Goal: Task Accomplishment & Management: Manage account settings

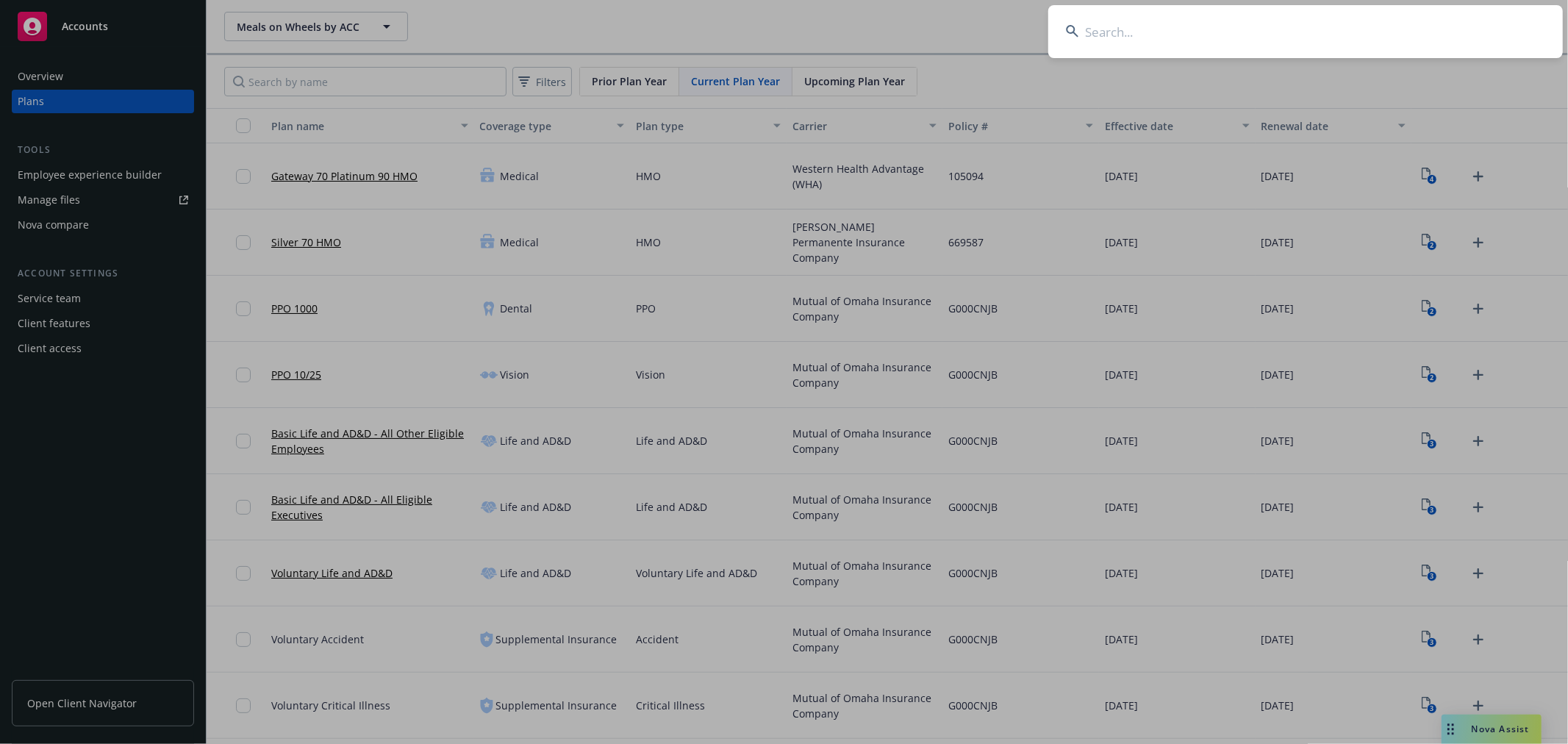
click at [1354, 44] on input at bounding box center [1306, 31] width 514 height 53
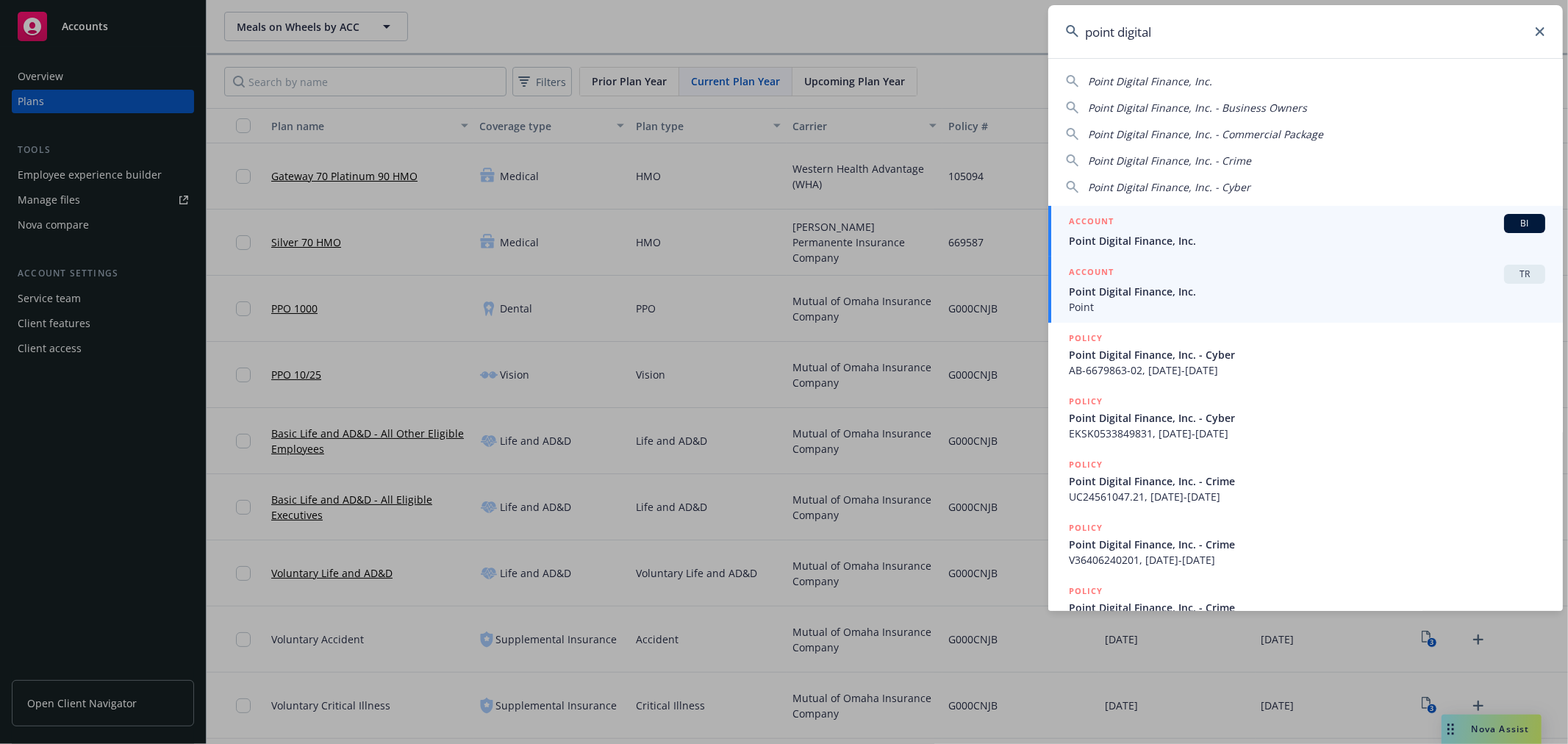
type input "point digital"
click at [1355, 283] on div "ACCOUNT TR" at bounding box center [1307, 274] width 476 height 19
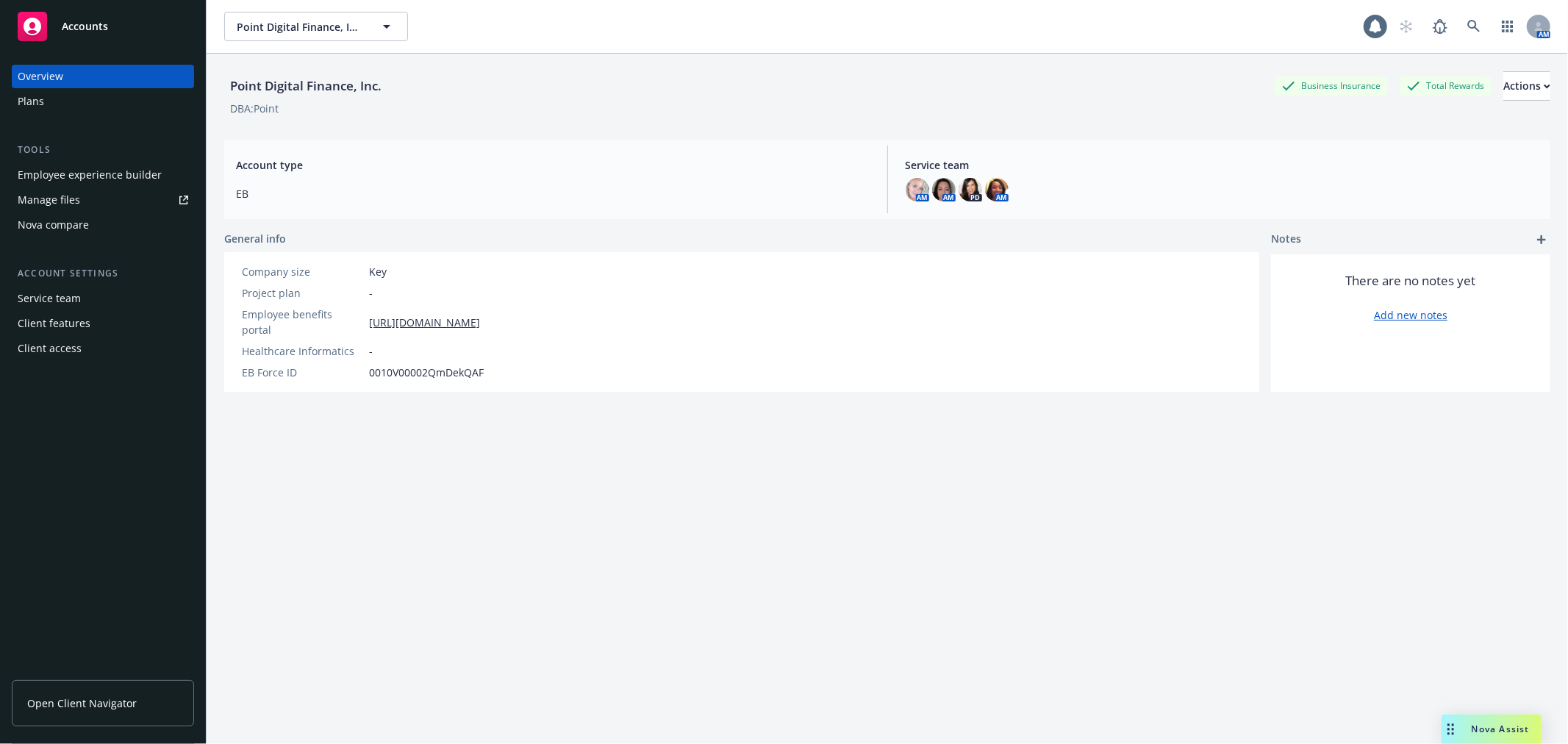
click at [134, 179] on div "Employee experience builder" at bounding box center [90, 175] width 144 height 24
click at [1468, 26] on icon at bounding box center [1474, 26] width 13 height 13
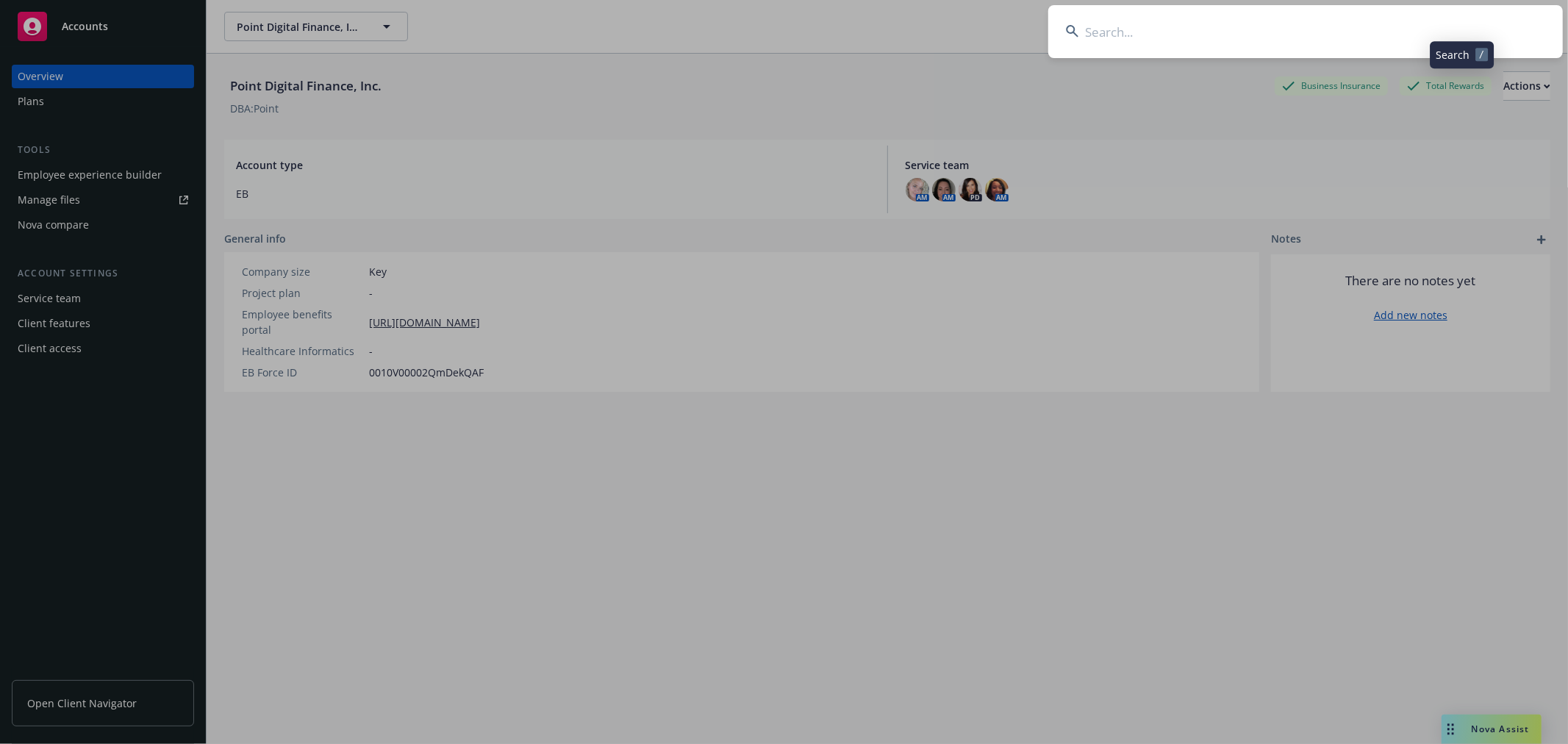
click at [1388, 32] on input at bounding box center [1306, 31] width 514 height 53
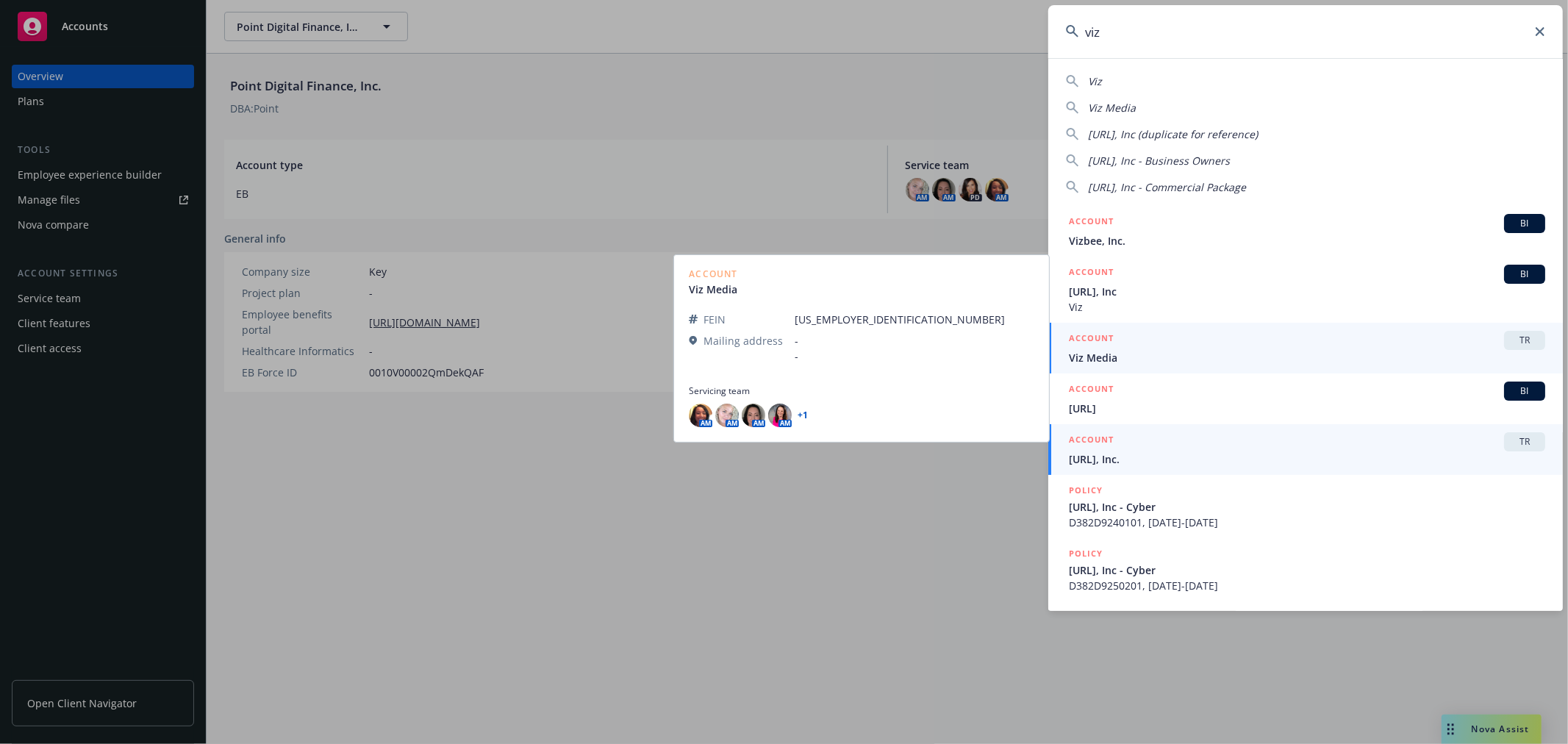
type input "viz"
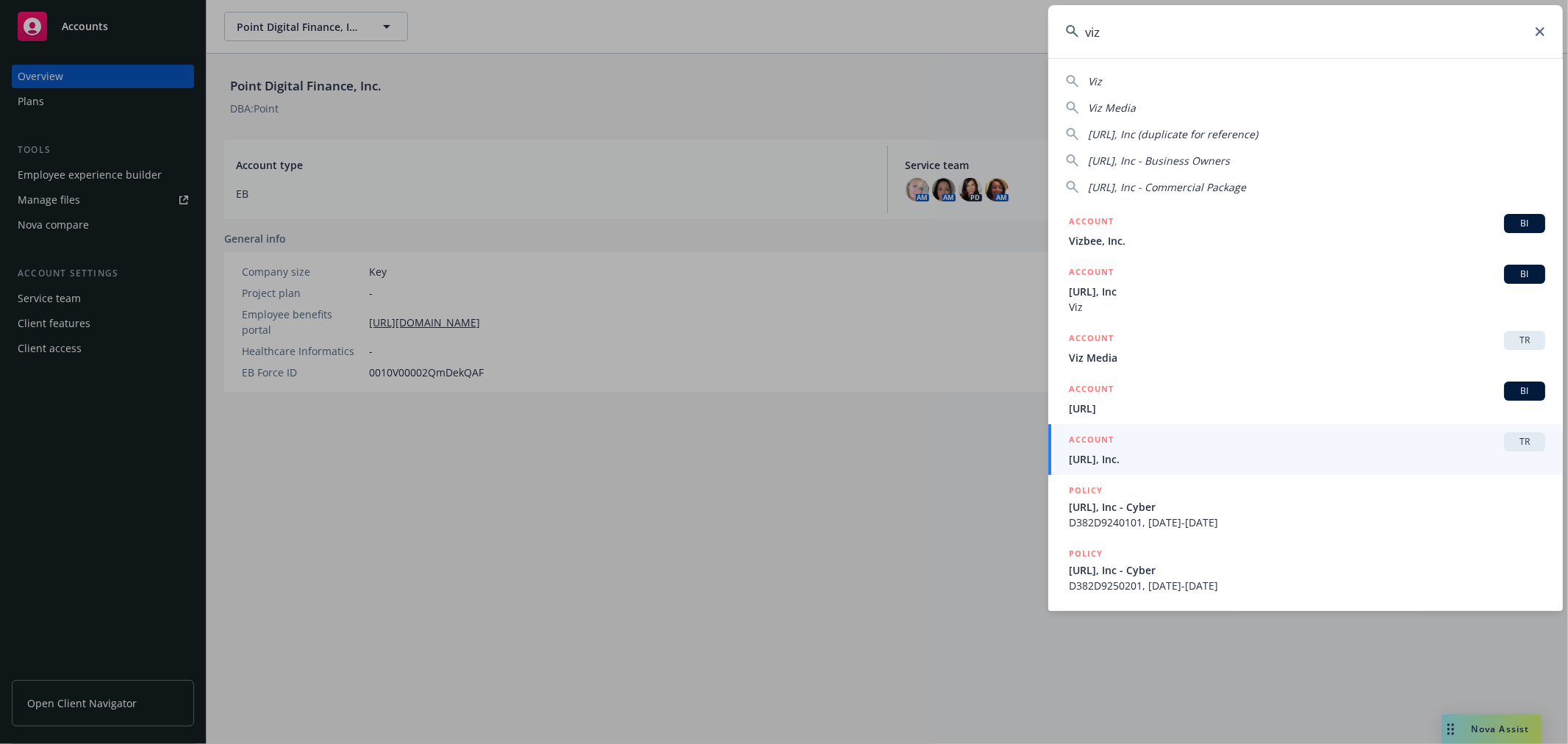
click at [1510, 439] on span "TR" at bounding box center [1525, 442] width 29 height 13
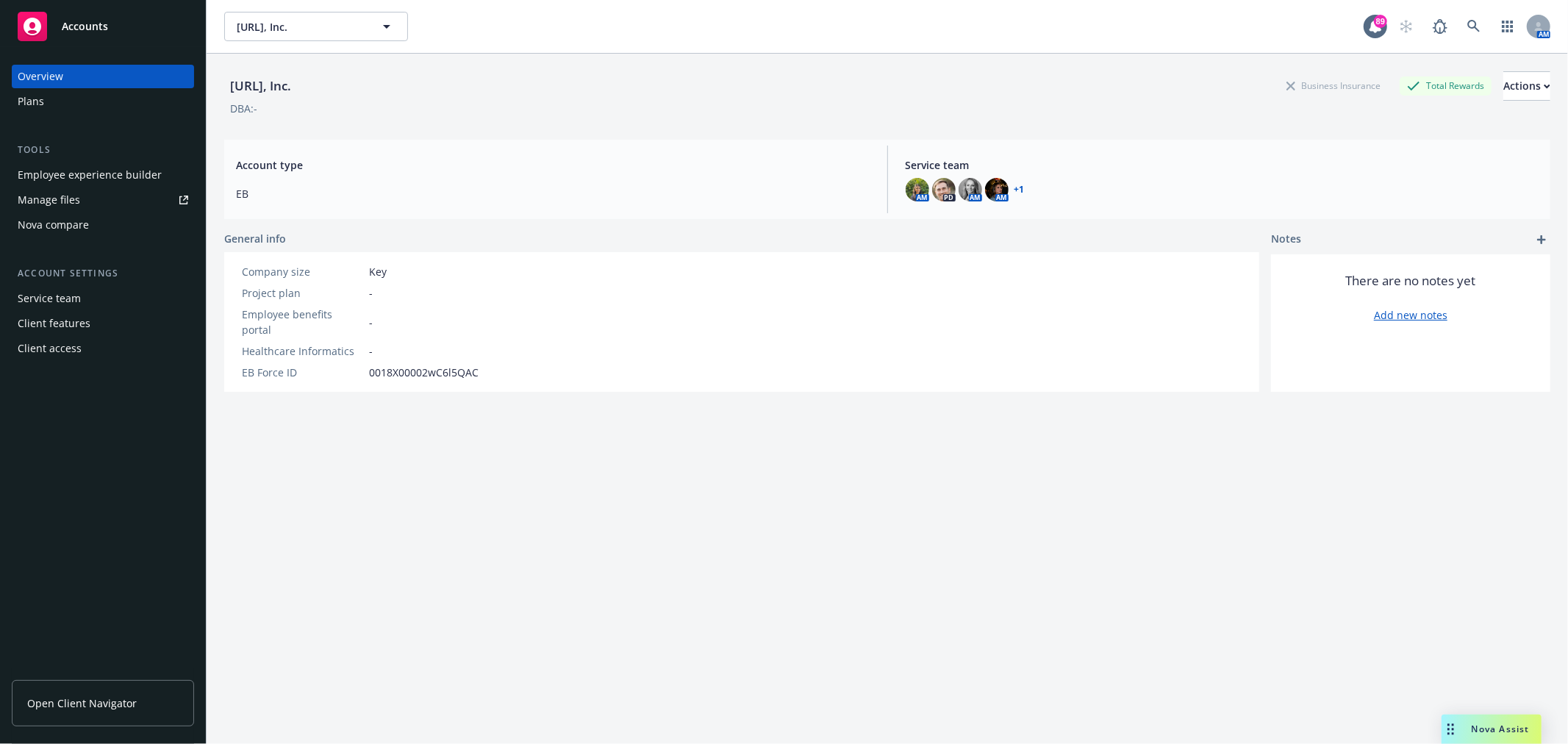
click at [89, 163] on div "Employee experience builder" at bounding box center [90, 175] width 144 height 24
click at [1459, 34] on link at bounding box center [1474, 26] width 29 height 29
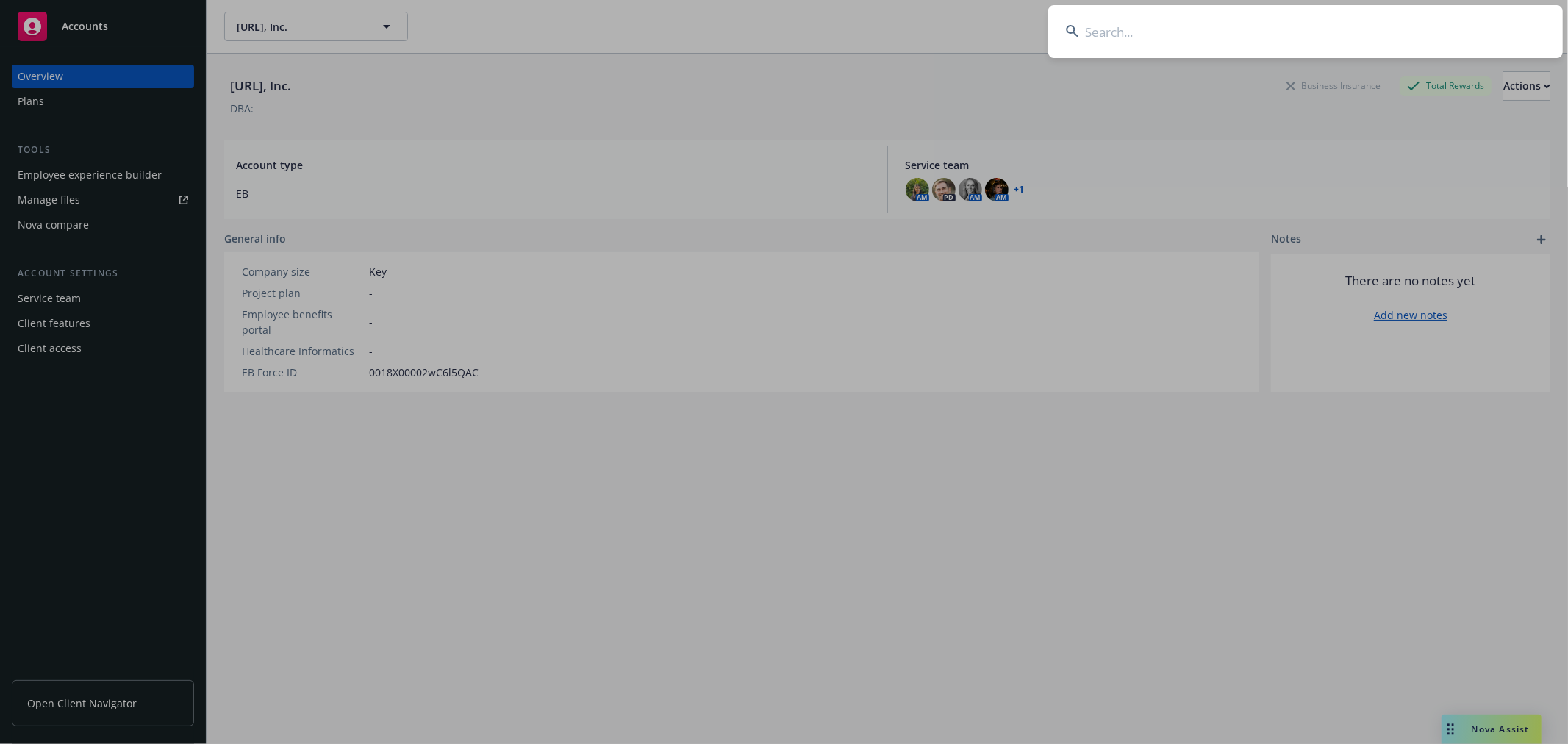
click at [1335, 37] on input at bounding box center [1306, 31] width 514 height 53
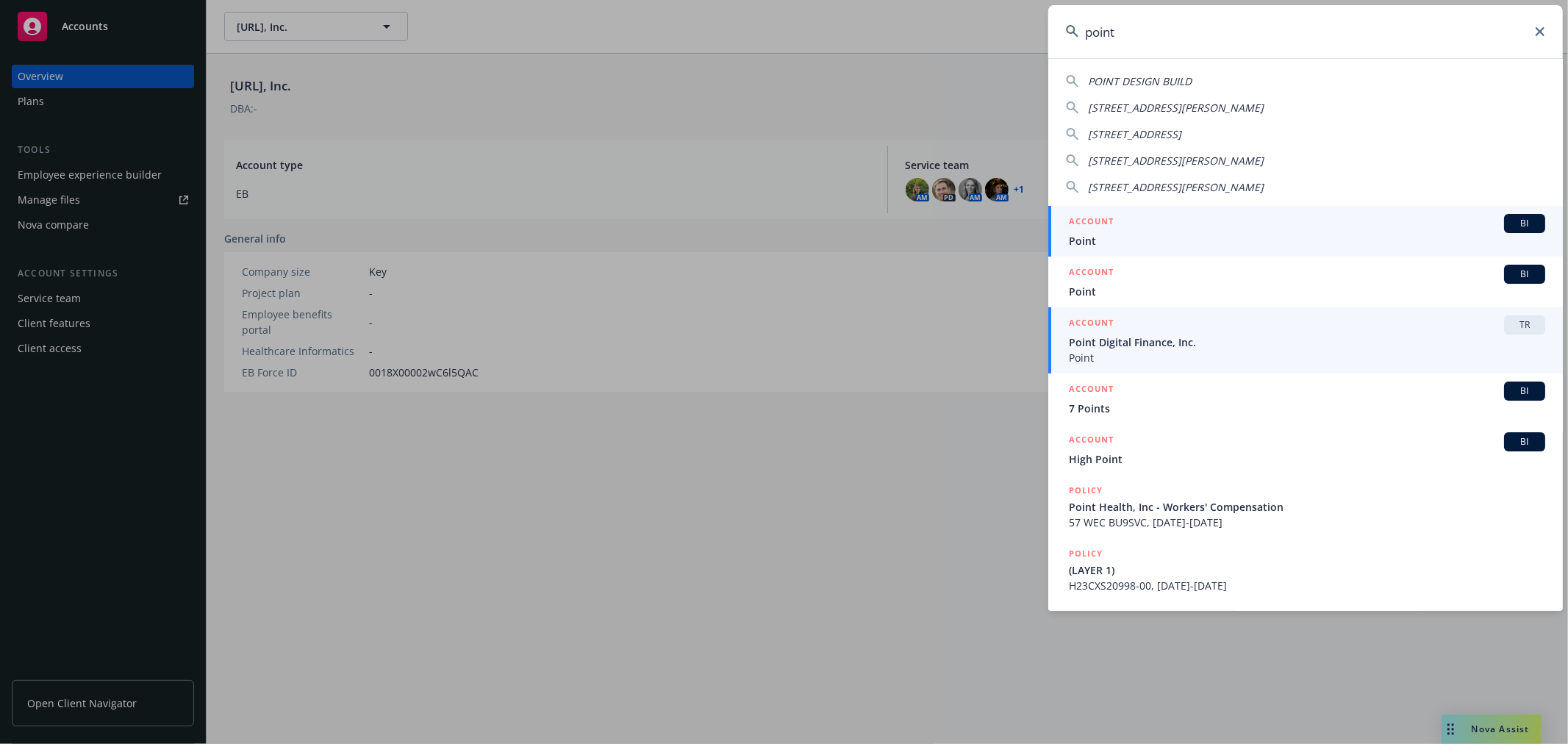
type input "point"
click at [1526, 314] on link "ACCOUNT TR Point Digital Finance, Inc. Point" at bounding box center [1306, 340] width 514 height 66
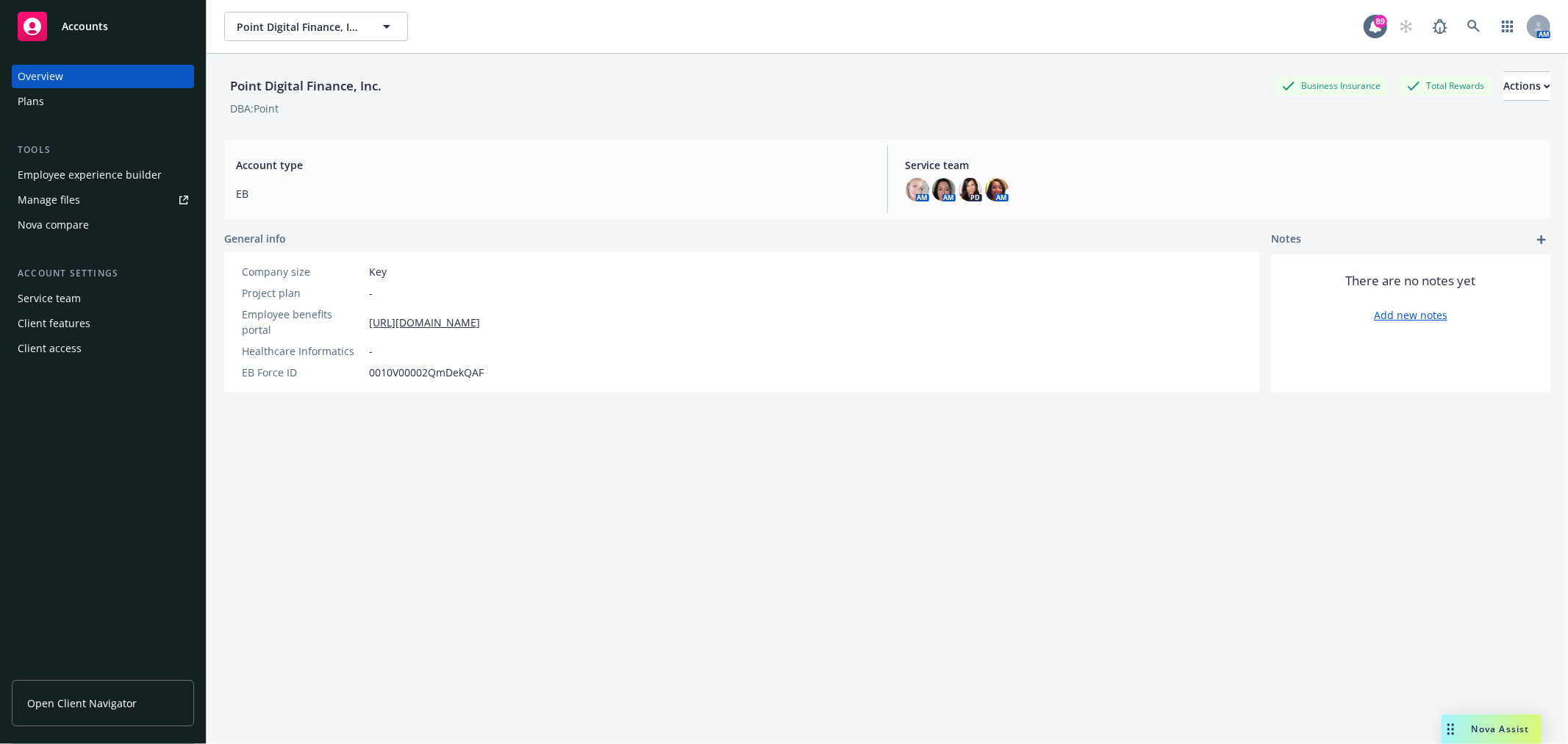
click at [70, 185] on div "Employee experience builder" at bounding box center [90, 175] width 144 height 24
drag, startPoint x: 219, startPoint y: 89, endPoint x: 434, endPoint y: 91, distance: 215.0
click at [434, 91] on div "Point Digital Finance, Inc. Business Insurance Total Rewards Actions DBA: Point…" at bounding box center [887, 425] width 1361 height 744
copy div "Point Digital Finance, Inc."
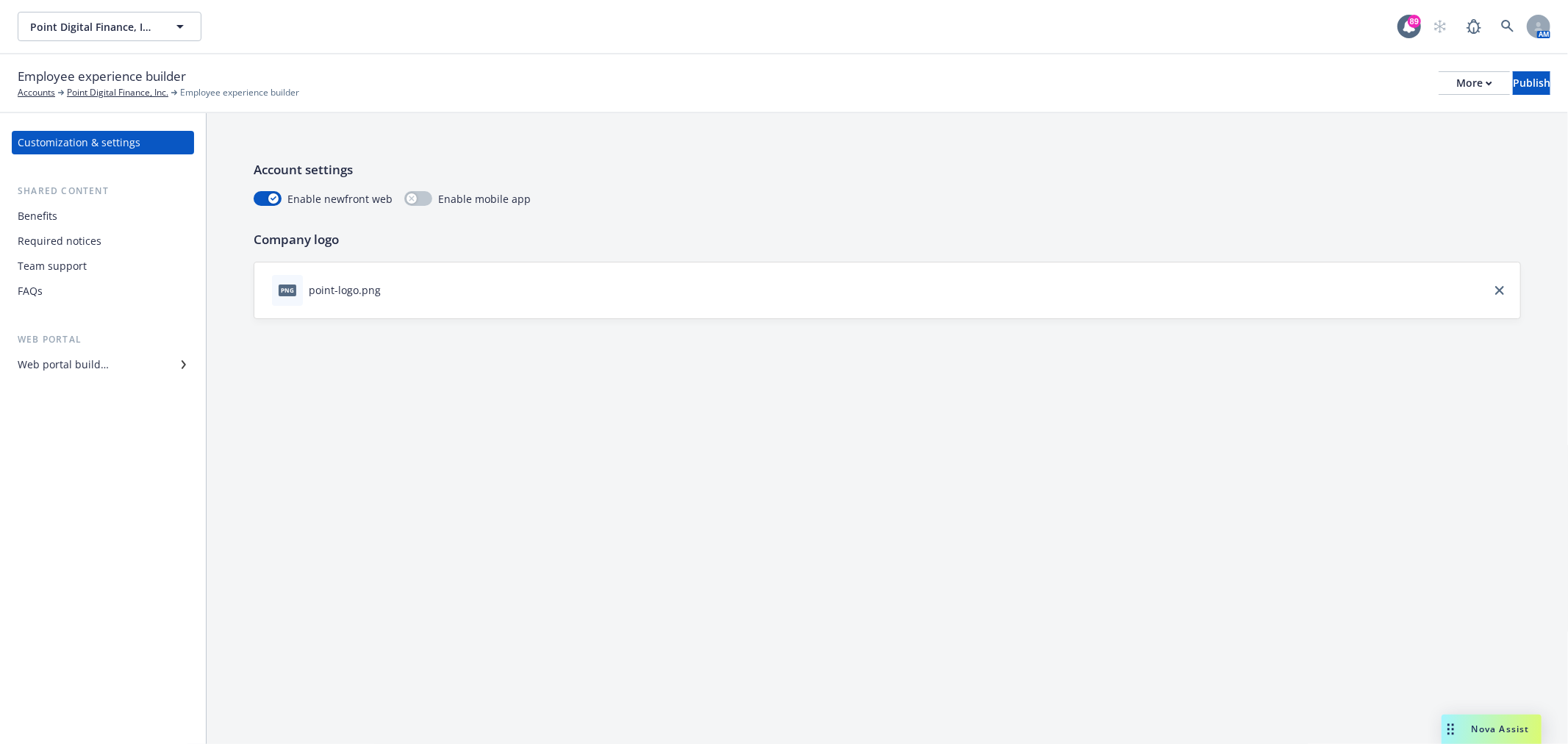
click at [70, 216] on div "Benefits" at bounding box center [103, 216] width 171 height 24
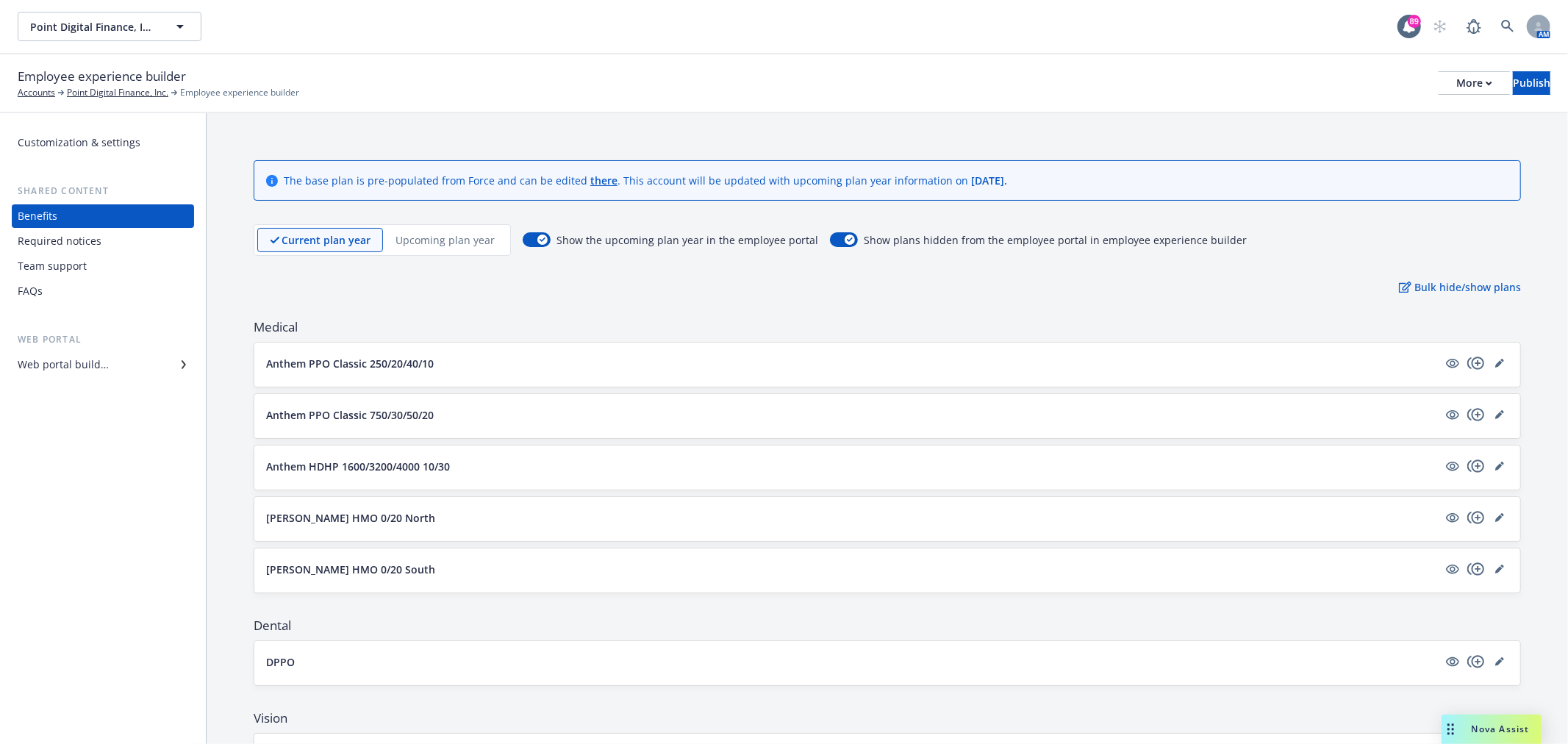
click at [81, 244] on div "Required notices" at bounding box center [60, 241] width 84 height 24
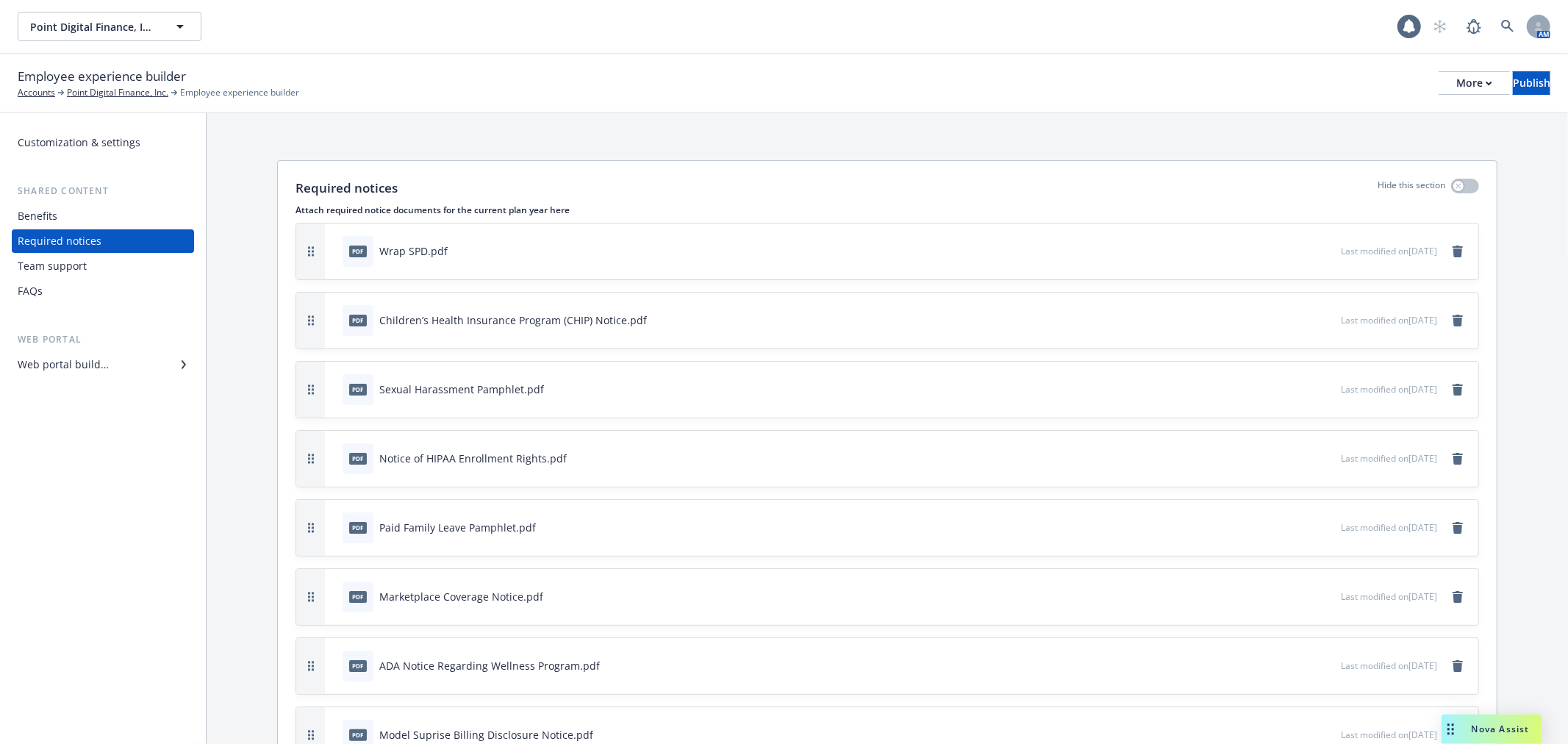
click at [85, 268] on div "Team support" at bounding box center [103, 266] width 171 height 24
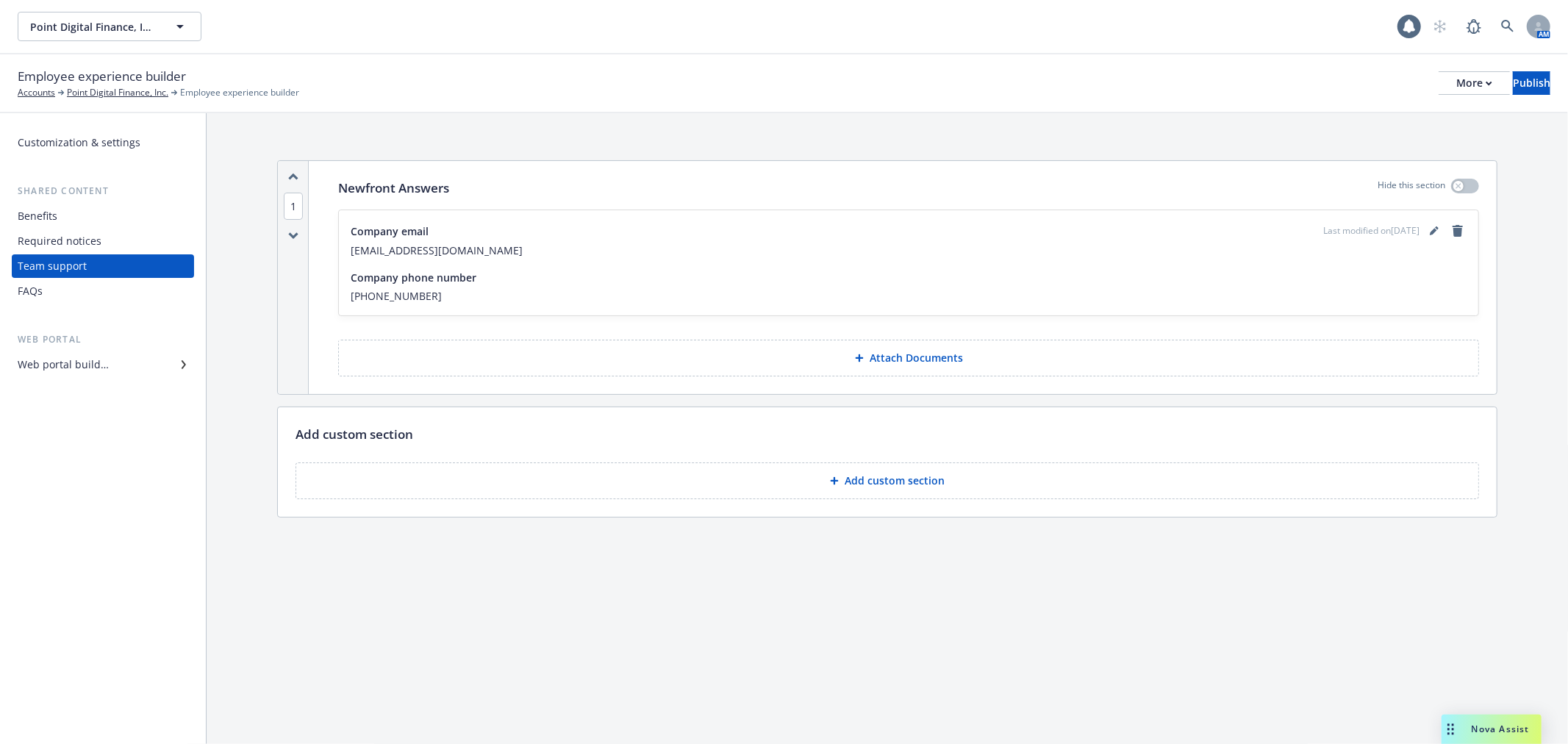
click at [42, 290] on div "FAQs" at bounding box center [103, 291] width 171 height 24
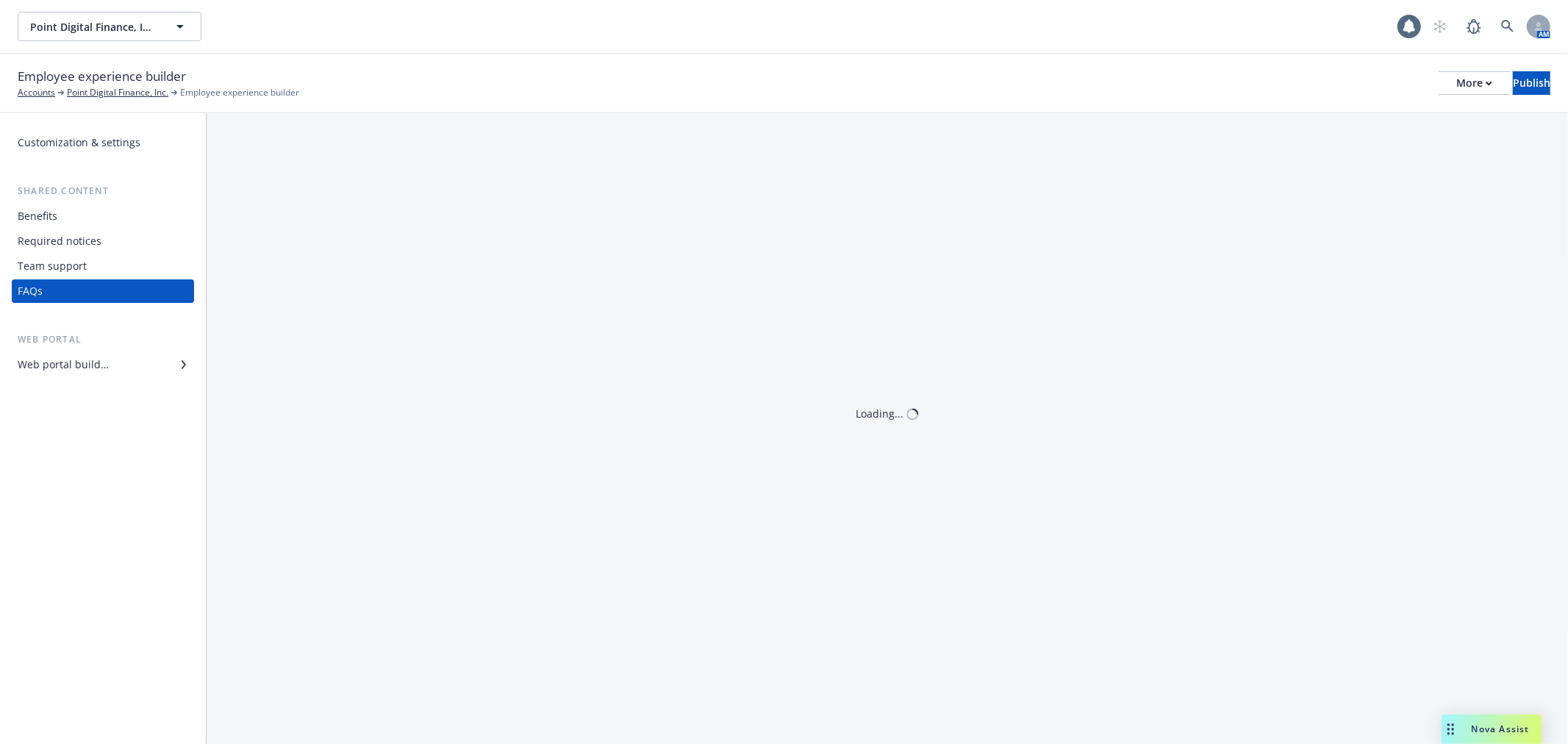
click at [96, 368] on div "Web portal builder" at bounding box center [64, 364] width 91 height 24
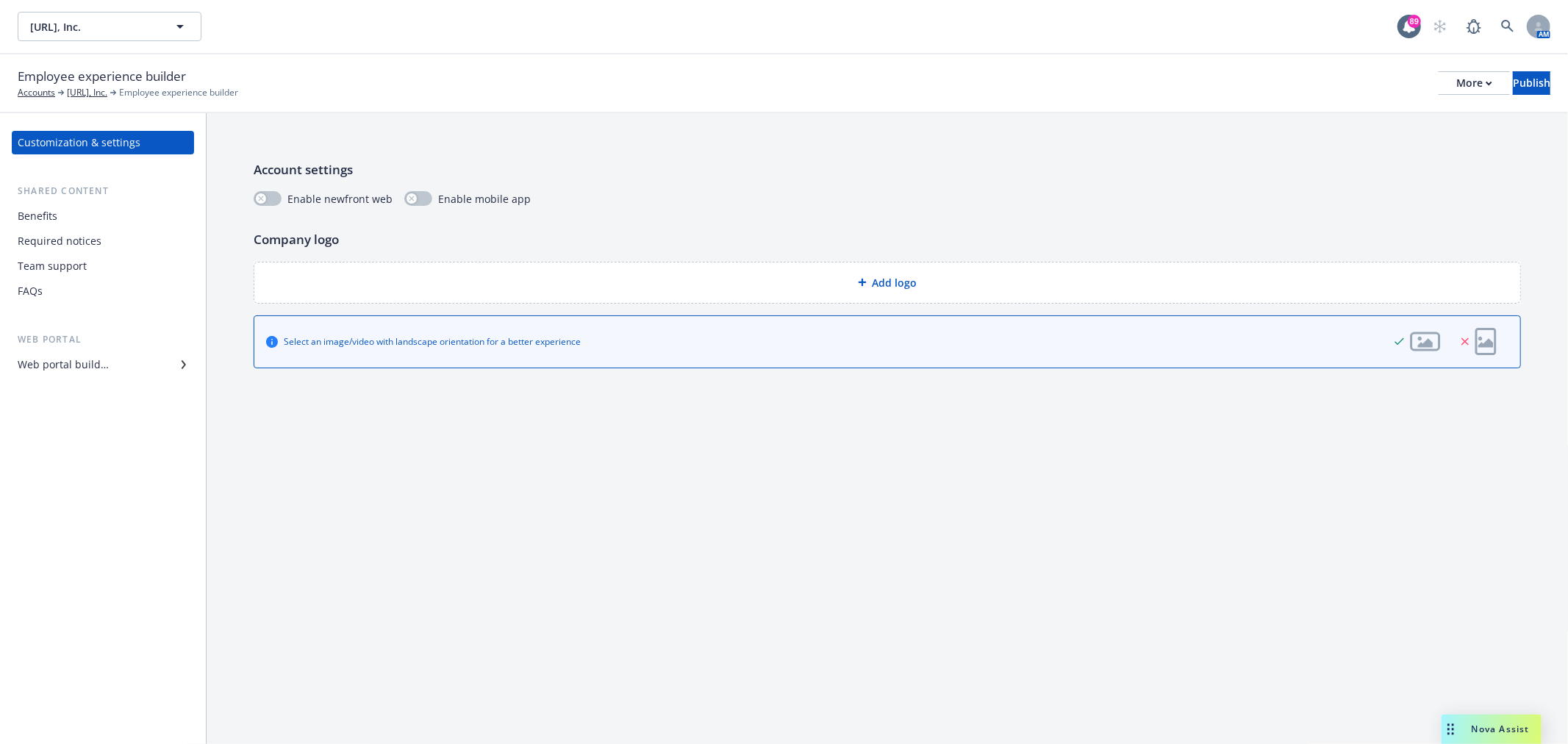
click at [56, 210] on div "Benefits" at bounding box center [103, 216] width 171 height 24
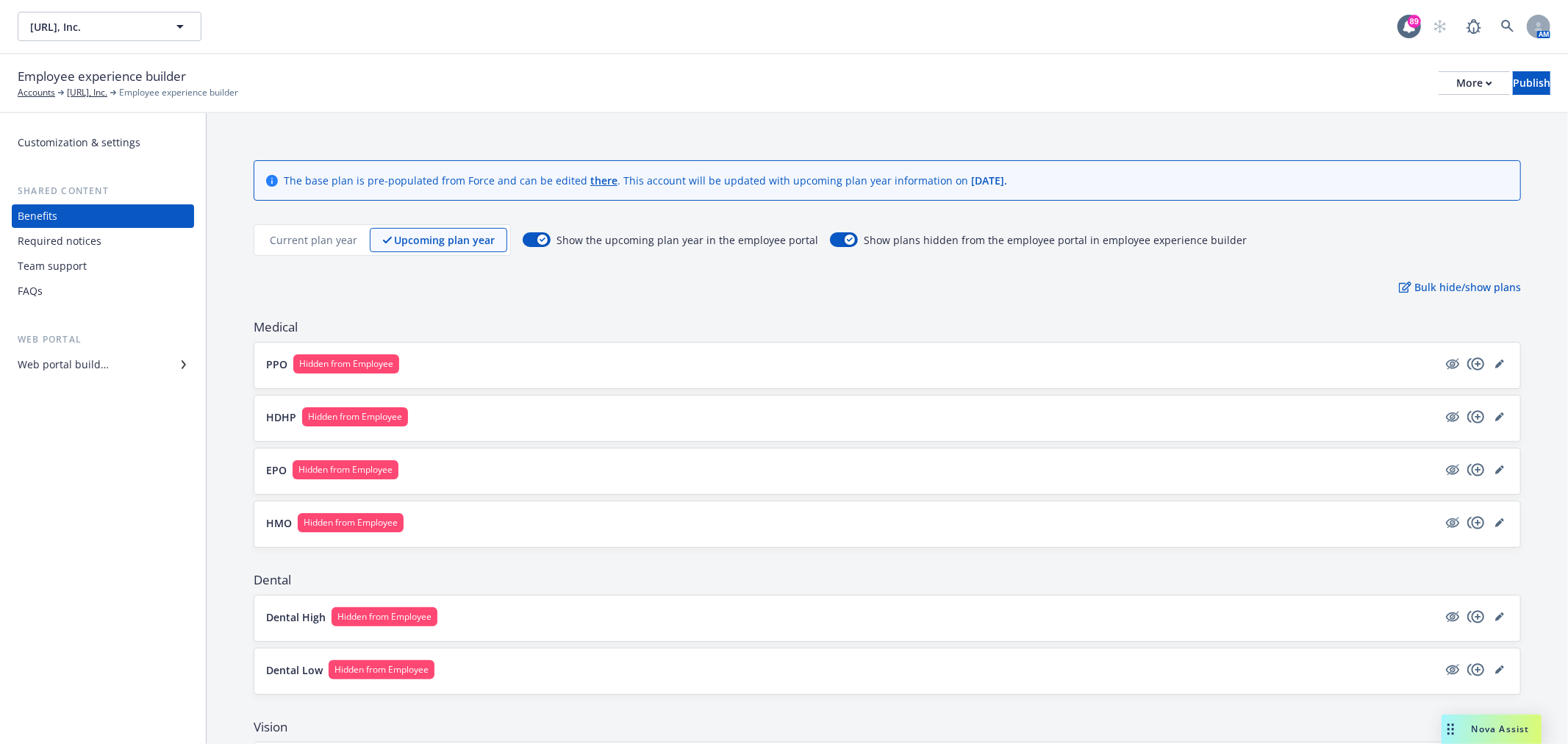
click at [68, 233] on div "Required notices" at bounding box center [60, 241] width 84 height 24
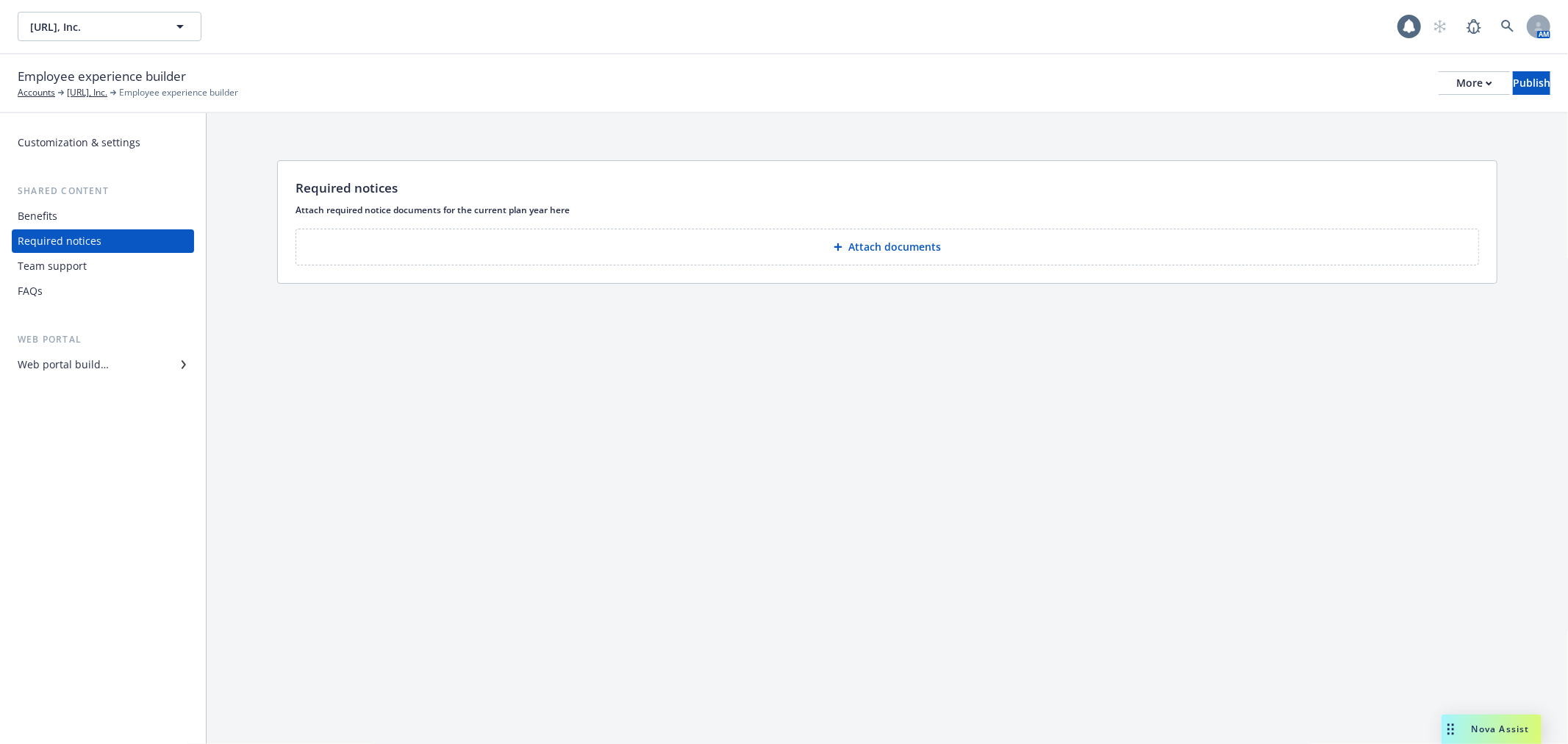
click at [71, 257] on div "Team support" at bounding box center [52, 266] width 69 height 24
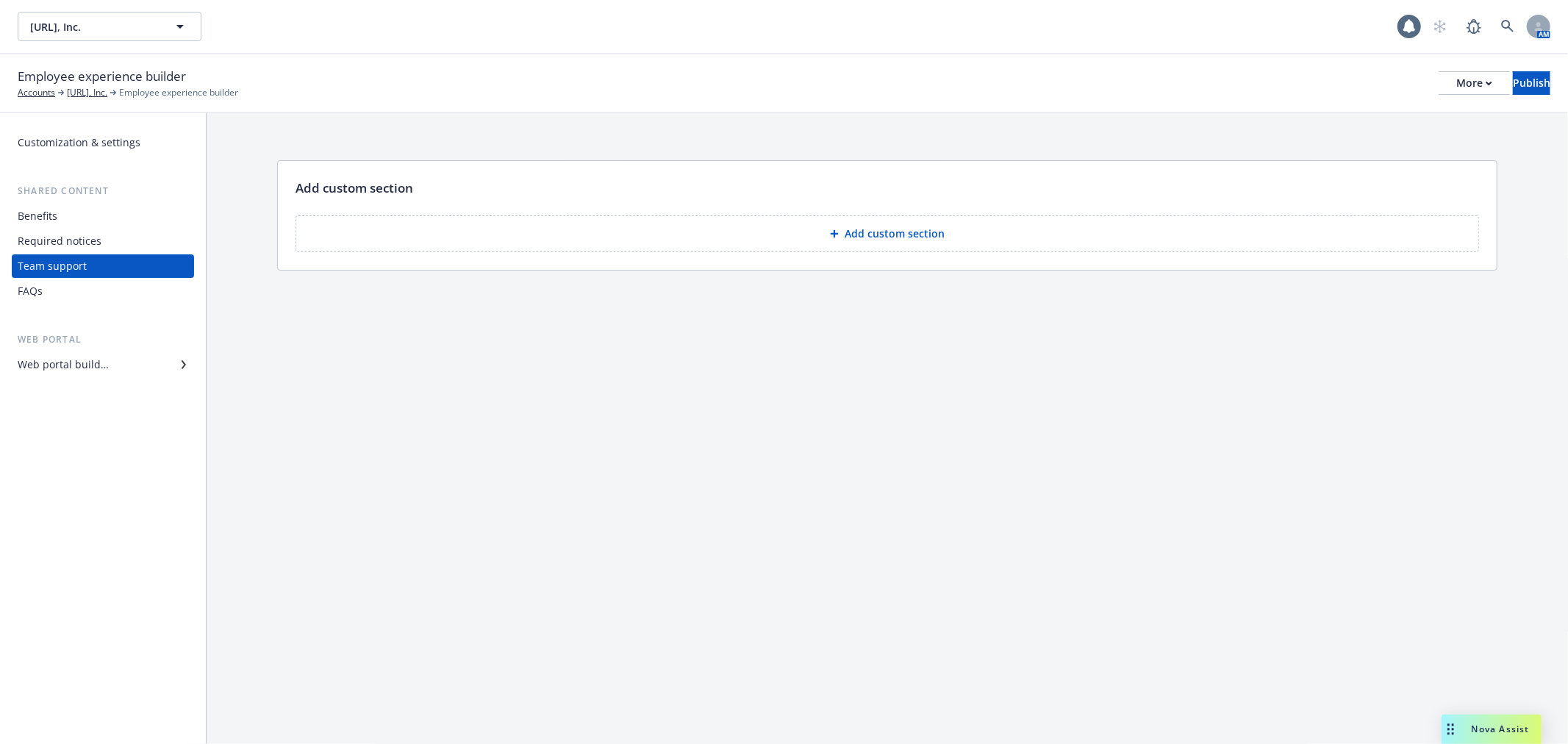
click at [82, 153] on div "Customization & settings" at bounding box center [79, 142] width 122 height 24
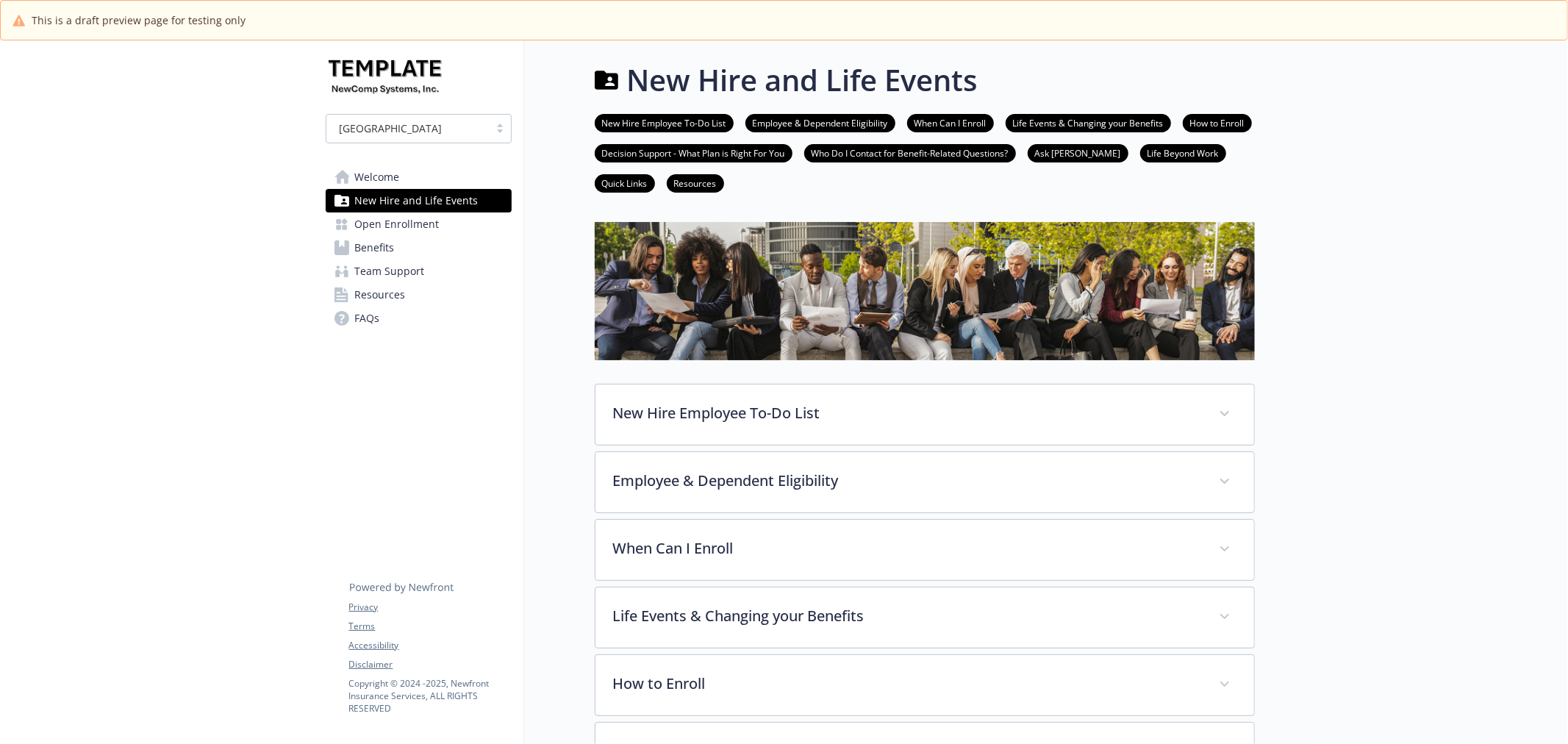
scroll to position [535, 0]
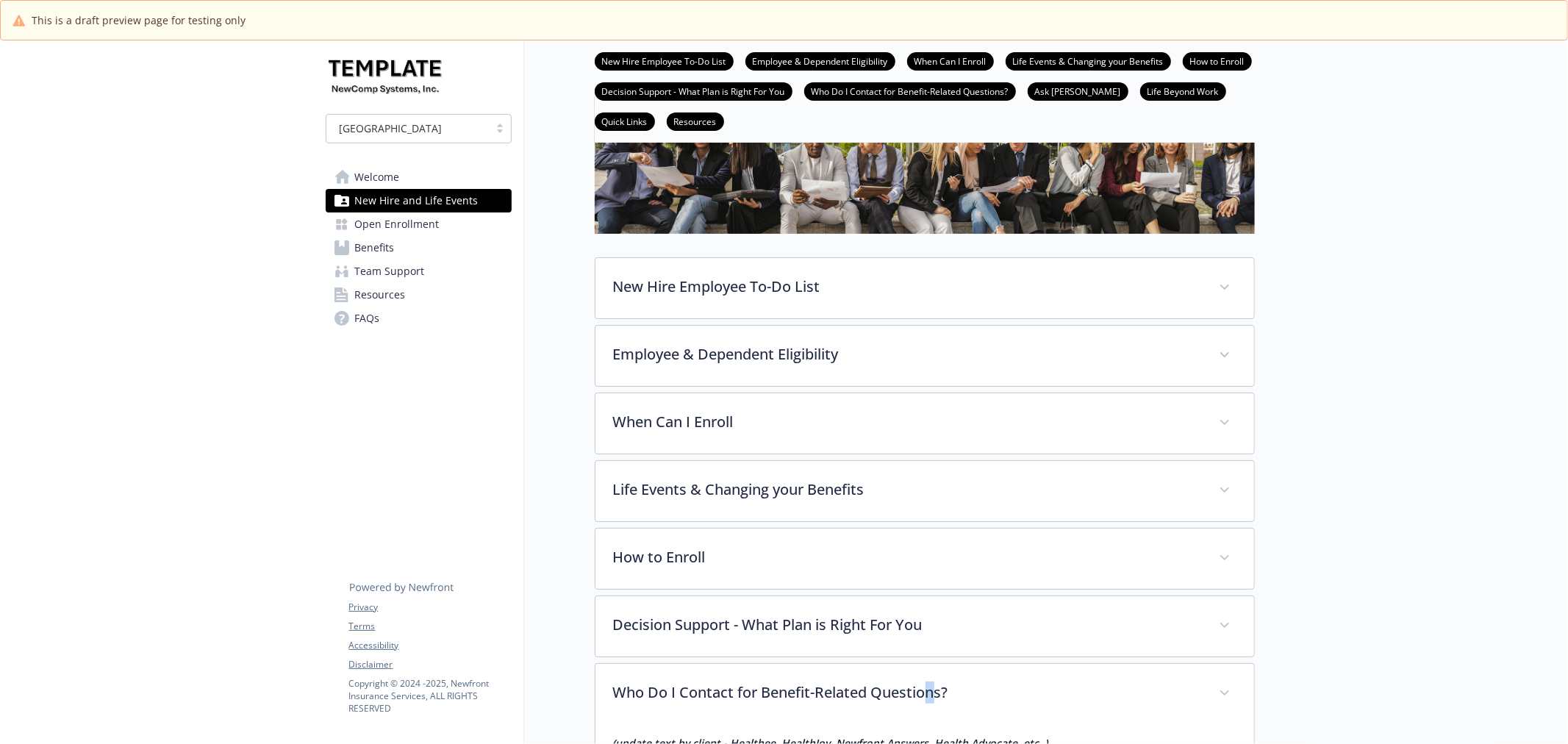
click at [385, 230] on span "Open Enrollment" at bounding box center [398, 224] width 85 height 24
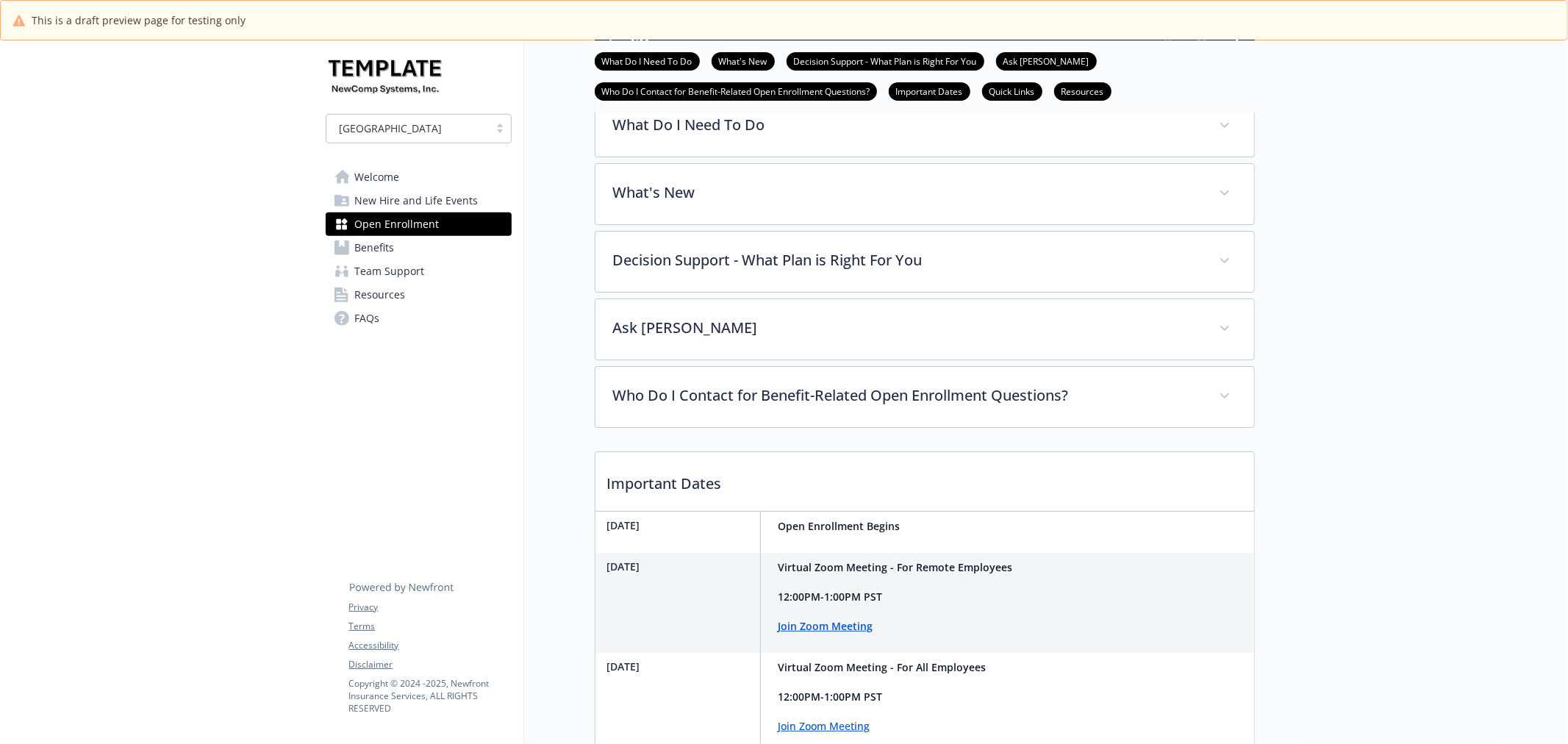
scroll to position [372, 0]
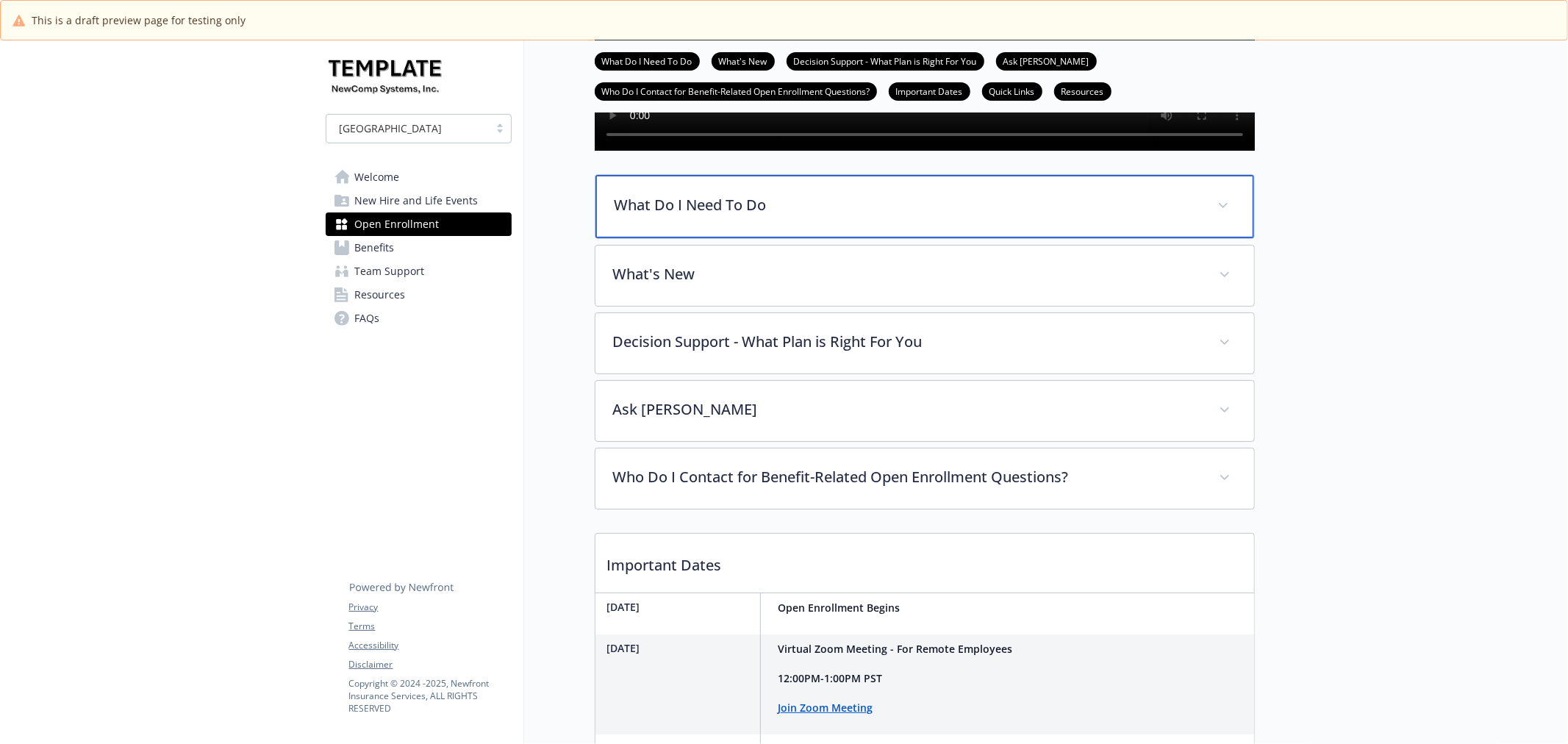
click at [915, 216] on p "What Do I Need To Do" at bounding box center [907, 205] width 586 height 22
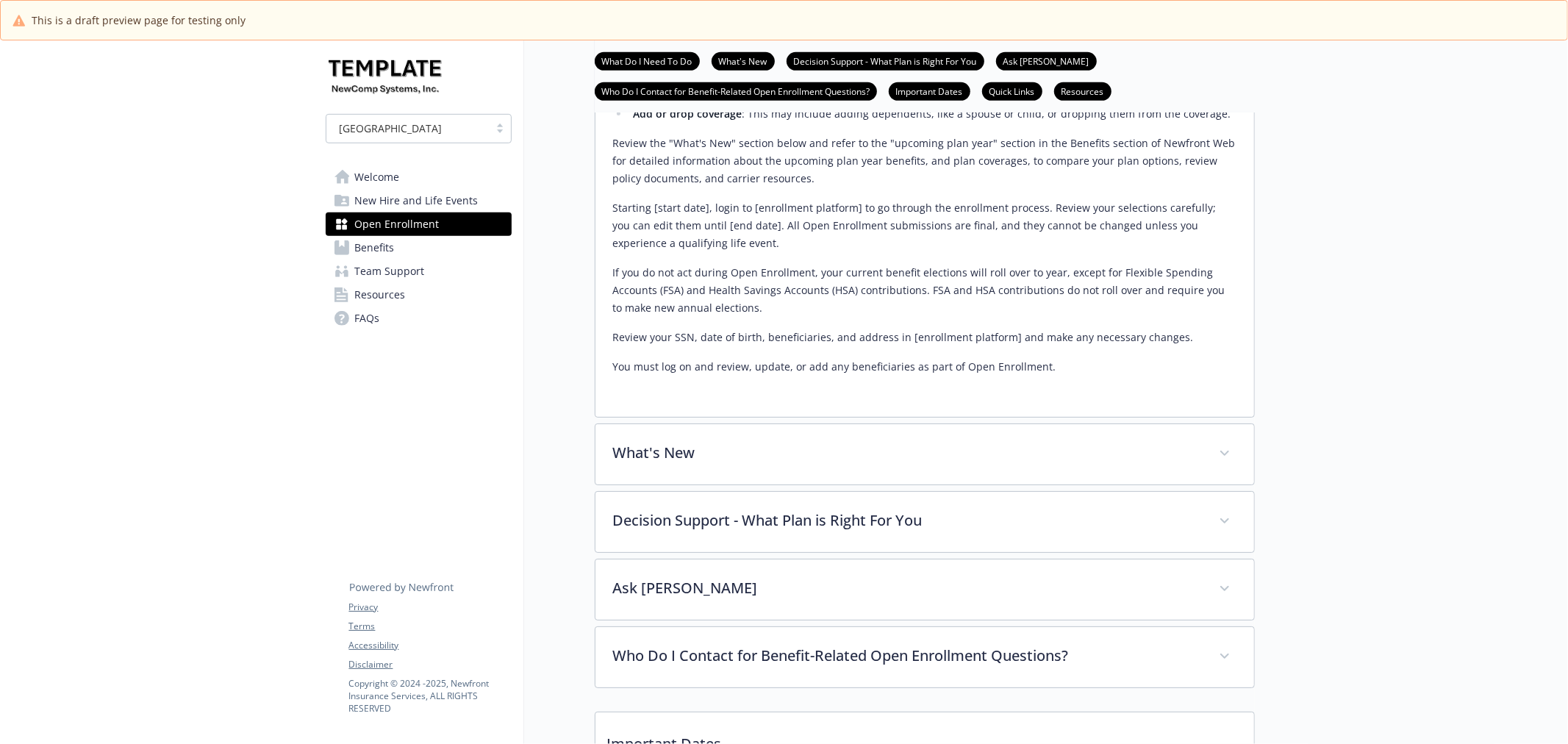
scroll to position [453, 0]
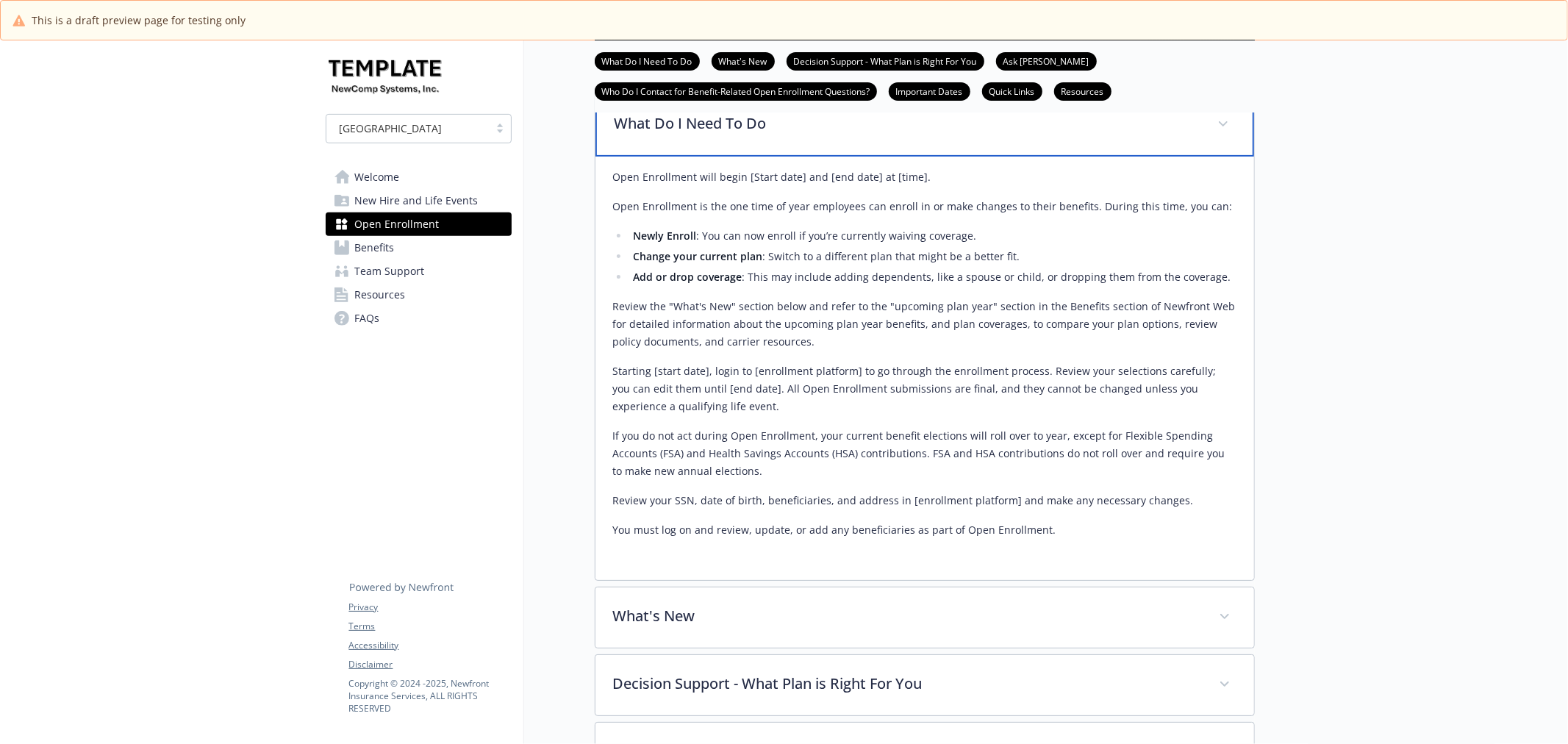
click at [906, 135] on p "What Do I Need To Do" at bounding box center [907, 123] width 586 height 22
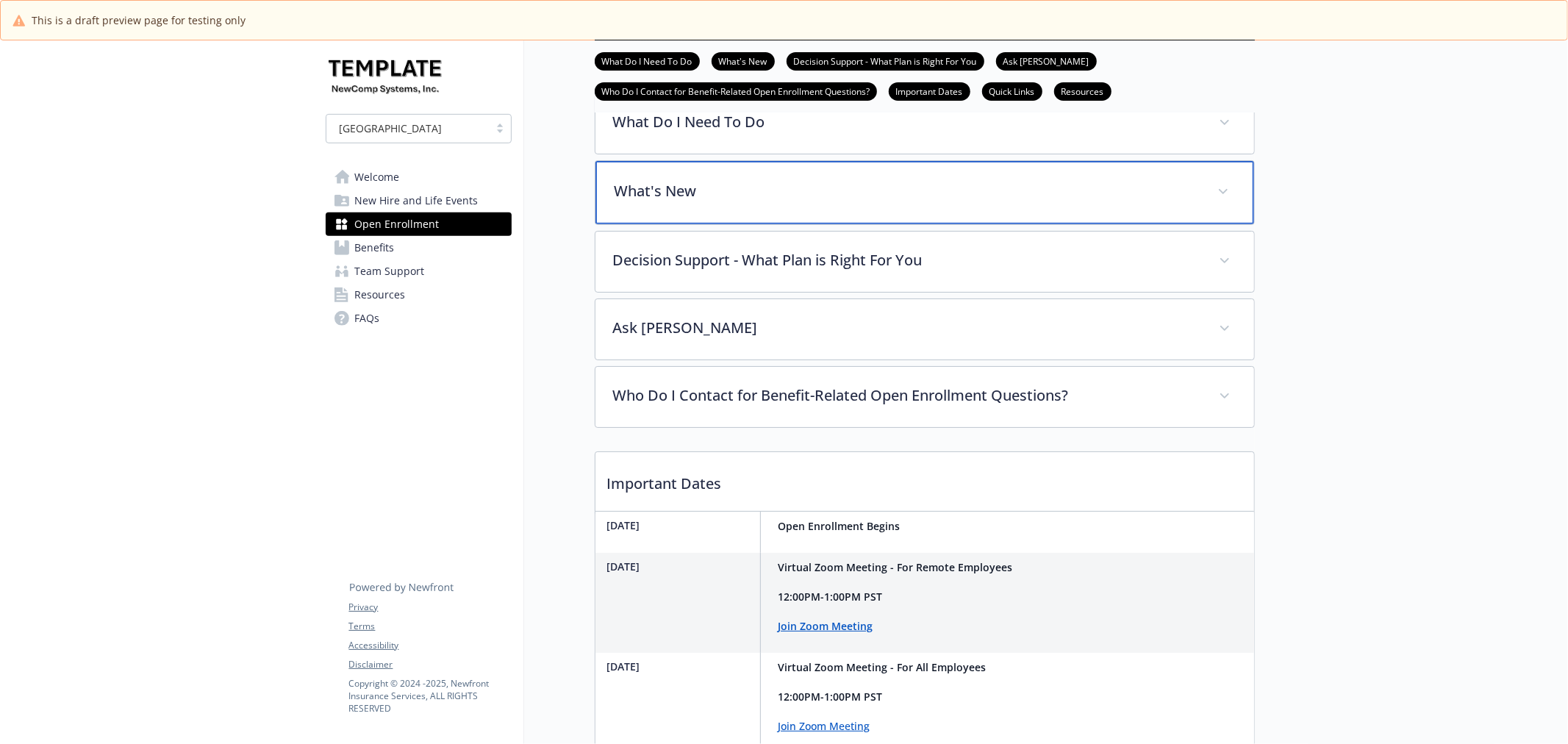
click at [872, 203] on p "What's New" at bounding box center [907, 191] width 586 height 22
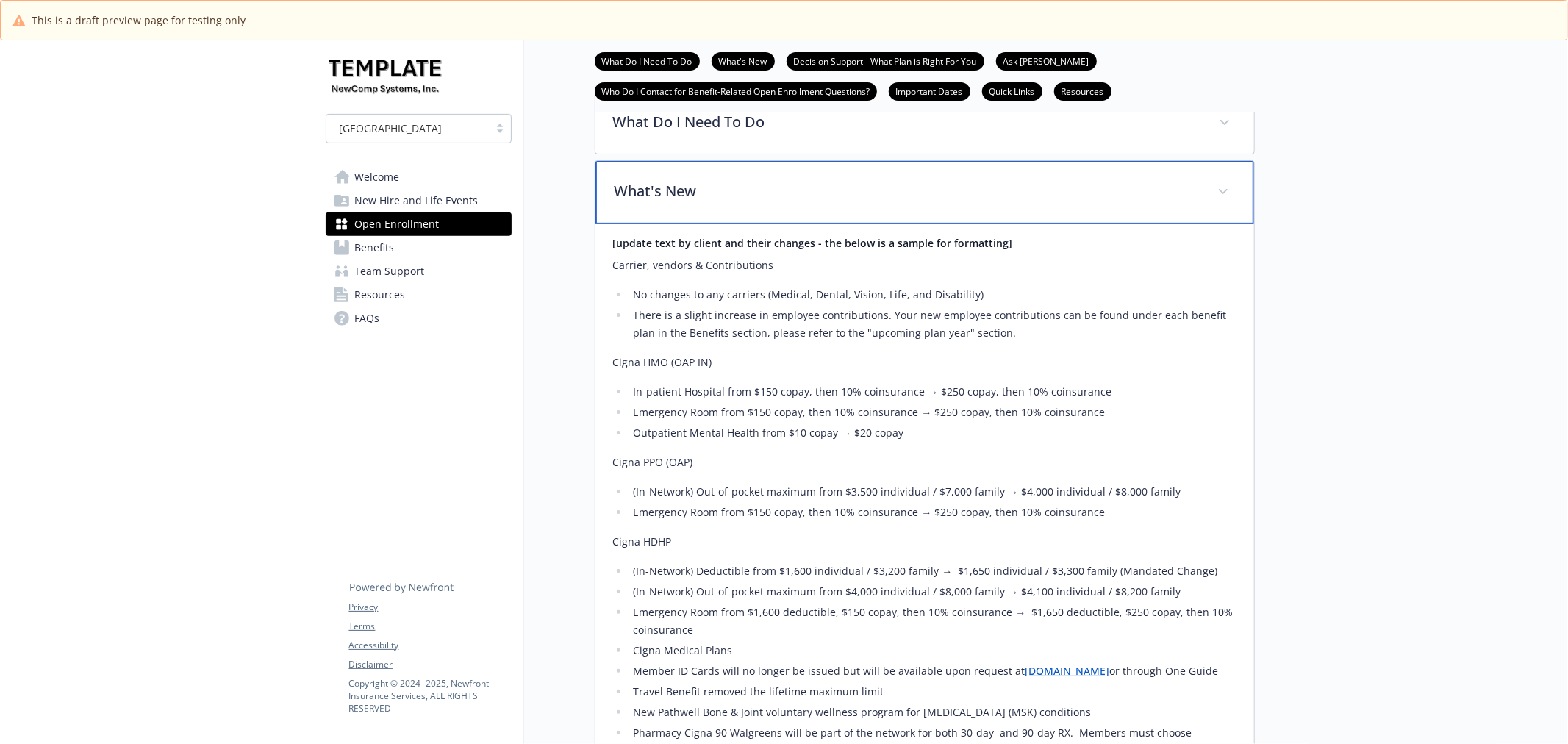
click at [872, 203] on p "What's New" at bounding box center [907, 191] width 586 height 22
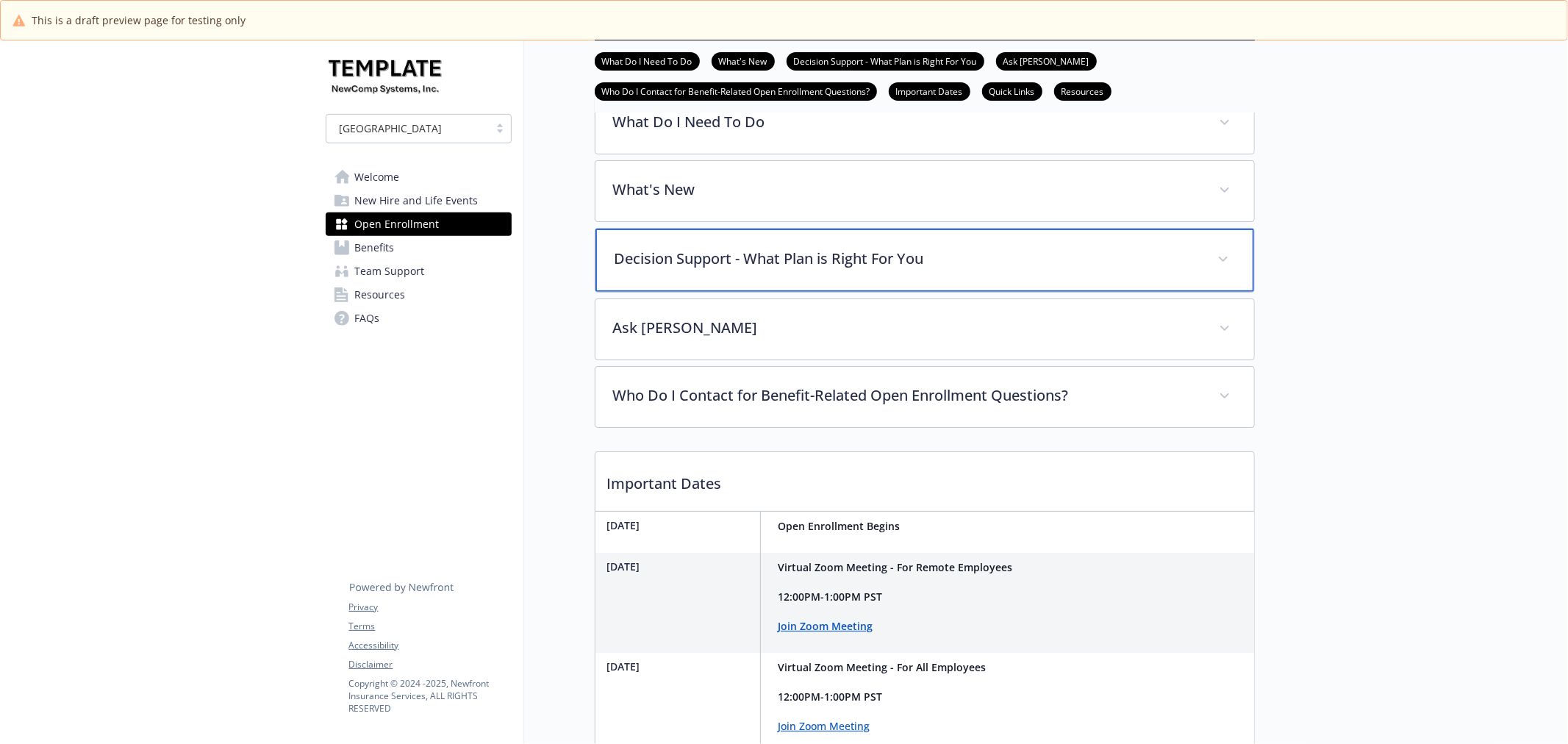
click at [862, 270] on p "Decision Support - What Plan is Right For You" at bounding box center [907, 258] width 586 height 22
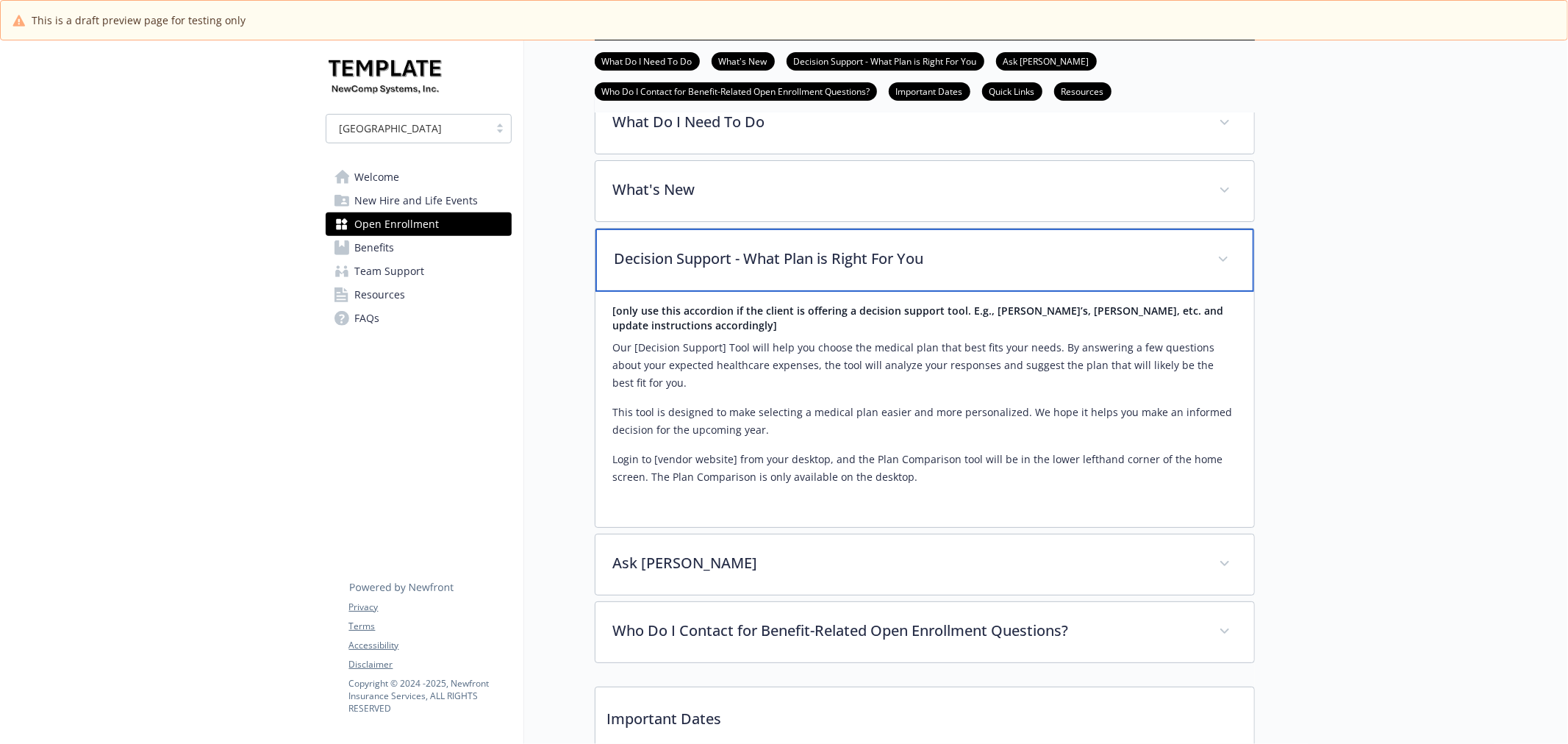
click at [862, 270] on p "Decision Support - What Plan is Right For You" at bounding box center [907, 258] width 586 height 22
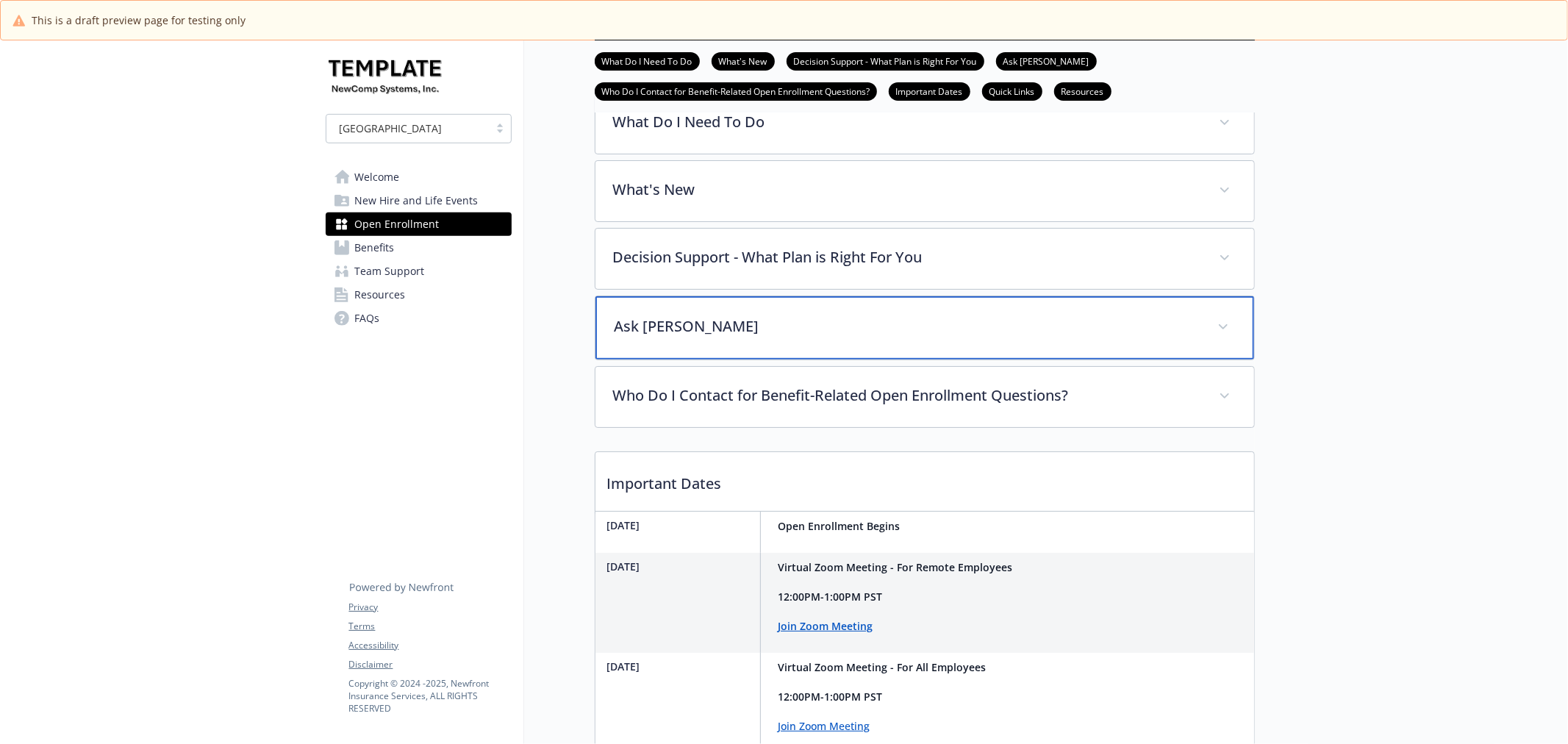
click at [851, 337] on p "Ask Benji" at bounding box center [907, 326] width 586 height 22
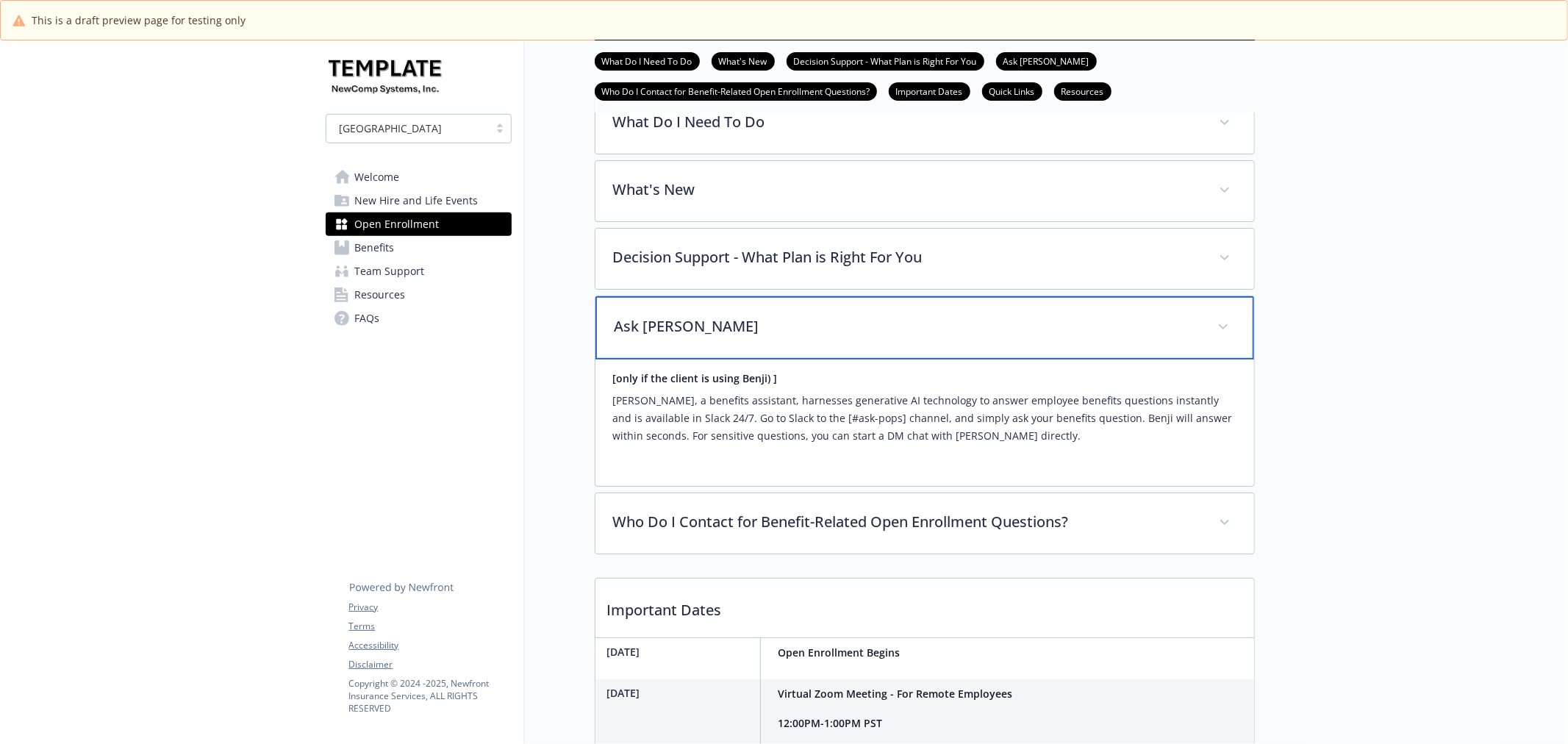
click at [851, 337] on p "Ask [PERSON_NAME]" at bounding box center [907, 326] width 586 height 22
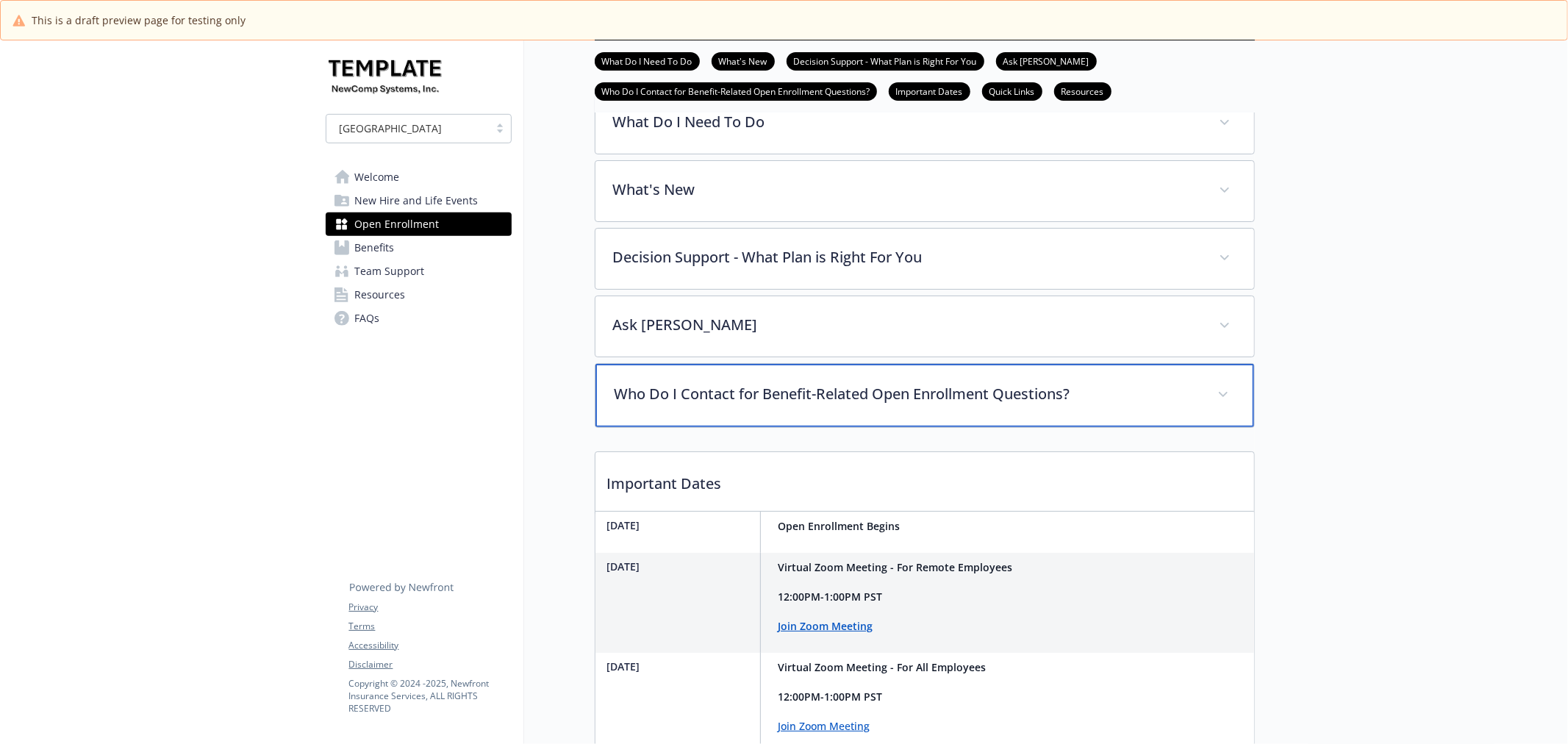
click at [847, 405] on p "Who Do I Contact for Benefit-Related Open Enrollment Questions?" at bounding box center [907, 394] width 586 height 22
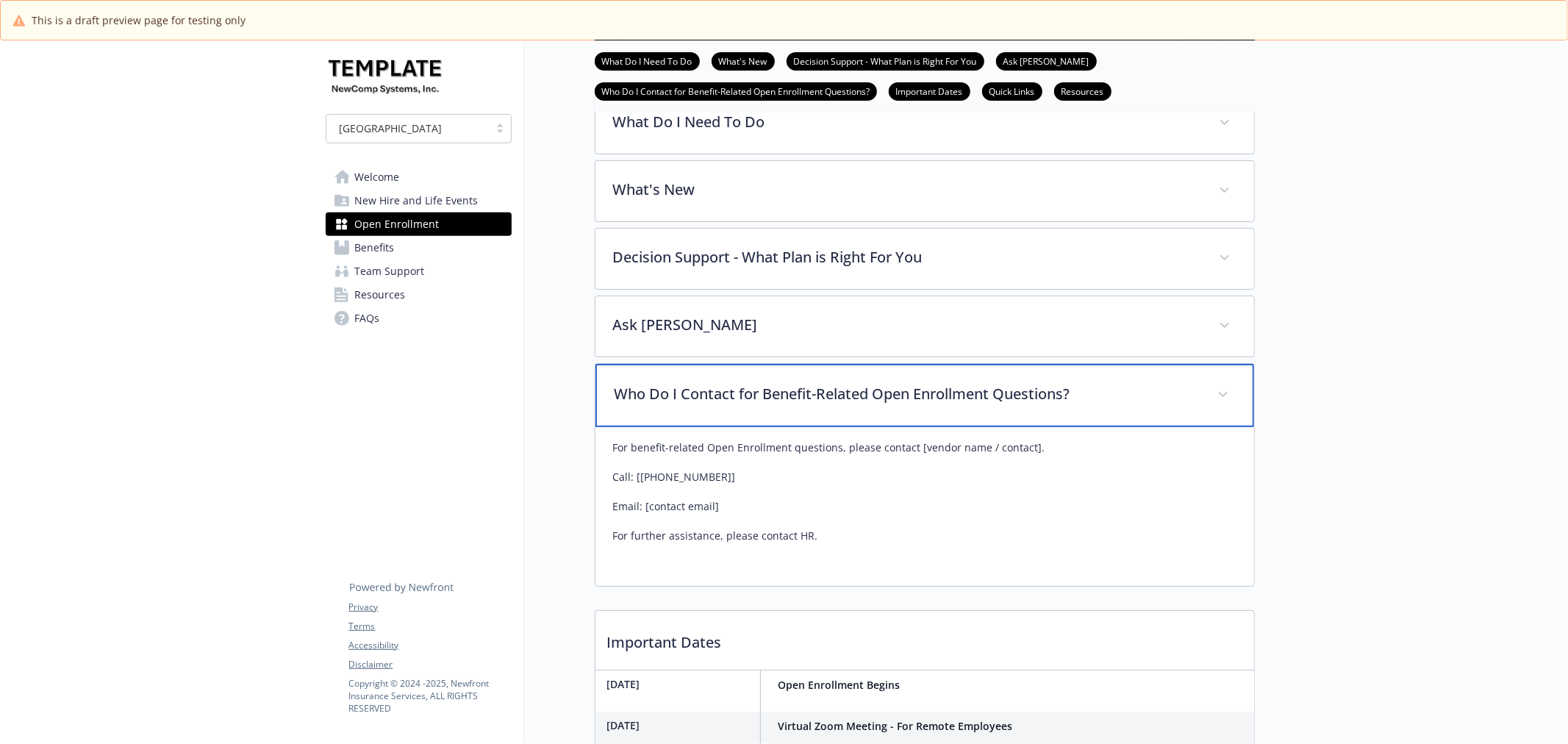
click at [847, 405] on p "Who Do I Contact for Benefit-Related Open Enrollment Questions?" at bounding box center [907, 394] width 586 height 22
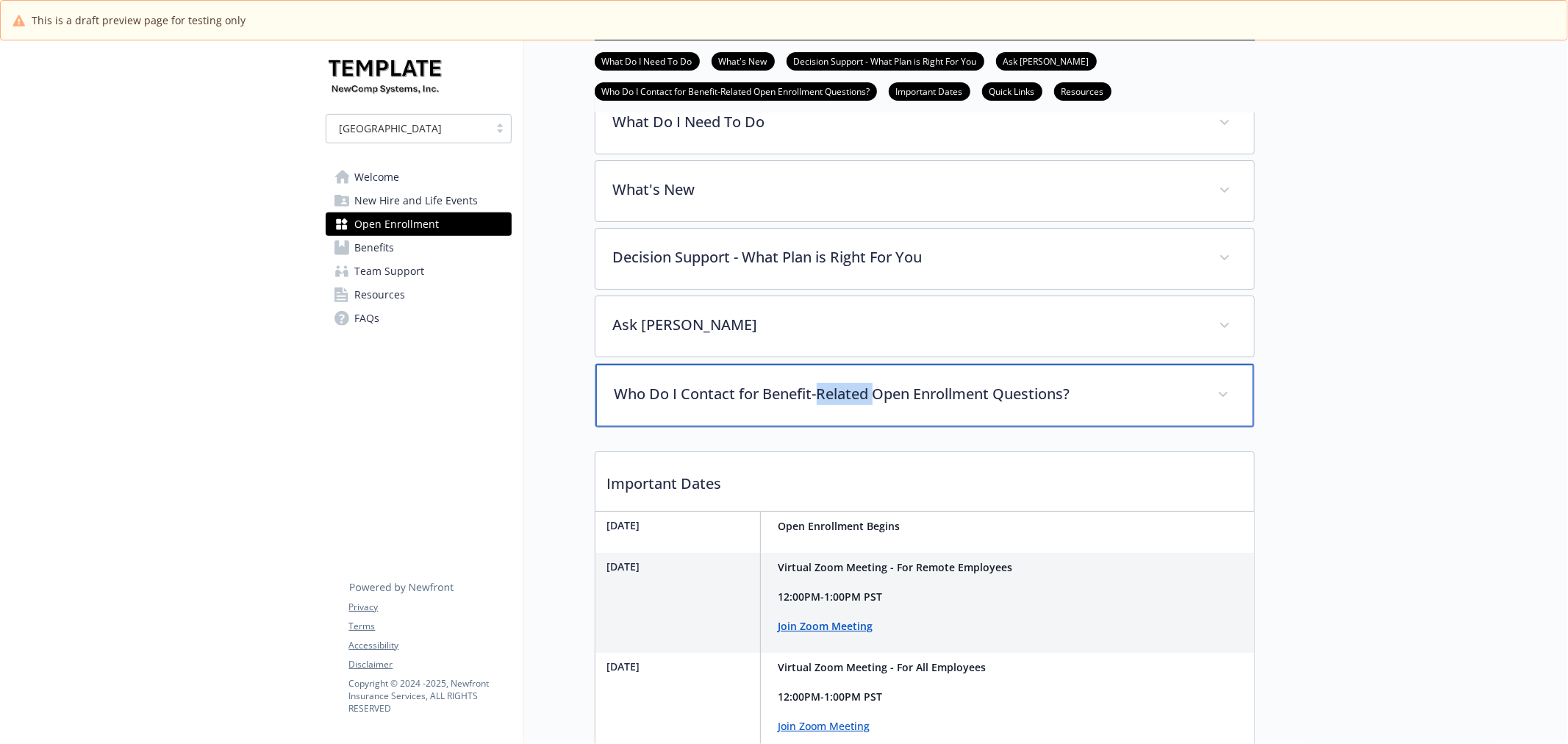
click at [847, 405] on p "Who Do I Contact for Benefit-Related Open Enrollment Questions?" at bounding box center [907, 394] width 586 height 22
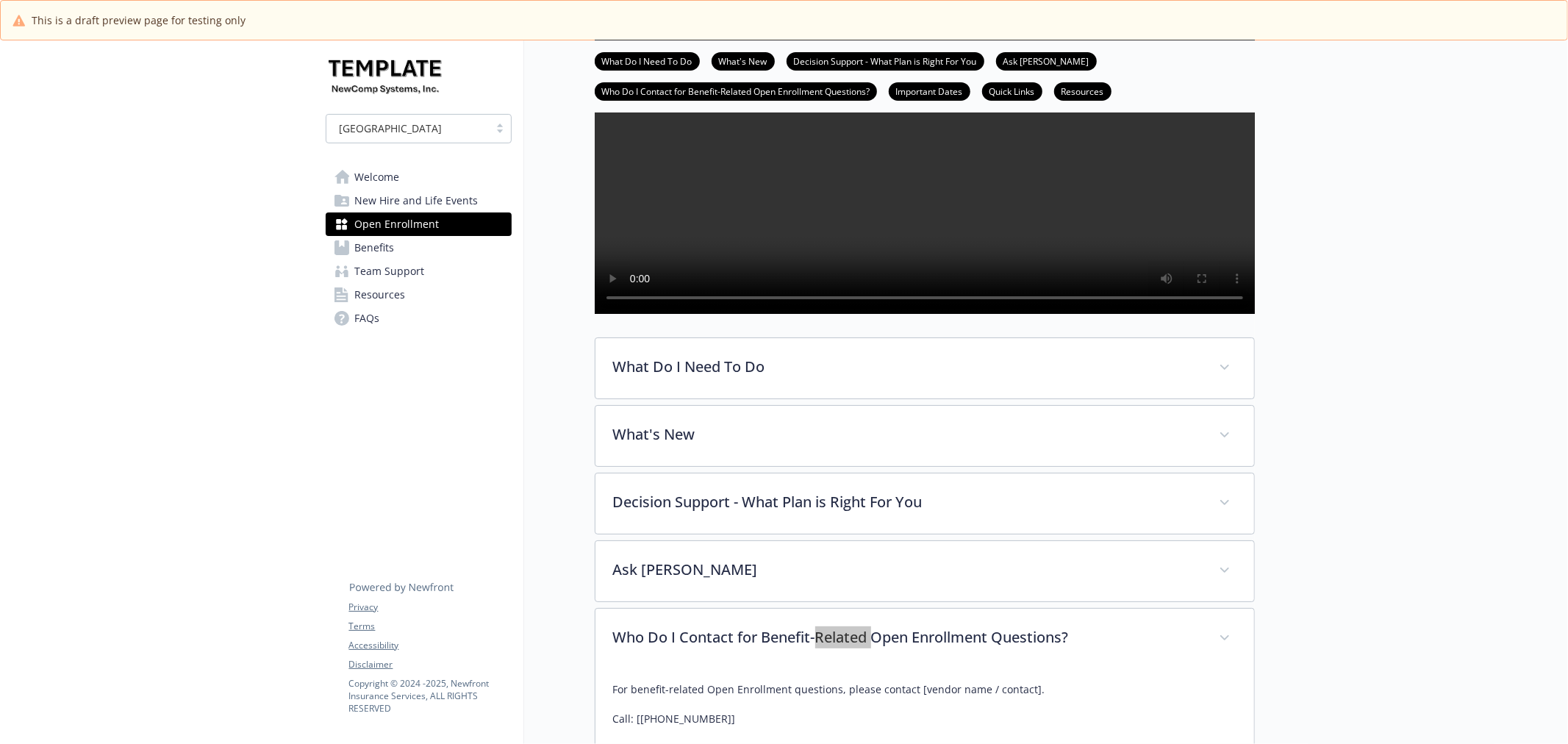
scroll to position [290, 0]
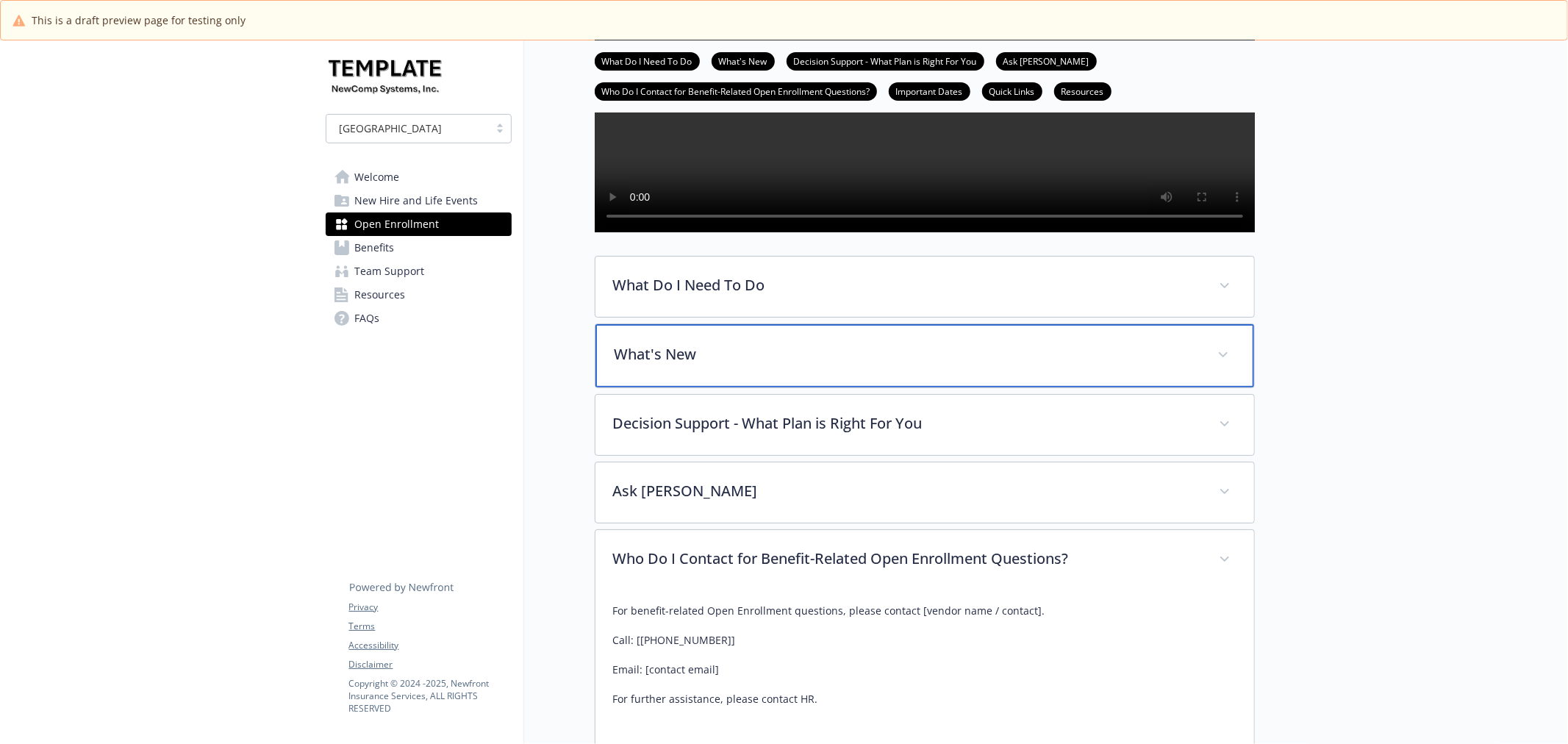
click at [880, 365] on p "What's New" at bounding box center [907, 354] width 586 height 22
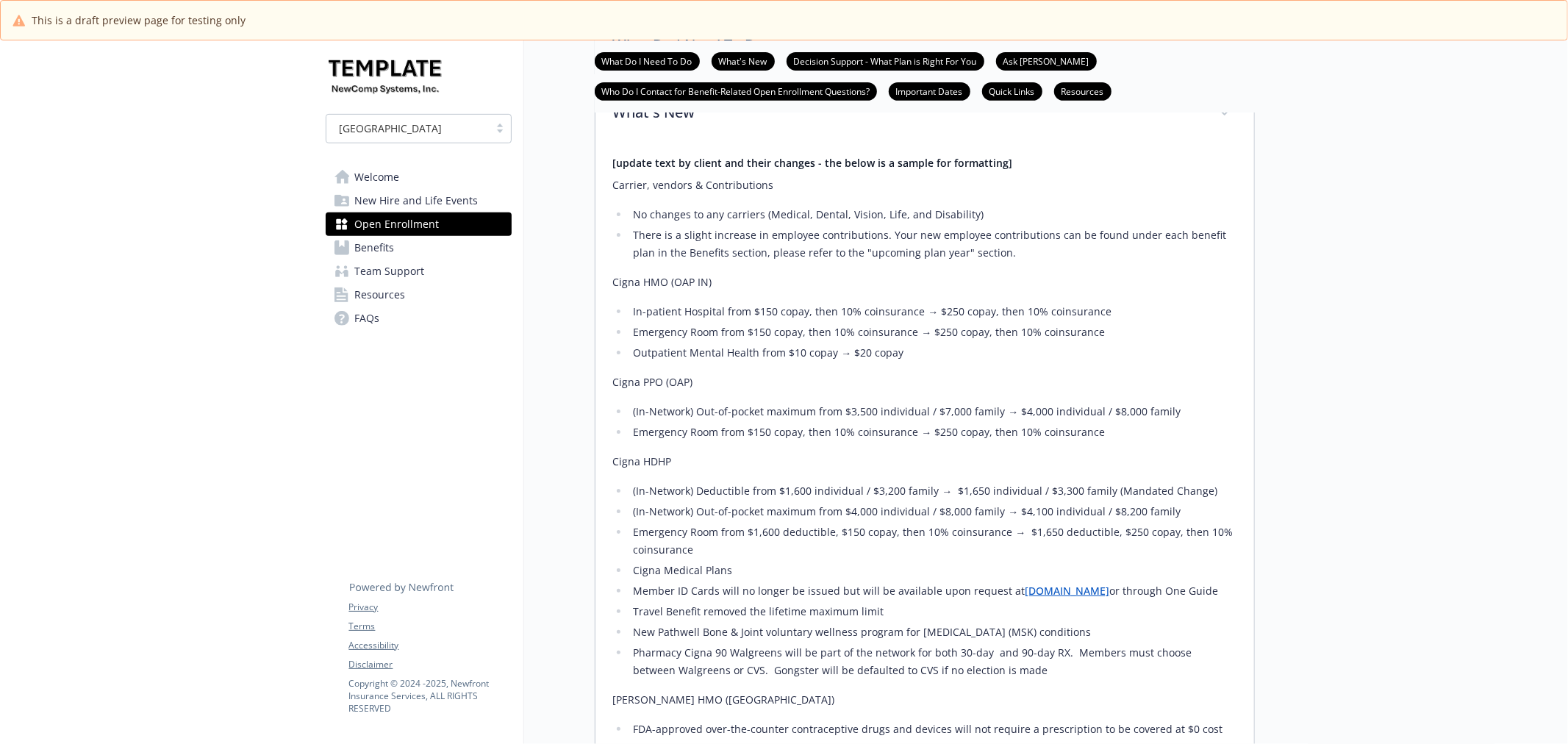
scroll to position [366, 0]
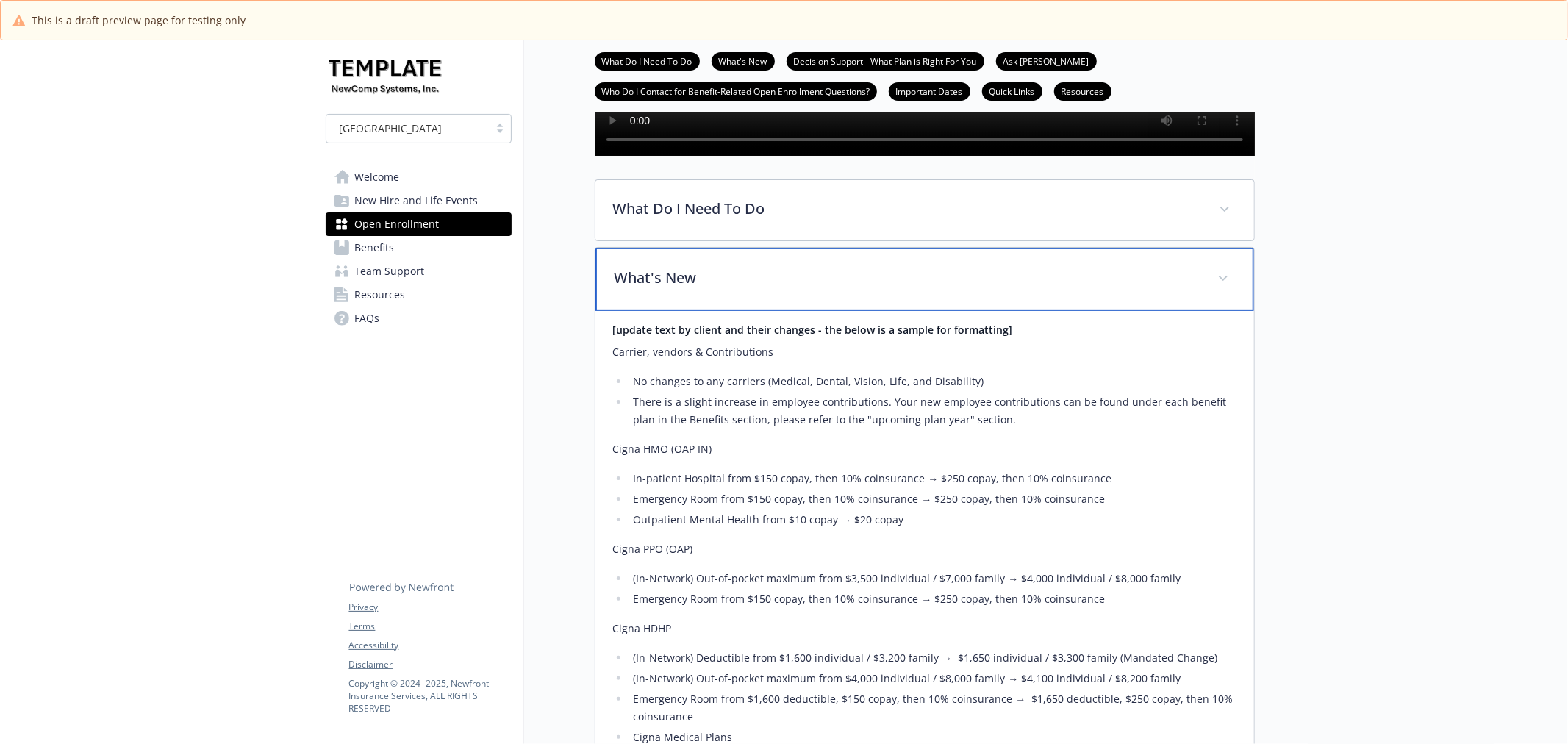
click at [821, 289] on p "What's New" at bounding box center [907, 278] width 586 height 22
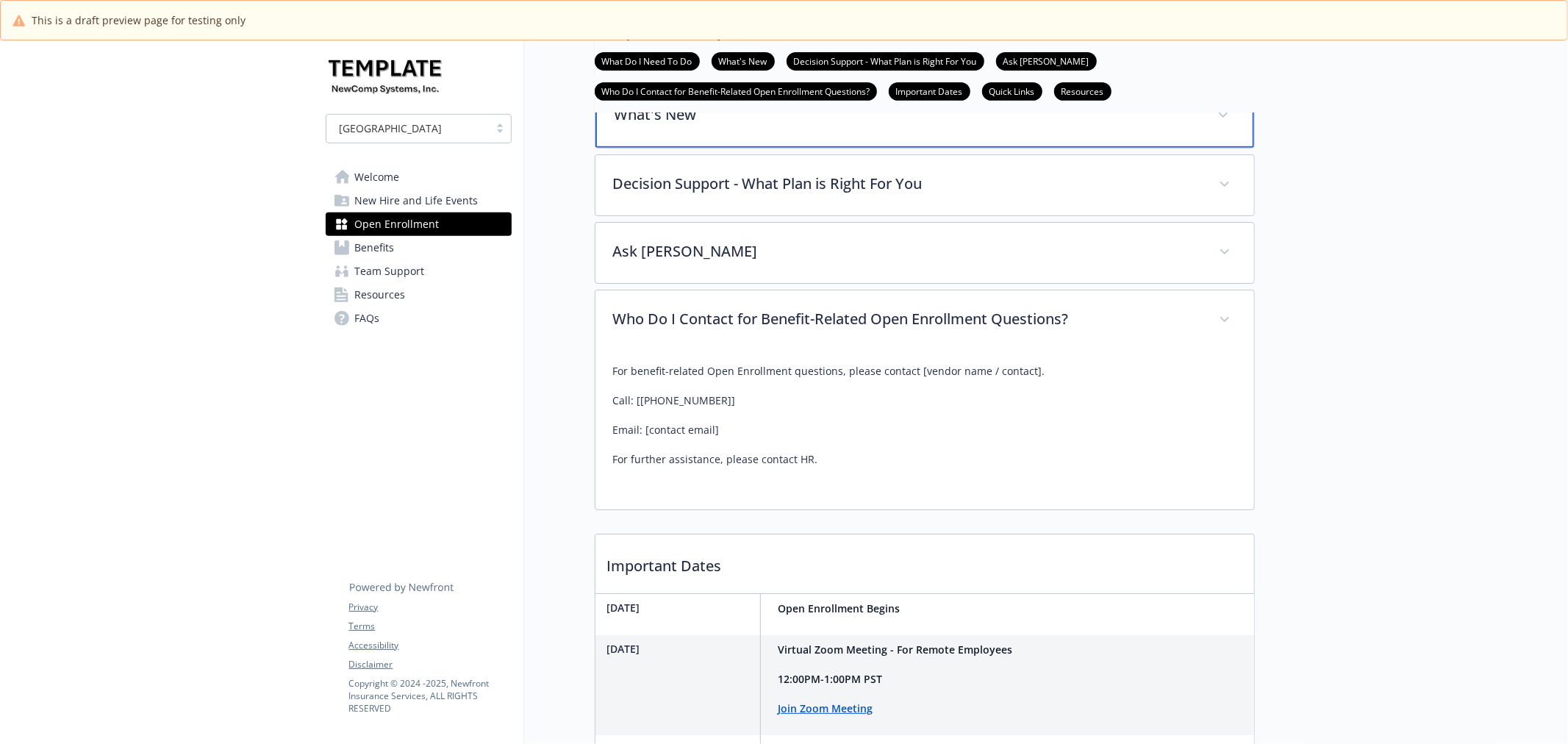
scroll to position [530, 0]
click at [832, 193] on p "Decision Support - What Plan is Right For You" at bounding box center [907, 181] width 586 height 22
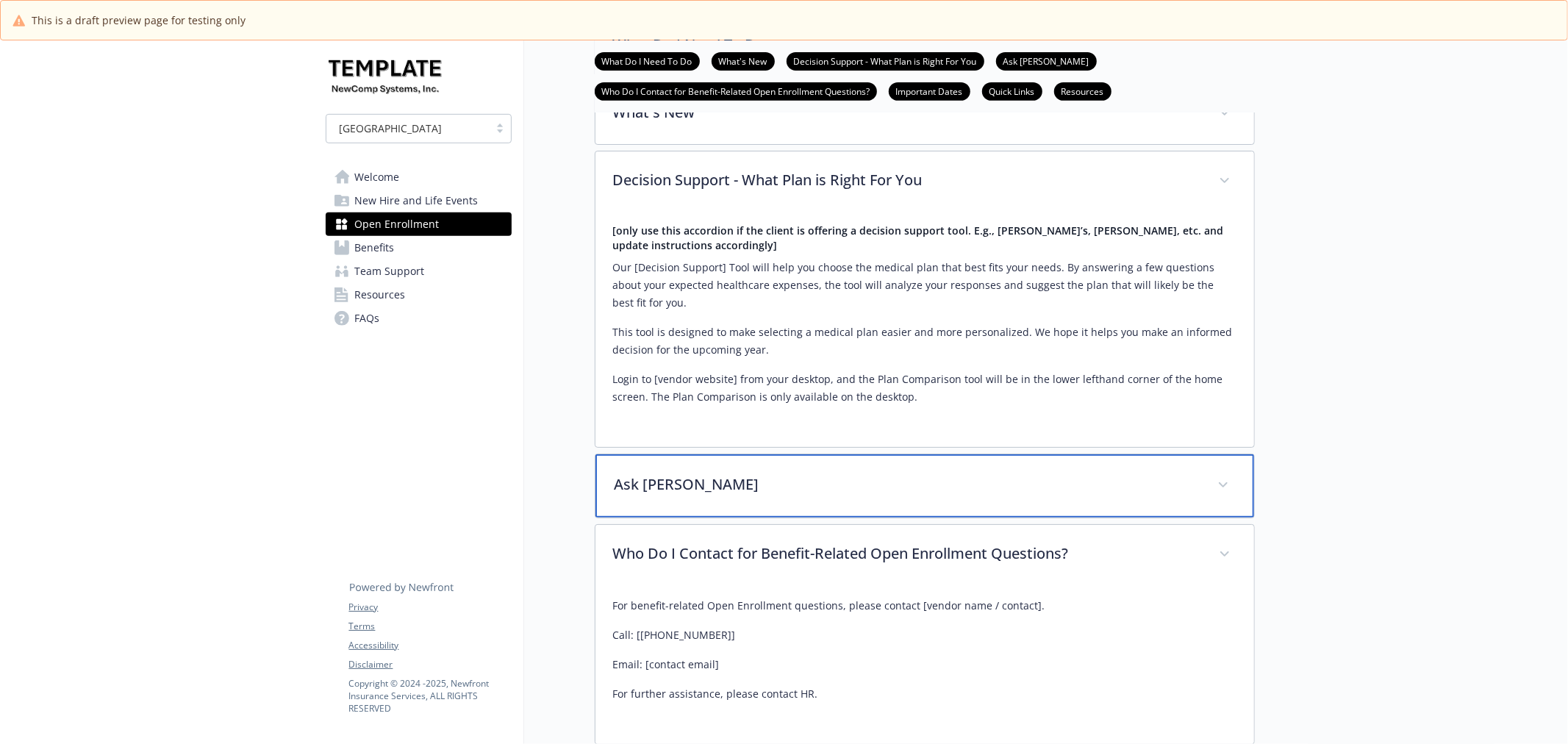
click at [868, 496] on p "Ask [PERSON_NAME]" at bounding box center [907, 484] width 586 height 22
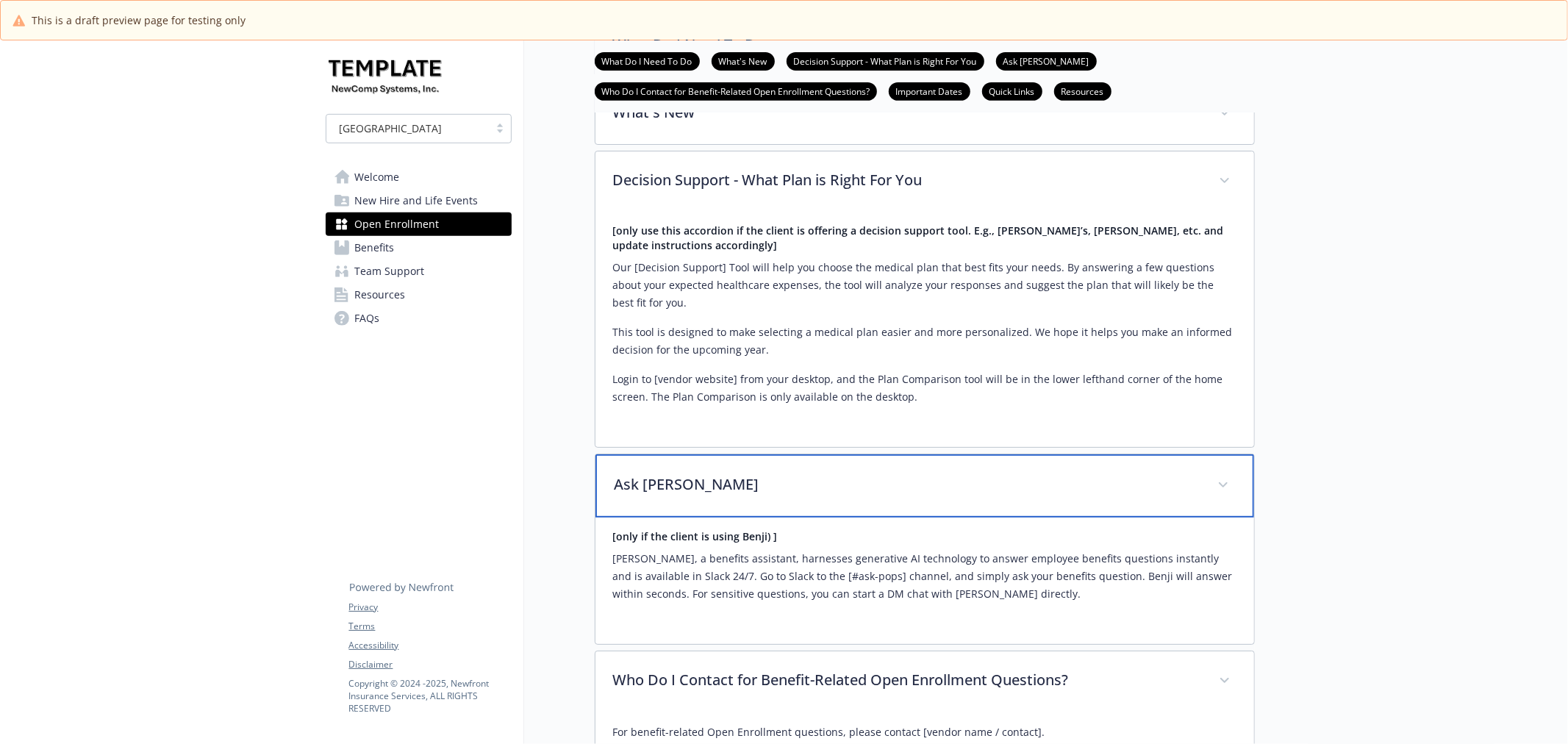
scroll to position [693, 0]
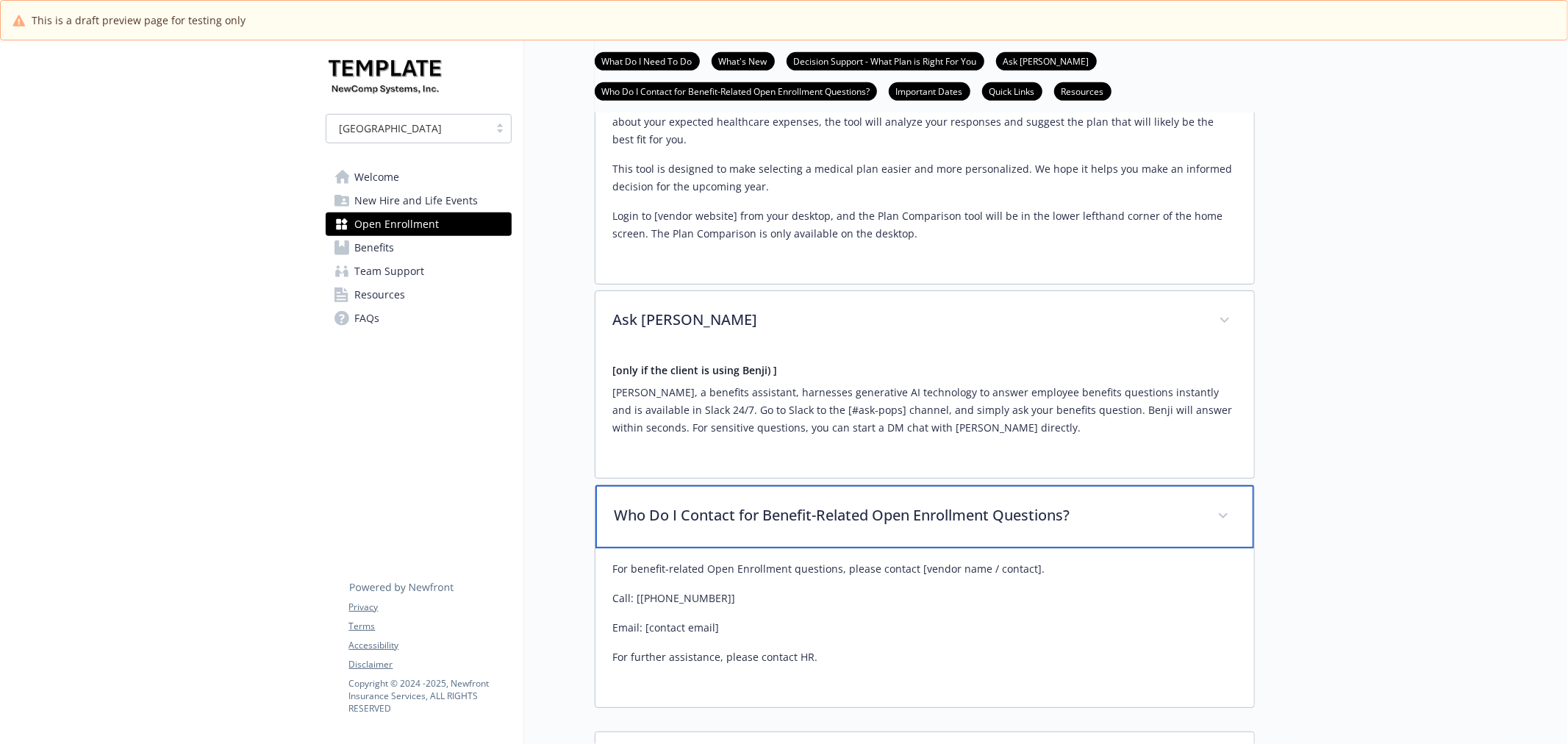
click at [896, 527] on p "Who Do I Contact for Benefit-Related Open Enrollment Questions?" at bounding box center [907, 515] width 586 height 22
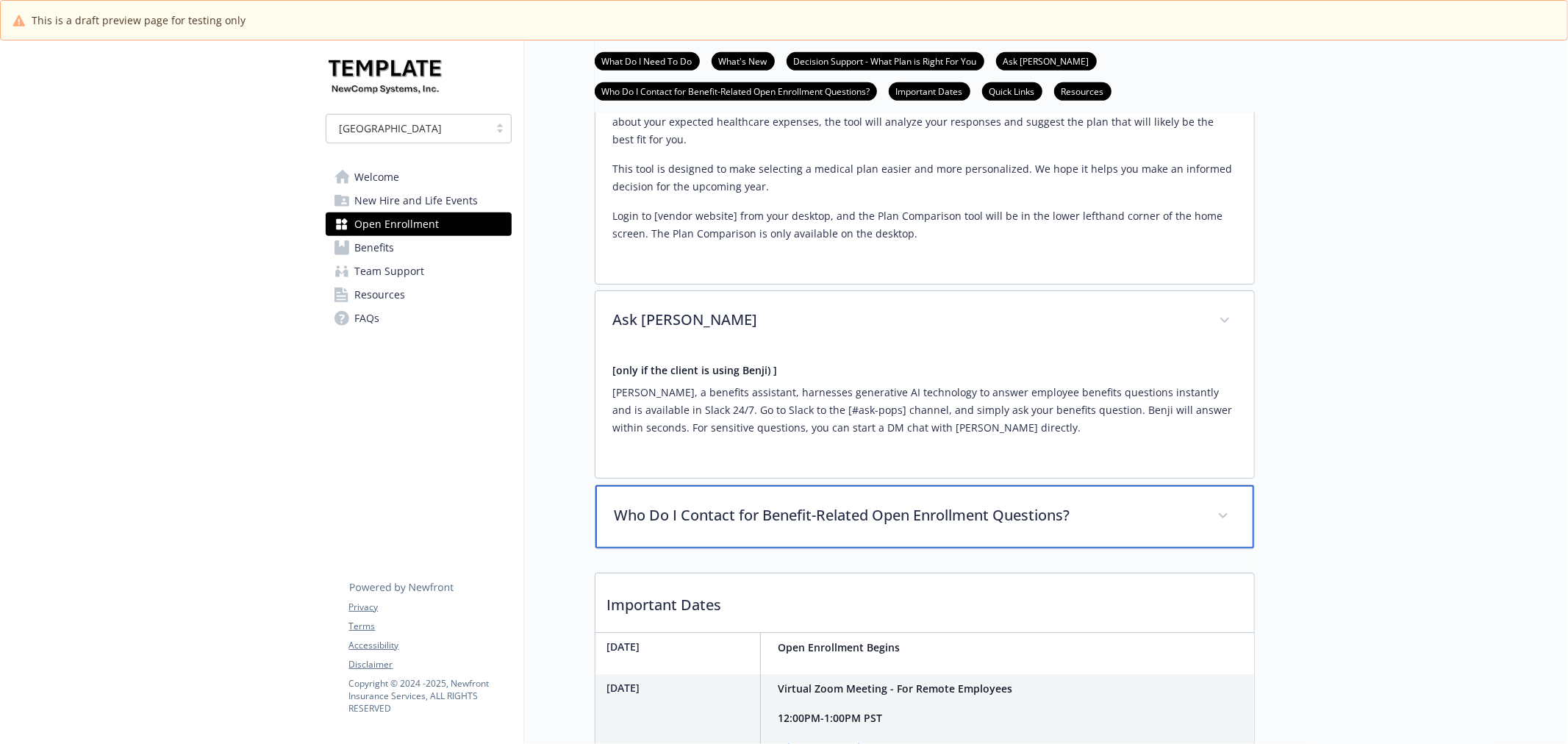
click at [896, 527] on p "Who Do I Contact for Benefit-Related Open Enrollment Questions?" at bounding box center [907, 515] width 586 height 22
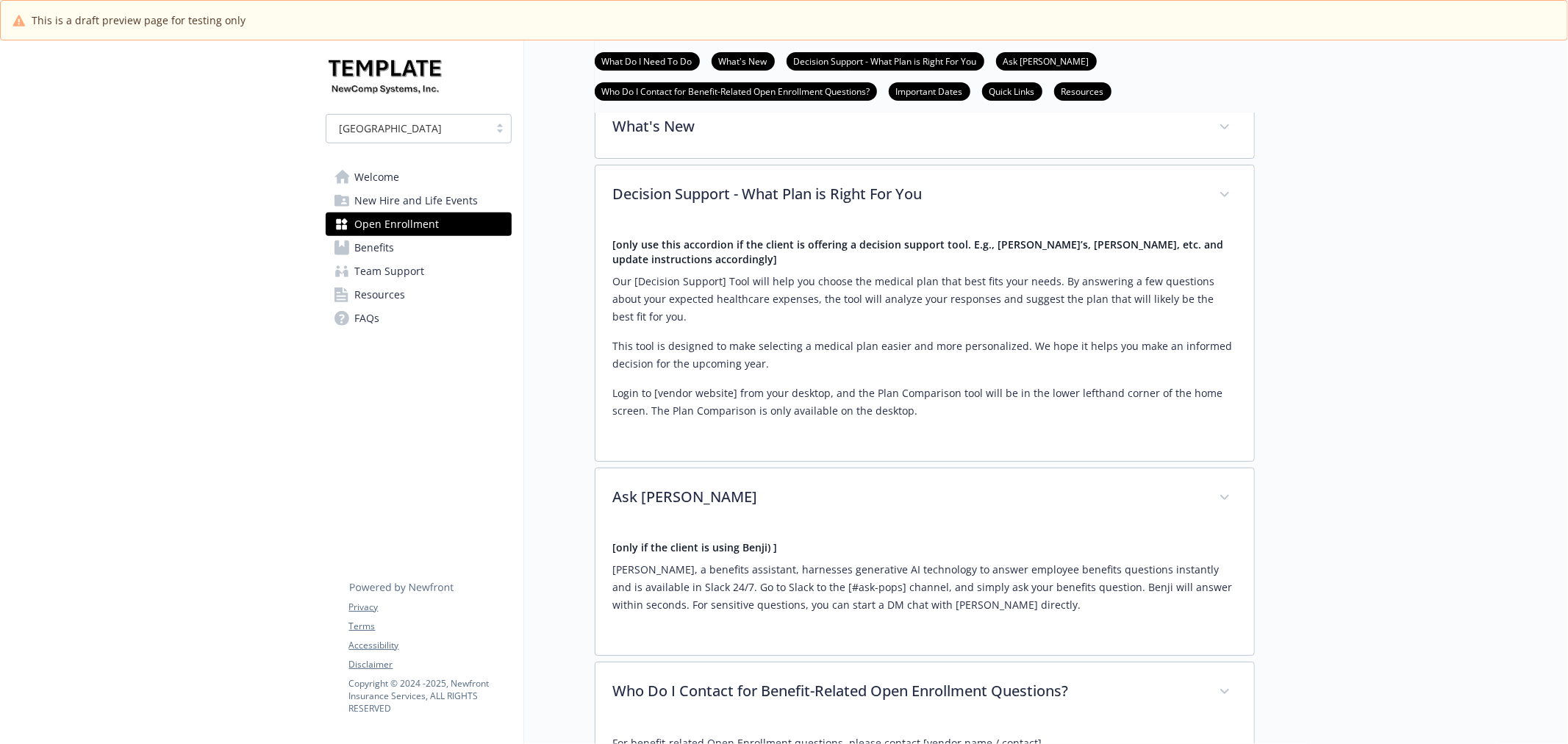
scroll to position [366, 0]
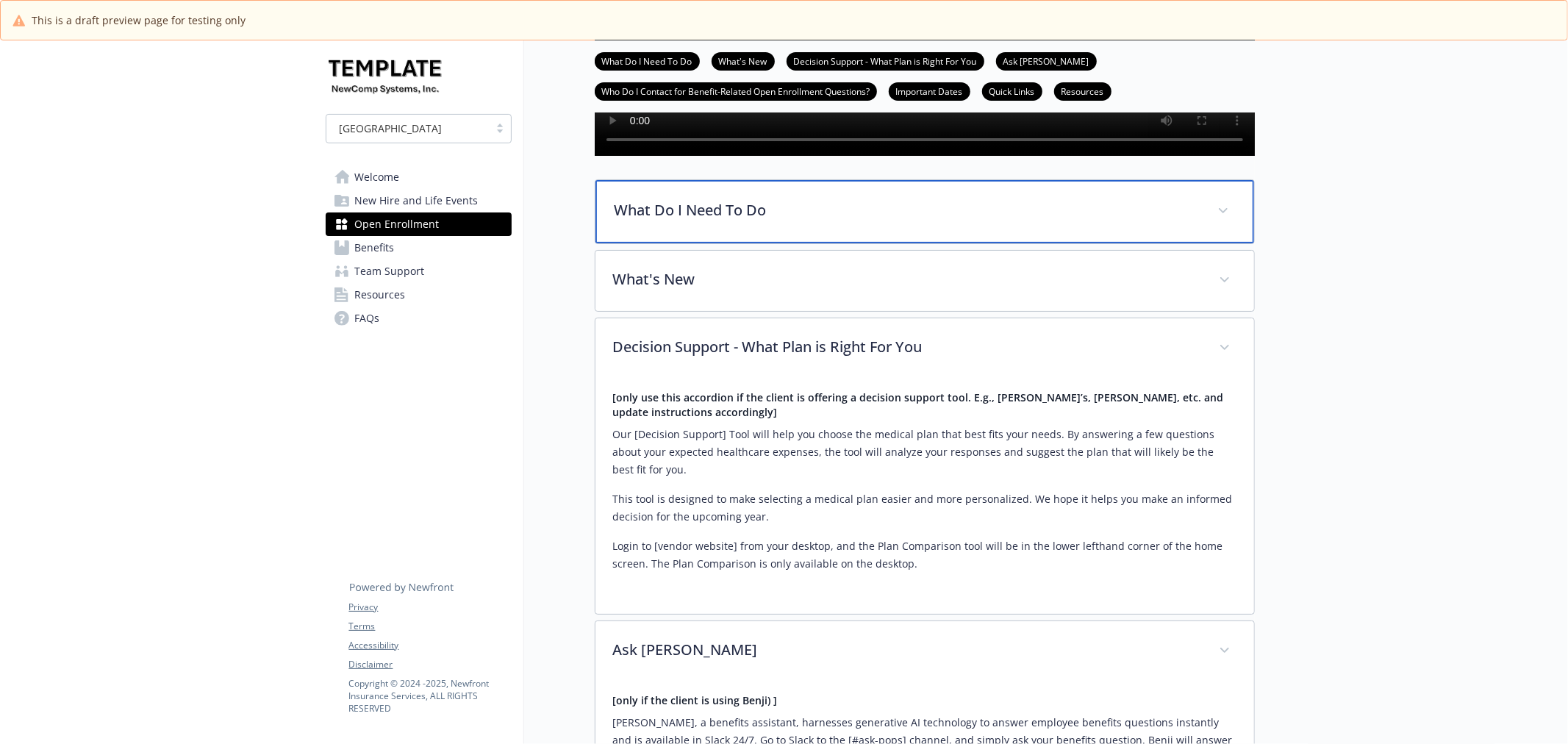
click at [840, 233] on div "What Do I Need To Do" at bounding box center [924, 212] width 659 height 63
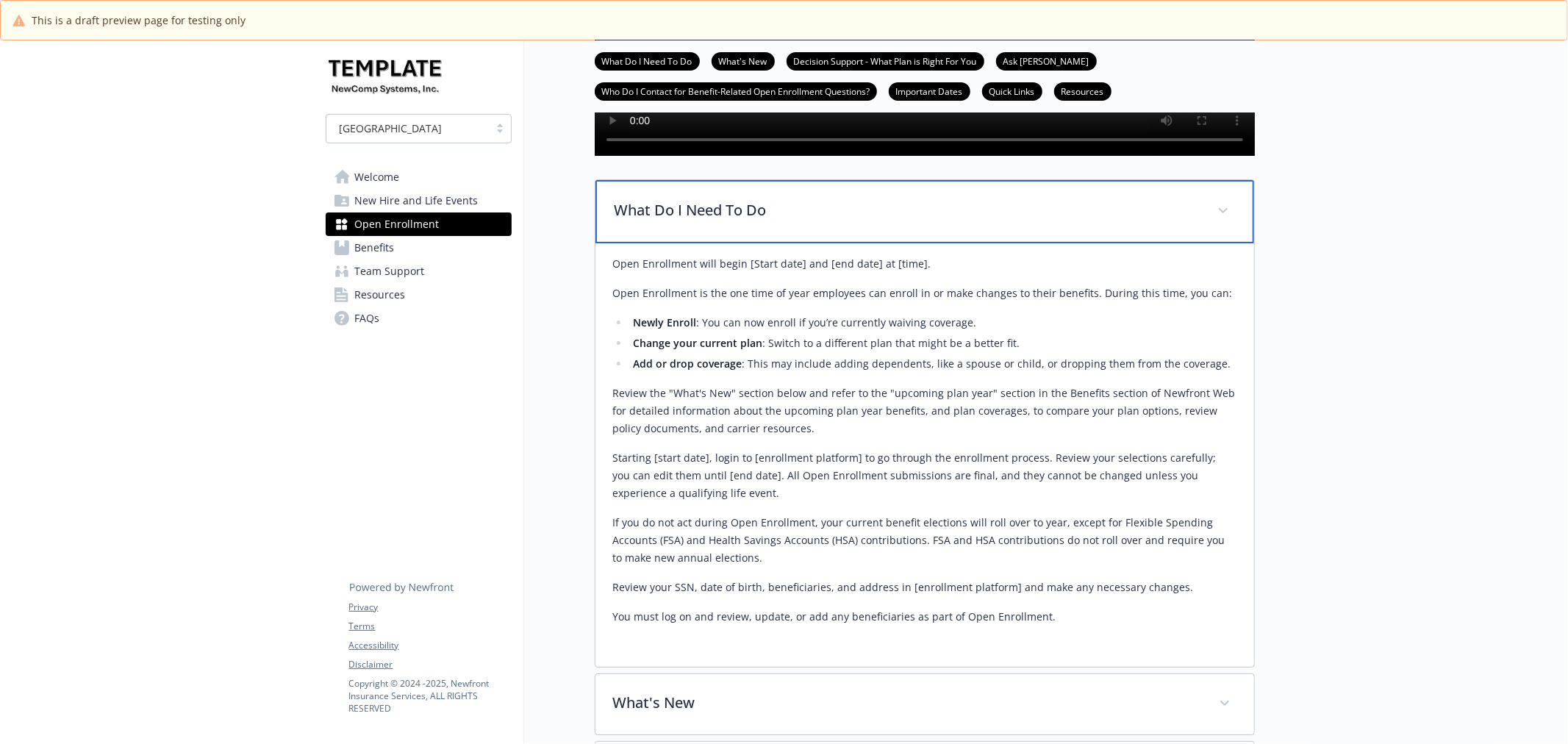
scroll to position [448, 0]
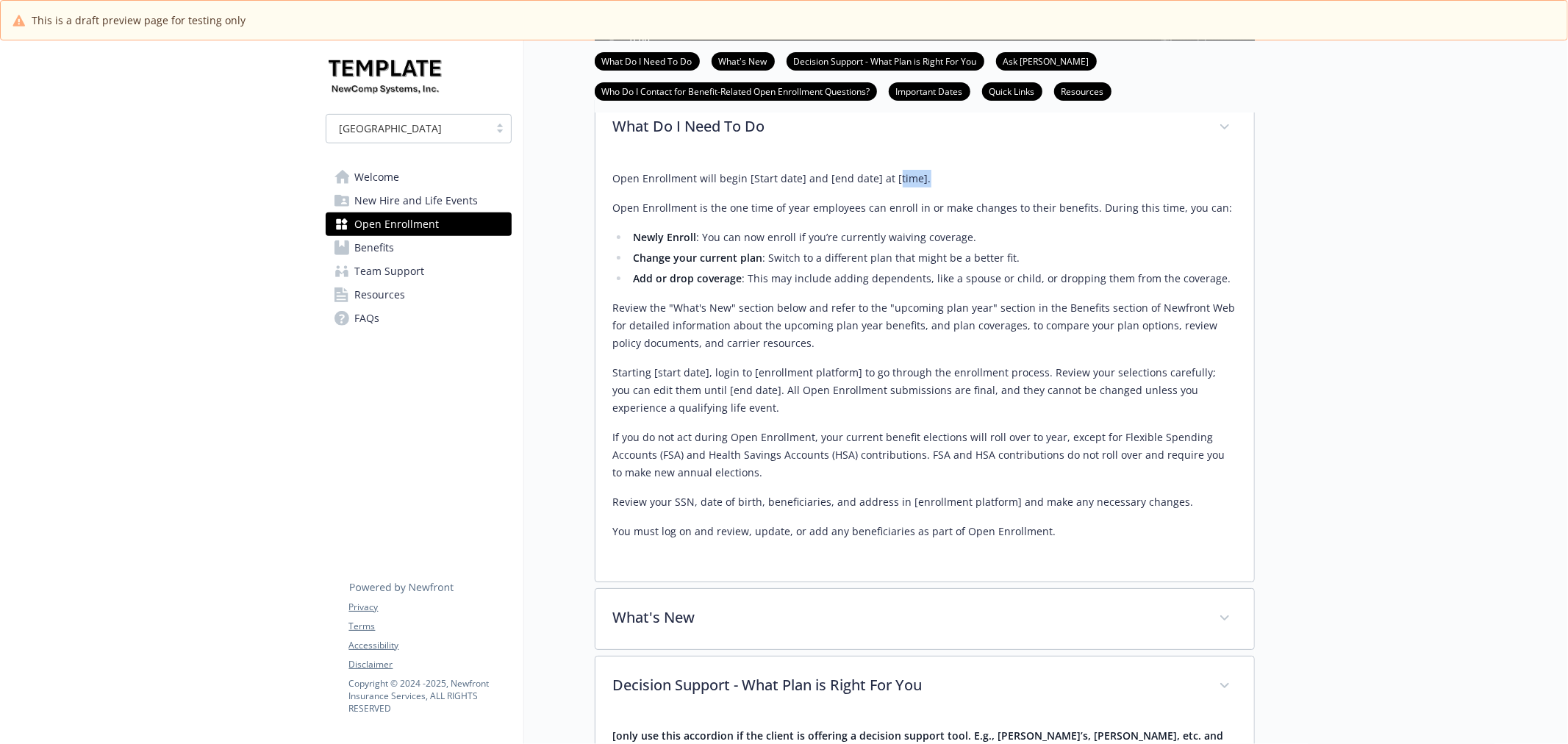
drag, startPoint x: 889, startPoint y: 222, endPoint x: 946, endPoint y: 219, distance: 57.1
click at [946, 188] on p "Open Enrollment will begin [Start date] and [end date] at [time]." at bounding box center [924, 179] width 623 height 18
click at [947, 188] on p "Open Enrollment will begin [Start date] and [end date] at [time]." at bounding box center [924, 179] width 623 height 18
drag, startPoint x: 887, startPoint y: 218, endPoint x: 960, endPoint y: 223, distance: 73.2
click at [960, 188] on p "Open Enrollment will begin [Start date] and [end date] at [time]." at bounding box center [924, 179] width 623 height 18
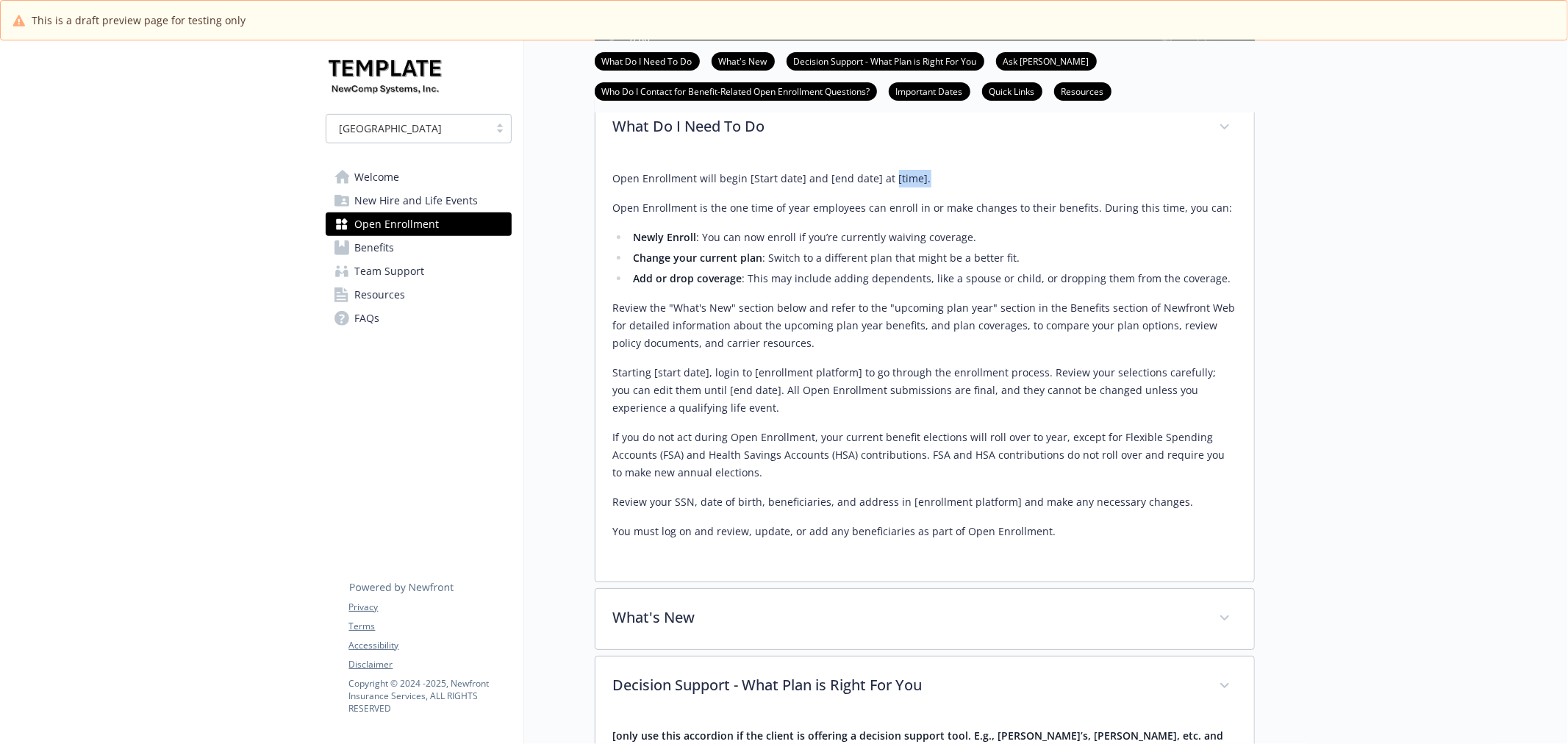
copy p "[time]."
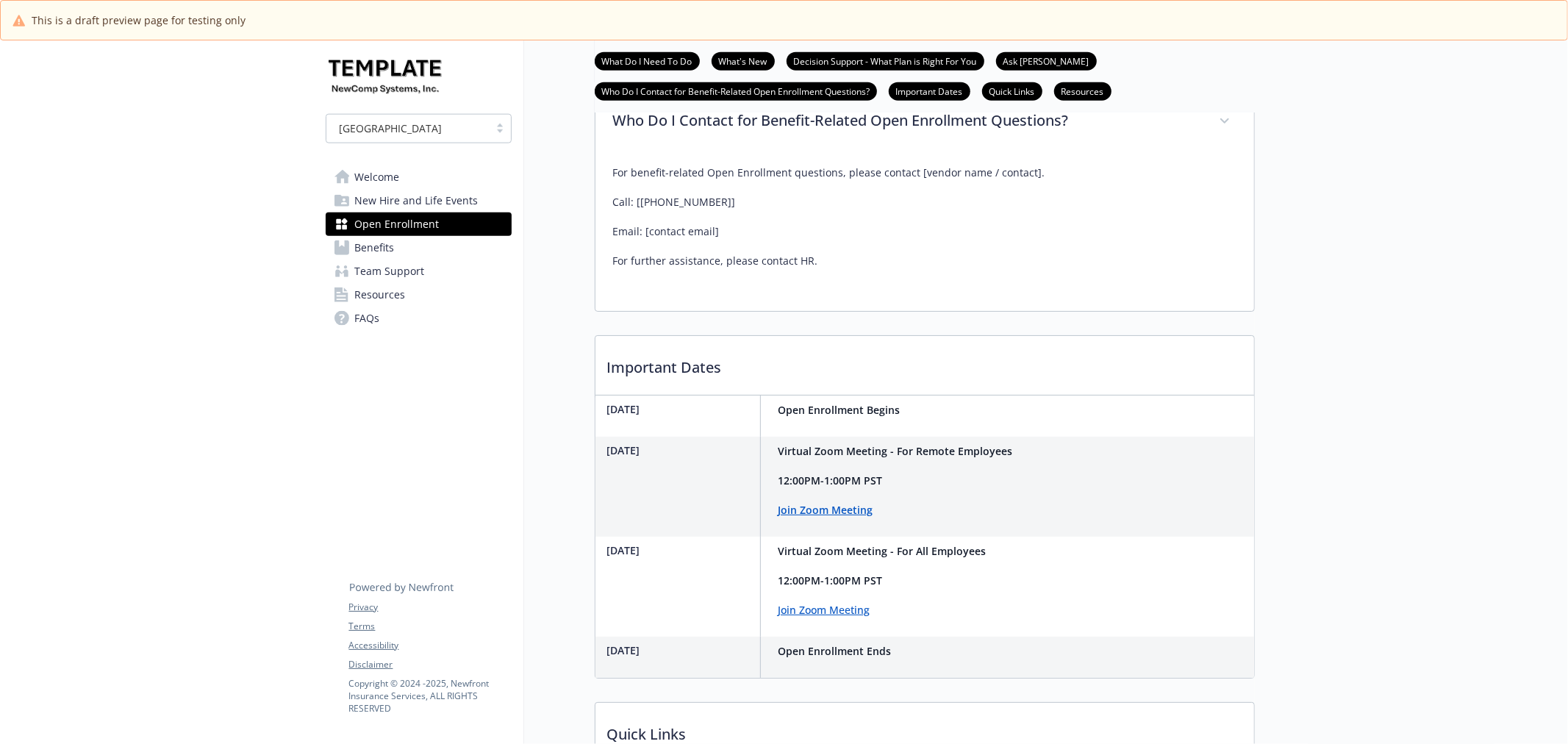
scroll to position [1428, 0]
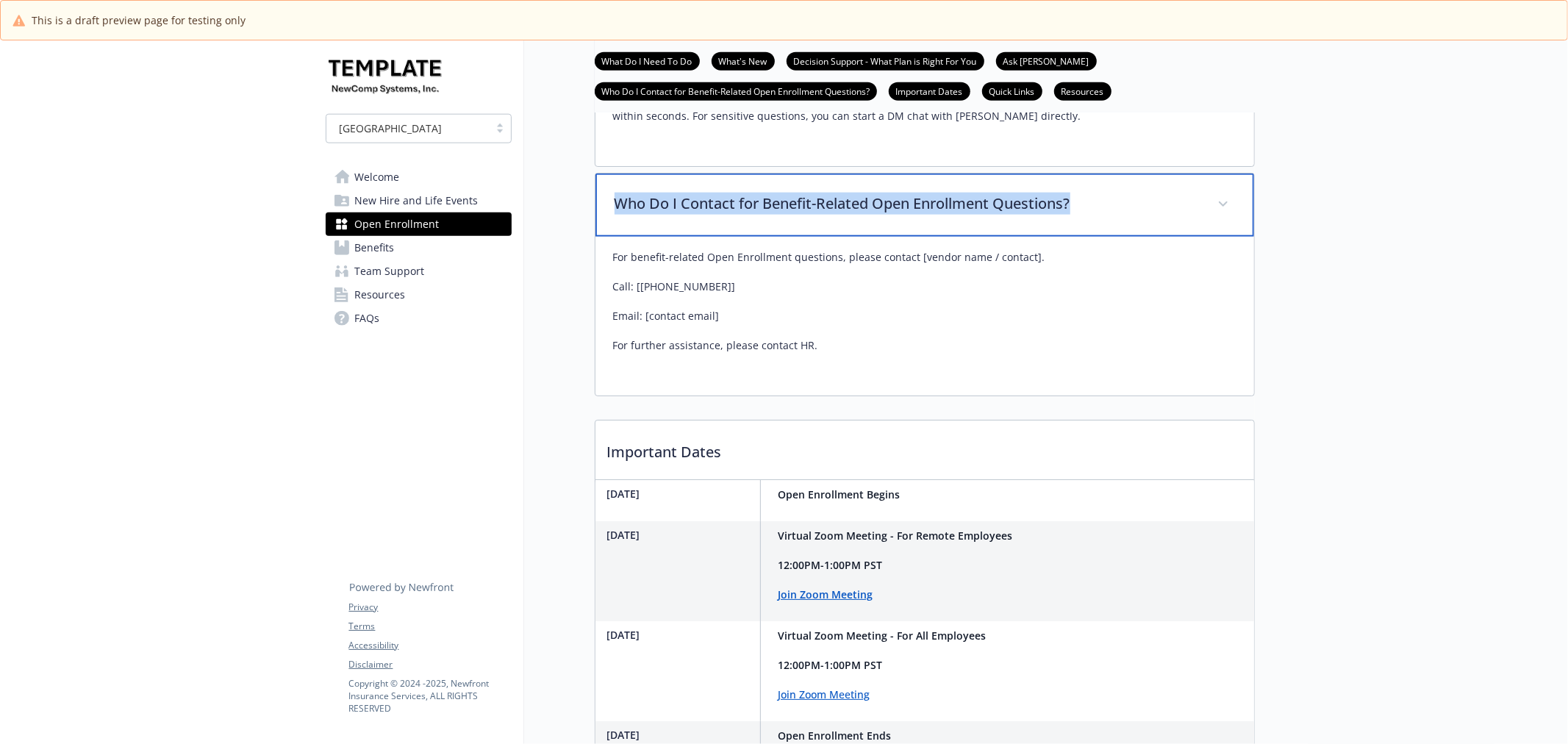
drag, startPoint x: 600, startPoint y: 246, endPoint x: 1133, endPoint y: 244, distance: 533.0
click at [1133, 237] on div "Who Do I Contact for Benefit-Related Open Enrollment Questions?" at bounding box center [924, 204] width 659 height 63
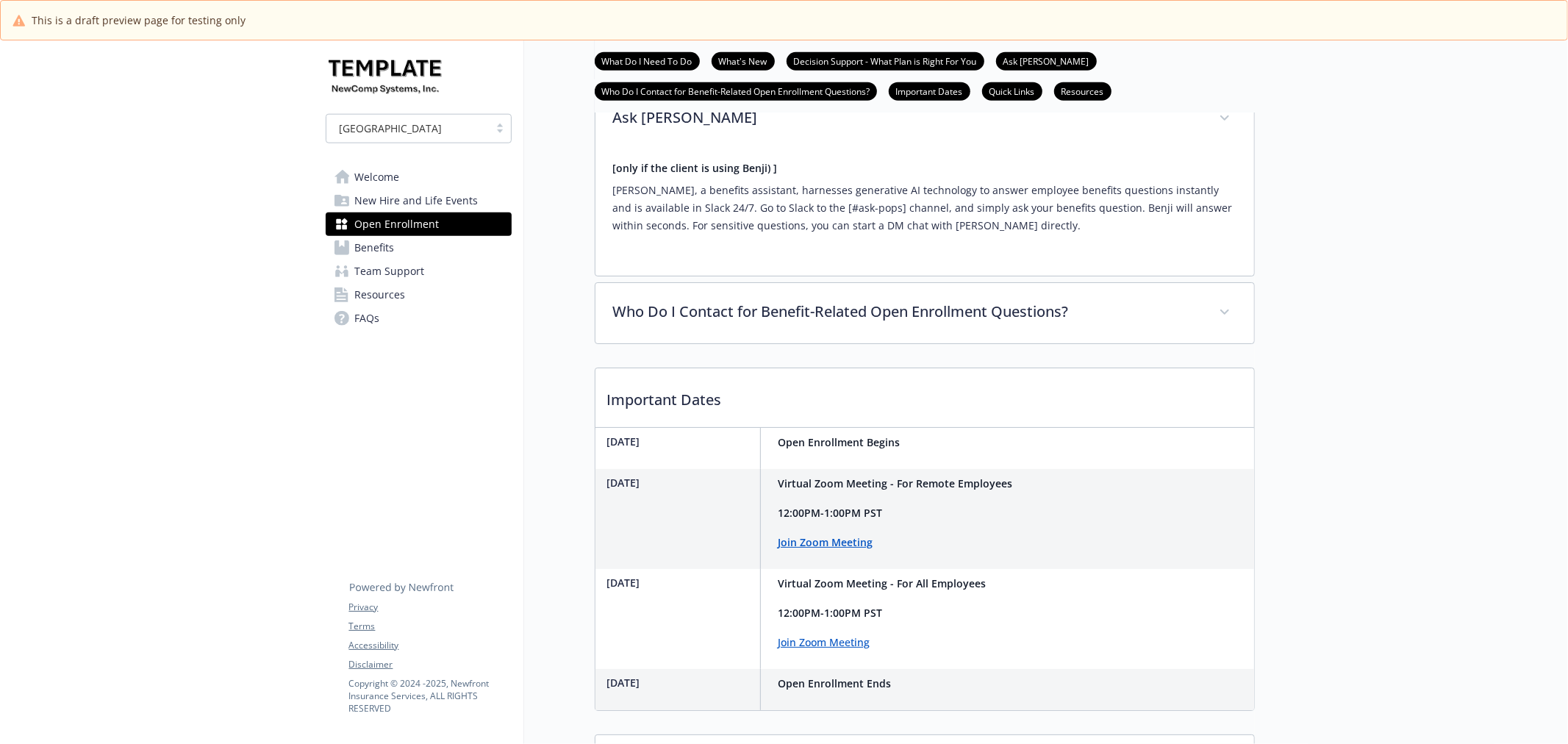
scroll to position [1347, 0]
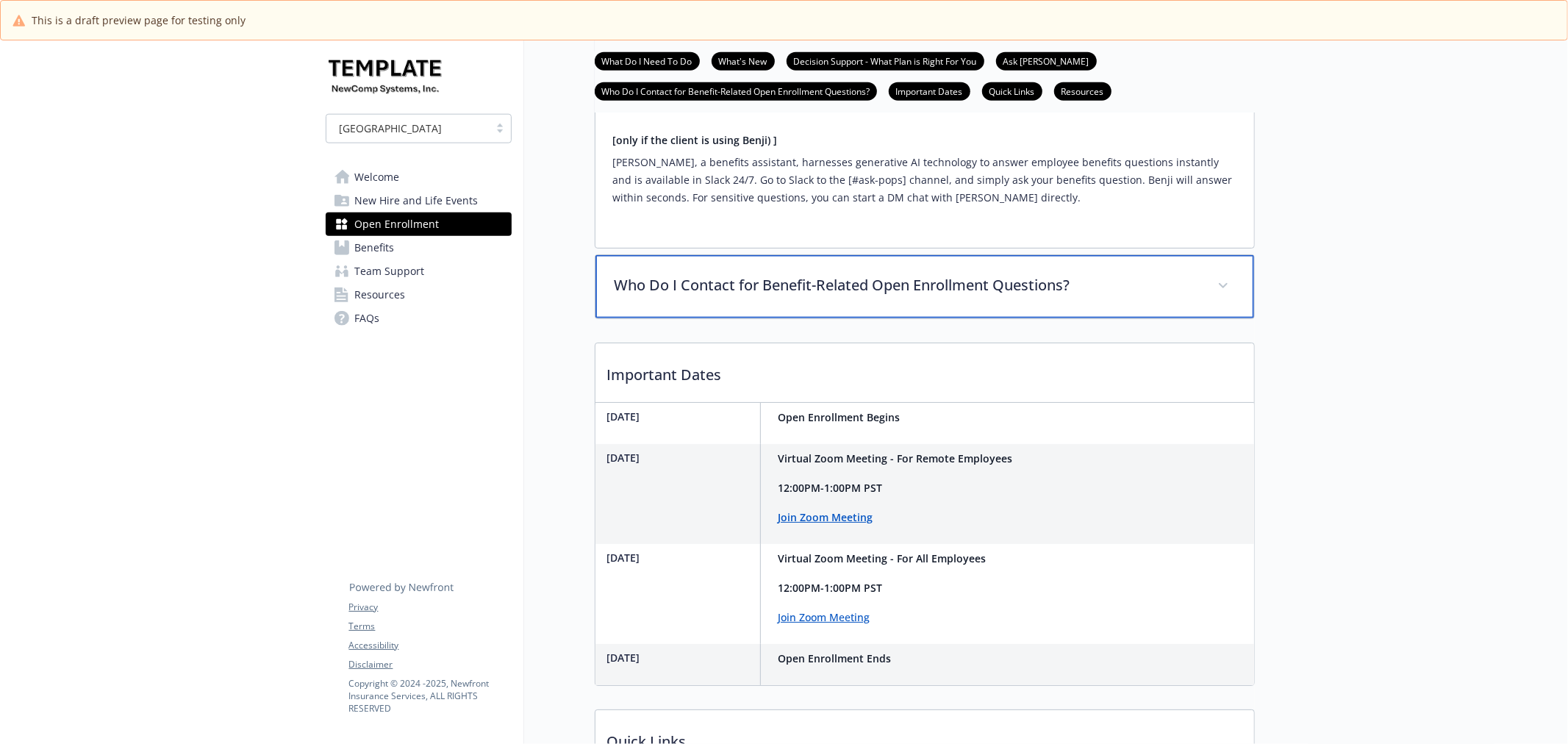
click at [1143, 296] on p "Who Do I Contact for Benefit-Related Open Enrollment Questions?" at bounding box center [907, 285] width 586 height 22
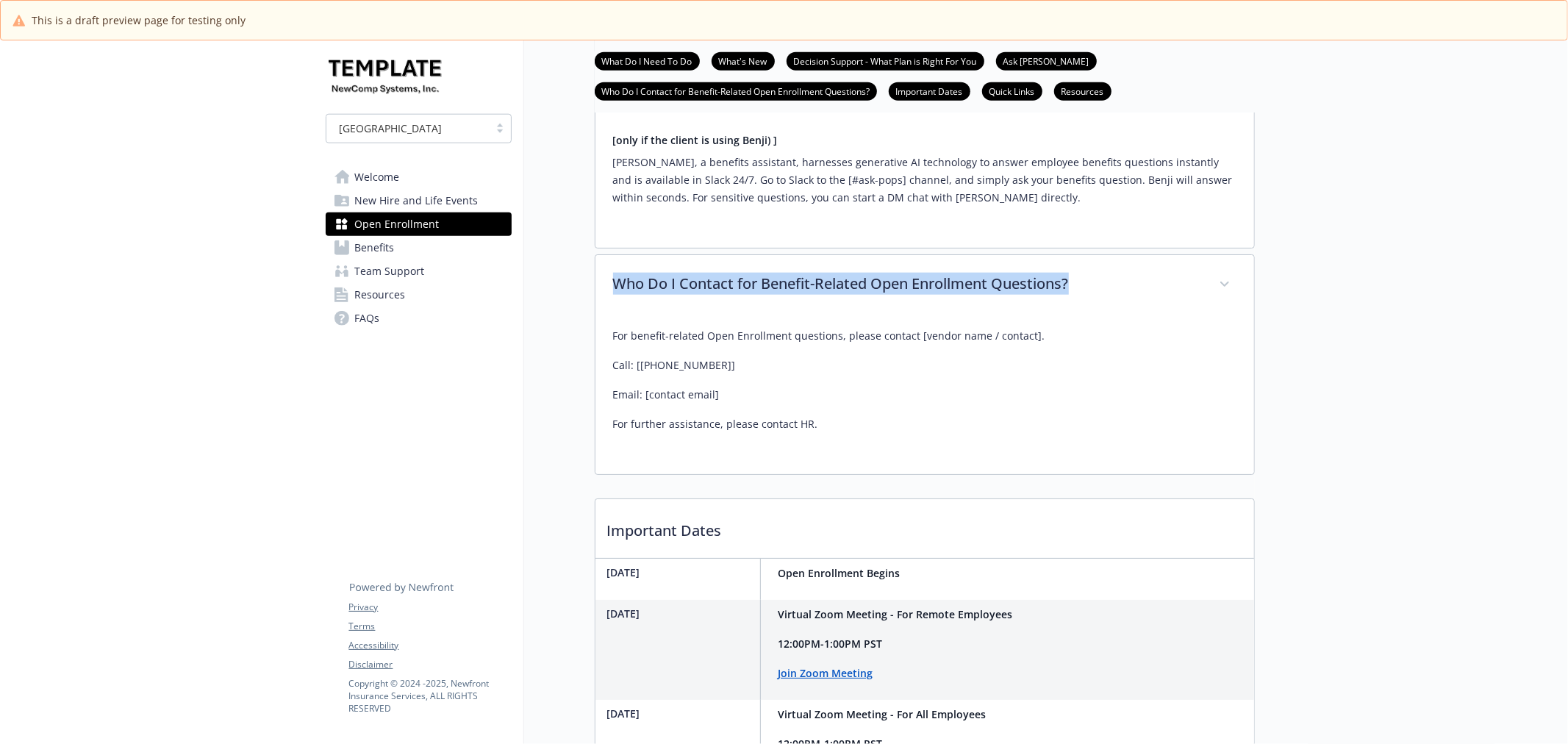
drag, startPoint x: 584, startPoint y: 339, endPoint x: 1107, endPoint y: 323, distance: 523.2
copy p "Who Do I Contact for Benefit-Related Open Enrollment Questions?"
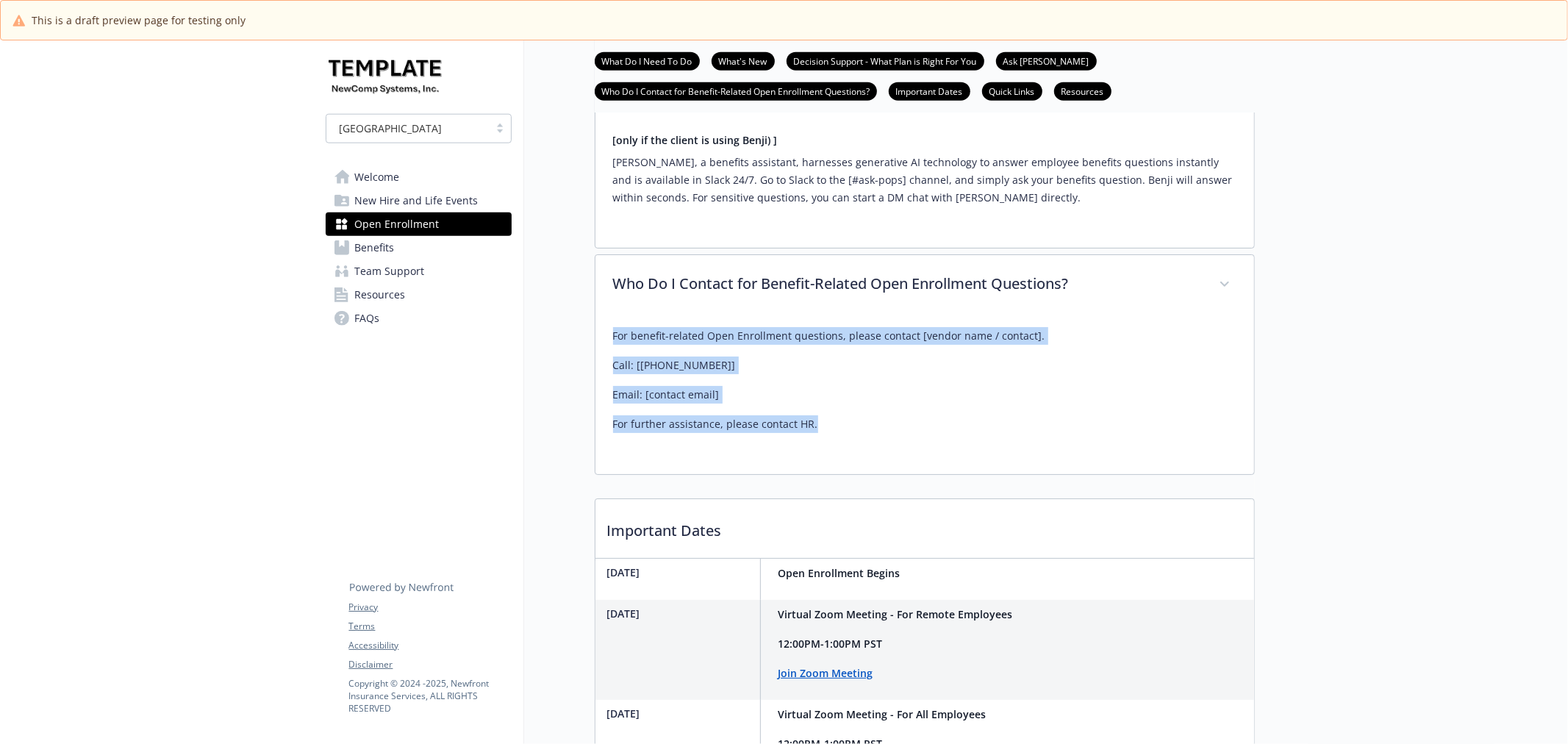
drag, startPoint x: 599, startPoint y: 373, endPoint x: 973, endPoint y: 451, distance: 382.0
click at [952, 459] on div "For benefit-related Open Enrollment questions, please contact [vendor name / co…" at bounding box center [924, 394] width 659 height 158
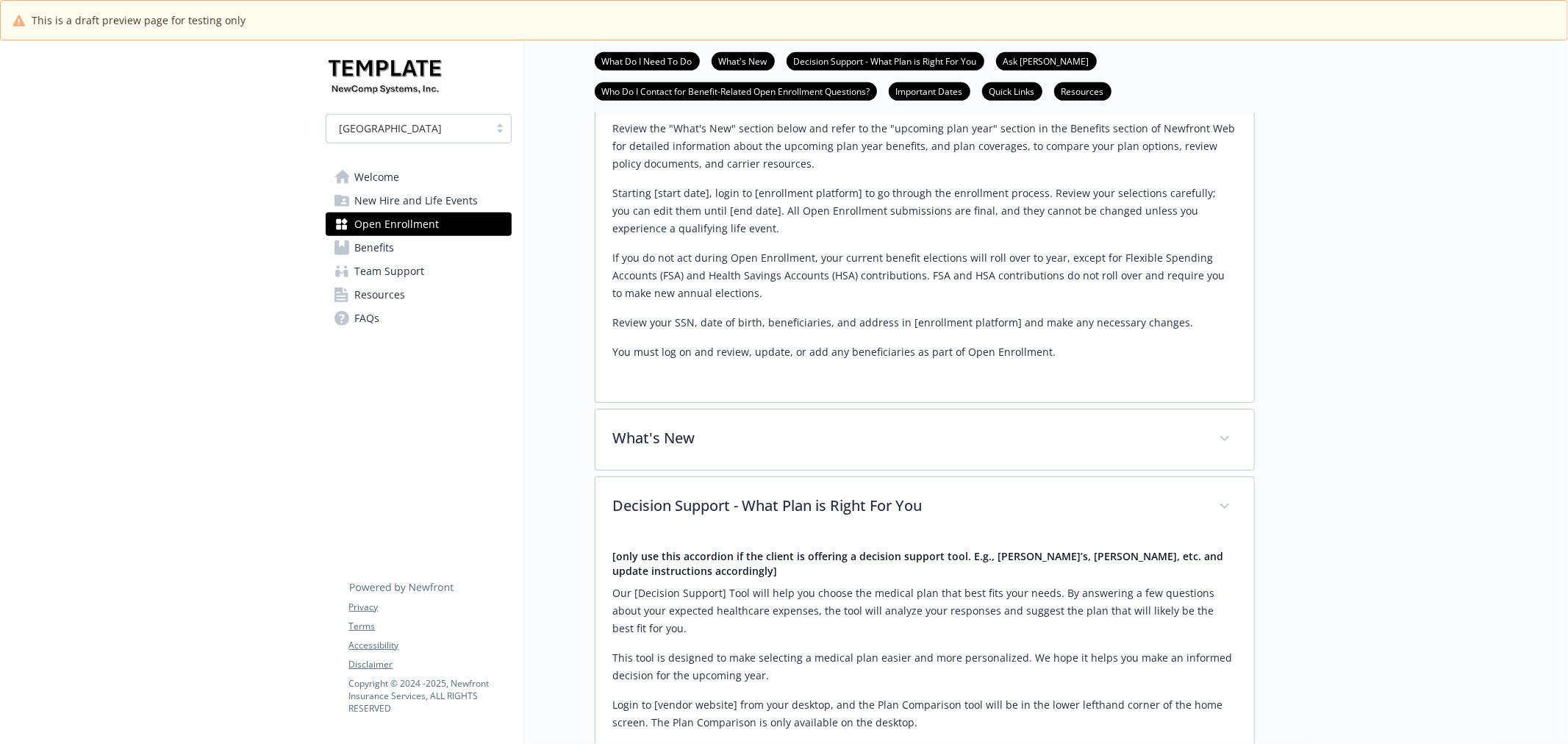
scroll to position [613, 0]
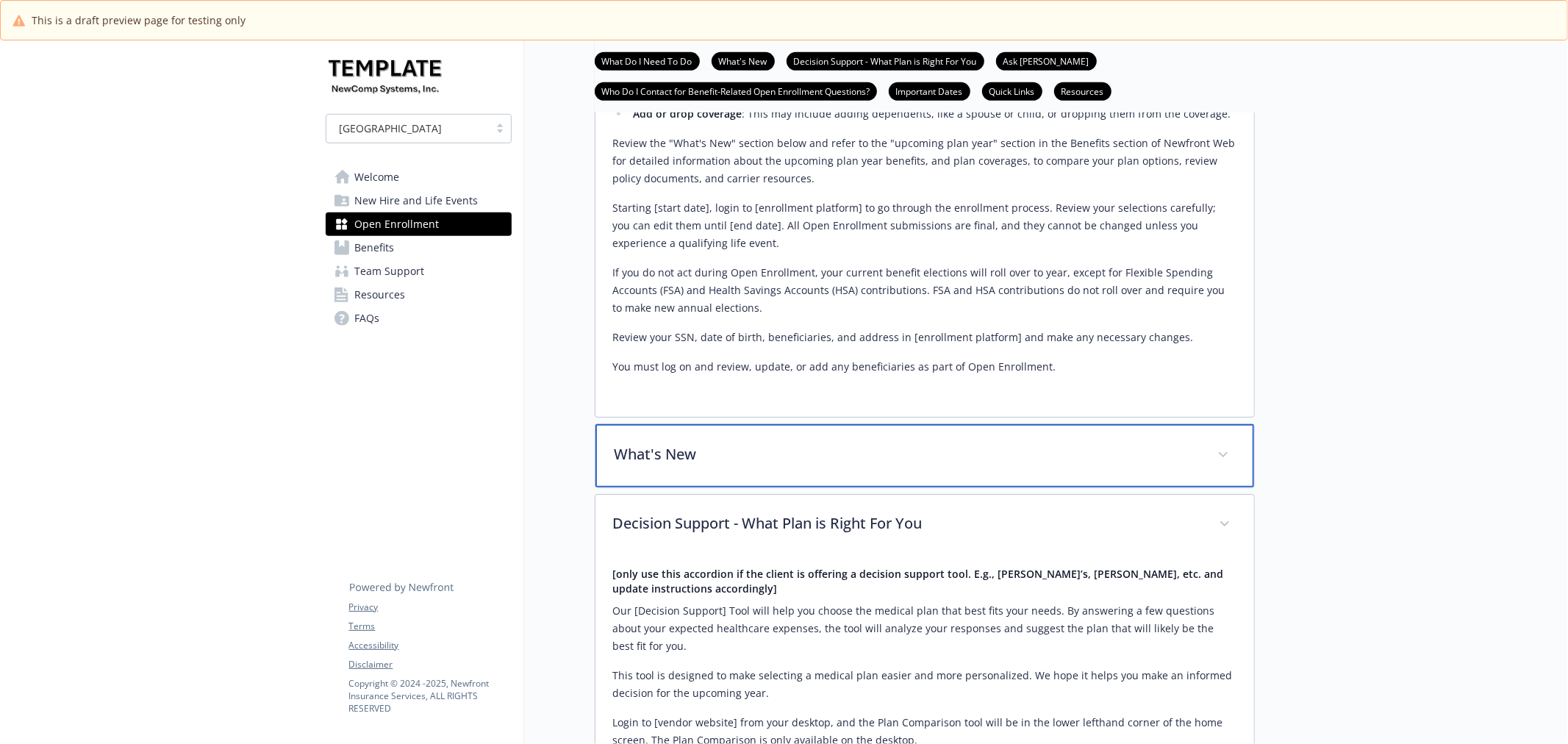
click at [1064, 475] on div "What's New" at bounding box center [924, 455] width 659 height 63
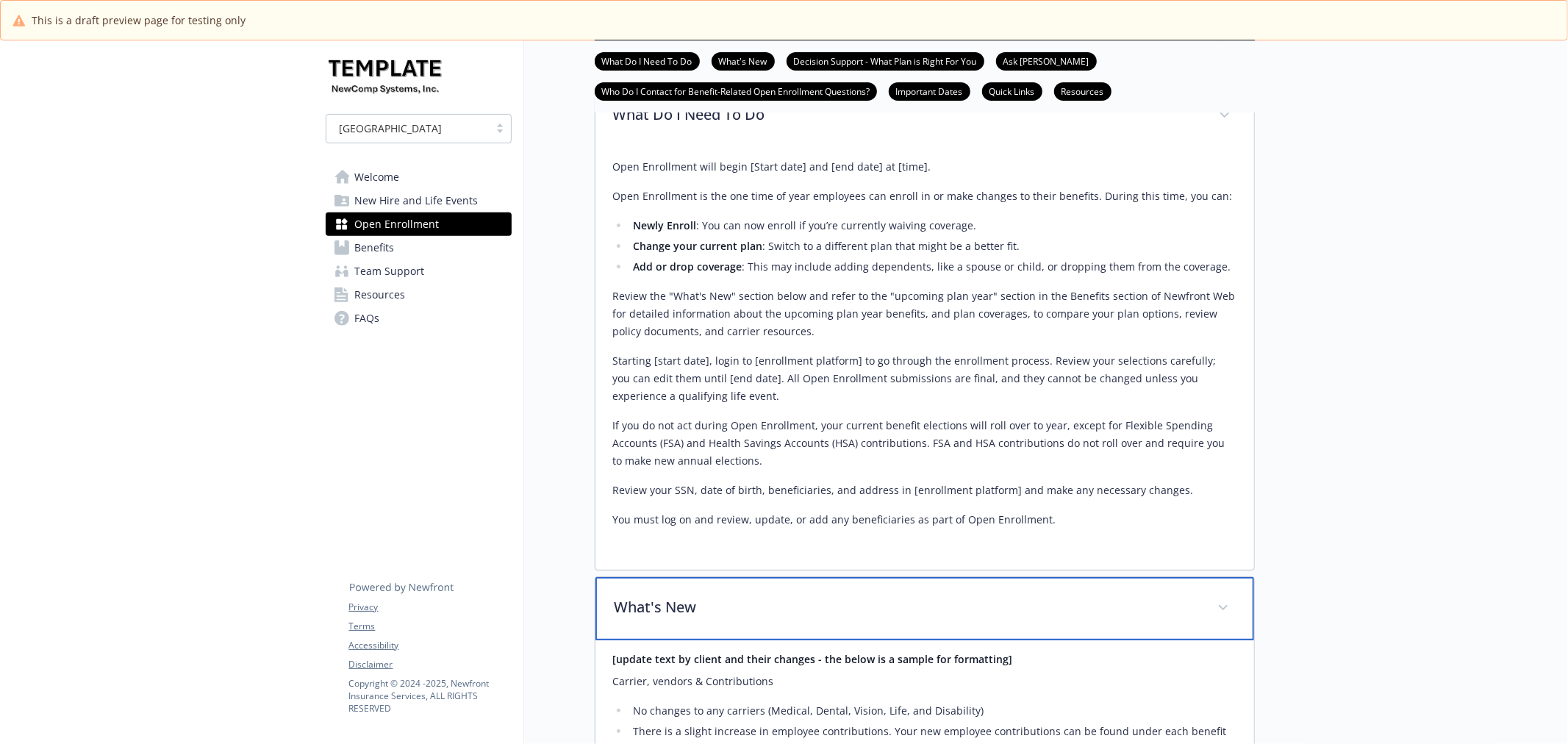
scroll to position [287, 0]
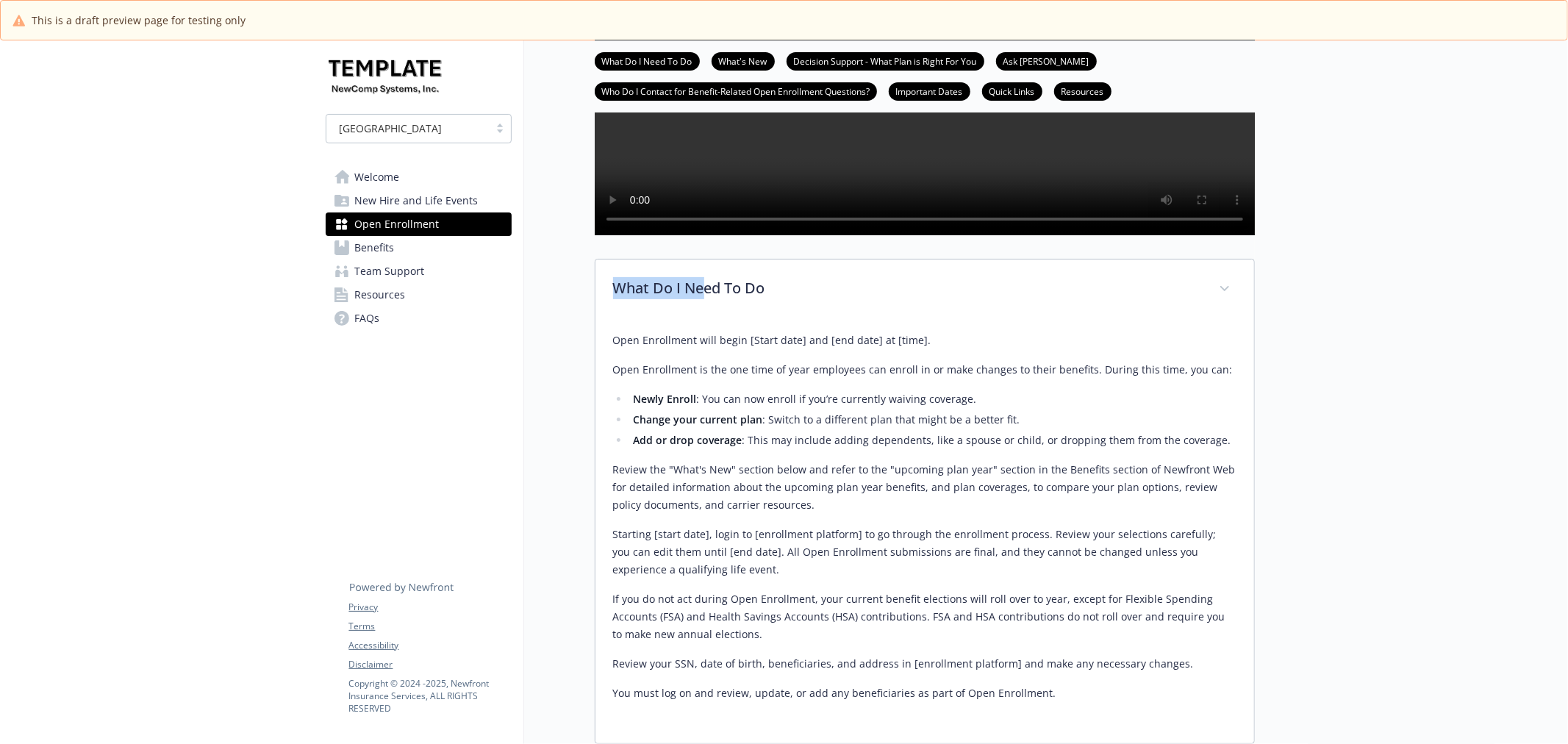
drag, startPoint x: 800, startPoint y: 305, endPoint x: 999, endPoint y: 285, distance: 200.0
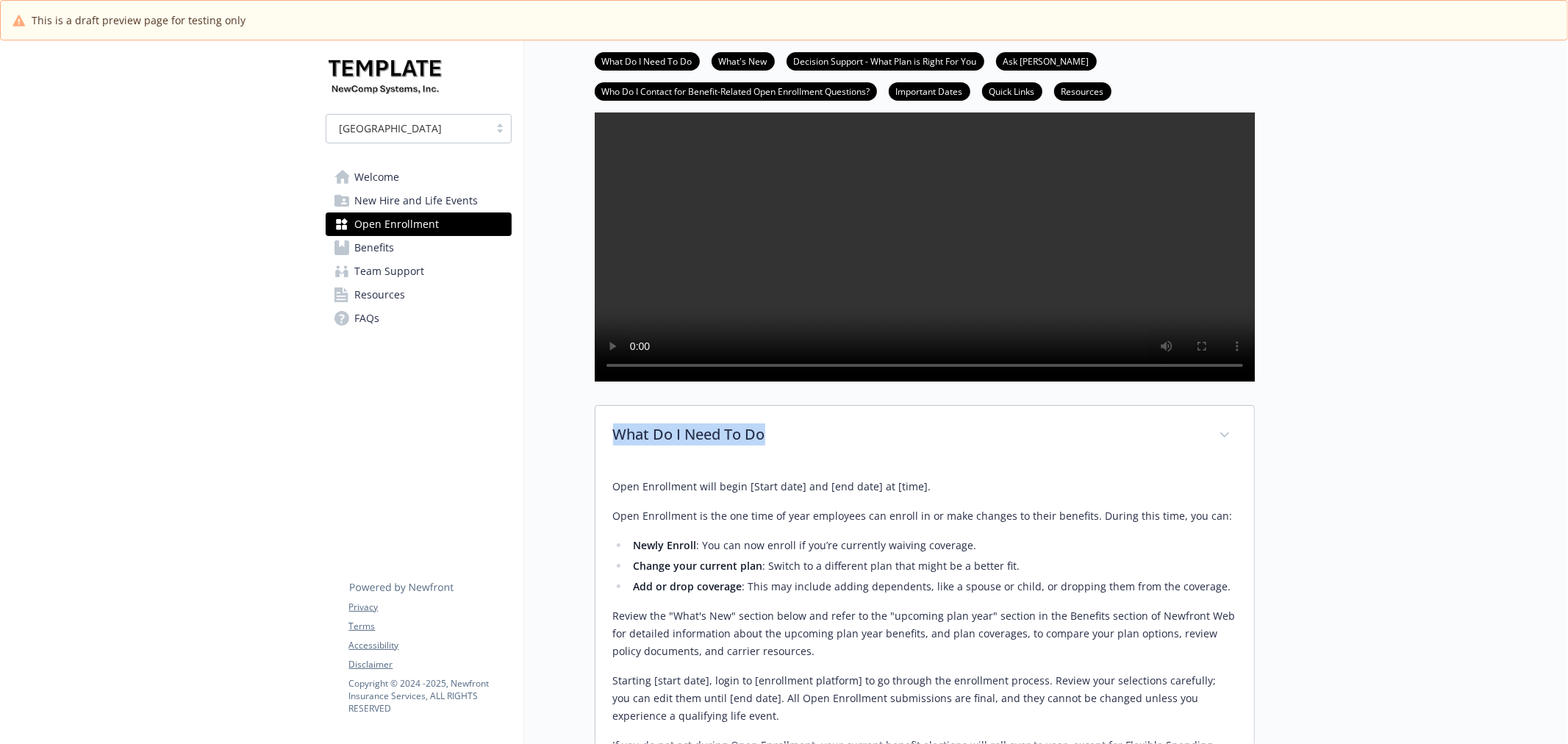
scroll to position [163, 0]
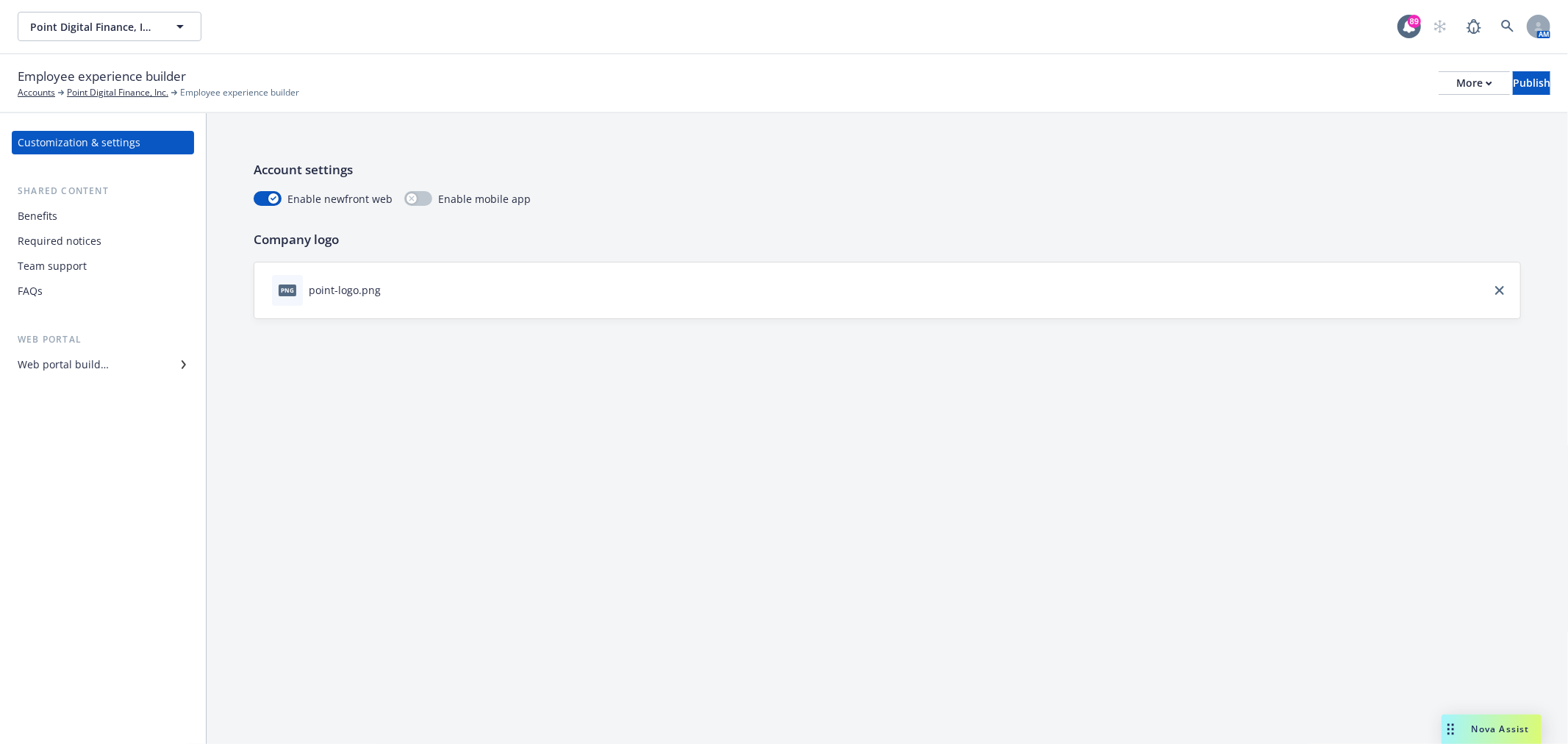
click at [56, 368] on div "Web portal builder" at bounding box center [64, 364] width 91 height 24
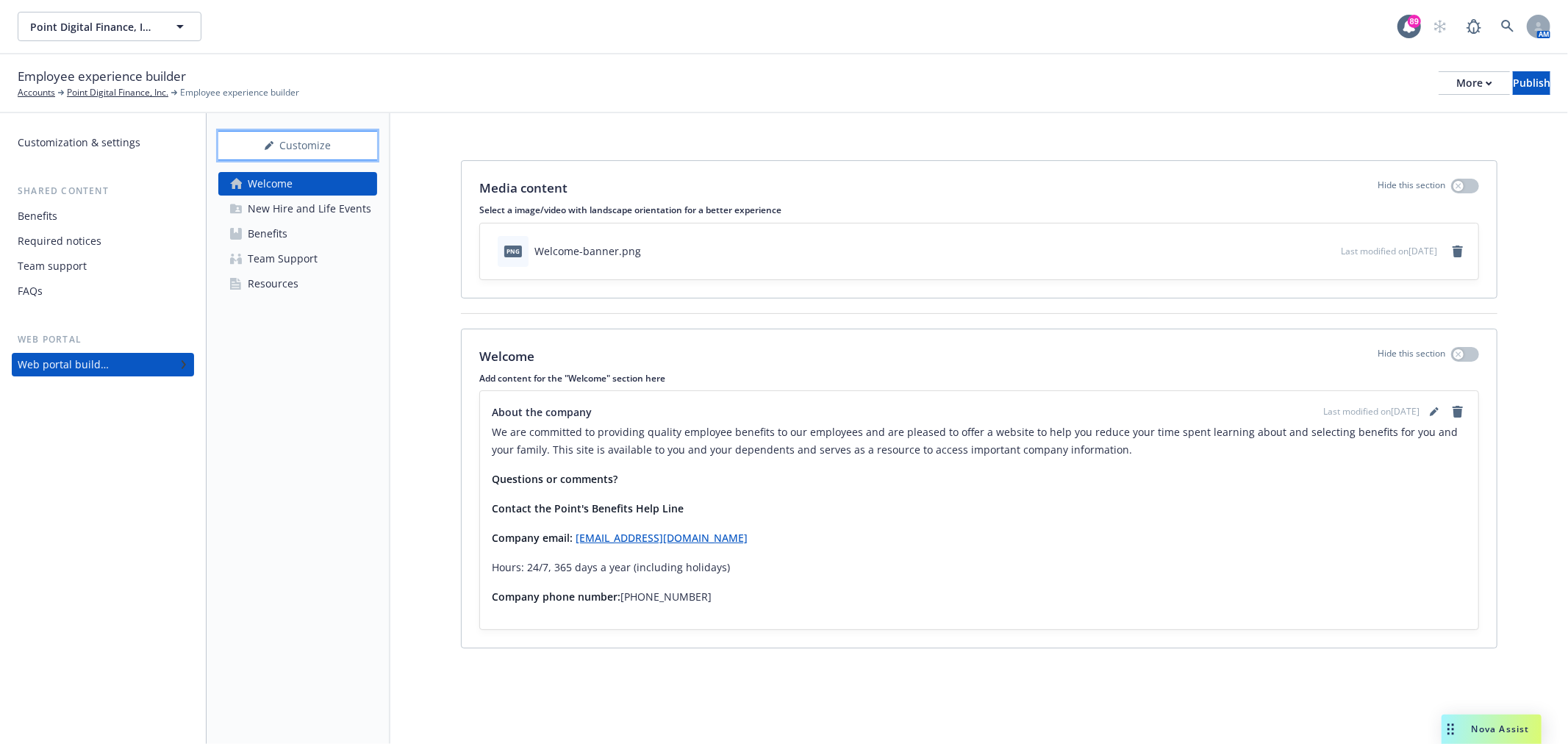
click at [350, 133] on div "Customize" at bounding box center [297, 145] width 158 height 28
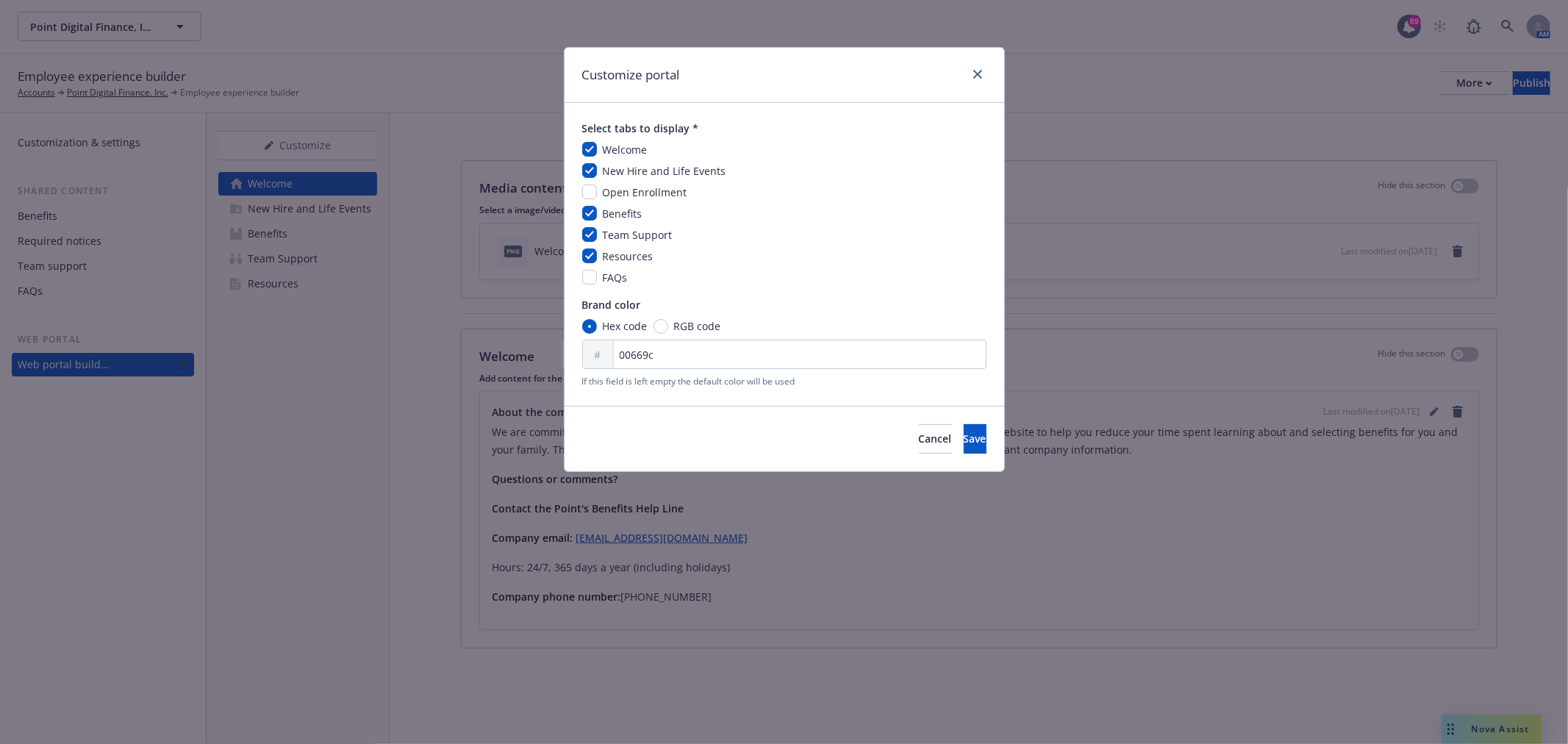
click at [594, 201] on div "Welcome New Hire and Life Events Open Enrollment Benefits Team Support Resource…" at bounding box center [784, 214] width 404 height 144
click at [594, 194] on input "checkbox" at bounding box center [590, 192] width 15 height 15
checkbox input "true"
click at [964, 443] on button "Save" at bounding box center [975, 439] width 23 height 29
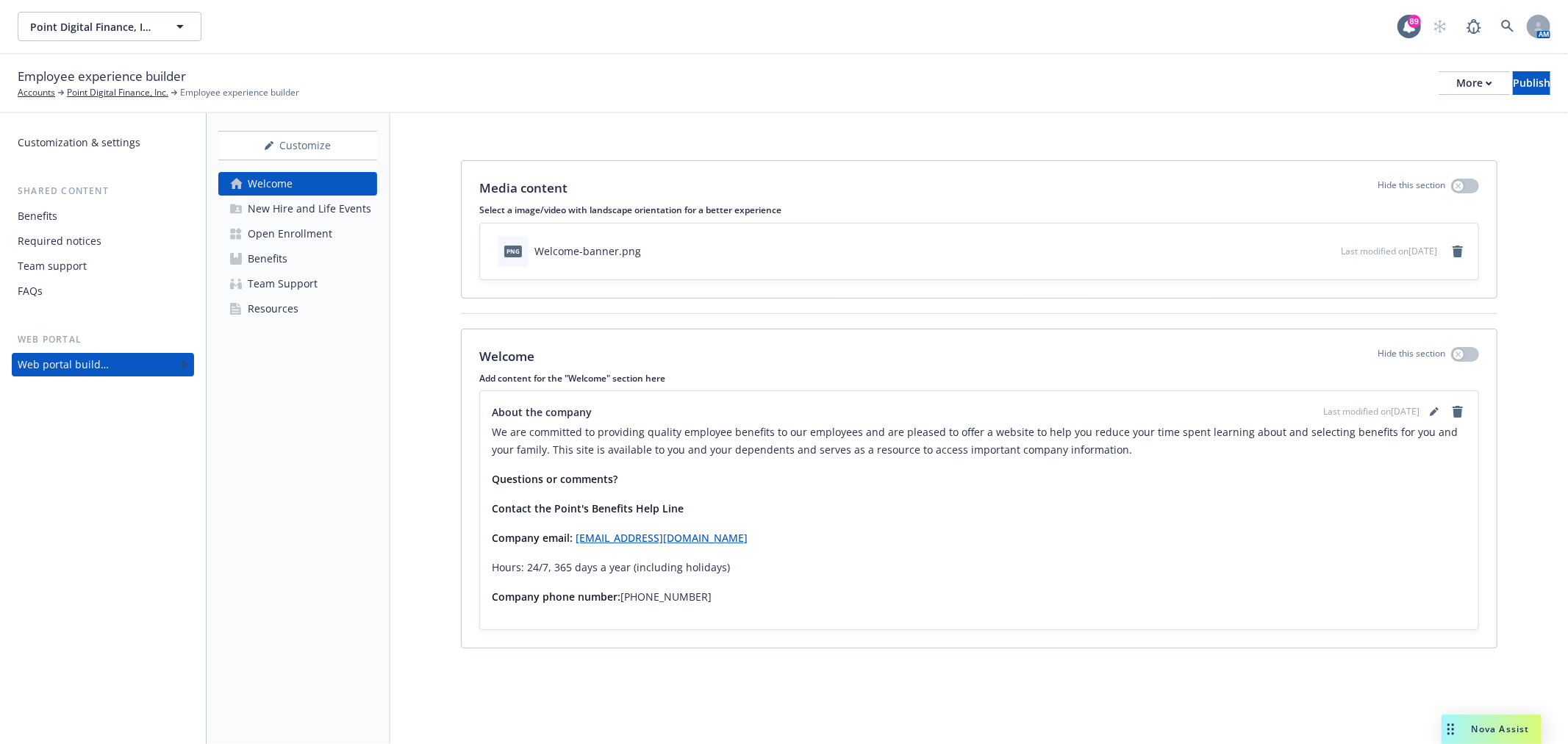
click at [289, 222] on div "Open Enrollment" at bounding box center [290, 234] width 85 height 24
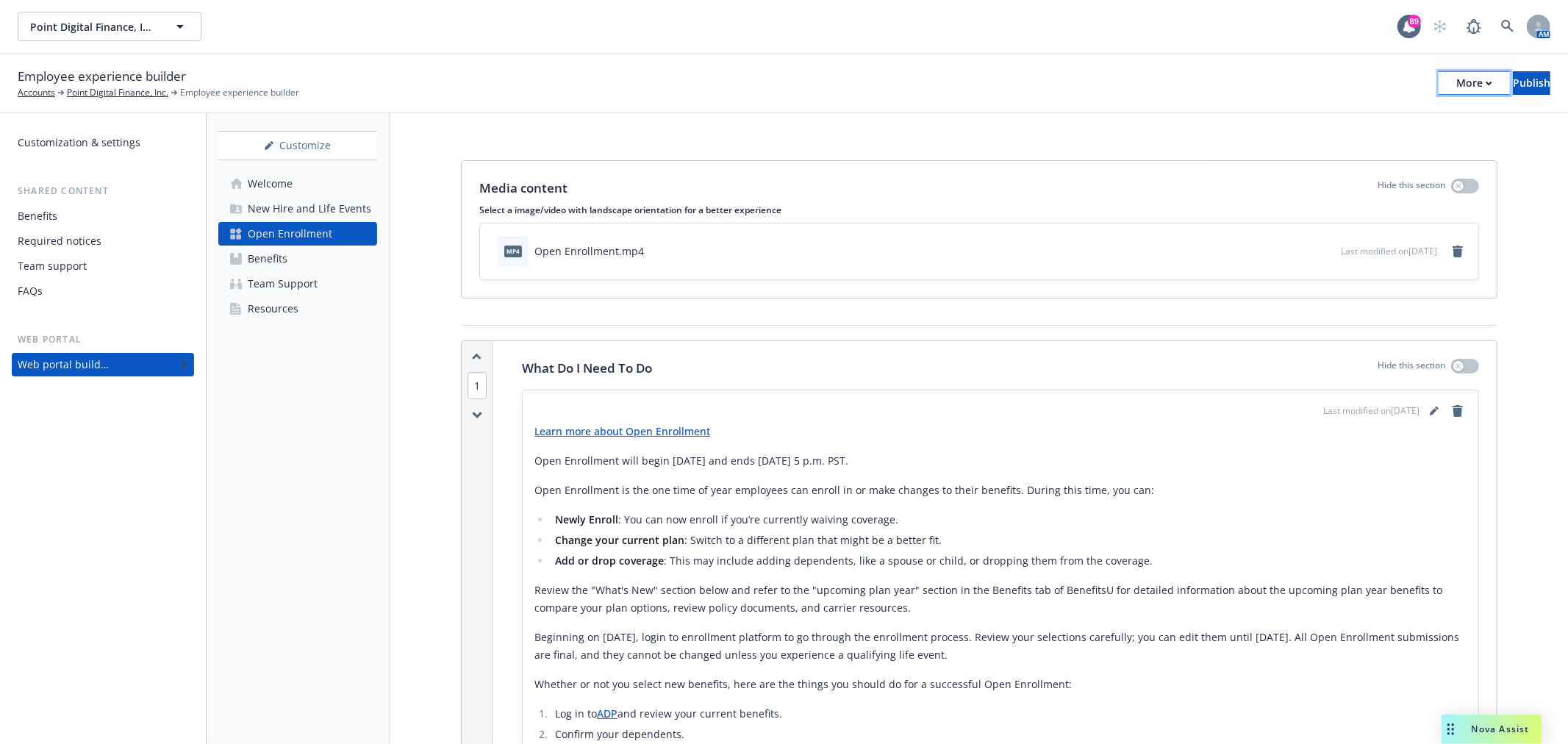
click at [1457, 89] on div "More" at bounding box center [1475, 82] width 36 height 22
click at [1408, 109] on link "Copy preview link" at bounding box center [1353, 117] width 218 height 29
click at [1430, 409] on icon "editPencil" at bounding box center [1433, 412] width 7 height 7
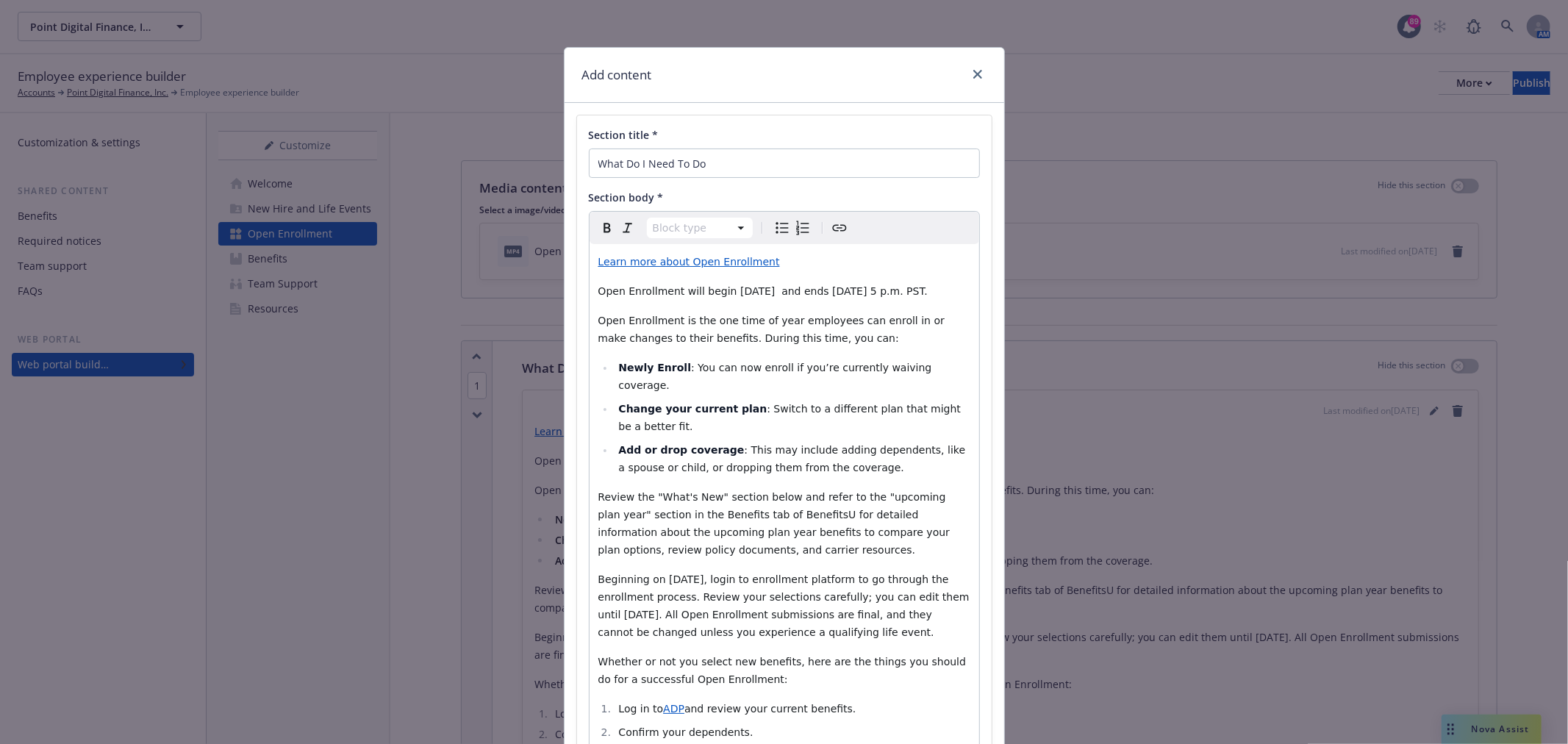
click at [785, 288] on span "Open Enrollment will begin [DATE] and ends [DATE] 5 p.m. PST." at bounding box center [763, 291] width 329 height 11
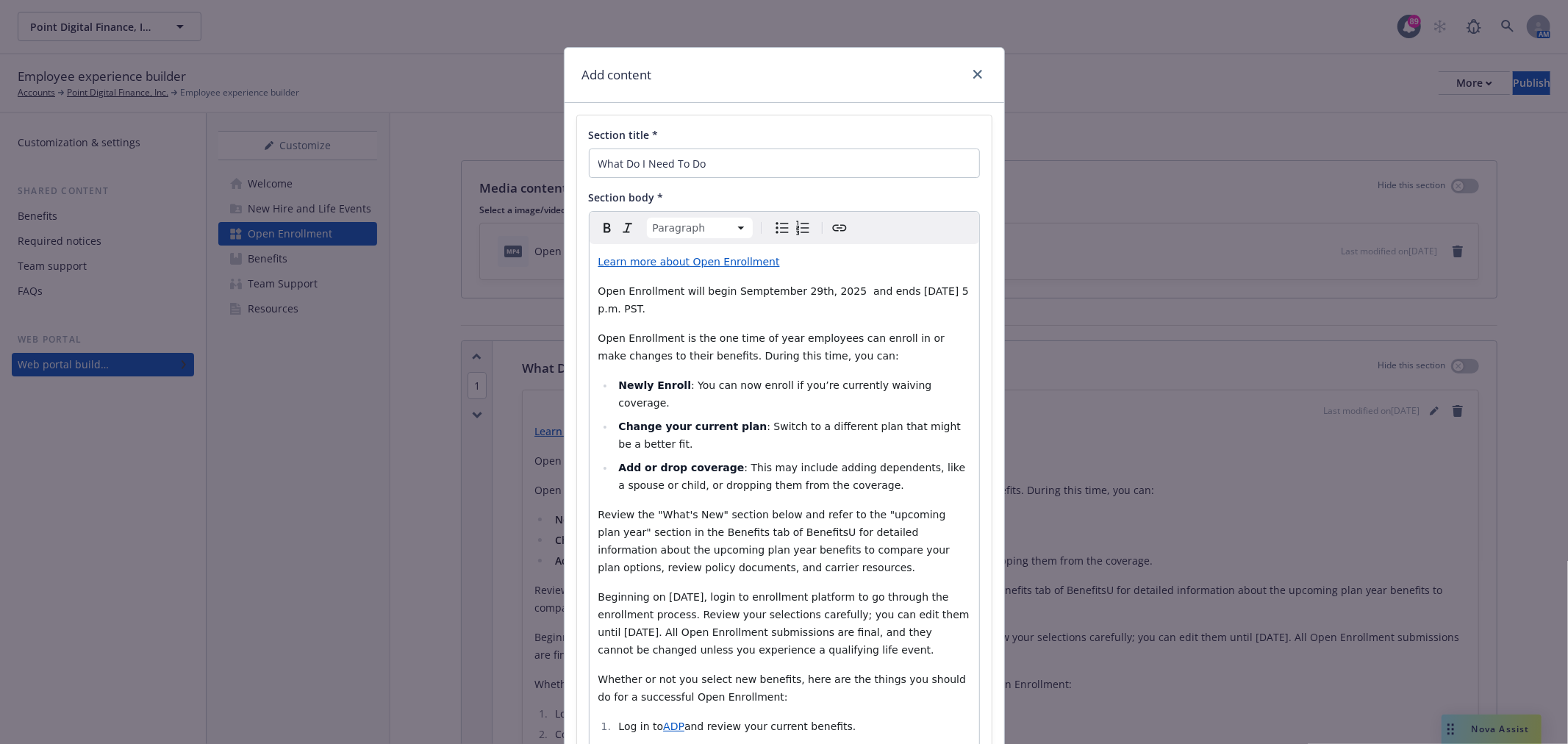
click at [960, 292] on span "Open Enrollment will begin Semptember 29th, 2025 and ends October 4th, 2024 at …" at bounding box center [786, 300] width 374 height 29
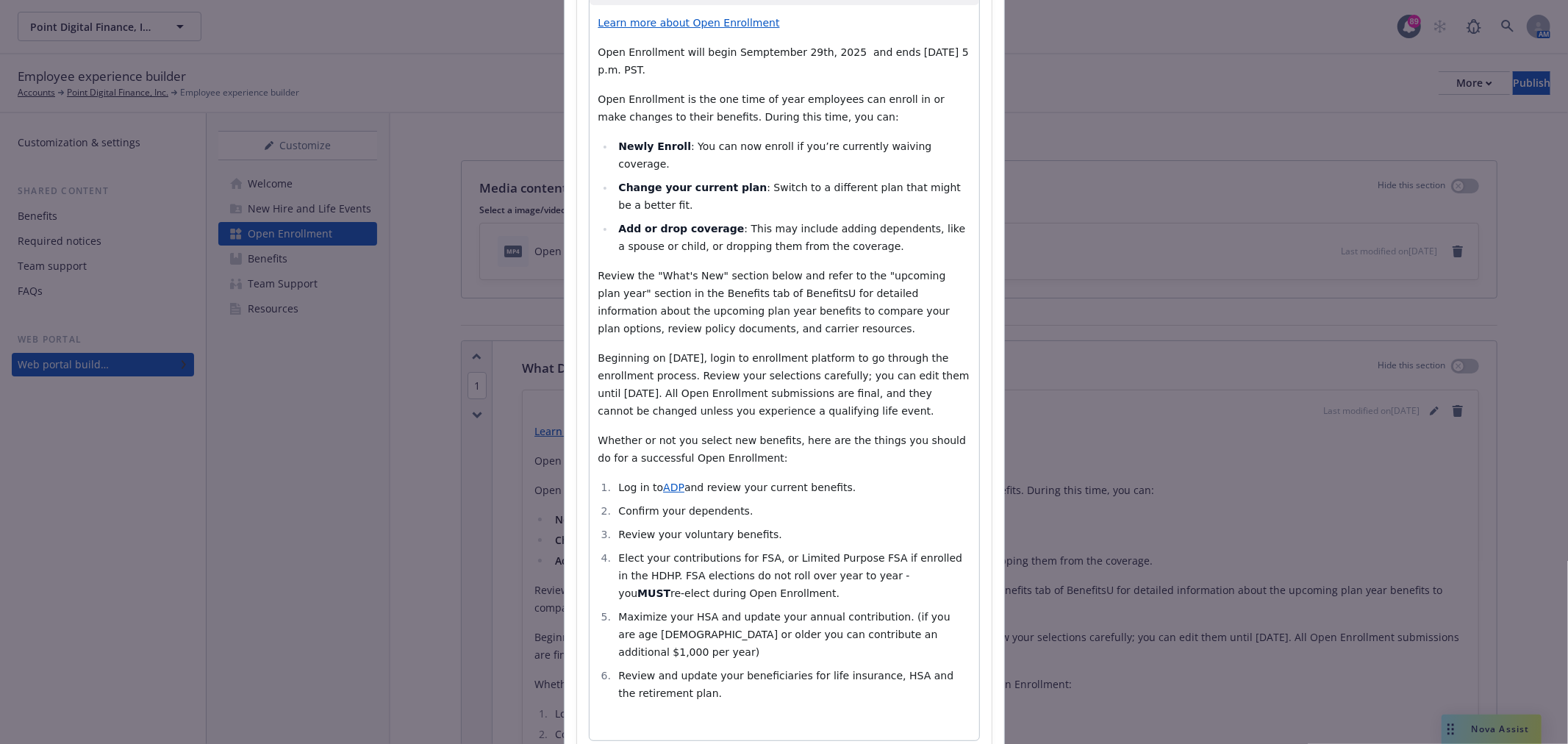
scroll to position [174, 0]
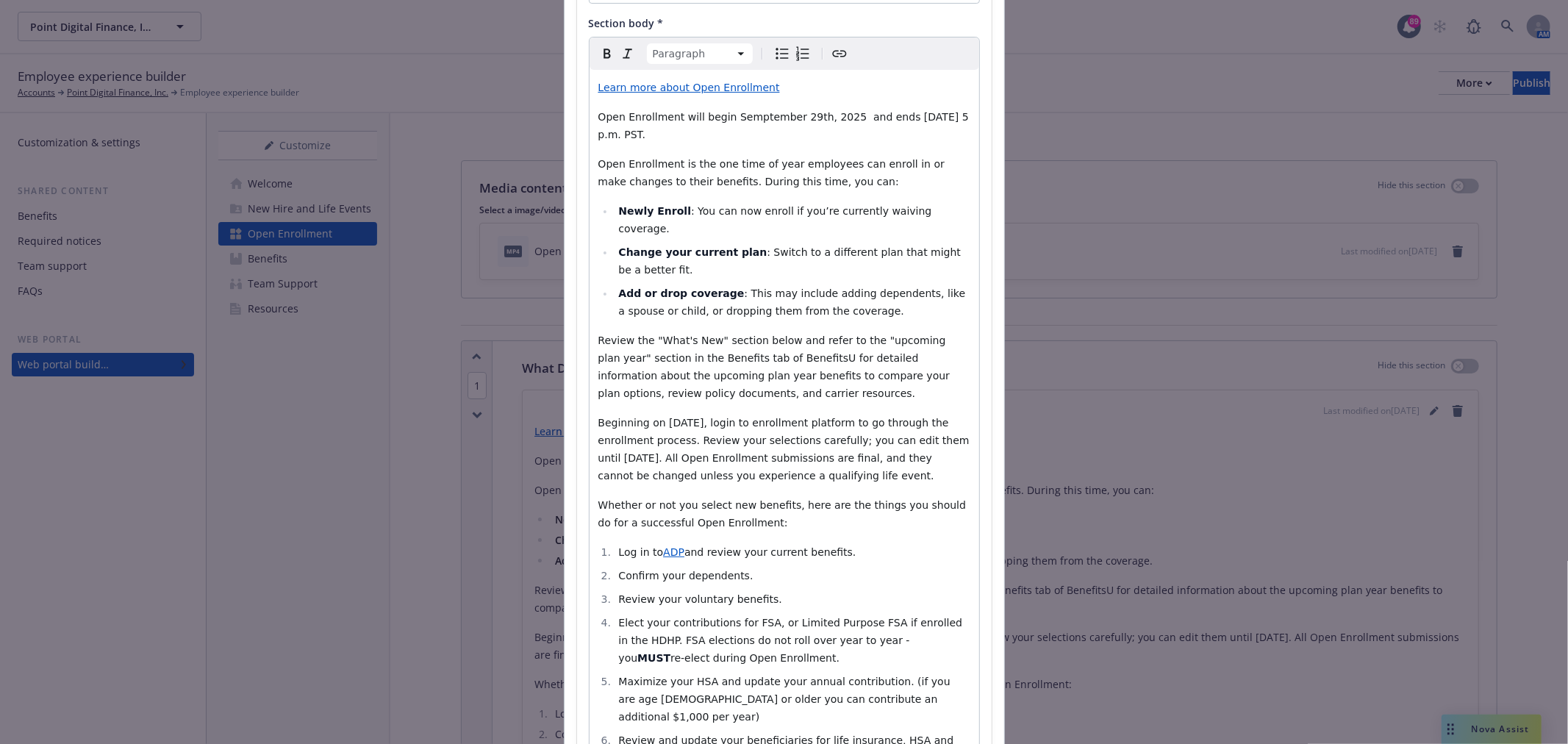
drag, startPoint x: 607, startPoint y: 138, endPoint x: 728, endPoint y: 131, distance: 121.2
click at [728, 129] on p "Open Enrollment will begin Semptember 29th, 2025 and ends October 4th, 2025 at …" at bounding box center [785, 125] width 372 height 35
drag, startPoint x: 712, startPoint y: 151, endPoint x: 662, endPoint y: 145, distance: 50.4
click at [711, 152] on div "Learn more about Open Enrollment Open Enrollment will begin Semptember 29th, 20…" at bounding box center [784, 438] width 390 height 735
click at [605, 134] on span "Open Enrollment will begin Semptember 29th, 2025 and ends October 4th, 2025 at …" at bounding box center [786, 126] width 374 height 29
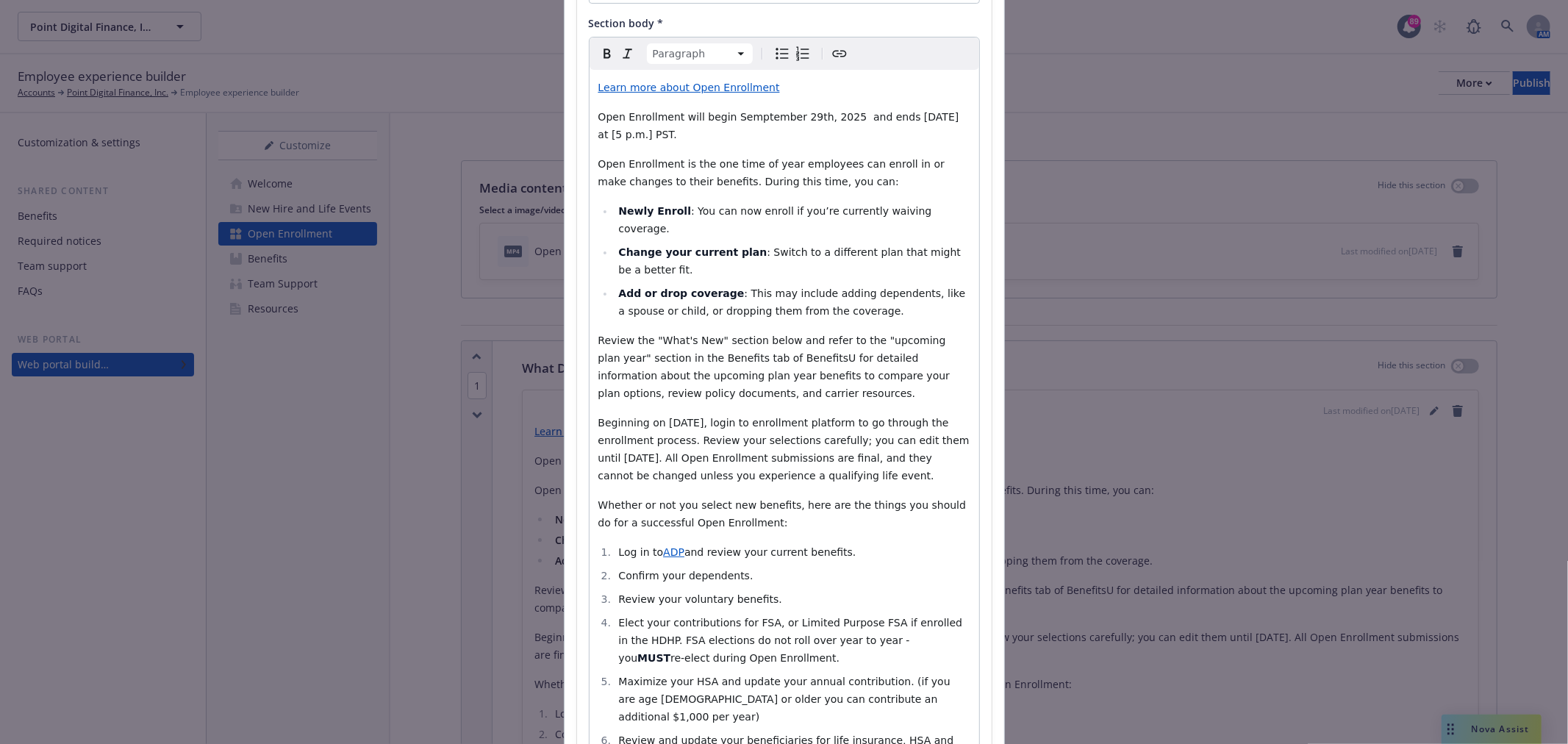
click at [695, 140] on p "Open Enrollment will begin Semptember 29th, 2025 and ends [DATE] at [5 p.m.] PS…" at bounding box center [785, 125] width 372 height 35
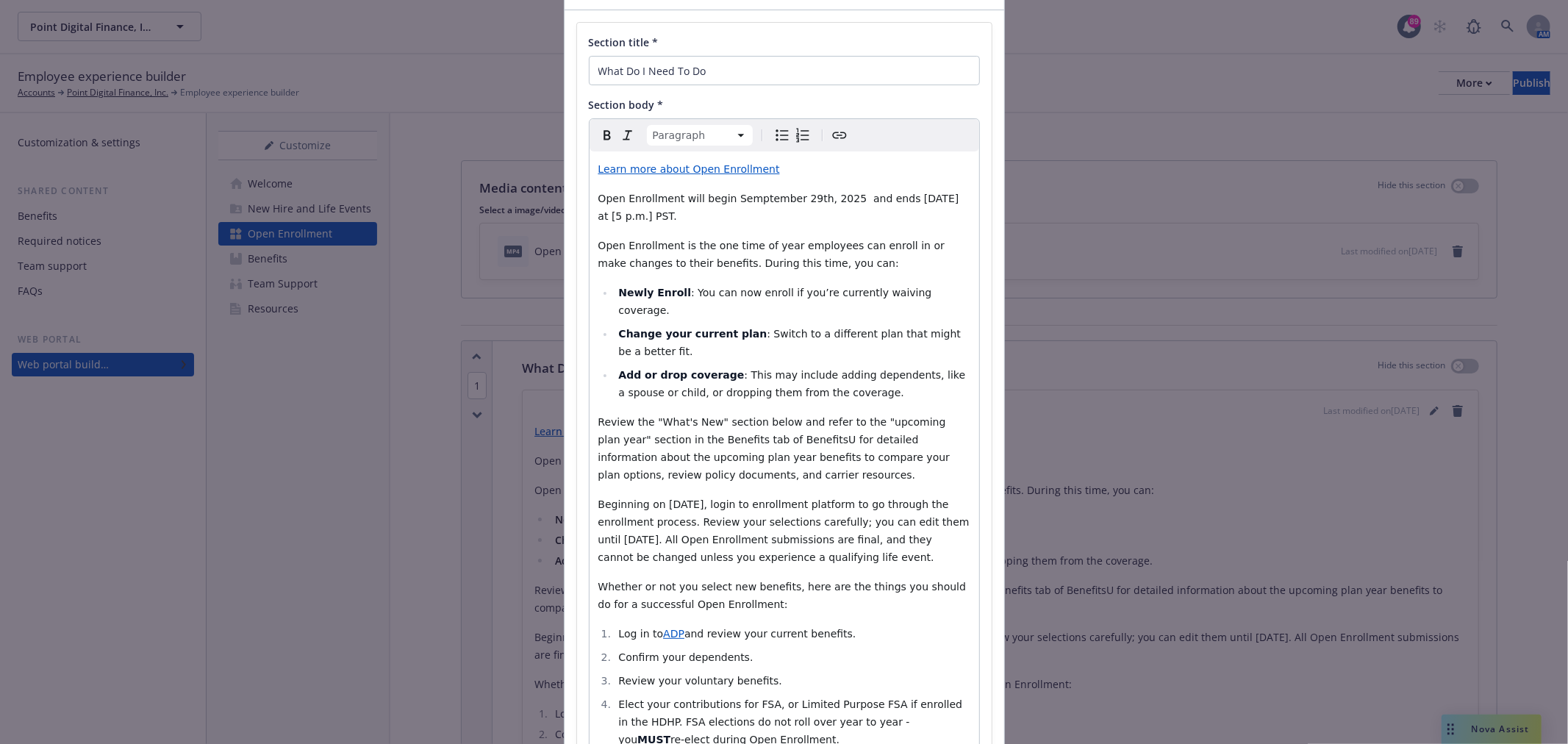
scroll to position [338, 0]
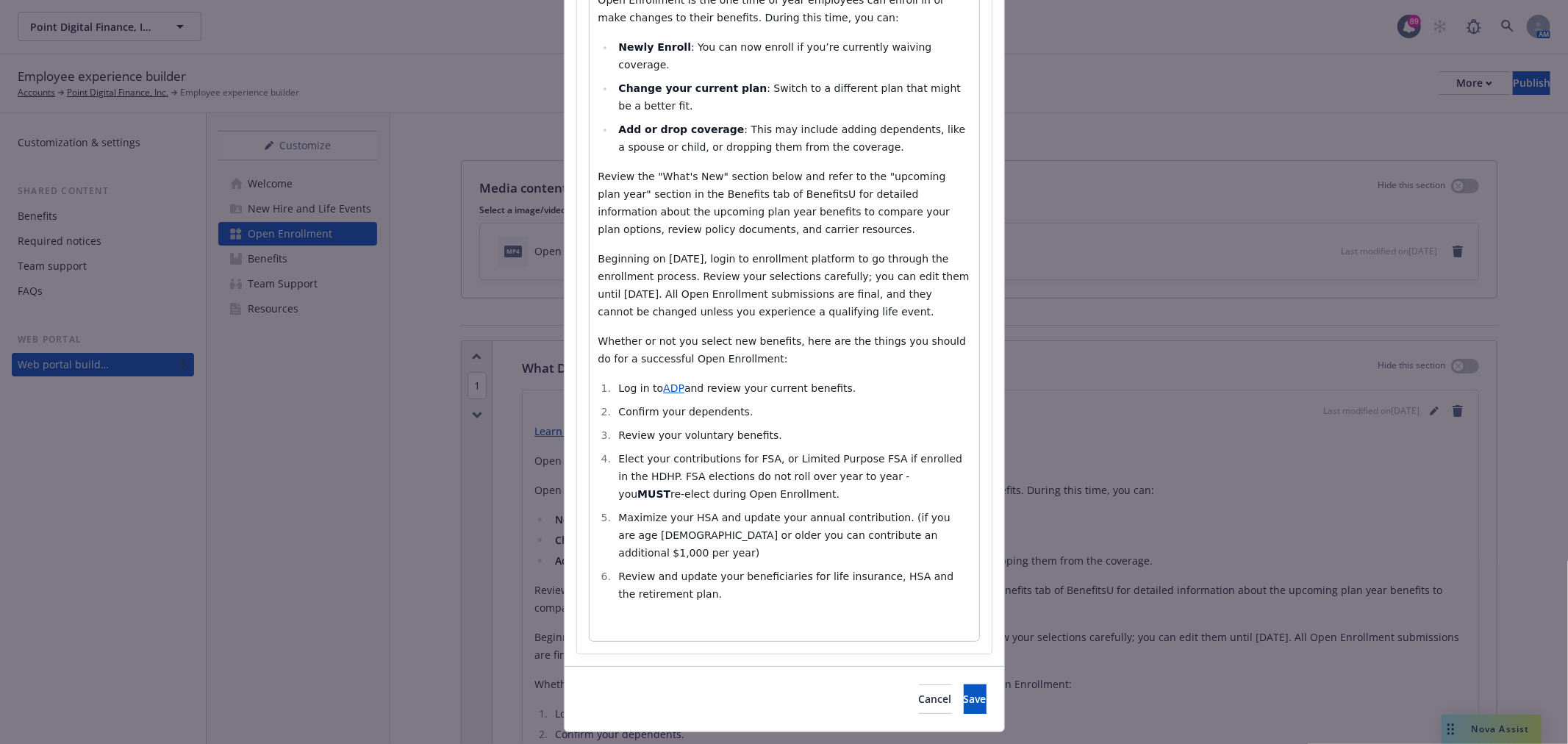
click at [960, 680] on div "Cancel Save" at bounding box center [784, 699] width 439 height 65
click at [964, 684] on button "Save" at bounding box center [975, 699] width 23 height 29
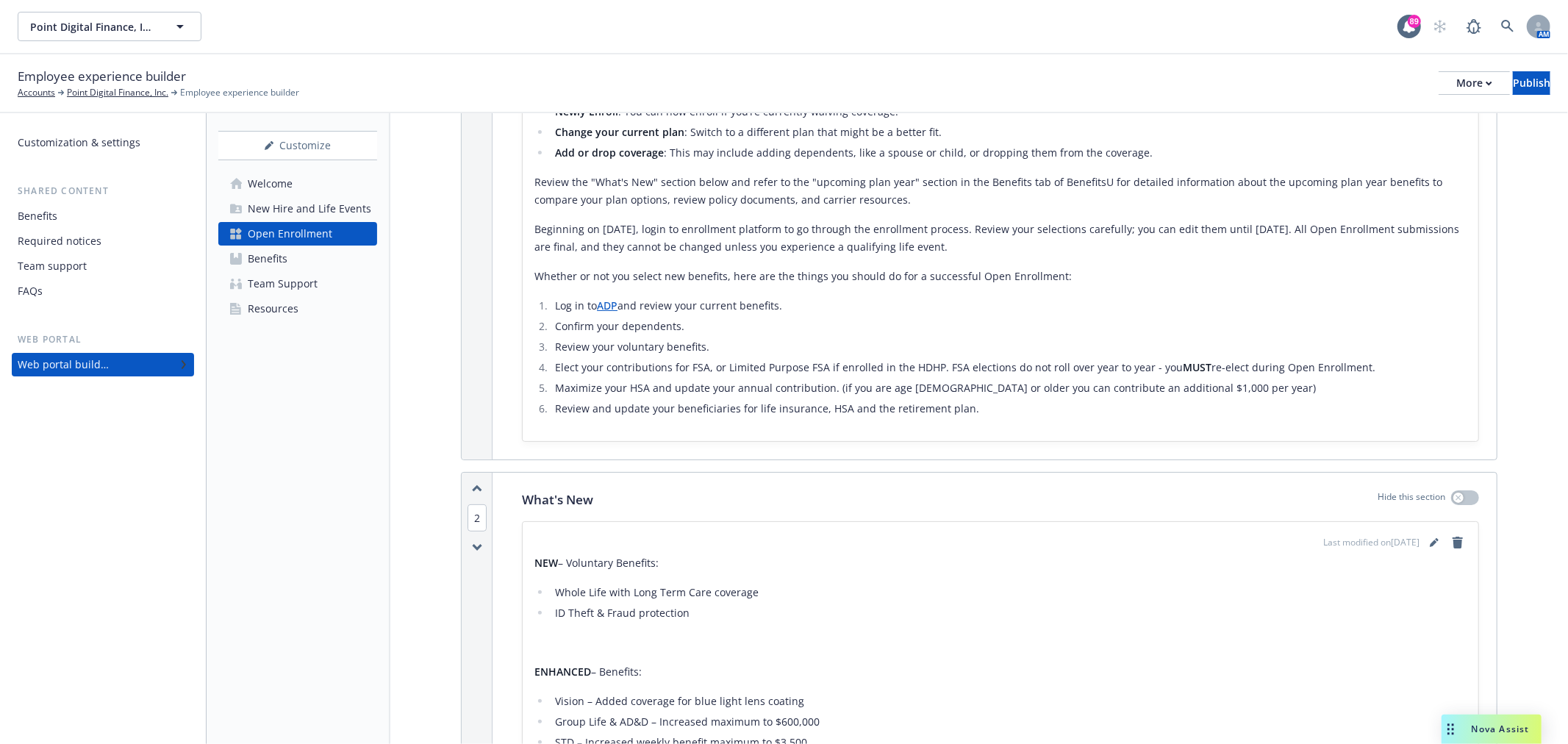
scroll to position [0, 0]
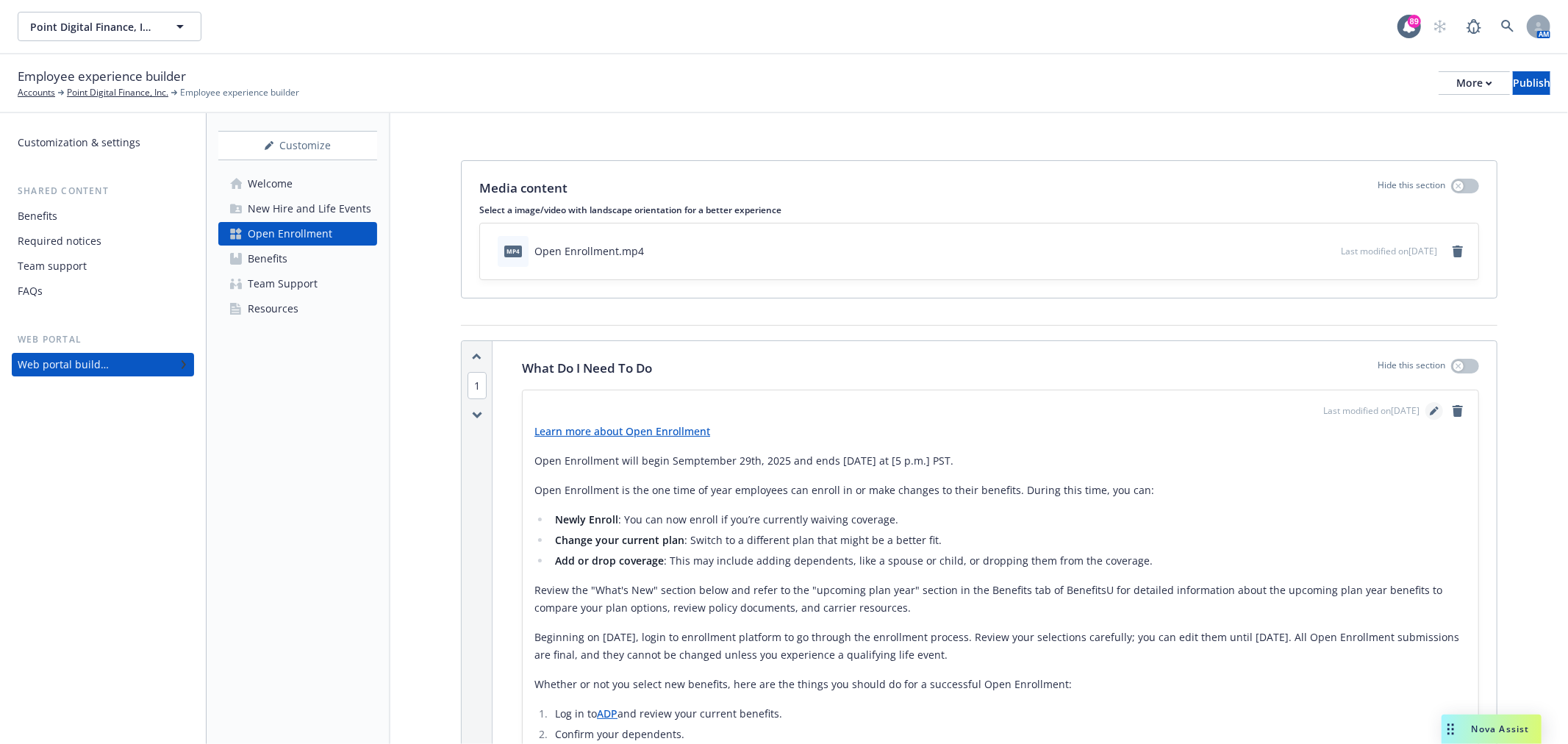
click at [1430, 407] on icon "editPencil" at bounding box center [1434, 411] width 9 height 9
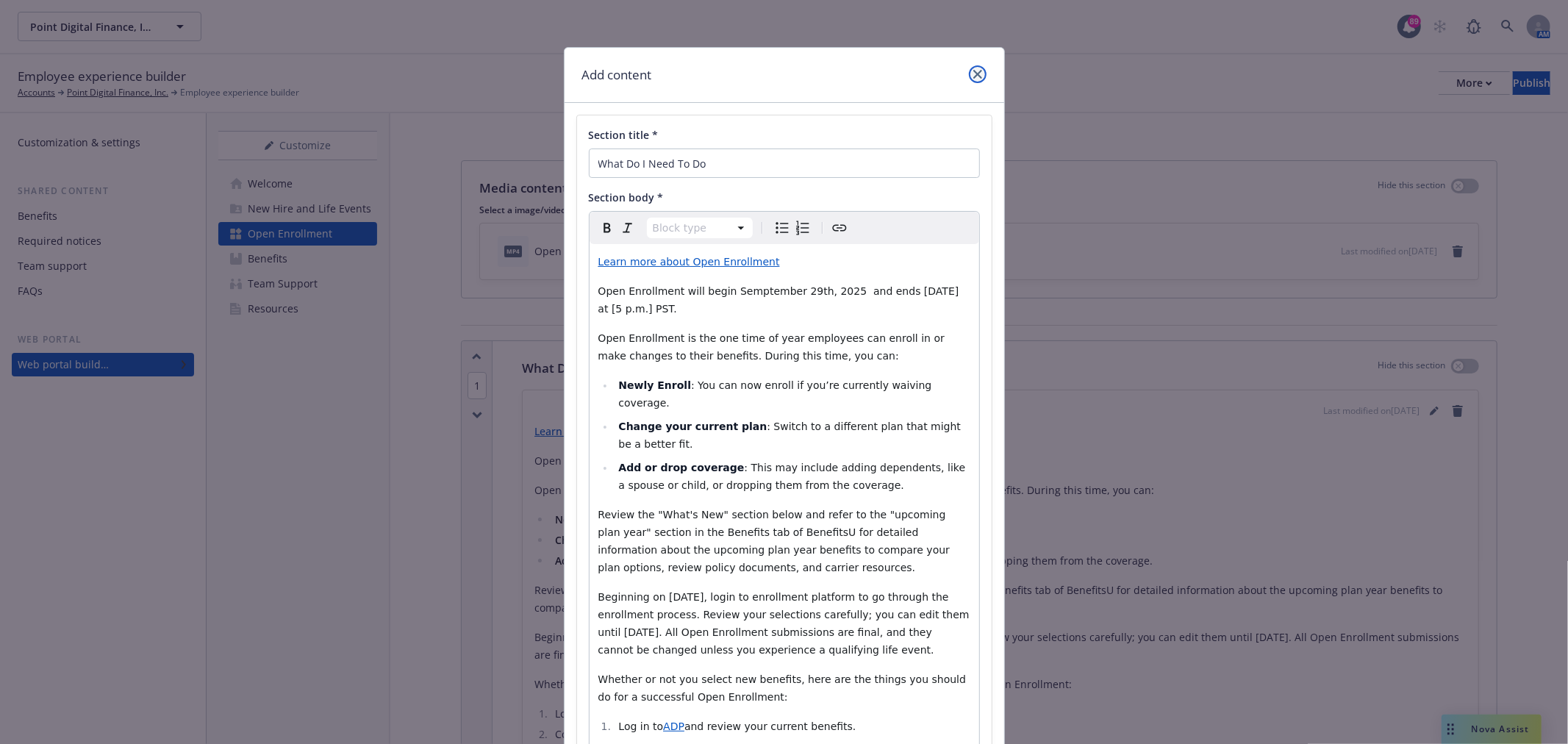
click at [969, 75] on link "close" at bounding box center [978, 74] width 18 height 18
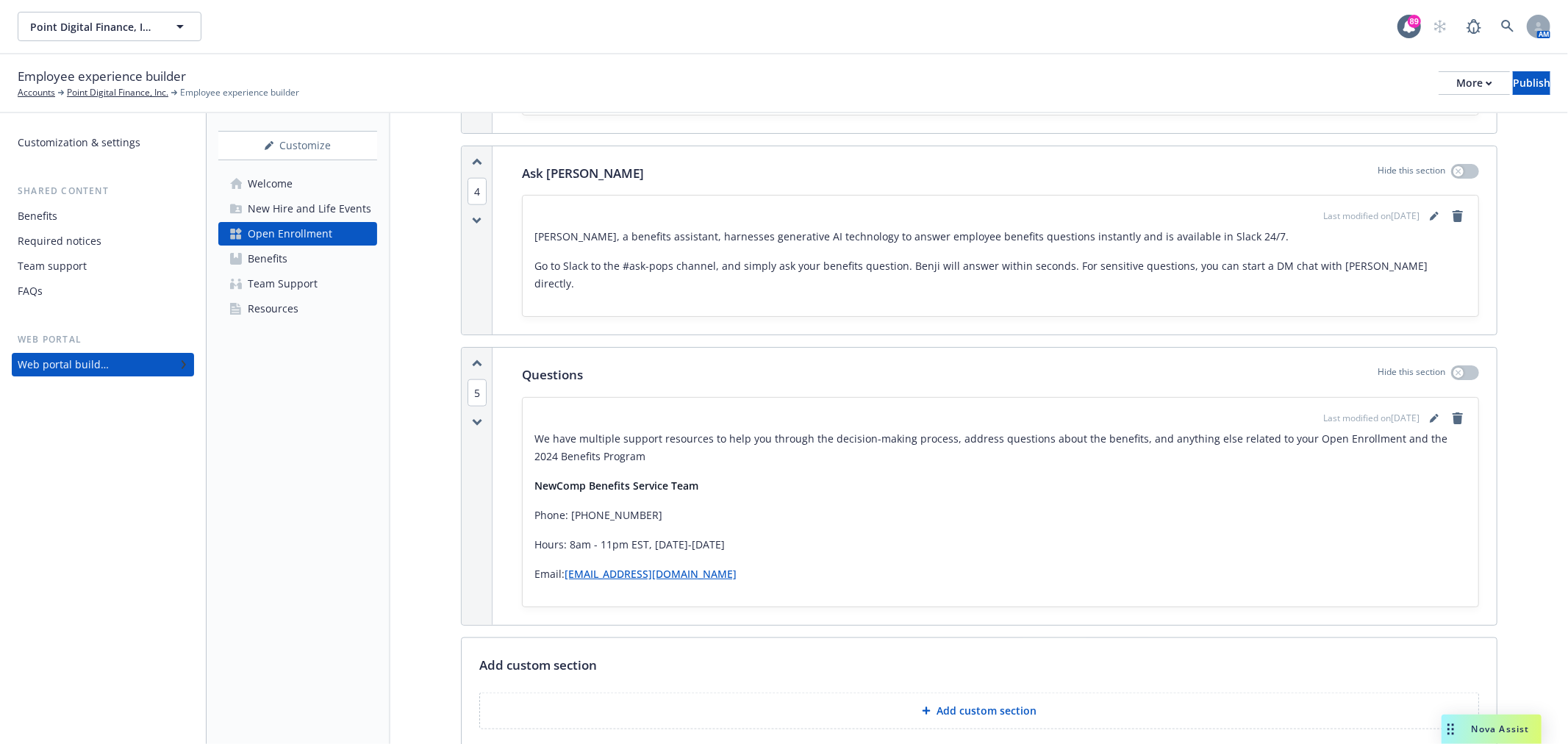
scroll to position [1553, 0]
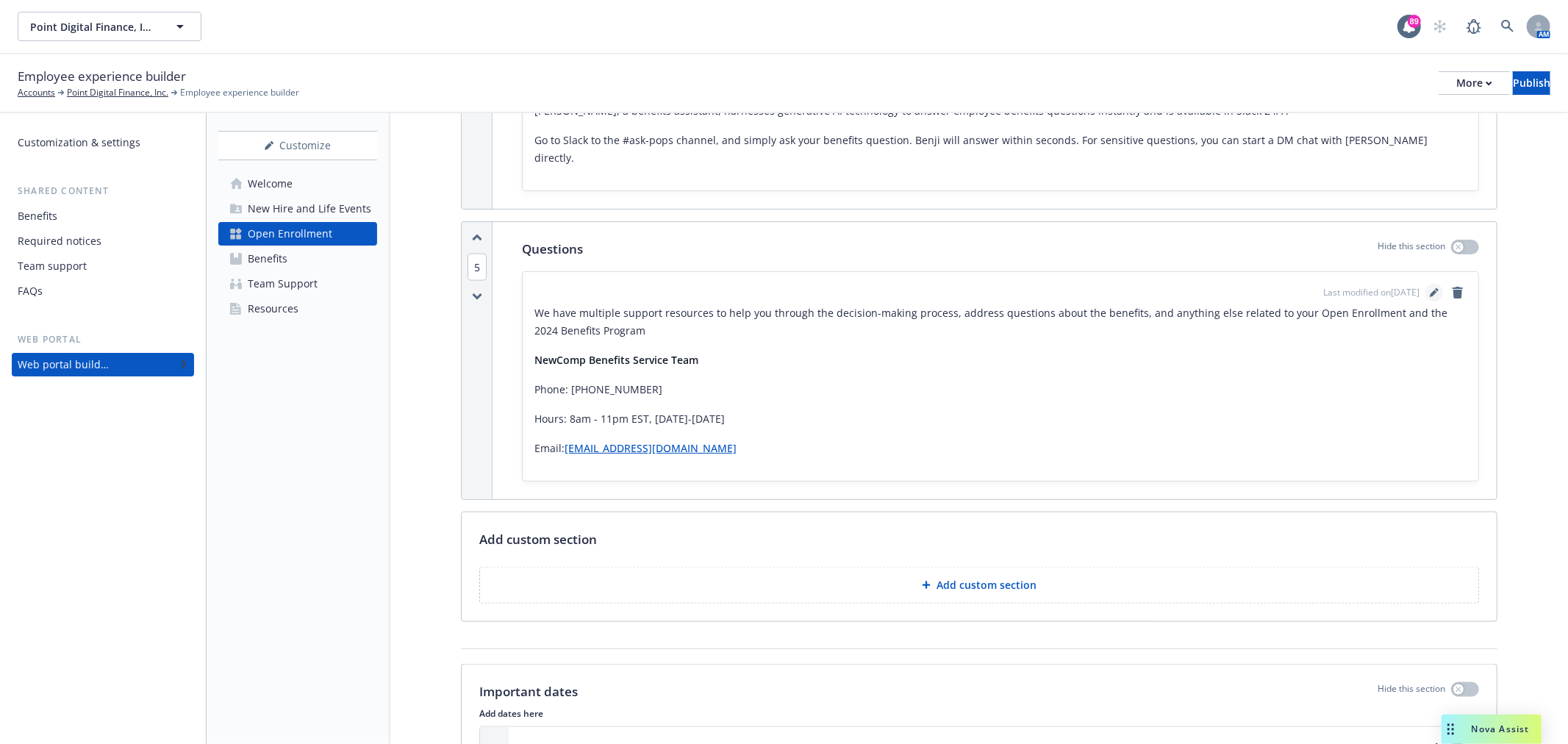
click at [1430, 288] on icon "editPencil" at bounding box center [1434, 292] width 9 height 9
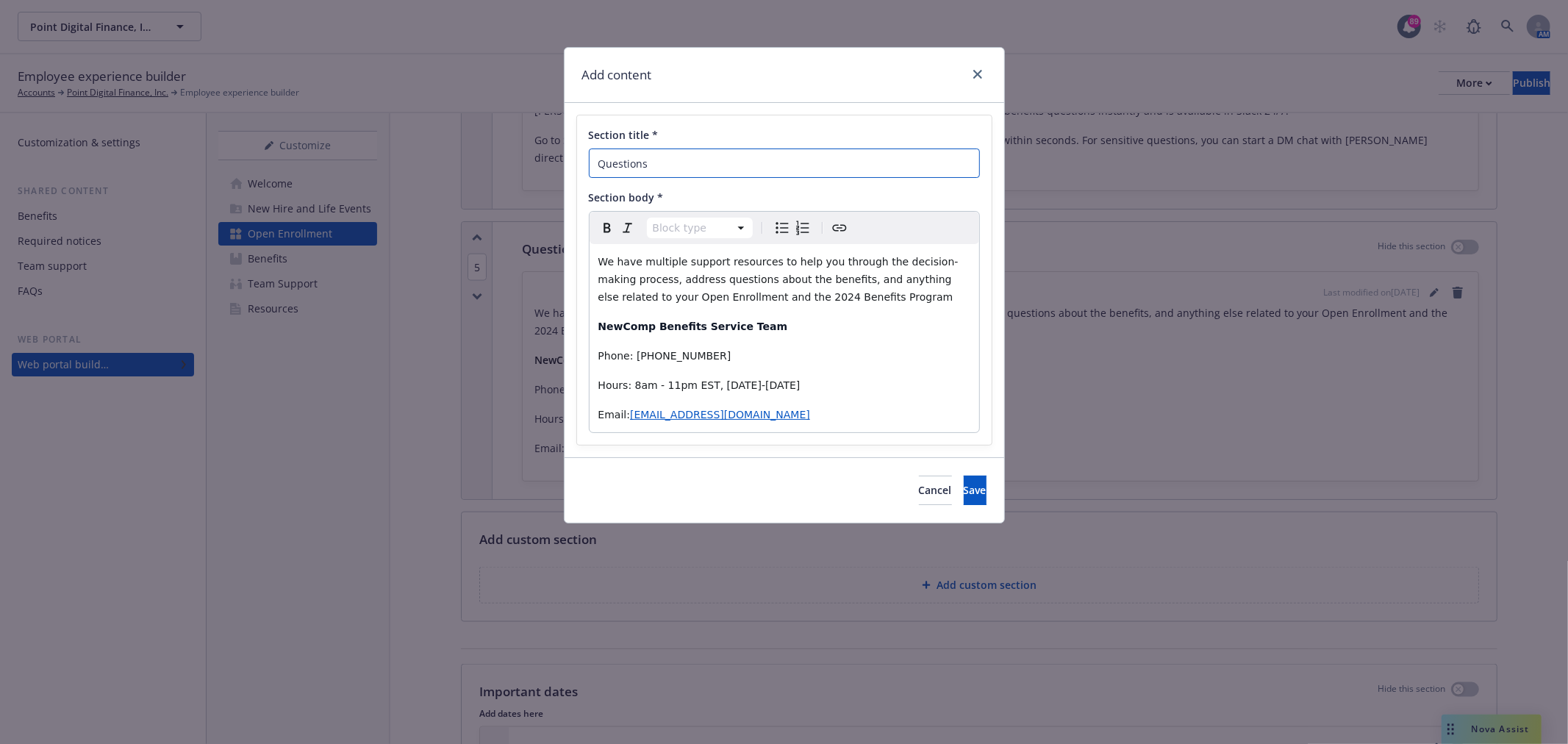
drag, startPoint x: 714, startPoint y: 159, endPoint x: 24, endPoint y: 163, distance: 690.0
click at [372, 163] on div "Add content Section title * Questions Section body * Block type Paragraph Headi…" at bounding box center [784, 372] width 1568 height 744
paste input "Who Do I Contact for Benefit-Related Open Enrollment Questions?"
type input "Who Do I Contact for Benefit-Related Open Enrollment Questions?"
click at [784, 347] on p "Phone: 866-969-4527" at bounding box center [785, 356] width 372 height 18
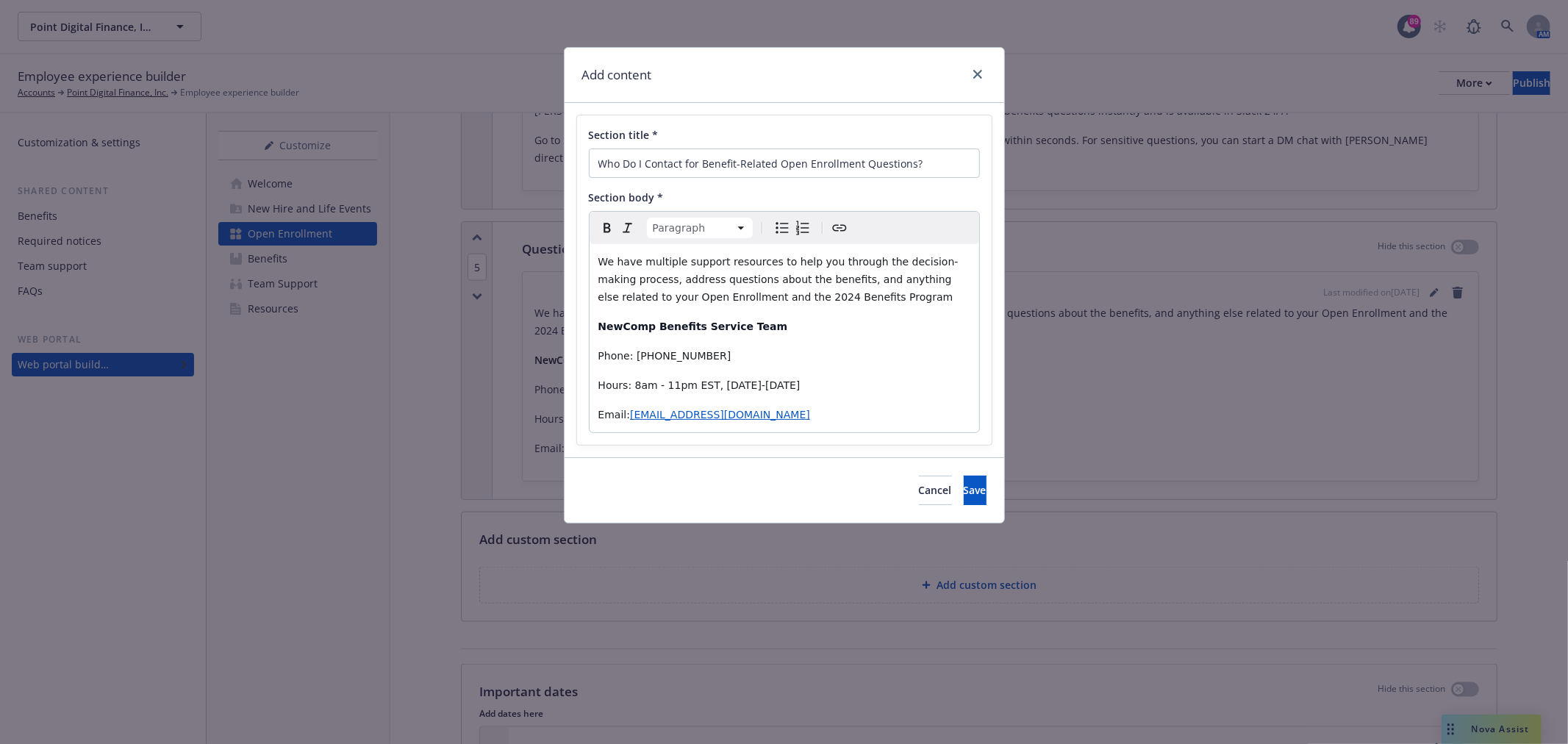
drag, startPoint x: 853, startPoint y: 414, endPoint x: 667, endPoint y: 426, distance: 186.4
click at [666, 426] on div "We have multiple support resources to help you through the decision-making proc…" at bounding box center [784, 338] width 390 height 188
click at [886, 397] on div "We have multiple support resources to help you through the decision-making proc…" at bounding box center [784, 338] width 390 height 188
drag, startPoint x: 843, startPoint y: 412, endPoint x: 630, endPoint y: 417, distance: 213.1
click at [630, 417] on p "Email: Clientnamebenefits@answers.newfront.com" at bounding box center [785, 415] width 372 height 18
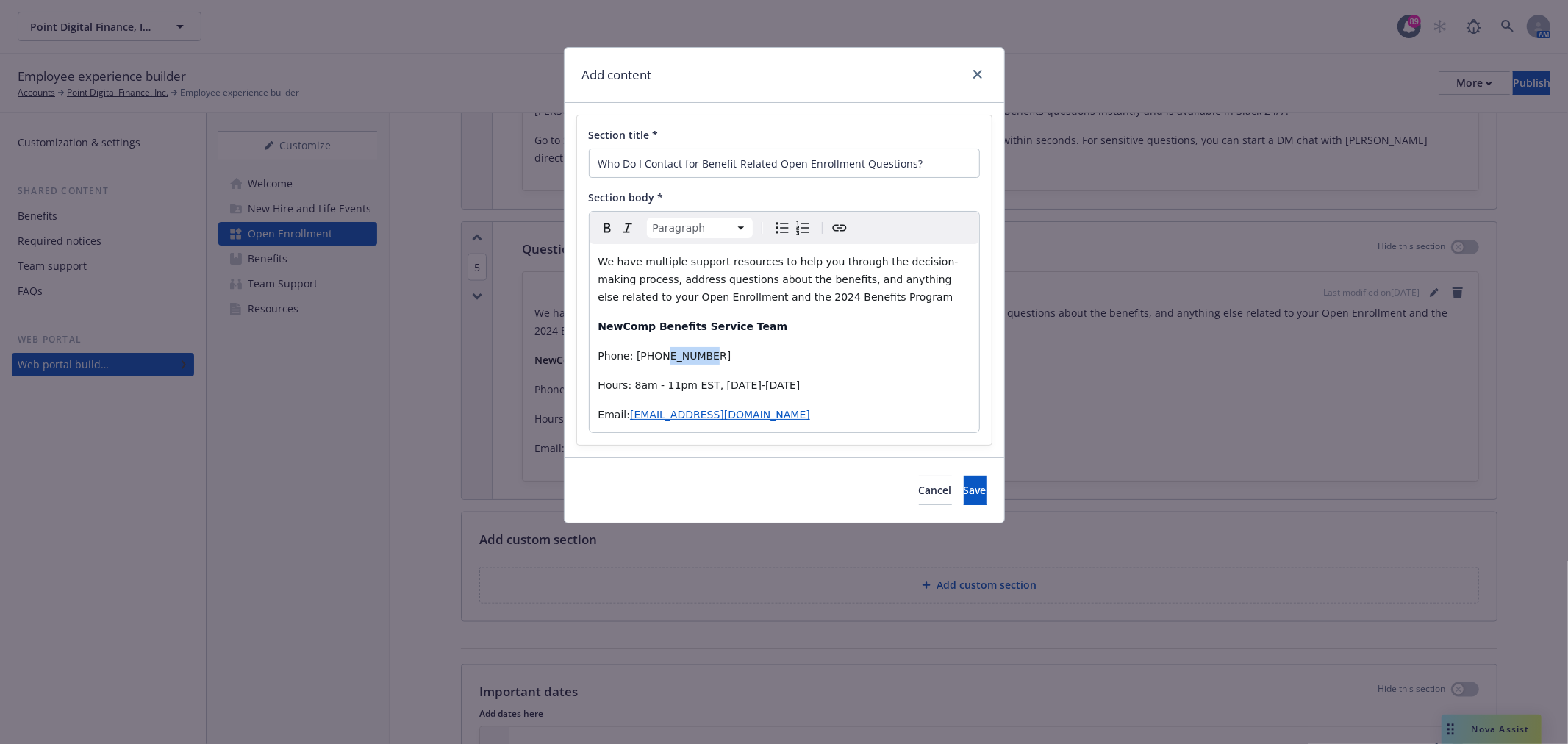
drag, startPoint x: 660, startPoint y: 351, endPoint x: 774, endPoint y: 351, distance: 114.0
click at [774, 351] on p "Phone: 866-969-4527" at bounding box center [785, 356] width 372 height 18
click at [636, 328] on strong "NewComp Benefits Service Team" at bounding box center [693, 327] width 189 height 11
drag, startPoint x: 693, startPoint y: 321, endPoint x: 734, endPoint y: 319, distance: 41.0
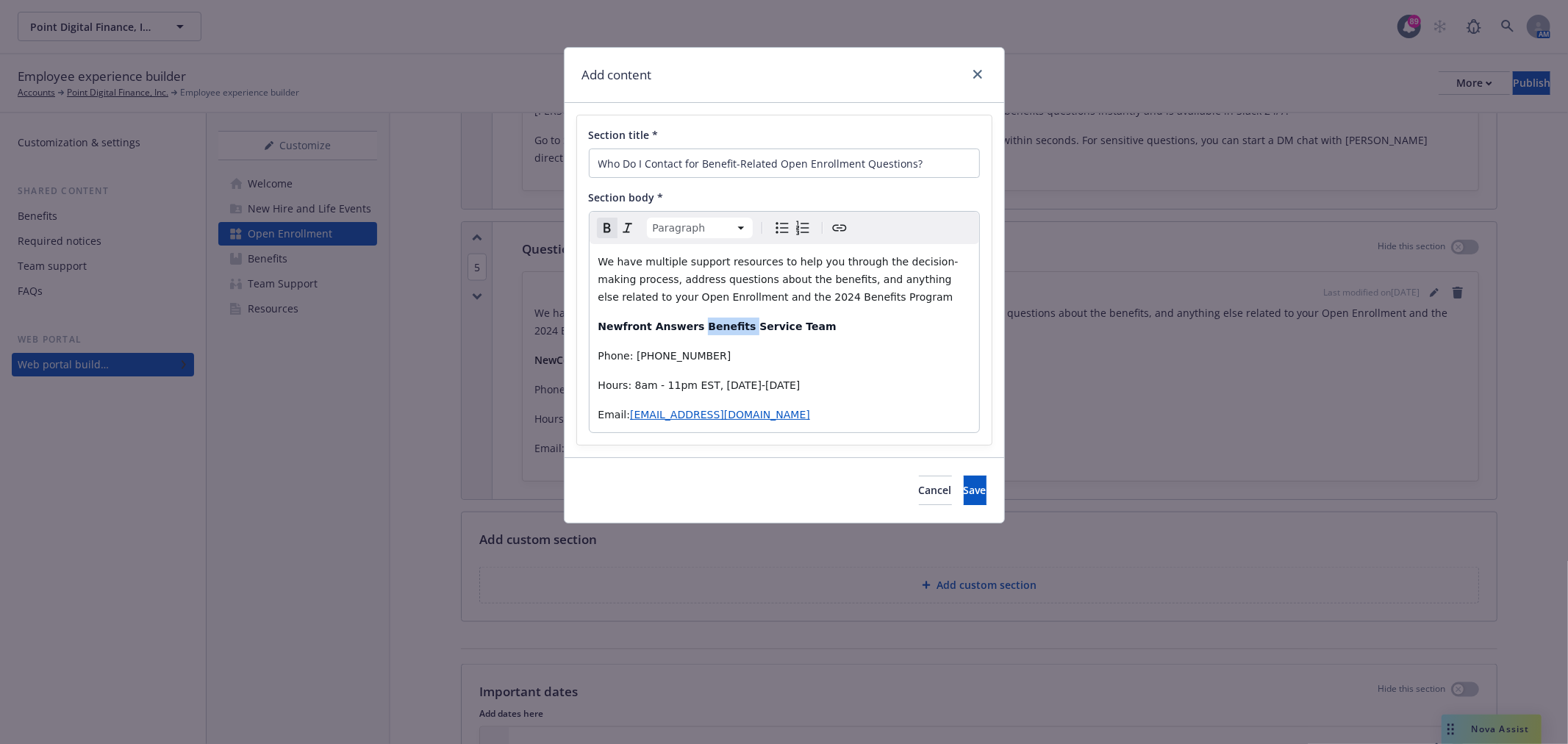
click at [734, 321] on strong "Newfront Answers Benefits Service Team" at bounding box center [718, 327] width 238 height 11
click at [961, 475] on div "Cancel Save" at bounding box center [784, 490] width 439 height 65
click at [964, 493] on span "Save" at bounding box center [975, 490] width 23 height 14
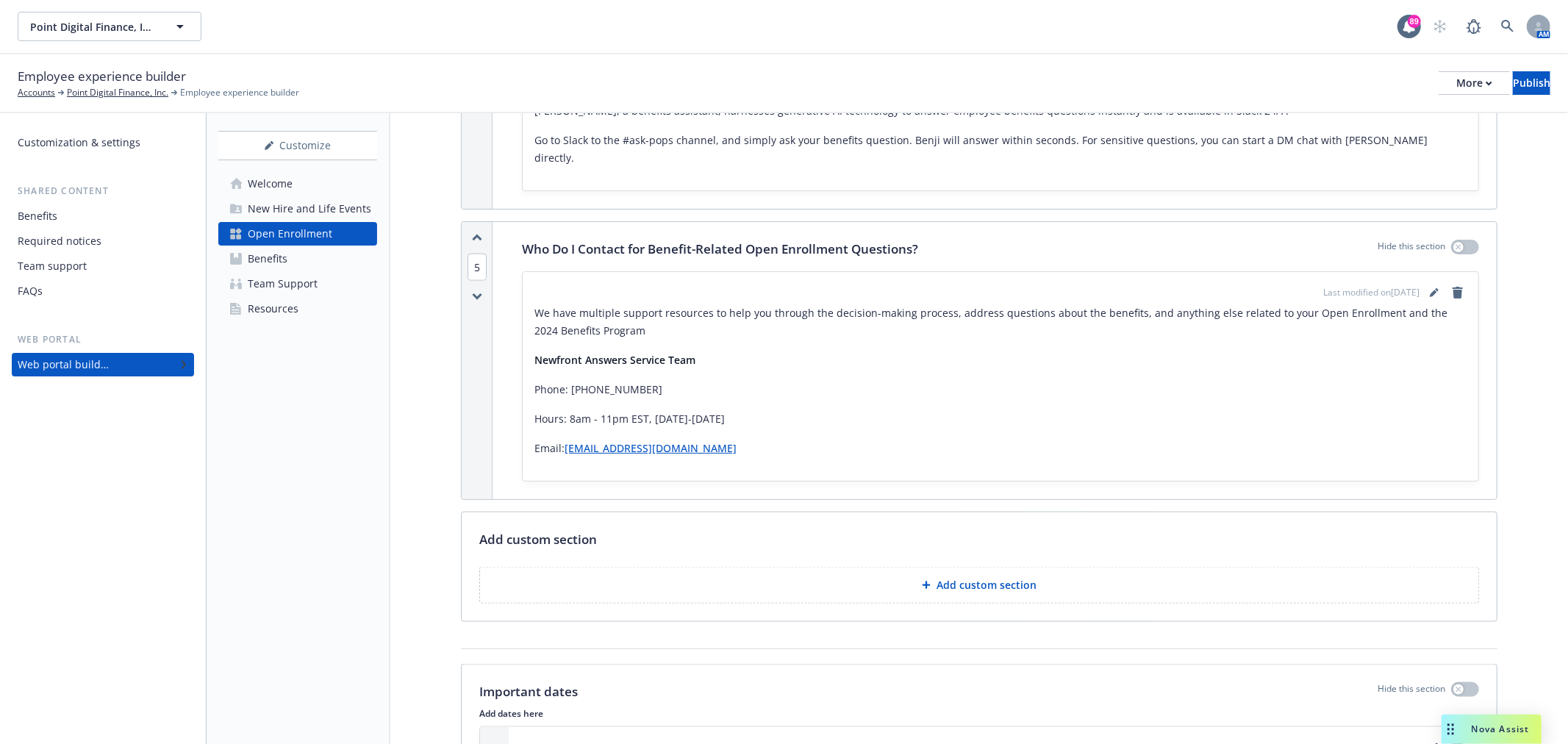
scroll to position [1878, 0]
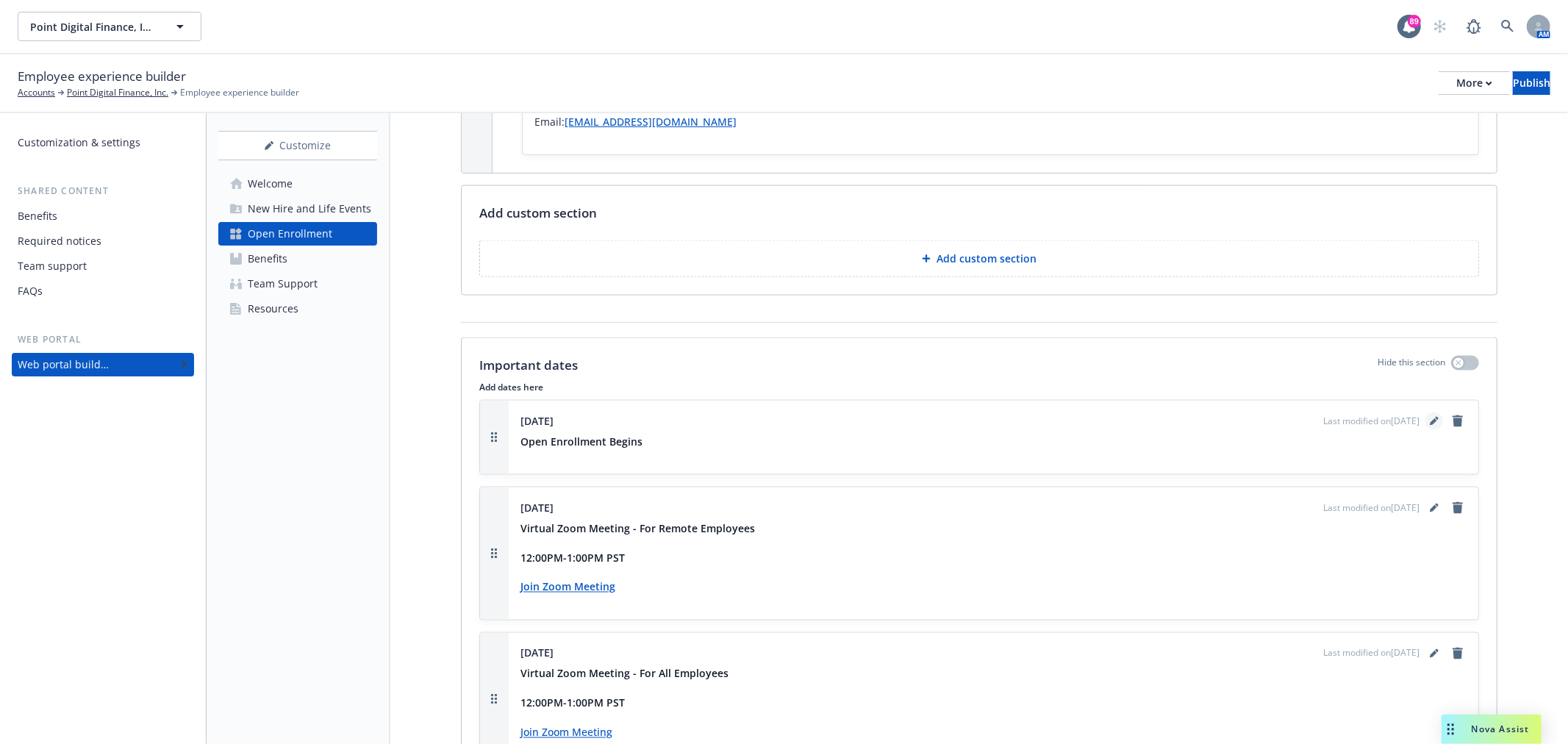
click at [1426, 412] on link "editPencil" at bounding box center [1435, 421] width 18 height 18
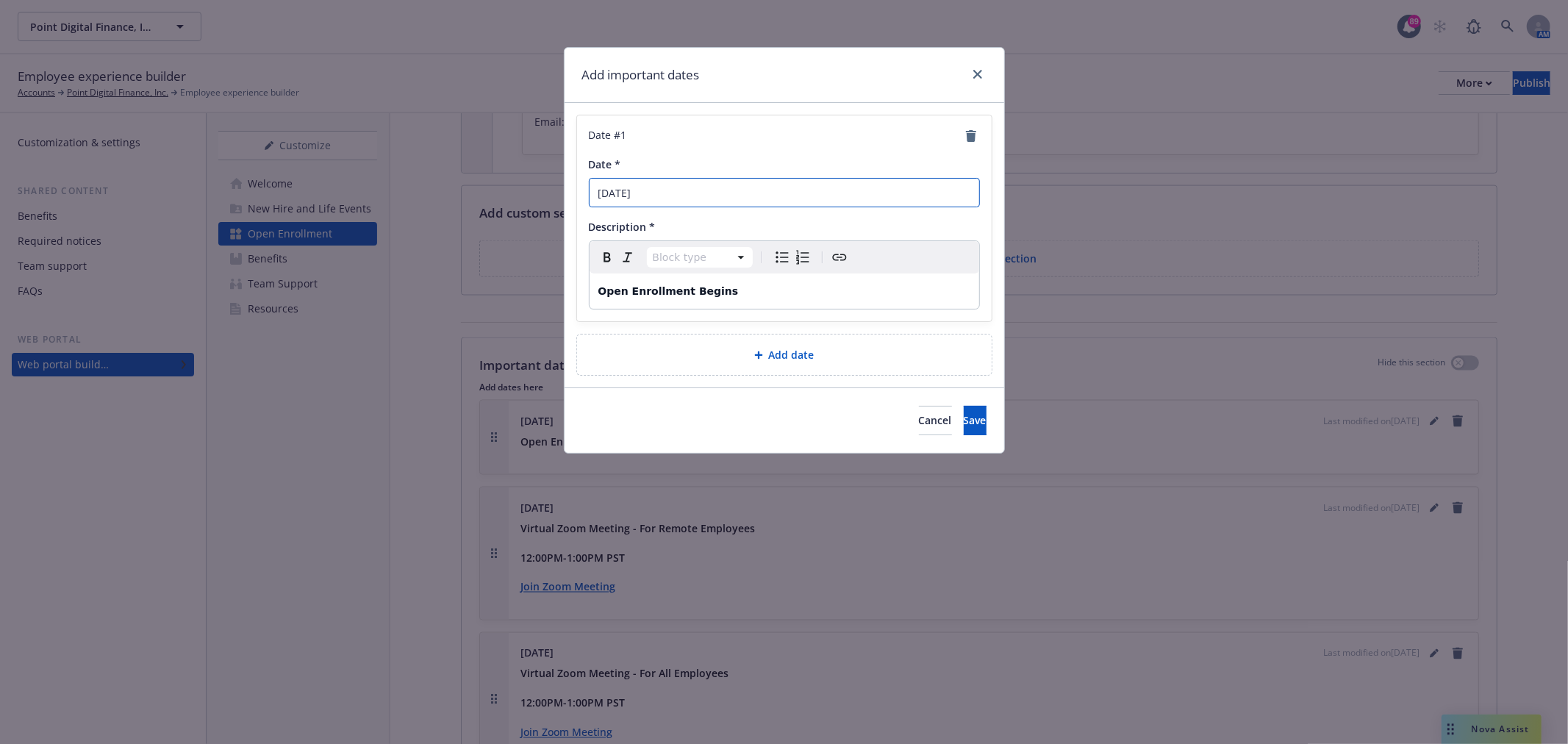
click at [699, 199] on input "November 15th" at bounding box center [784, 193] width 391 height 29
click at [642, 189] on input "November 15th" at bounding box center [784, 193] width 391 height 29
click at [653, 189] on input "November 15th" at bounding box center [784, 193] width 391 height 29
drag, startPoint x: 702, startPoint y: 189, endPoint x: 483, endPoint y: 192, distance: 219.0
click at [483, 192] on div "Add important dates Date # 1 Date * November 15th Description * Block type Para…" at bounding box center [784, 372] width 1568 height 744
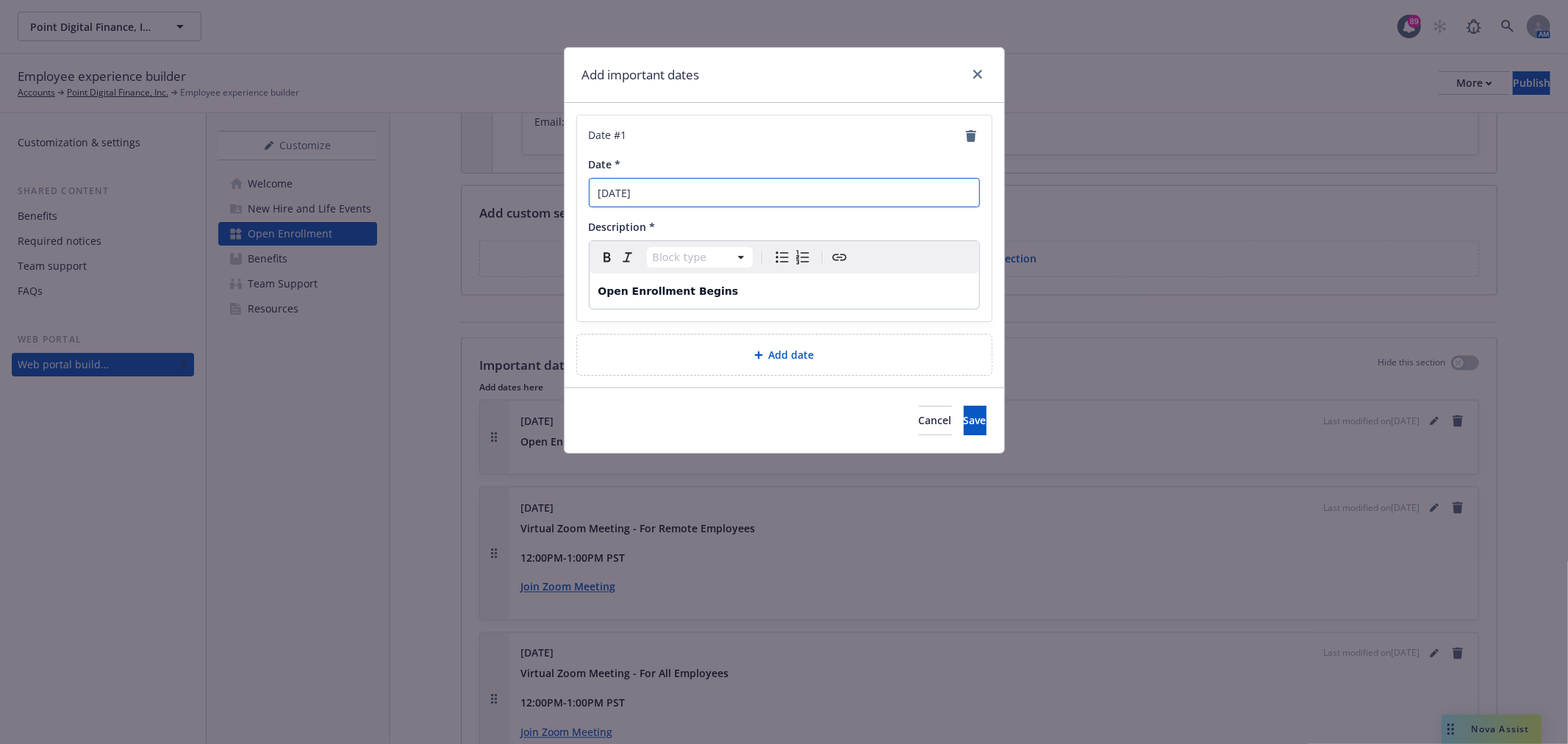
click at [662, 188] on input "September 30th, 2026" at bounding box center [784, 193] width 391 height 29
type input "September 29th, 2025"
click at [964, 417] on span "Save" at bounding box center [975, 420] width 23 height 14
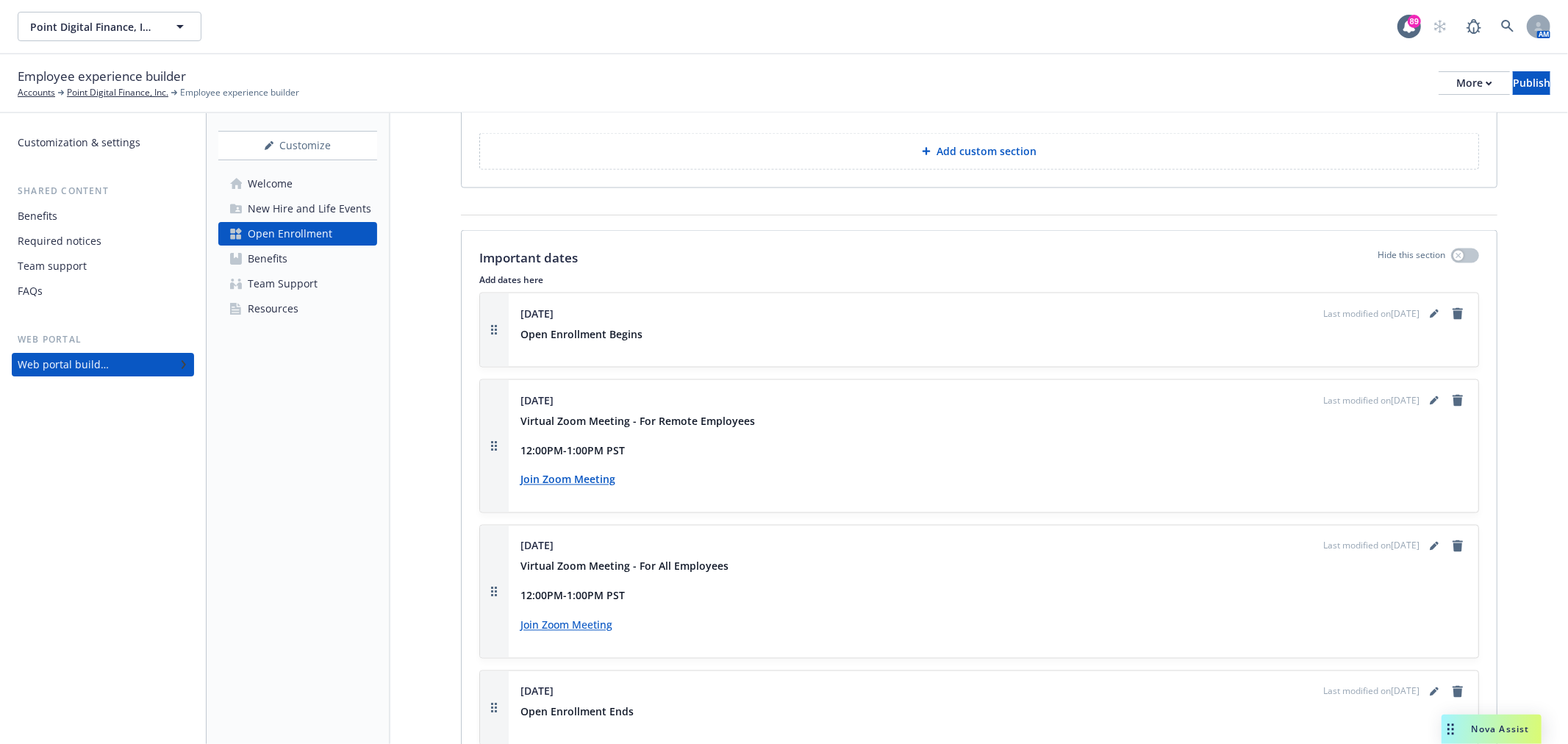
scroll to position [2042, 0]
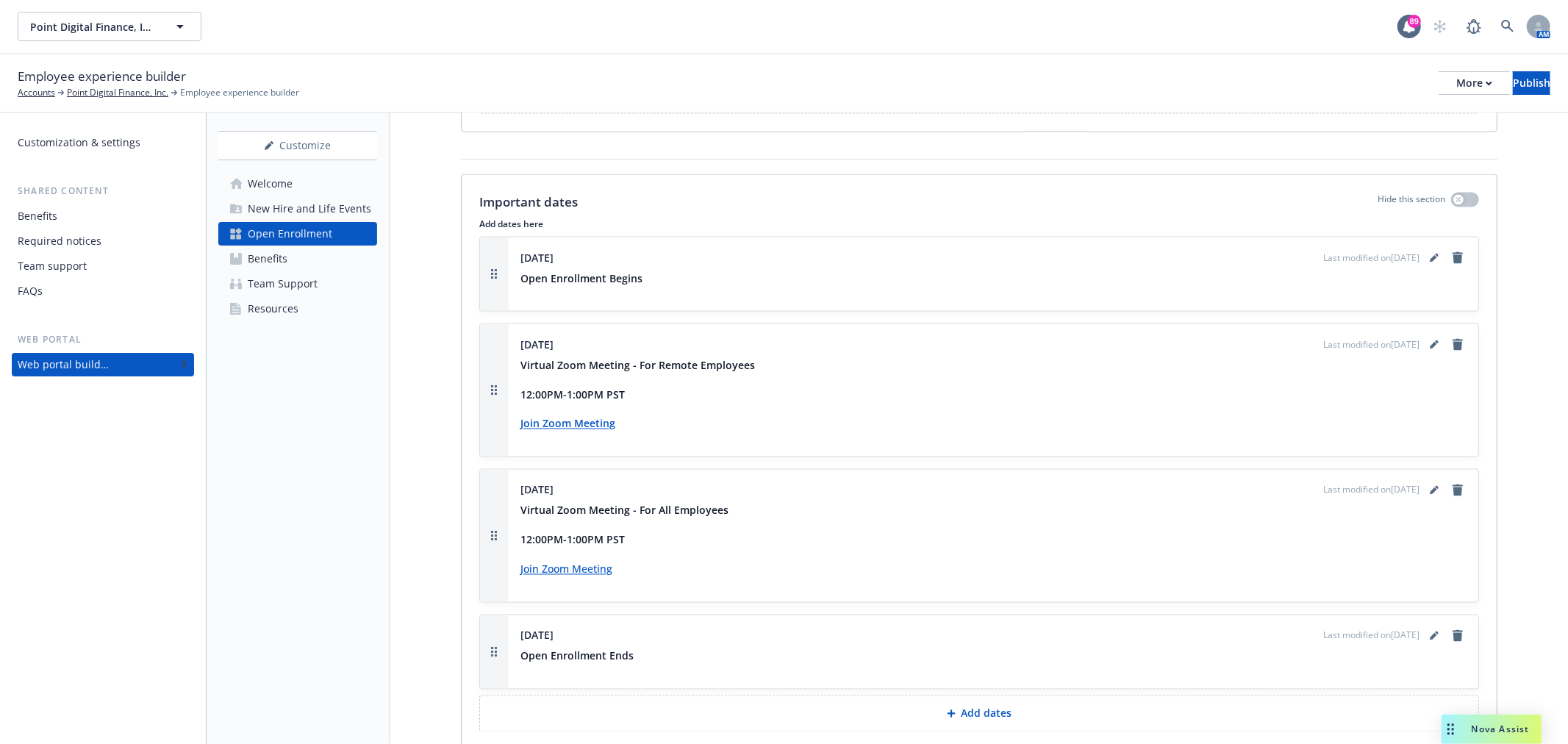
click at [1420, 336] on div "November 16th Last modified on 07/12/2024 Virtual Zoom Meeting - For Remote Emp…" at bounding box center [993, 390] width 947 height 109
click at [1420, 336] on div "November 16th Last modified on 07/12/2024 Virtual Zoom Meeting - For Remote Emp…" at bounding box center [993, 390] width 947 height 109
click at [1427, 324] on div "November 16th Last modified on 07/12/2024 Virtual Zoom Meeting - For Remote Emp…" at bounding box center [994, 390] width 970 height 132
click at [1427, 336] on link "editPencil" at bounding box center [1435, 345] width 18 height 18
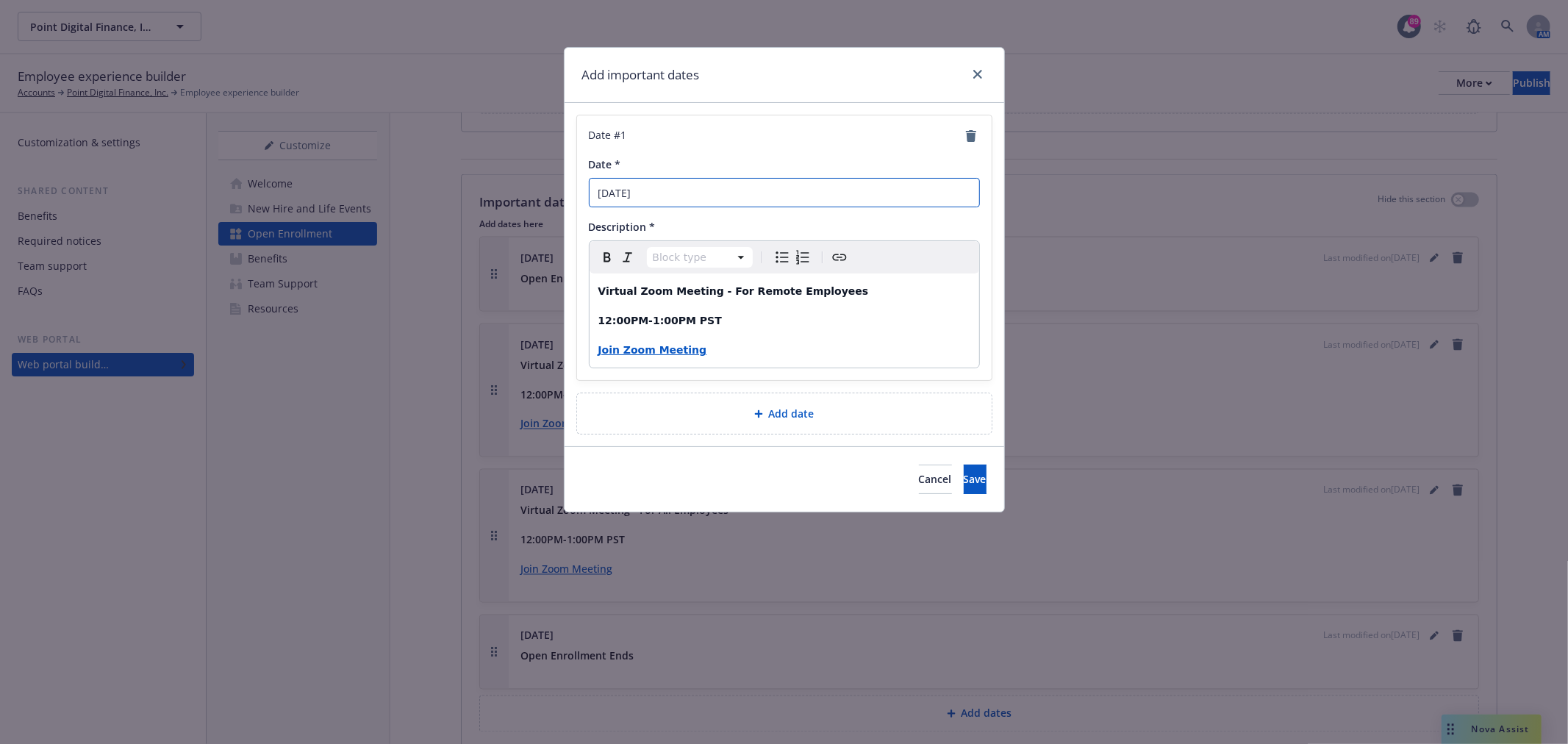
click at [623, 194] on input "November 16th" at bounding box center [784, 193] width 391 height 29
click at [608, 193] on input "october 16th" at bounding box center [784, 193] width 391 height 29
click at [657, 189] on input "October 16th" at bounding box center [784, 193] width 391 height 29
type input "October 4th"
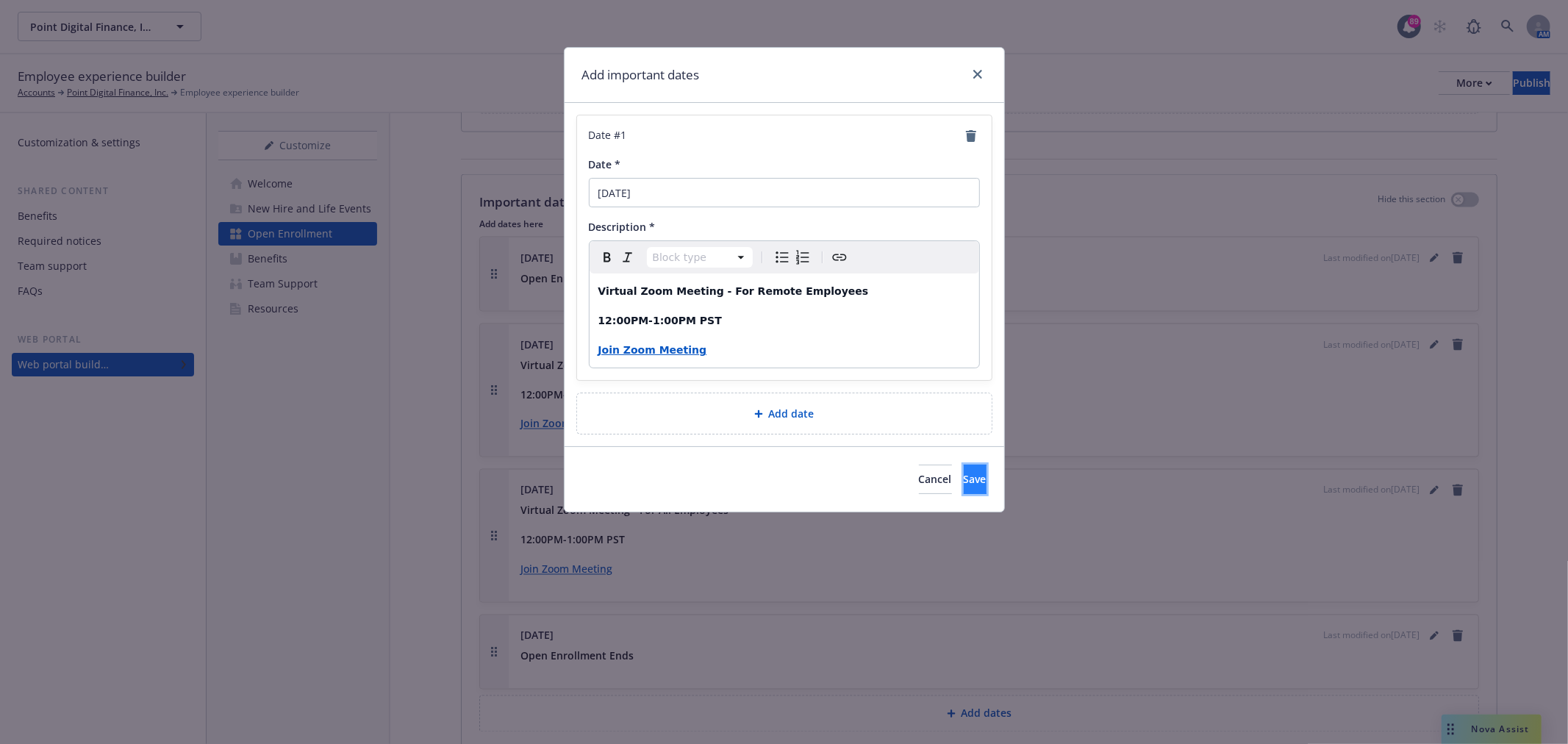
click at [964, 467] on button "Save" at bounding box center [975, 479] width 23 height 29
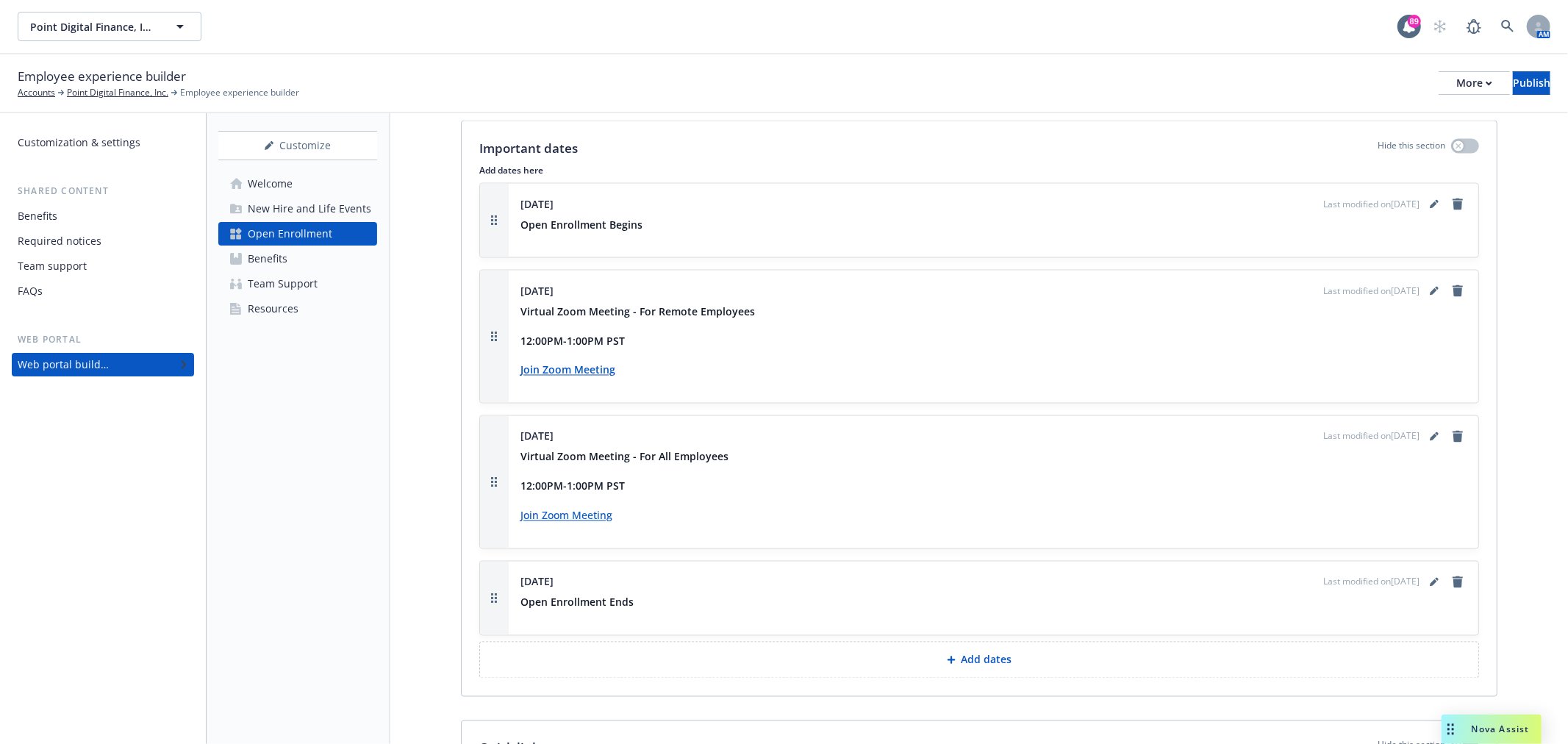
scroll to position [2123, 0]
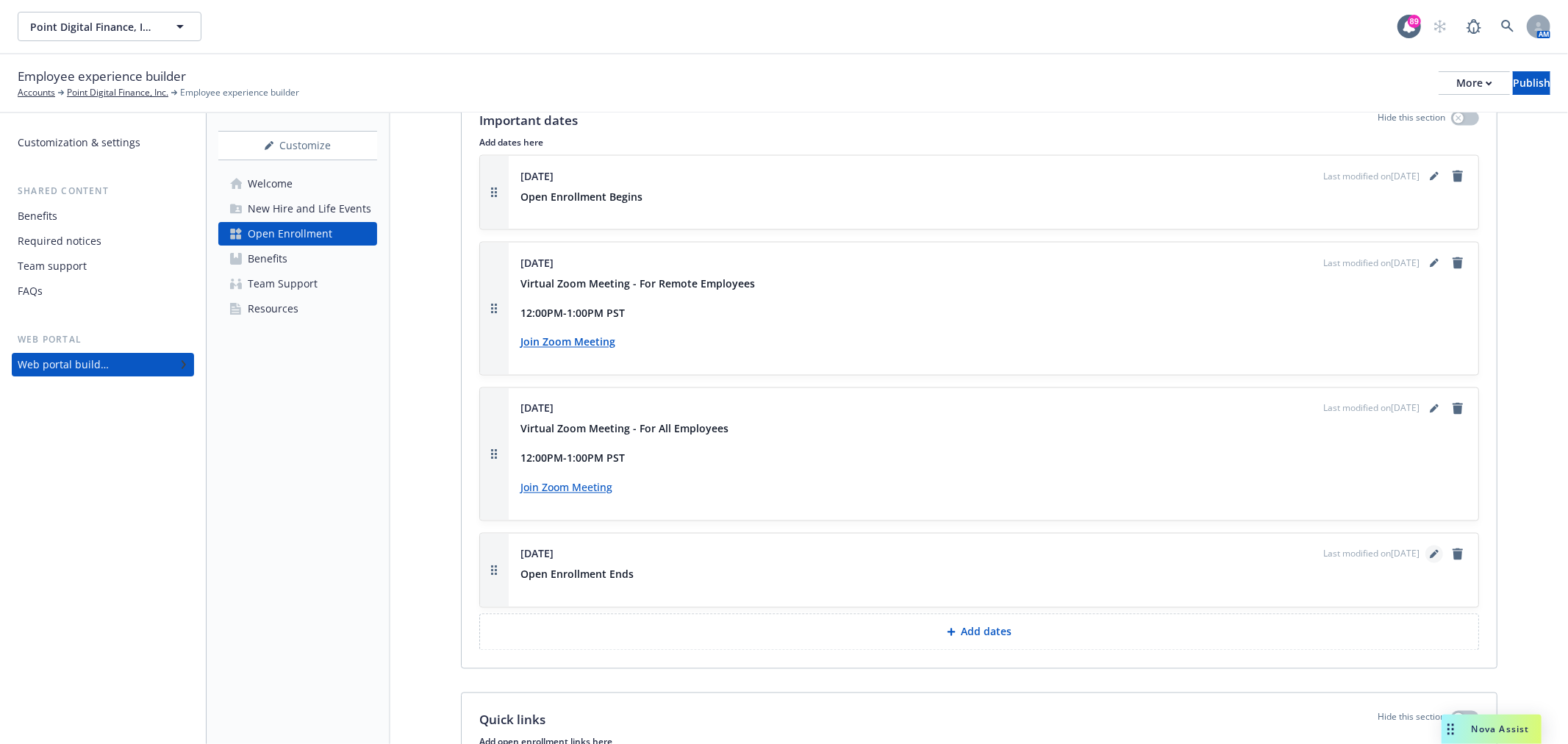
click at [1435, 550] on icon "editPencil" at bounding box center [1437, 551] width 4 height 4
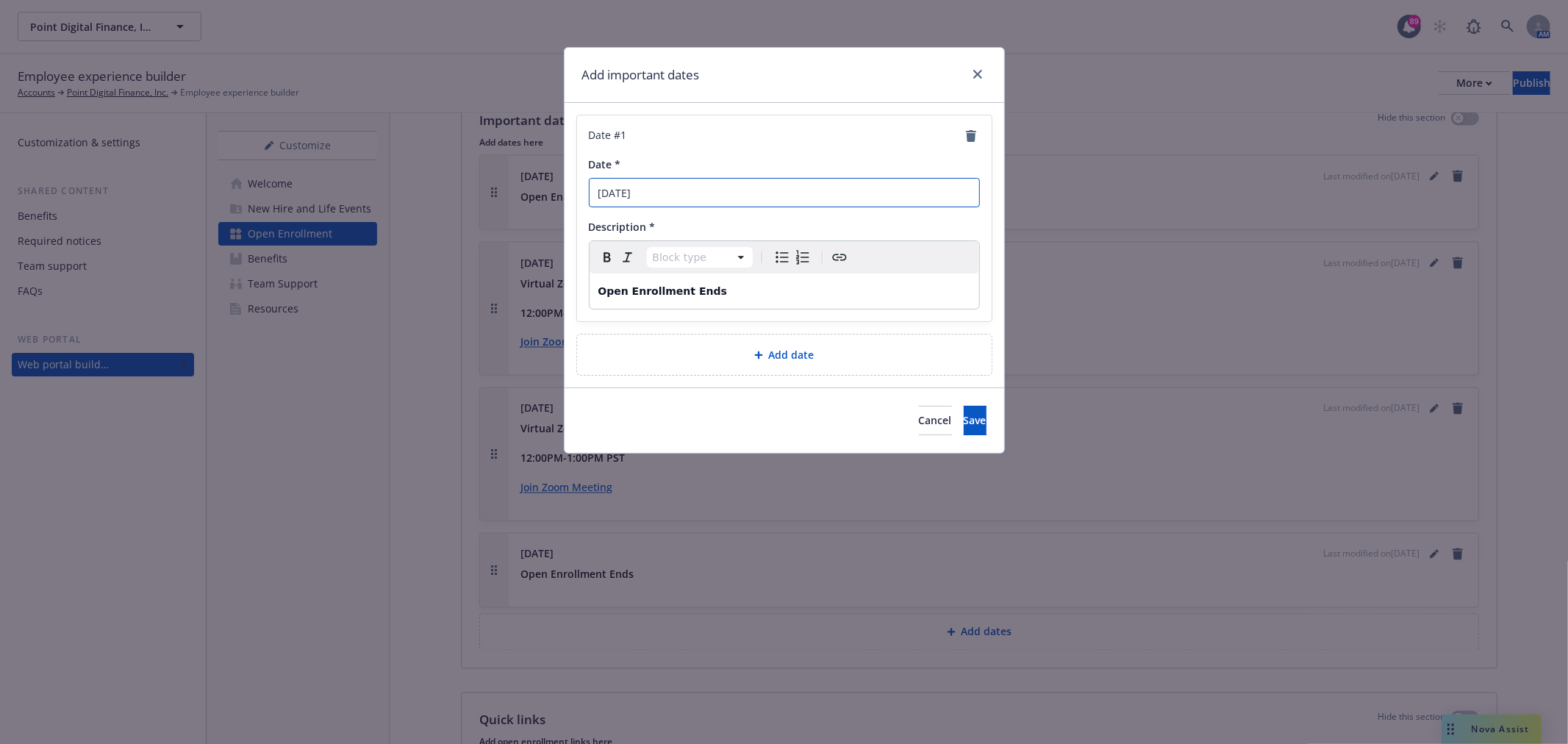
click at [693, 192] on input "November 24th" at bounding box center [784, 193] width 391 height 29
click at [620, 194] on input "November 24th" at bounding box center [784, 193] width 391 height 29
click at [982, 75] on link "close" at bounding box center [978, 74] width 18 height 18
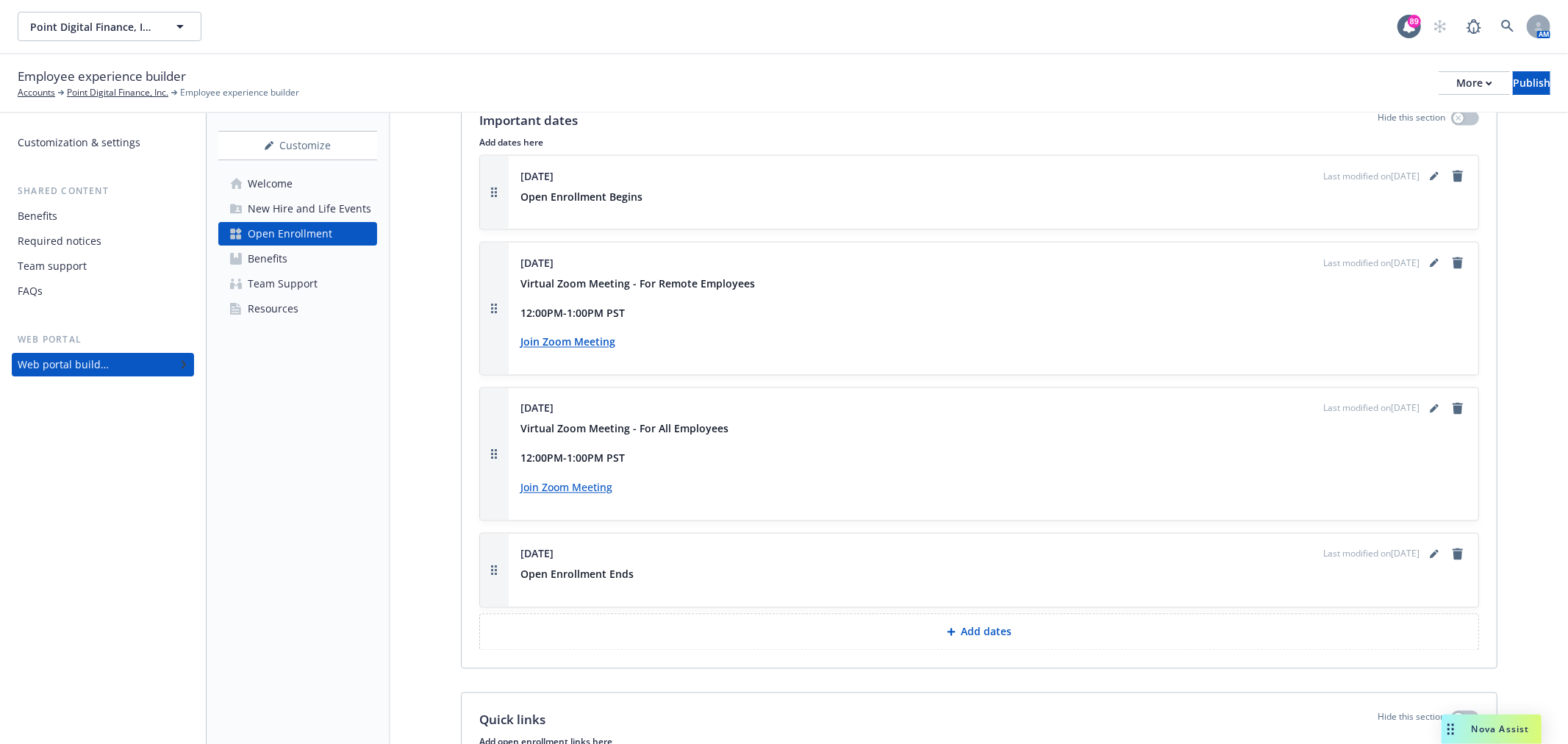
drag, startPoint x: 528, startPoint y: 240, endPoint x: 601, endPoint y: 235, distance: 73.2
click at [601, 243] on div "October 4th Last modified on 09/18/2025 Virtual Zoom Meeting - For Remote Emplo…" at bounding box center [994, 309] width 970 height 132
copy span "October 4th"
click at [1430, 550] on icon "editPencil" at bounding box center [1434, 554] width 9 height 9
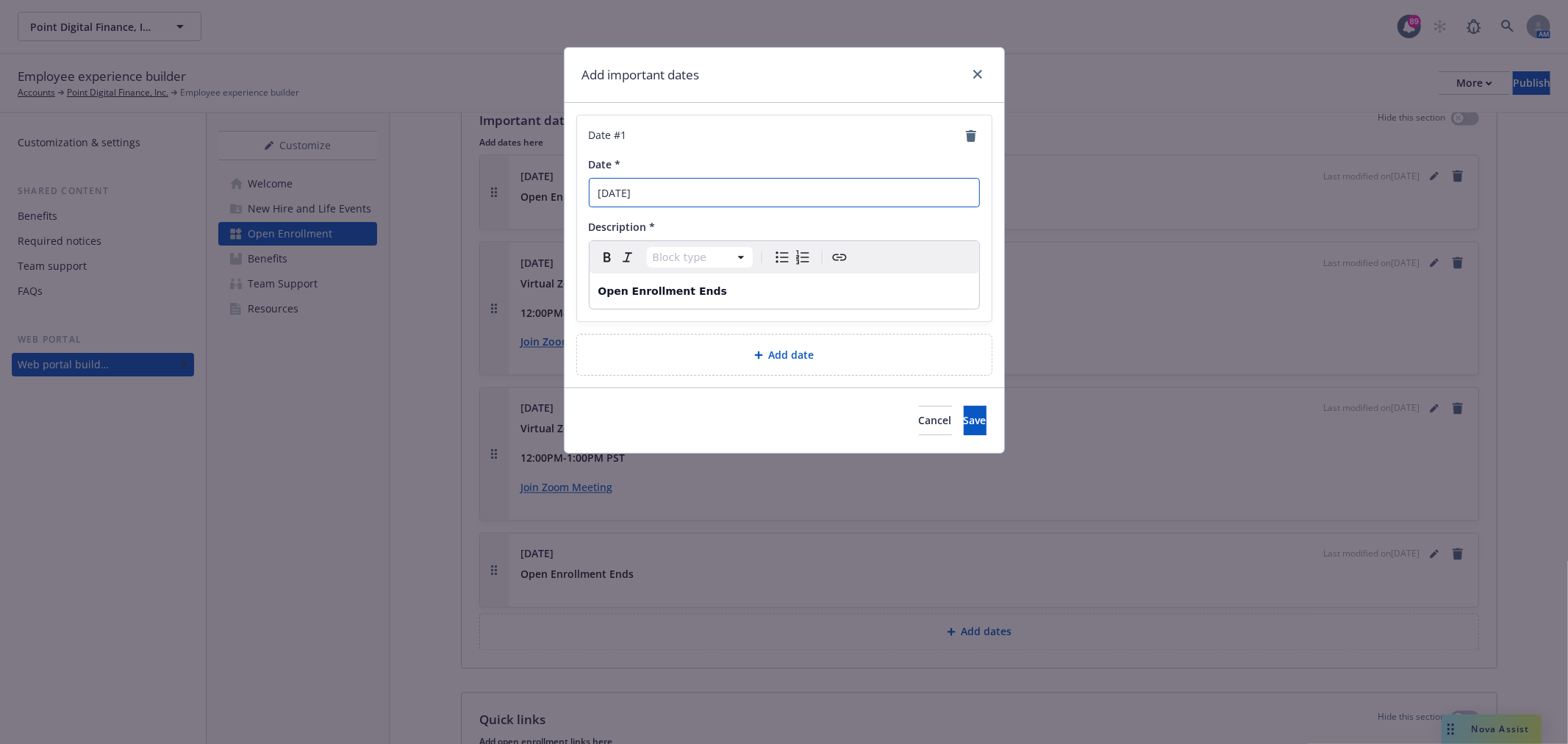
drag, startPoint x: 679, startPoint y: 189, endPoint x: 231, endPoint y: 145, distance: 450.2
click at [292, 155] on div "Add important dates Date # 1 Date * November 24th Description * Block type Para…" at bounding box center [784, 372] width 1568 height 744
paste input "October"
type input "October 4th"
click at [964, 422] on span "Save" at bounding box center [975, 420] width 23 height 14
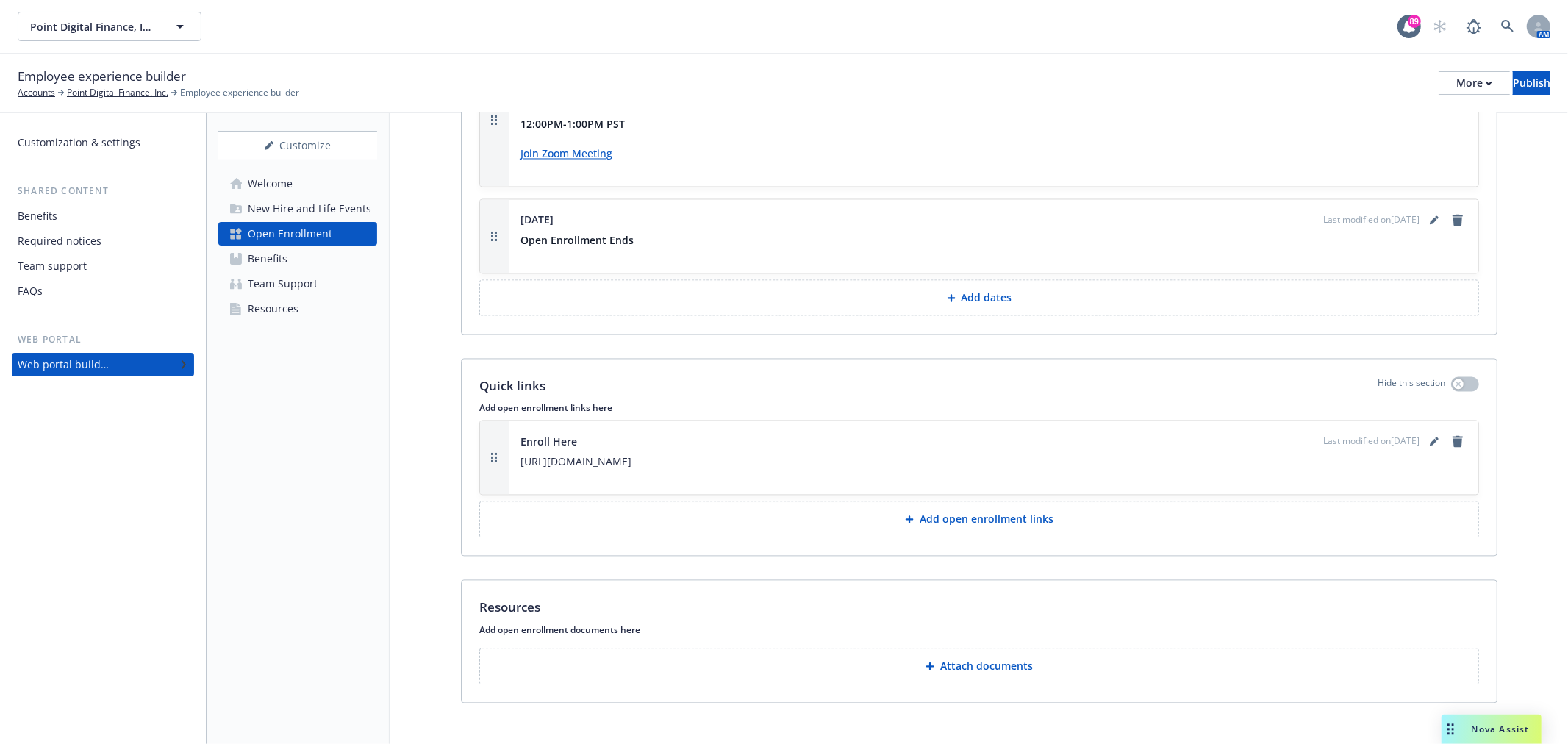
scroll to position [2459, 0]
click at [1430, 436] on icon "editPencil" at bounding box center [1434, 440] width 9 height 9
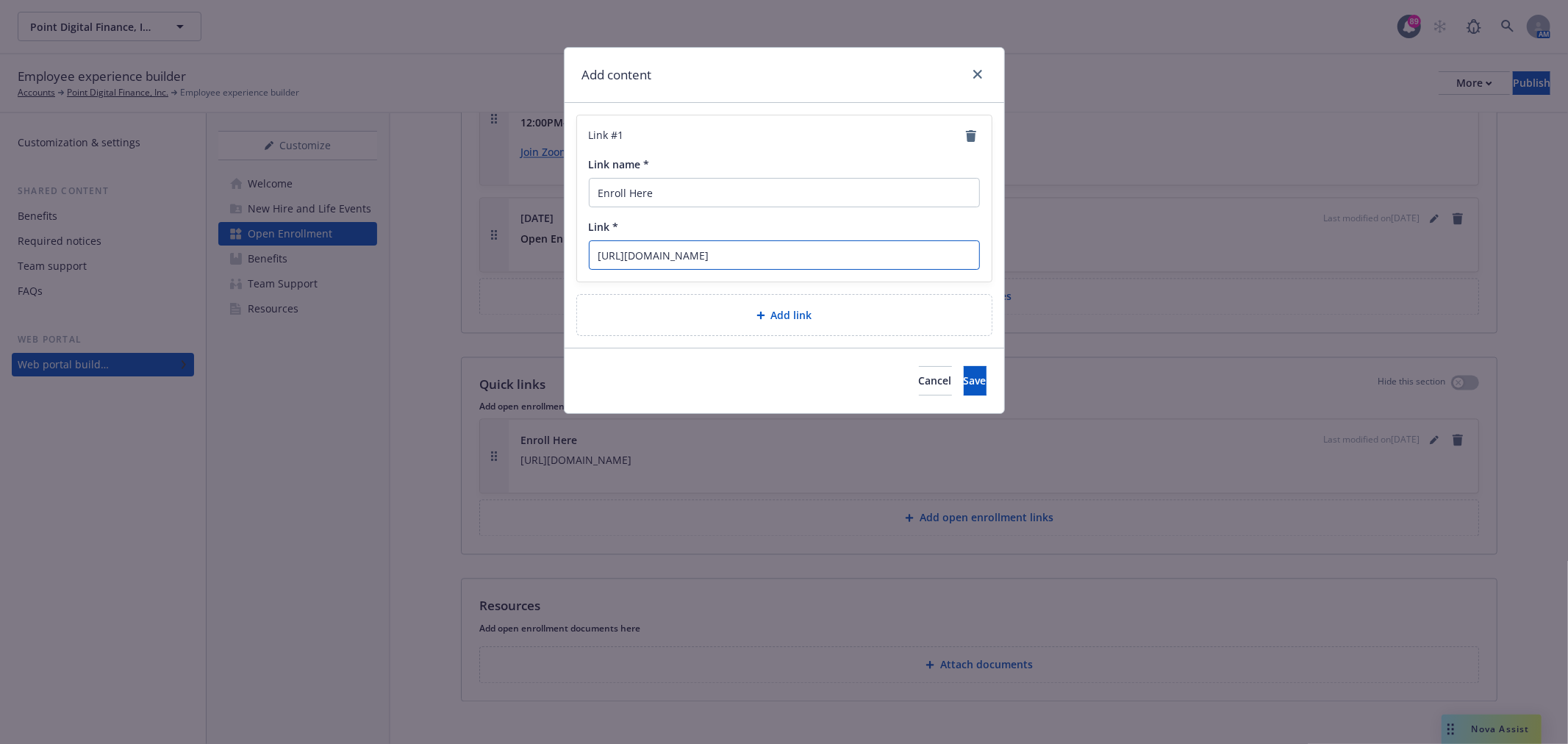
click at [738, 252] on input "https://online.adp.com" at bounding box center [784, 255] width 391 height 29
paste input "app.rippling"
type input "app.rippling.com"
click at [964, 373] on span "Save" at bounding box center [975, 380] width 23 height 14
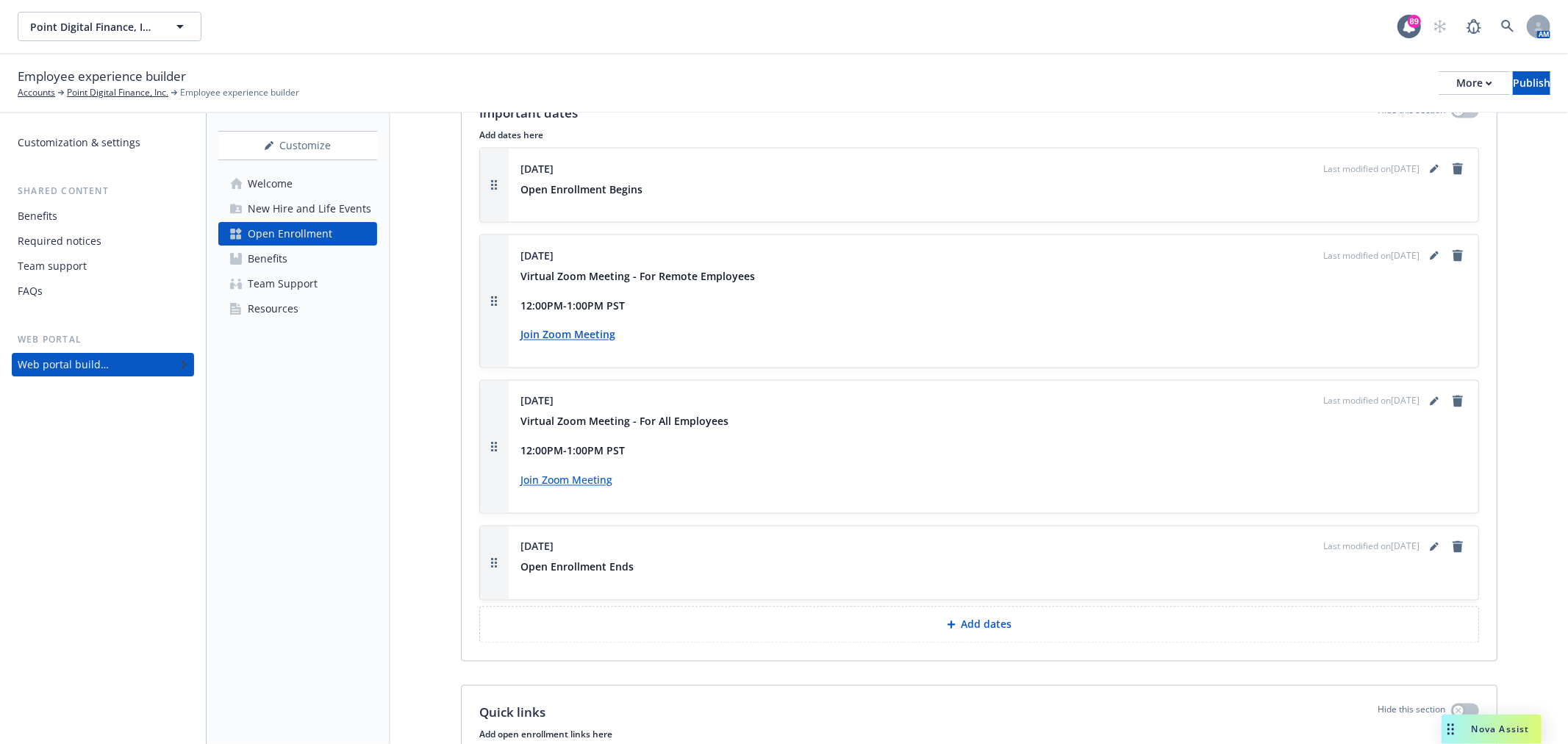
scroll to position [2132, 0]
click at [1430, 250] on icon "editPencil" at bounding box center [1434, 254] width 9 height 9
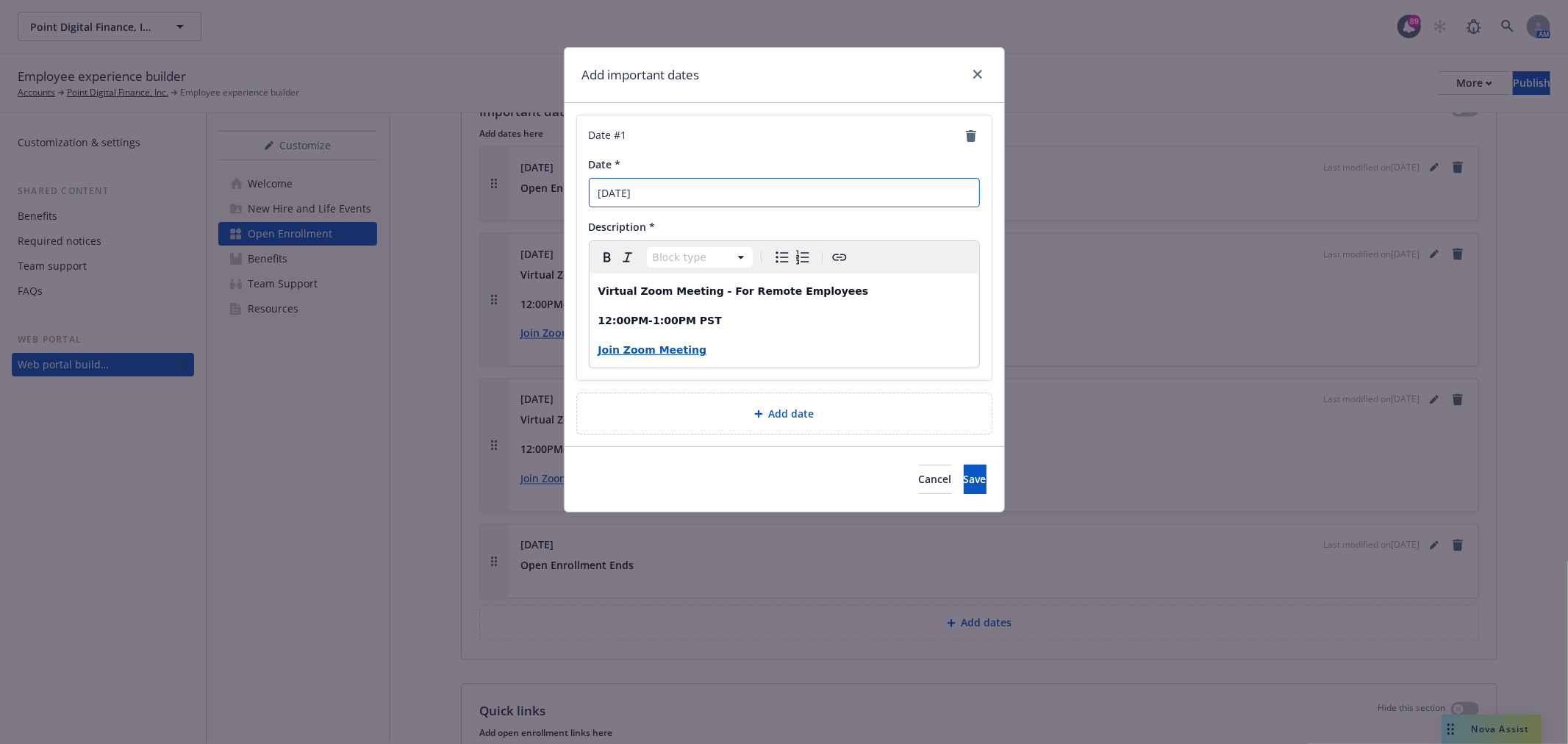
drag, startPoint x: 688, startPoint y: 193, endPoint x: 523, endPoint y: 194, distance: 165.0
click at [555, 194] on div "Add important dates Date # 1 Date * October 4th Description * Block type Paragr…" at bounding box center [784, 372] width 1568 height 744
click at [660, 188] on input "November 15th" at bounding box center [784, 193] width 391 height 29
click at [799, 189] on input "November 15th" at bounding box center [784, 193] width 391 height 29
click at [659, 194] on input "November 15th" at bounding box center [784, 193] width 391 height 29
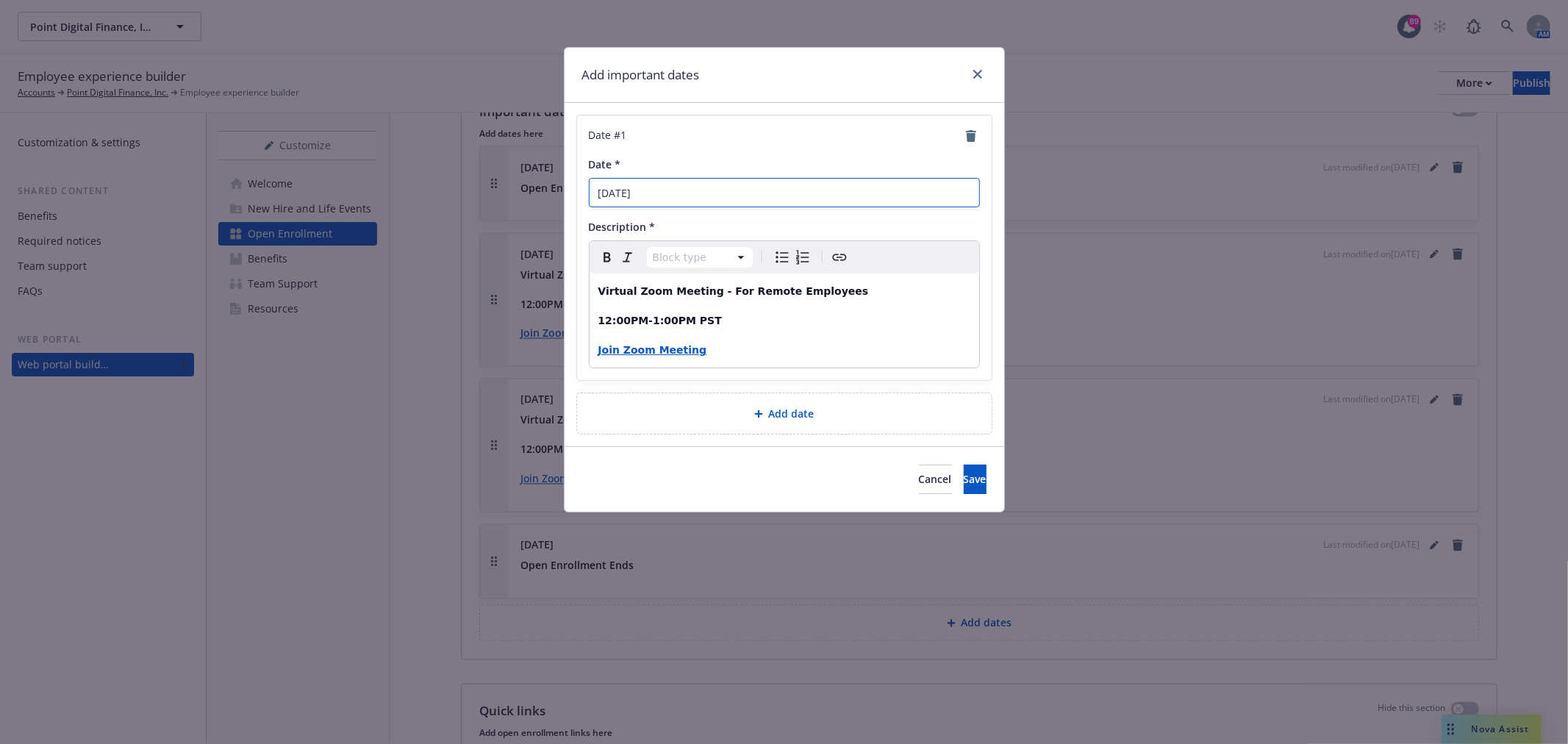
type input "November 30th"
click at [964, 461] on div "Cancel Save" at bounding box center [784, 479] width 439 height 65
click at [964, 465] on button "Save" at bounding box center [975, 479] width 23 height 29
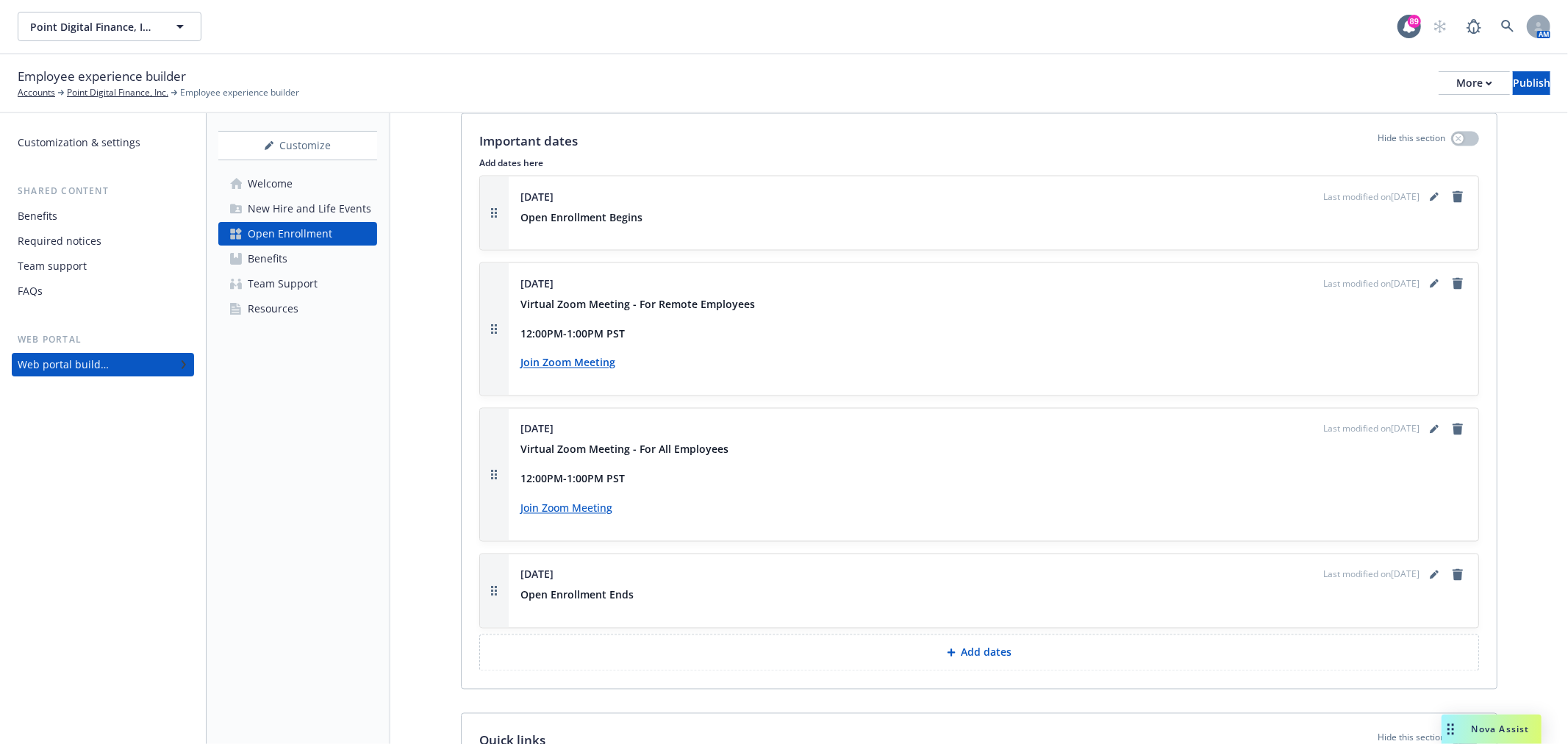
scroll to position [2050, 0]
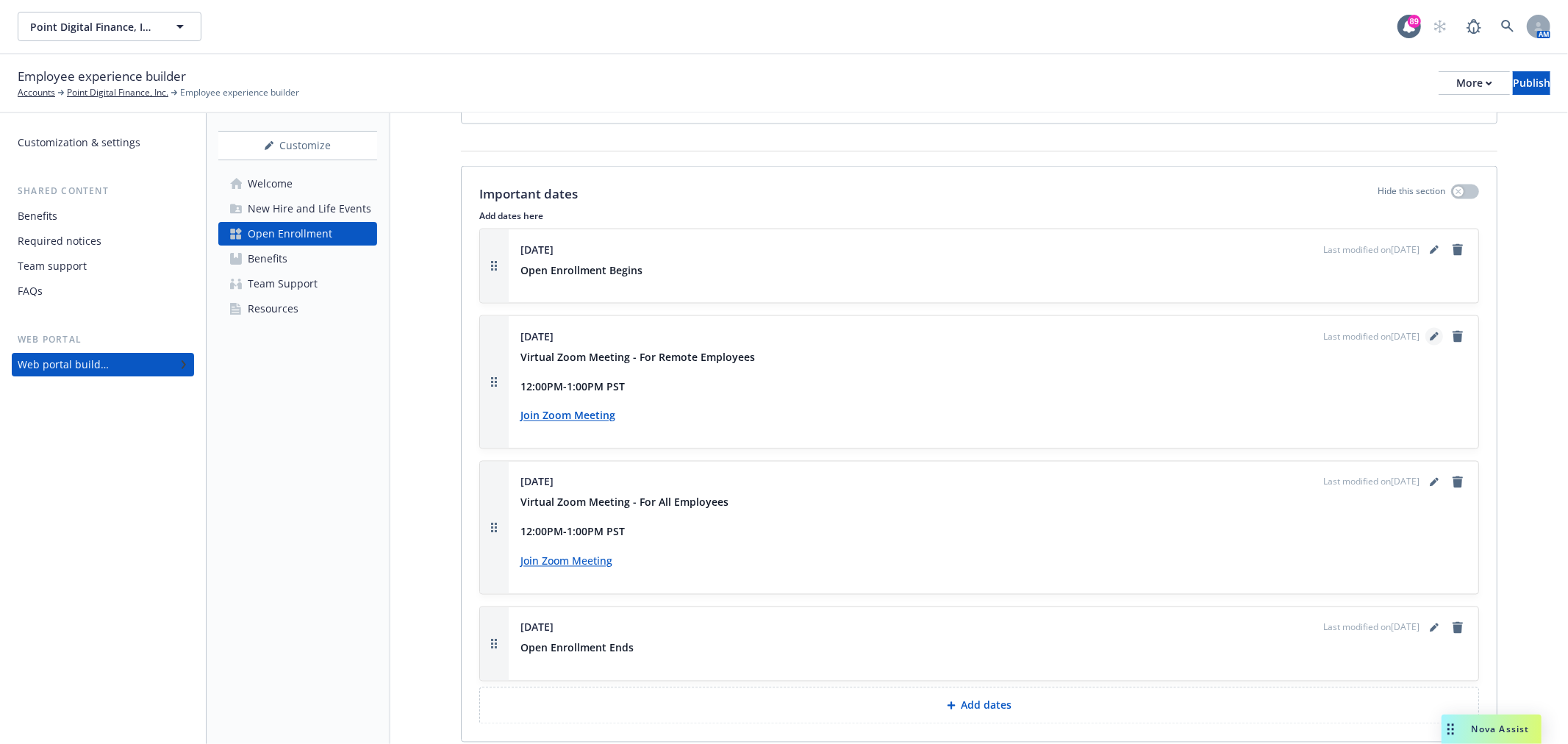
click at [1430, 332] on icon "editPencil" at bounding box center [1434, 336] width 9 height 9
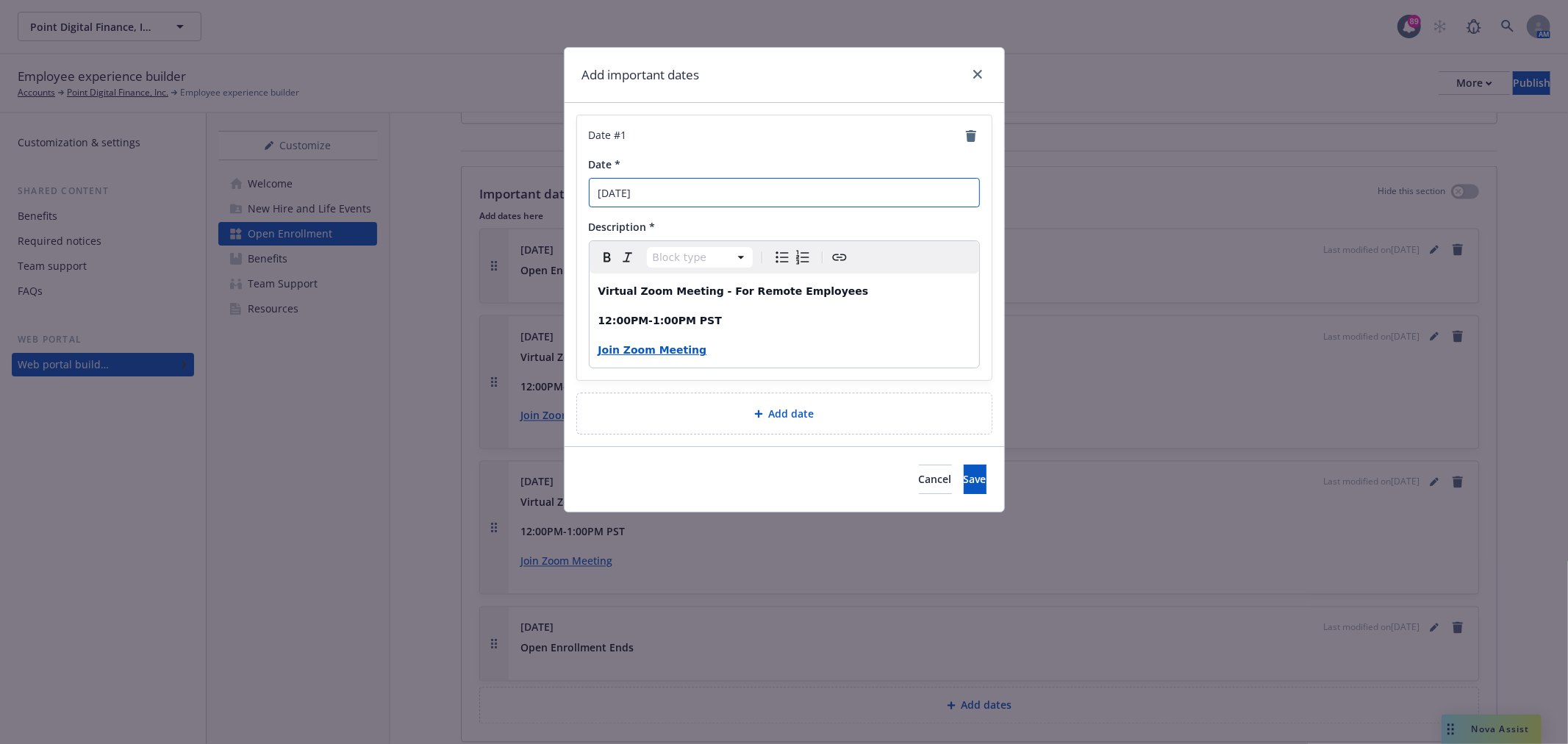
click at [709, 188] on input "November 30th" at bounding box center [784, 193] width 391 height 29
click at [658, 191] on input "November 30th" at bounding box center [784, 193] width 391 height 29
type input "November 25th"
drag, startPoint x: 717, startPoint y: 355, endPoint x: 744, endPoint y: 358, distance: 27.2
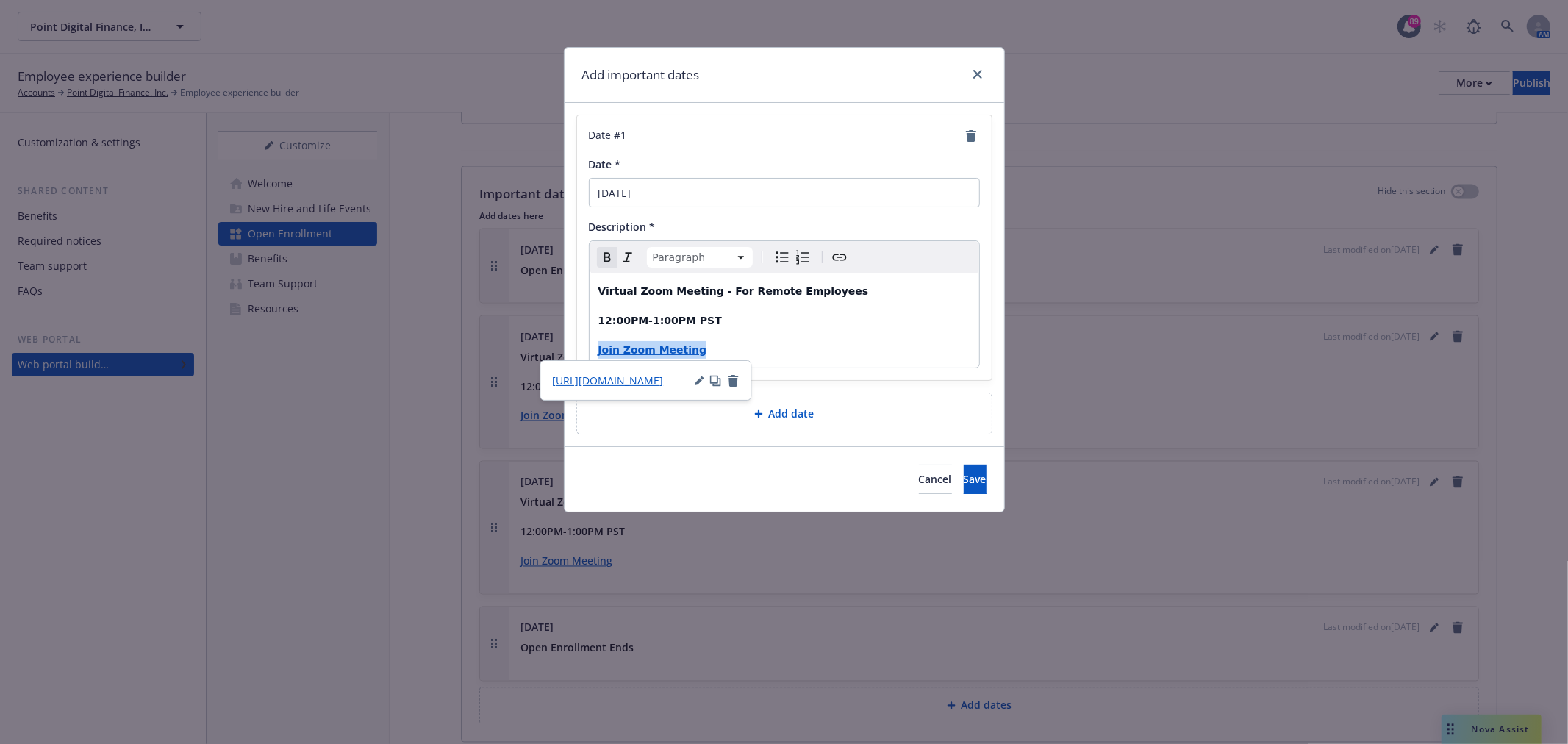
click at [579, 363] on div "Date # 1 Date * November 25th Description * Paragraph Paragraph Heading 1 Headi…" at bounding box center [785, 247] width 415 height 265
click at [764, 356] on p "Join Zoom Meeting" at bounding box center [785, 350] width 372 height 18
drag, startPoint x: 733, startPoint y: 343, endPoint x: 594, endPoint y: 348, distance: 139.1
click at [594, 348] on div "Virtual Zoom Meeting - For Remote Employees 12:00PM-1:00PM PST Join Zoom Meeting" at bounding box center [784, 320] width 390 height 94
click at [718, 319] on p "12:00PM-1:00PM PST" at bounding box center [785, 321] width 372 height 18
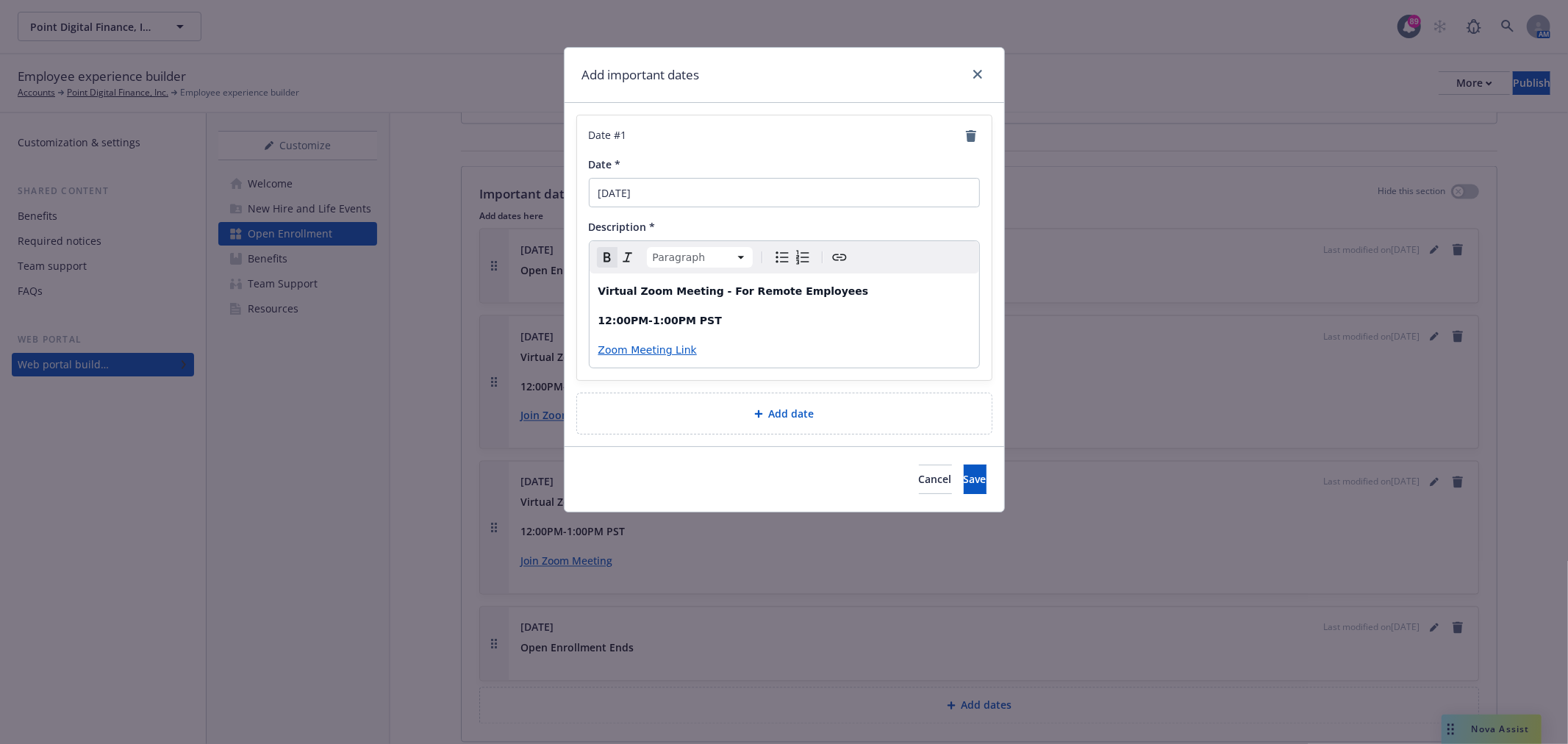
click at [612, 316] on strong "12:00PM-1:00PM PST" at bounding box center [660, 320] width 123 height 11
click at [629, 310] on div "Virtual Zoom Meeting - For Remote Employees 11:00PM-1:00PM PST Zoom Meeting Link" at bounding box center [784, 320] width 390 height 94
click at [630, 317] on strong "11:00PM-1:00PM PST" at bounding box center [660, 320] width 123 height 11
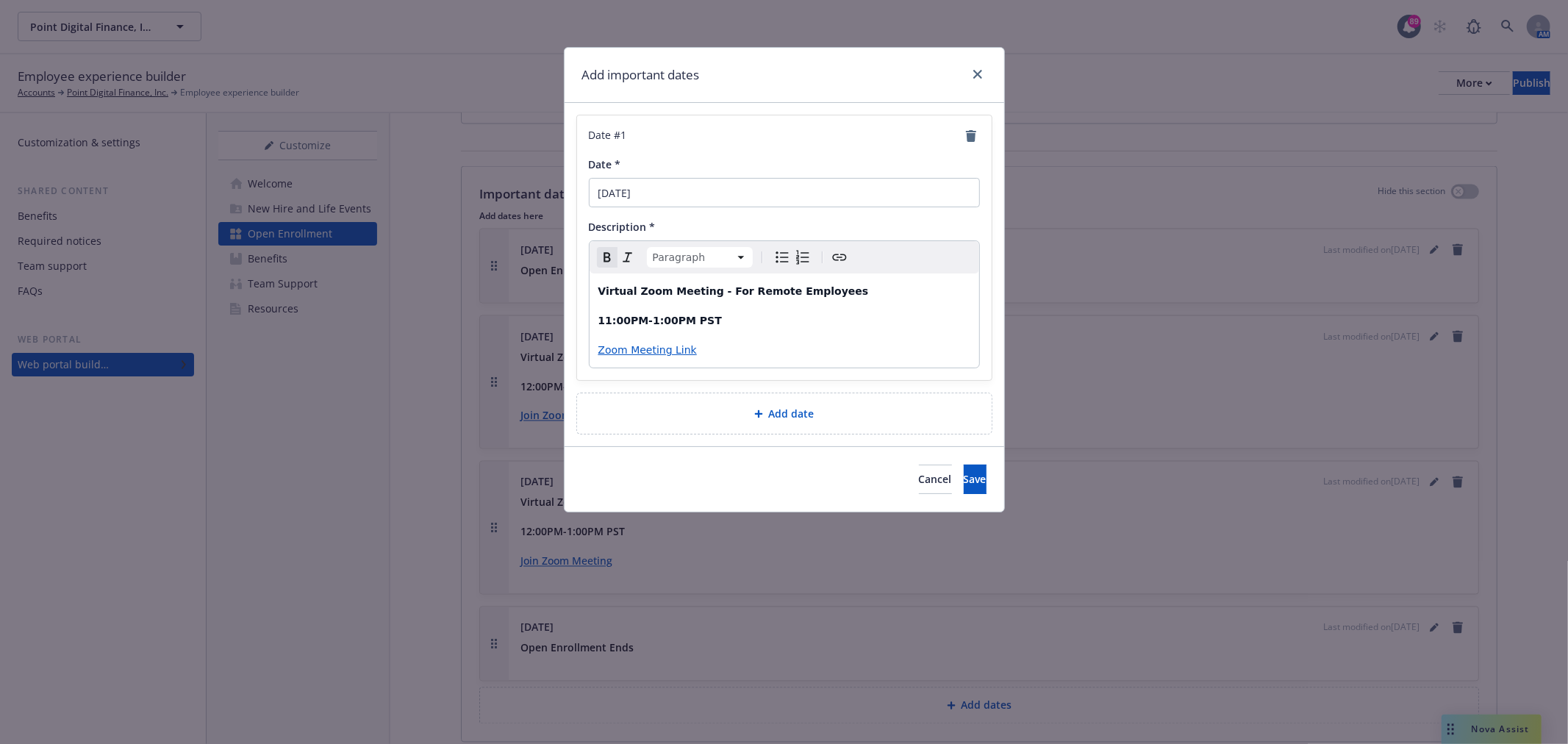
click at [641, 321] on strong "11:00PM-1:00PM PST" at bounding box center [660, 320] width 123 height 11
click at [650, 316] on strong "11:00AM-1:00PM PST" at bounding box center [661, 320] width 124 height 11
click at [964, 473] on span "Save" at bounding box center [975, 479] width 23 height 14
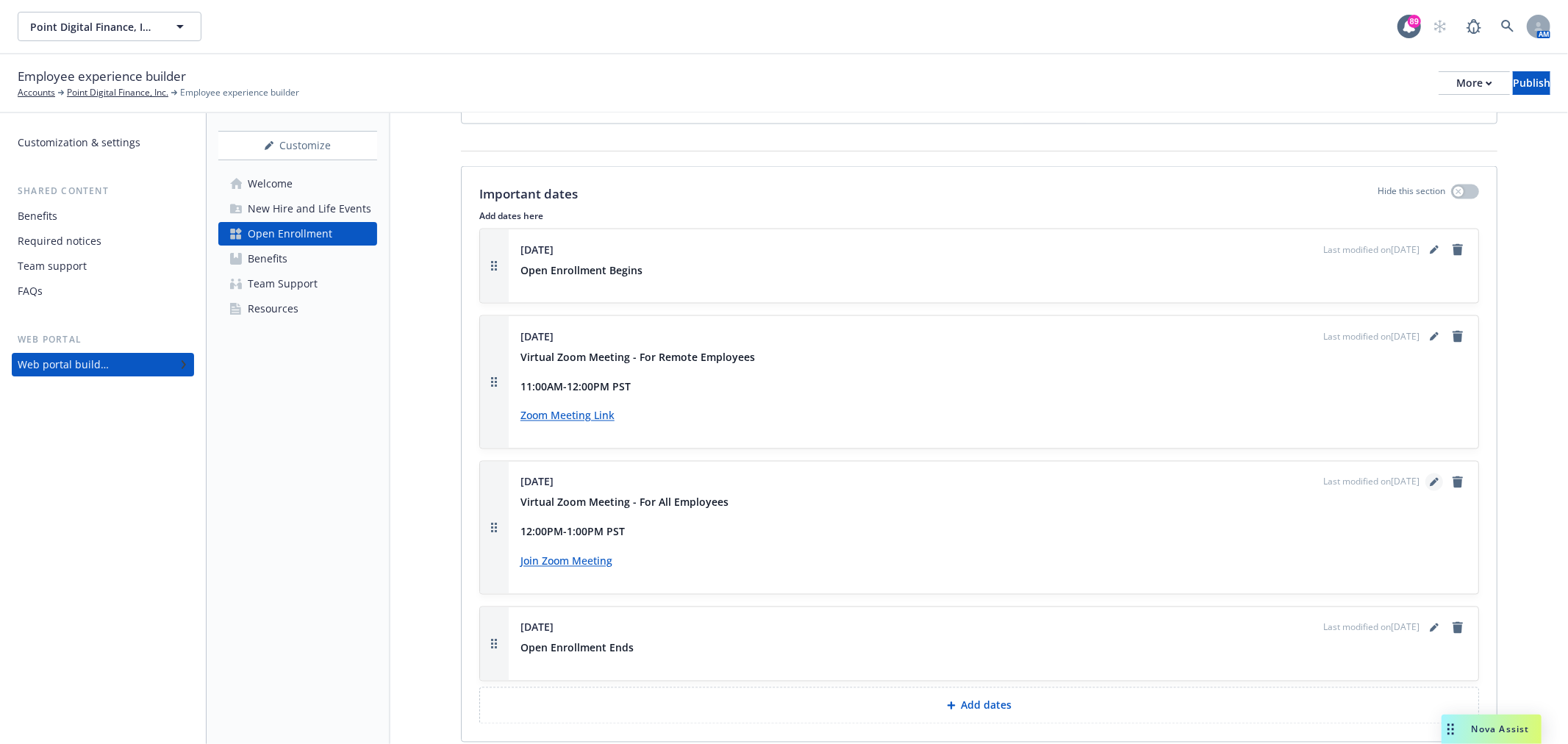
click at [1430, 479] on icon "editPencil" at bounding box center [1433, 483] width 7 height 7
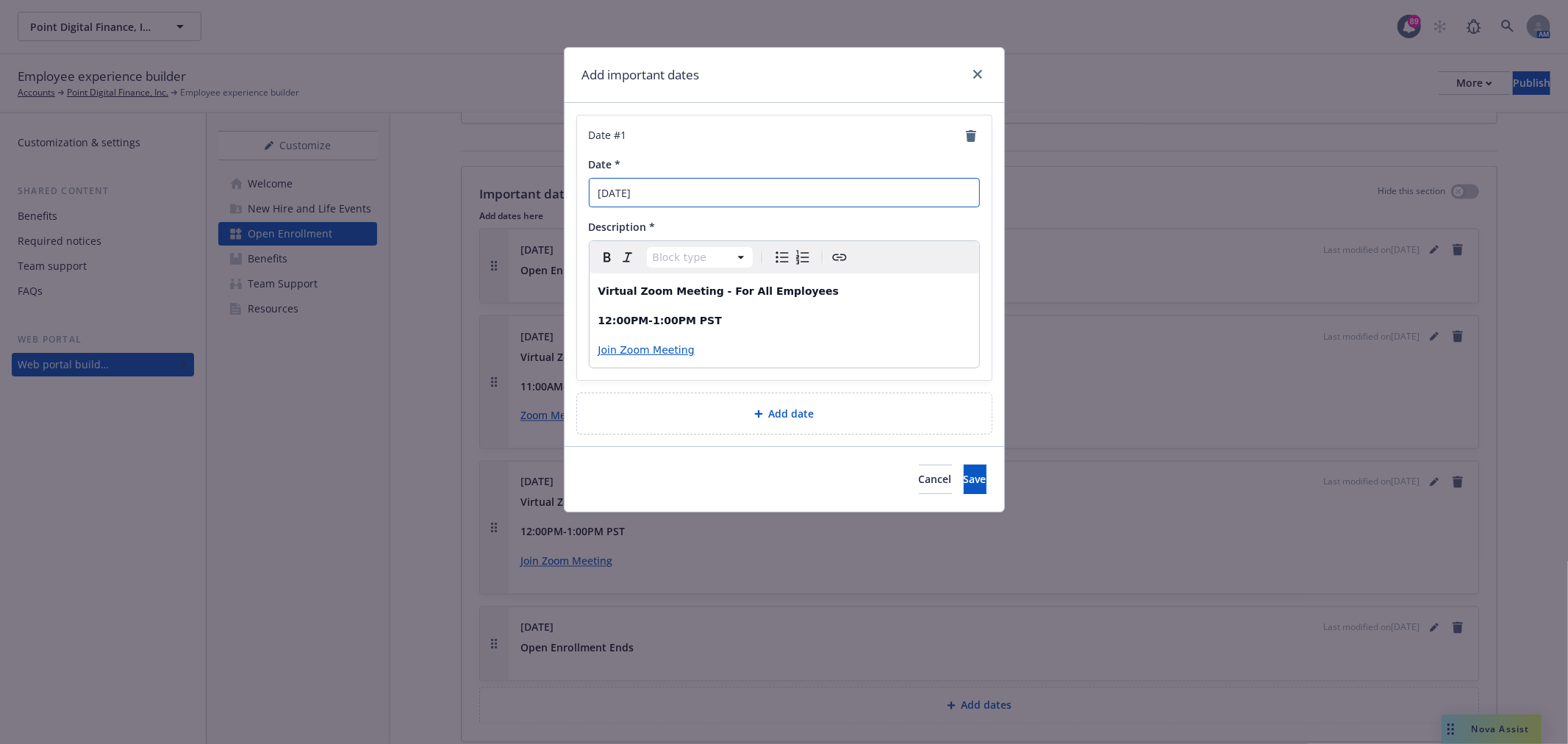
click at [658, 189] on input "November 19th" at bounding box center [784, 193] width 391 height 29
click at [612, 195] on input "November 29th" at bounding box center [784, 193] width 391 height 29
type input "September 29th"
click at [608, 314] on strong "12:00PM-1:00PM PST" at bounding box center [660, 320] width 123 height 11
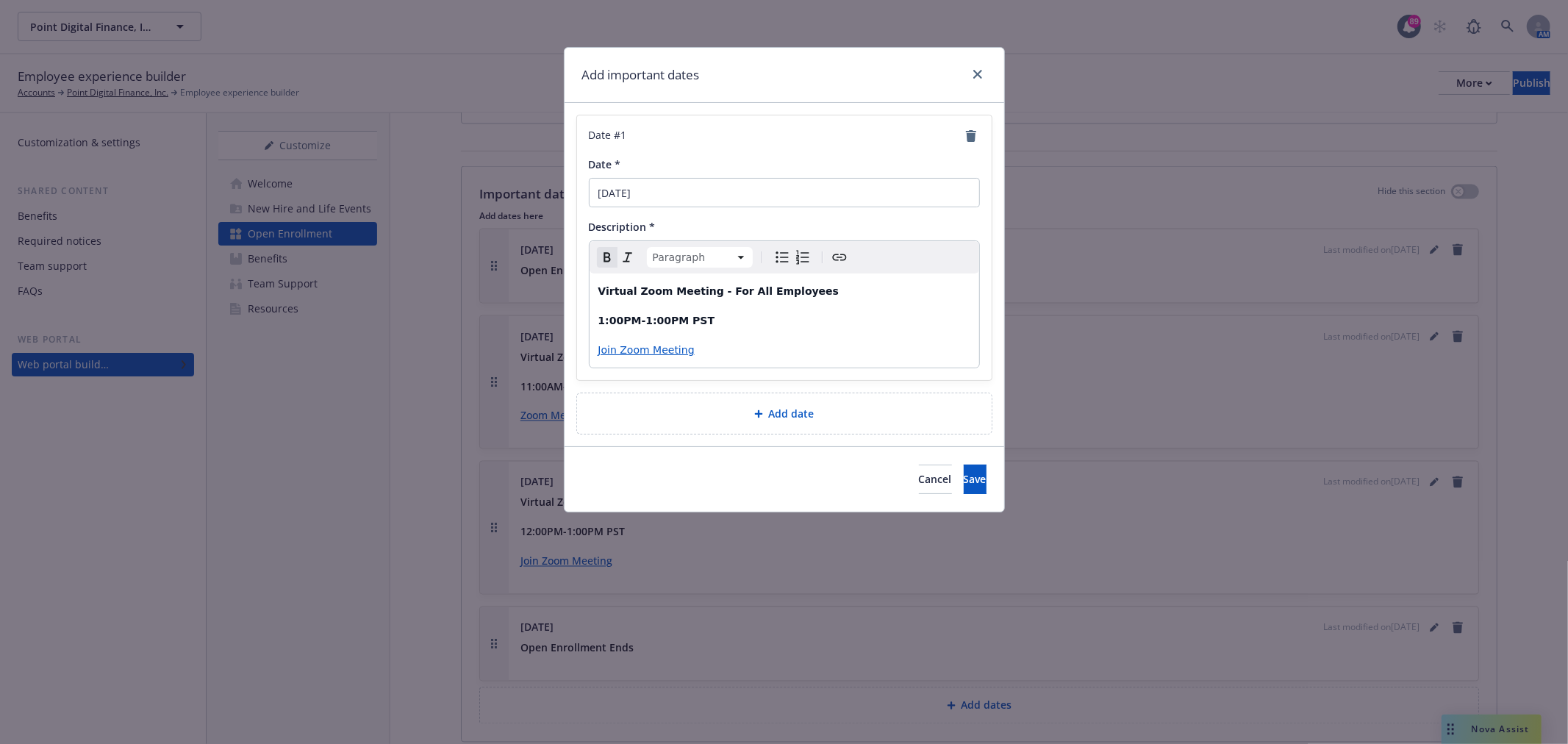
click at [648, 318] on strong "1:00PM-1:00PM PST" at bounding box center [657, 320] width 117 height 11
click at [720, 358] on p "Join Zoom Meeting" at bounding box center [785, 350] width 372 height 18
click at [713, 336] on div "Virtual Zoom Meeting - For All Employees 1:00PM-2:00PM PST Join Zoom Meeting" at bounding box center [784, 320] width 390 height 94
click at [981, 468] on button "Save" at bounding box center [975, 479] width 23 height 29
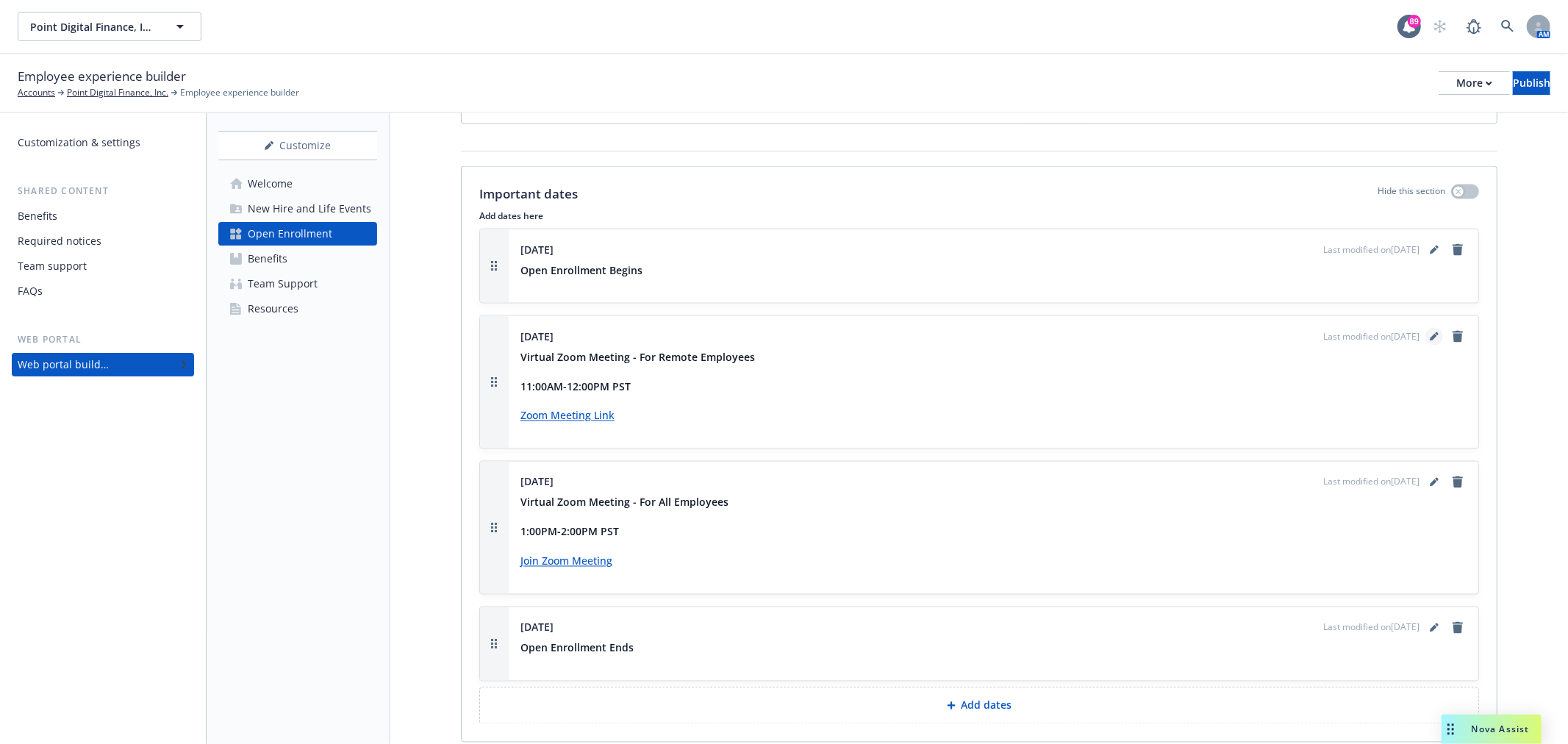
click at [1426, 328] on link "editPencil" at bounding box center [1435, 337] width 18 height 18
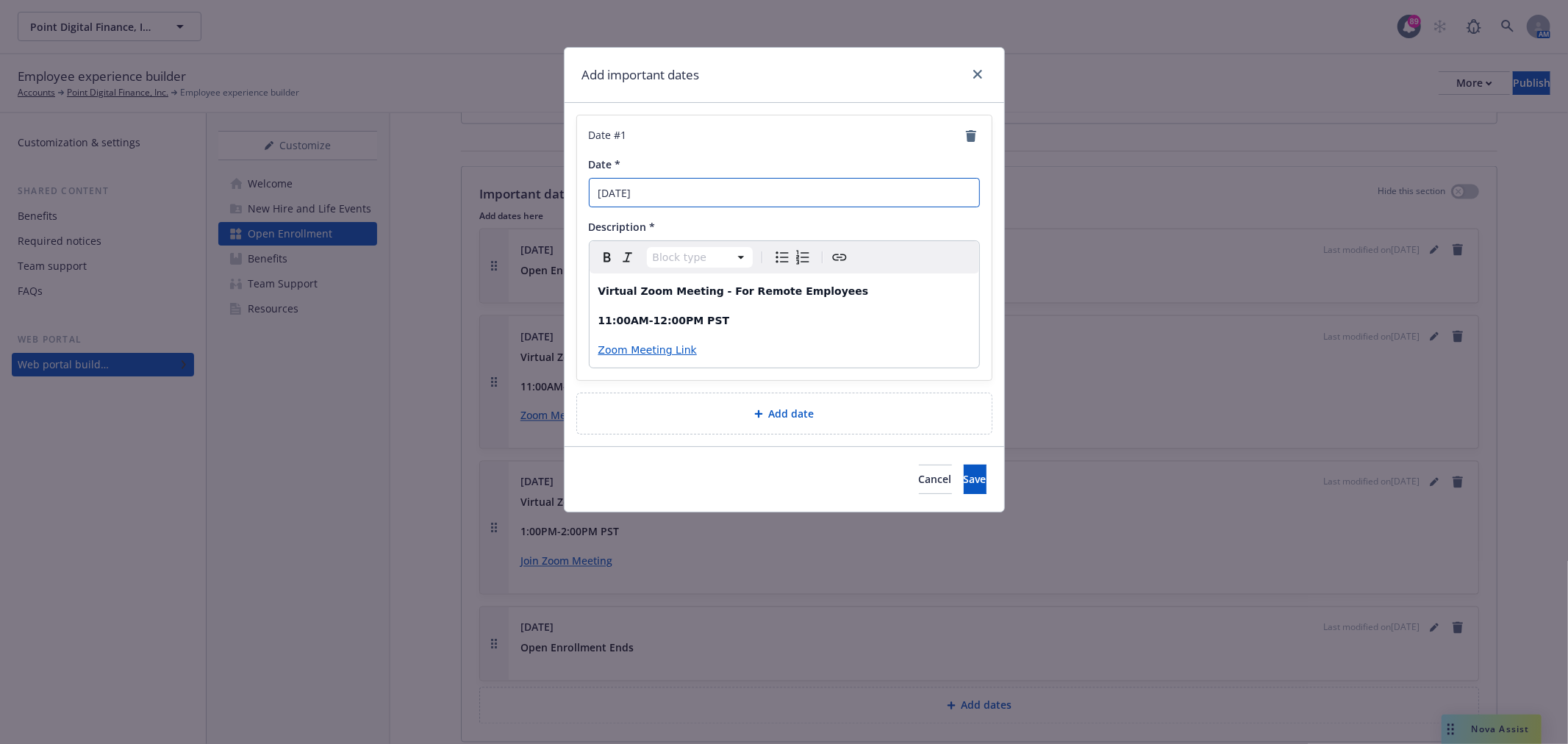
click at [615, 194] on input "November 25th" at bounding box center [784, 193] width 391 height 29
type input "September 25th"
click at [946, 507] on div "Cancel Save" at bounding box center [784, 479] width 439 height 65
click at [949, 500] on div "Cancel Save" at bounding box center [784, 479] width 439 height 65
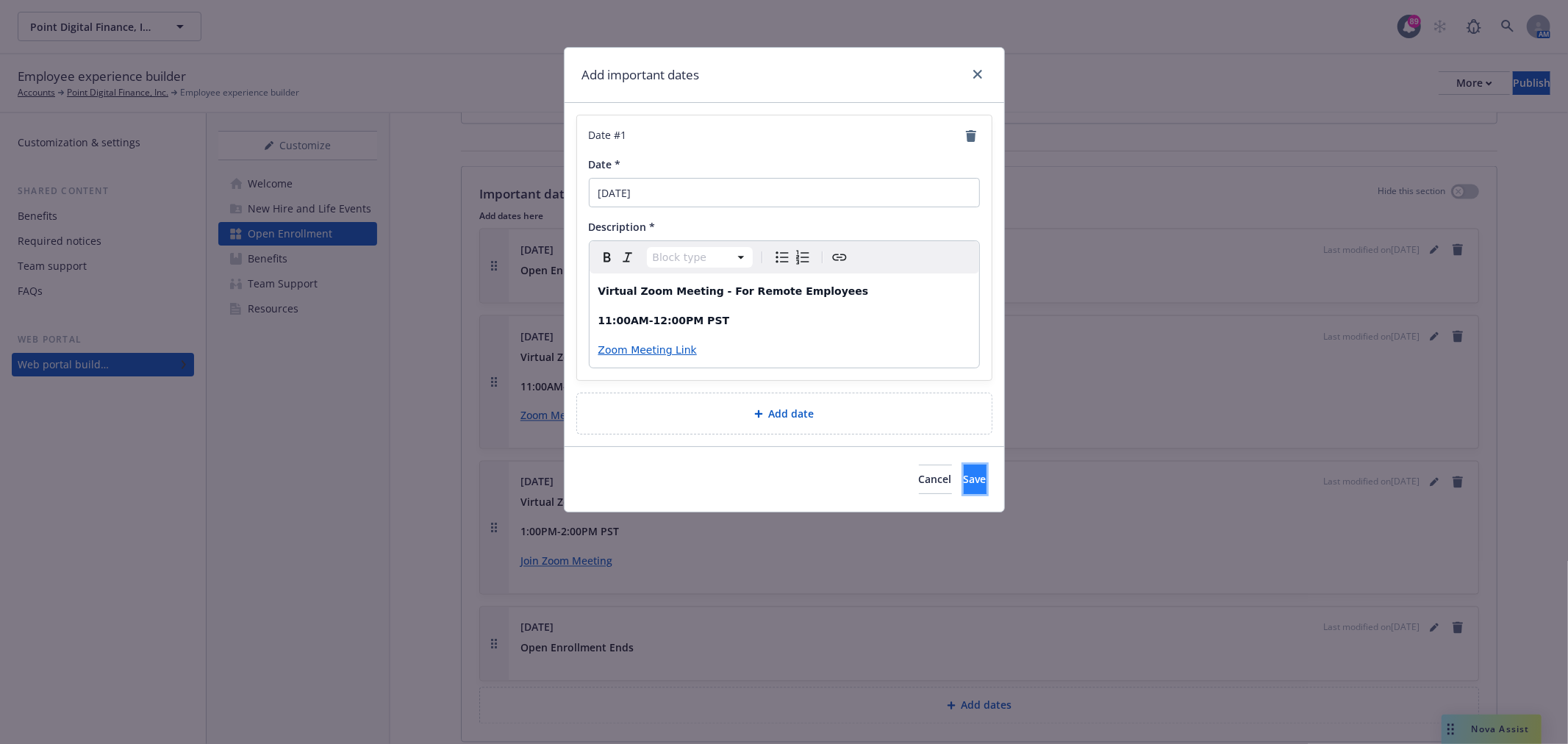
click at [964, 493] on button "Save" at bounding box center [975, 479] width 23 height 29
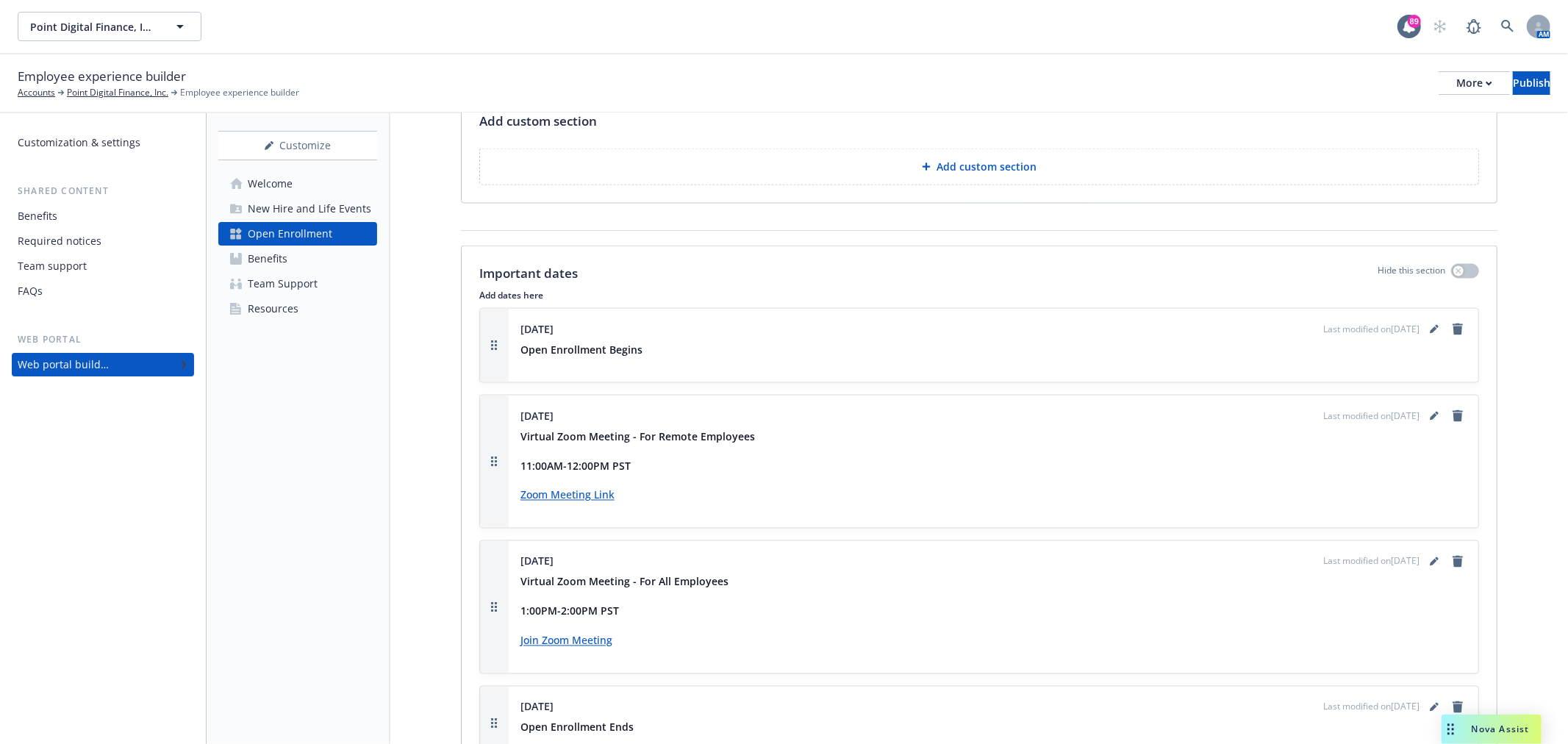
scroll to position [1968, 0]
click at [96, 145] on div "Customization & settings" at bounding box center [79, 142] width 122 height 24
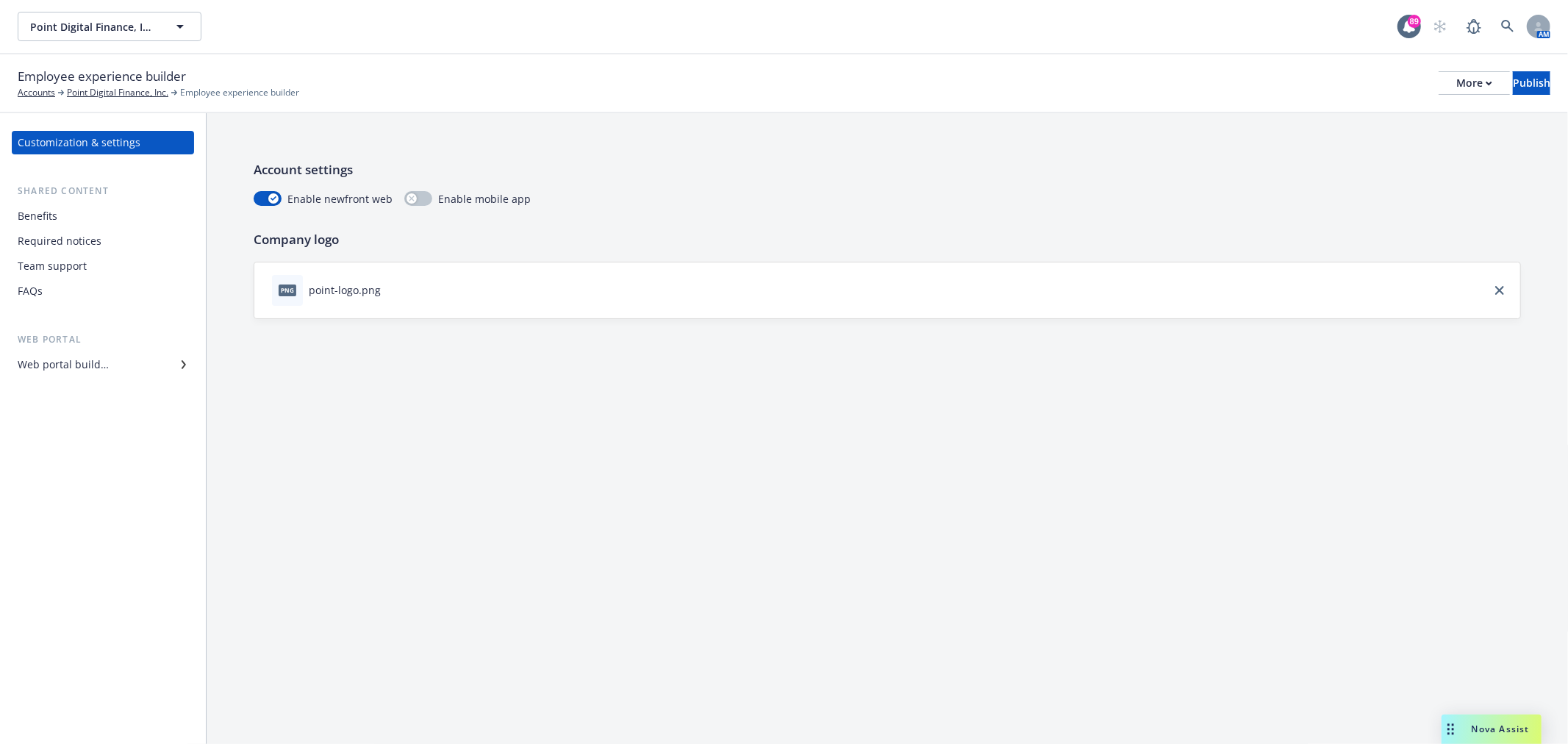
click at [81, 365] on div "Web portal builder" at bounding box center [64, 364] width 91 height 24
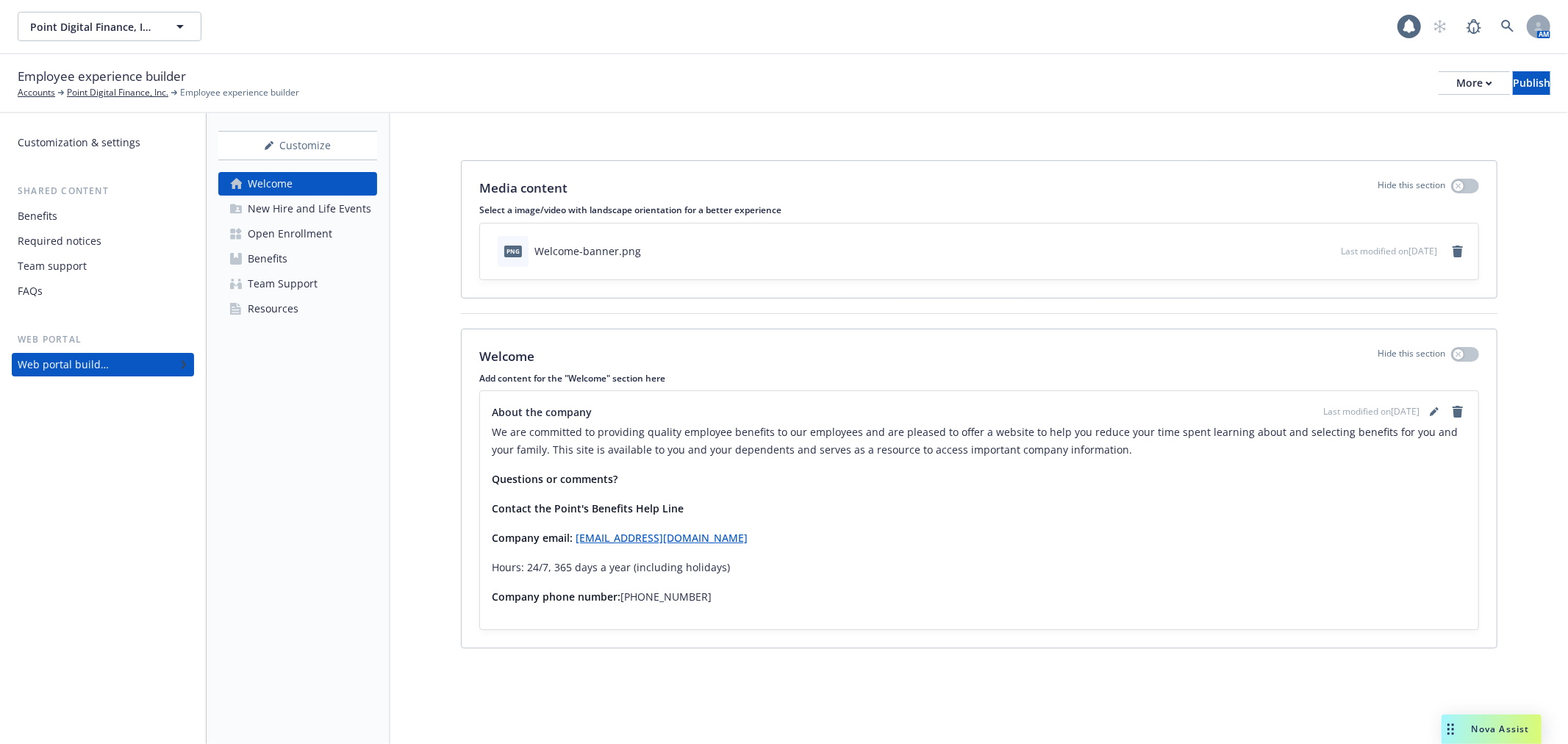
click at [306, 245] on div "Welcome New Hire and Life Events Open Enrollment Benefits Team Support Resources" at bounding box center [297, 247] width 158 height 149
click at [306, 231] on div "Open Enrollment" at bounding box center [290, 234] width 85 height 24
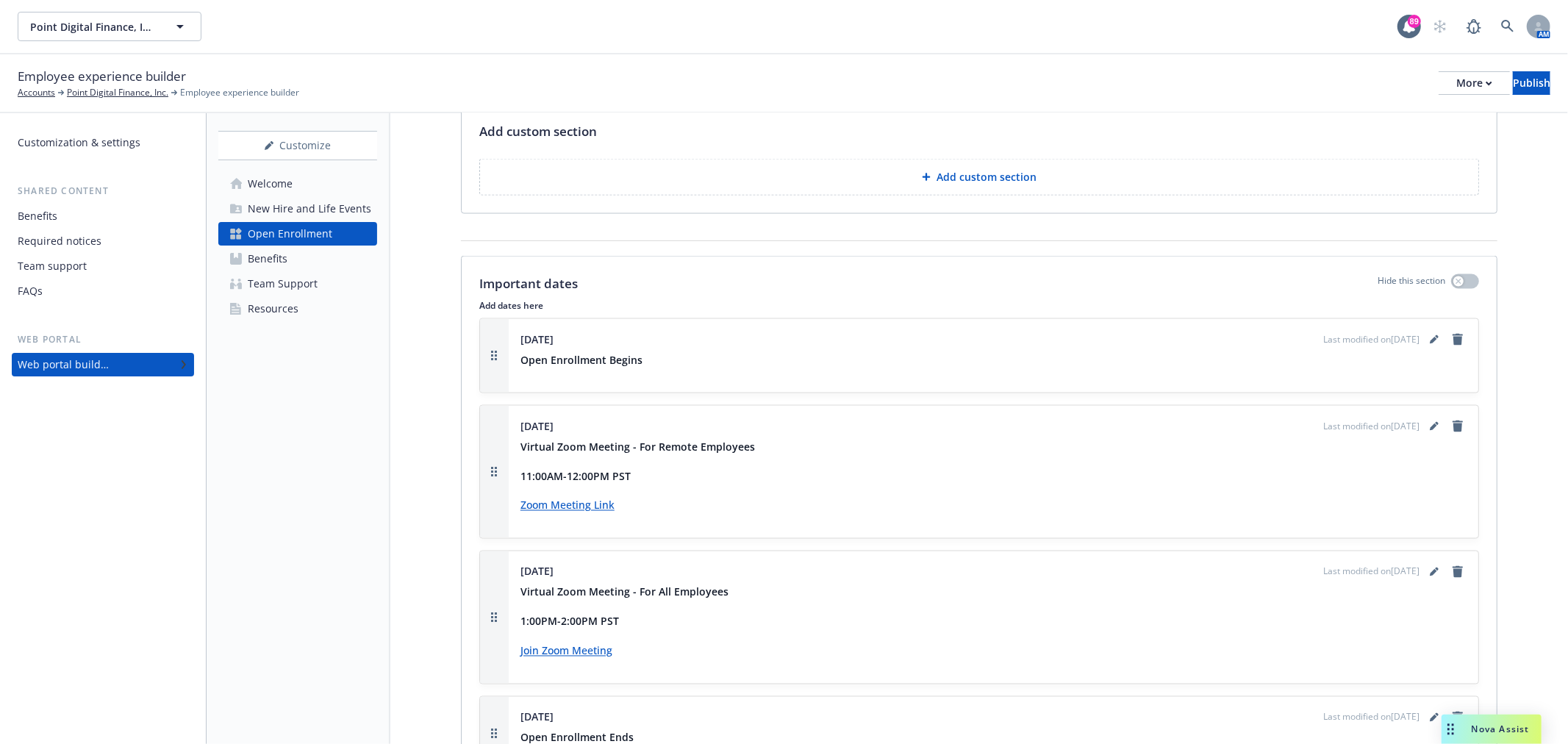
scroll to position [1634, 0]
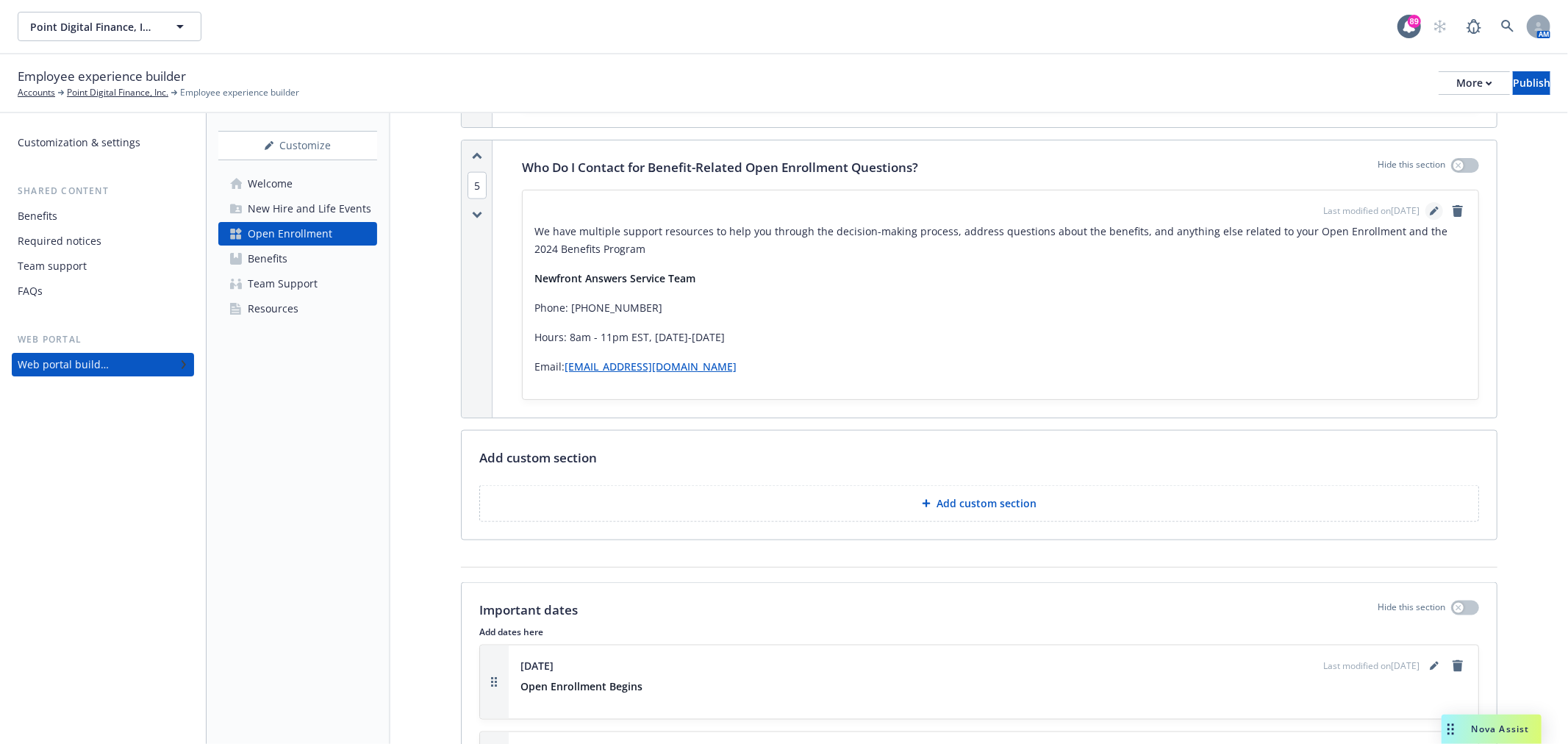
click at [1426, 203] on link "editPencil" at bounding box center [1435, 212] width 18 height 18
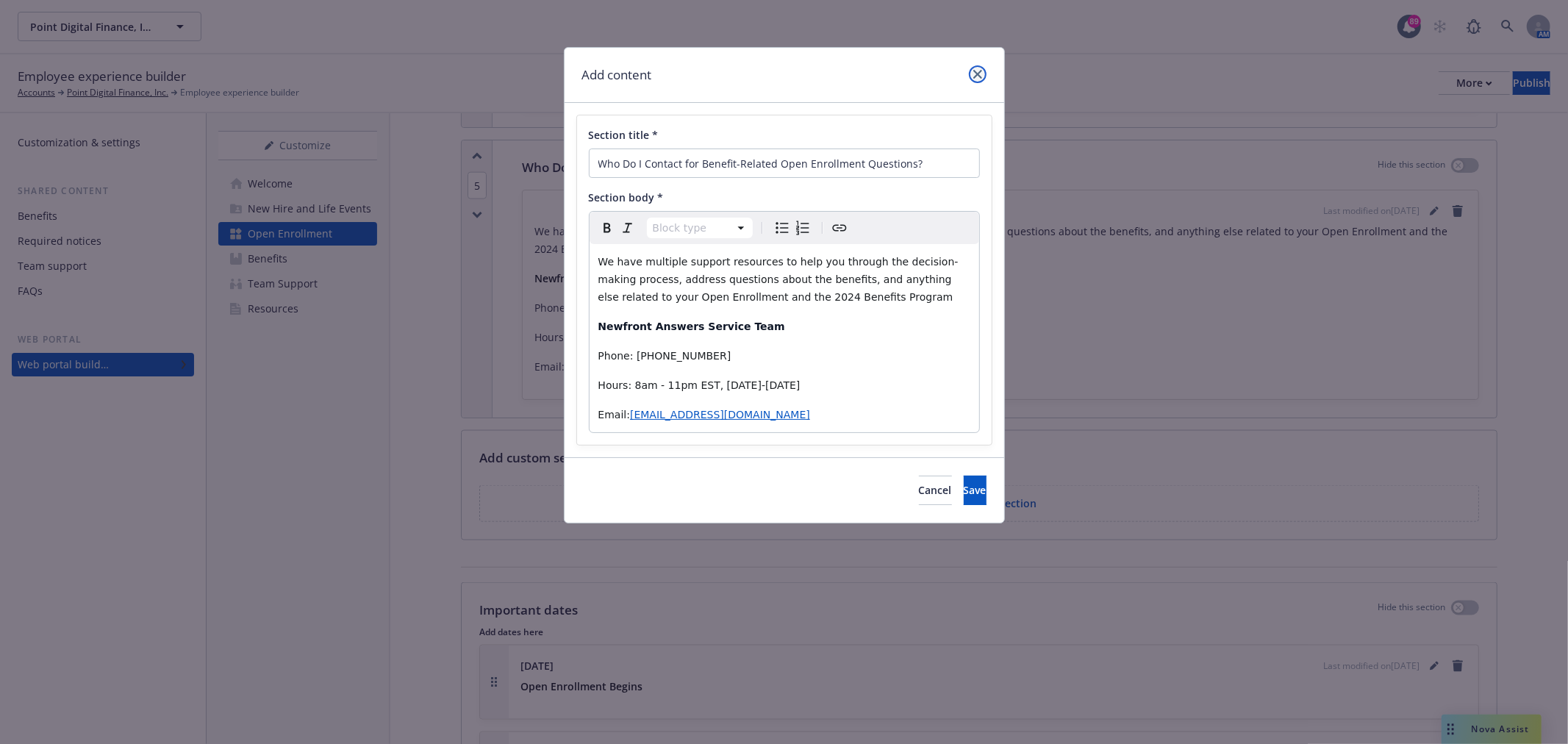
click at [982, 71] on link "close" at bounding box center [978, 74] width 18 height 18
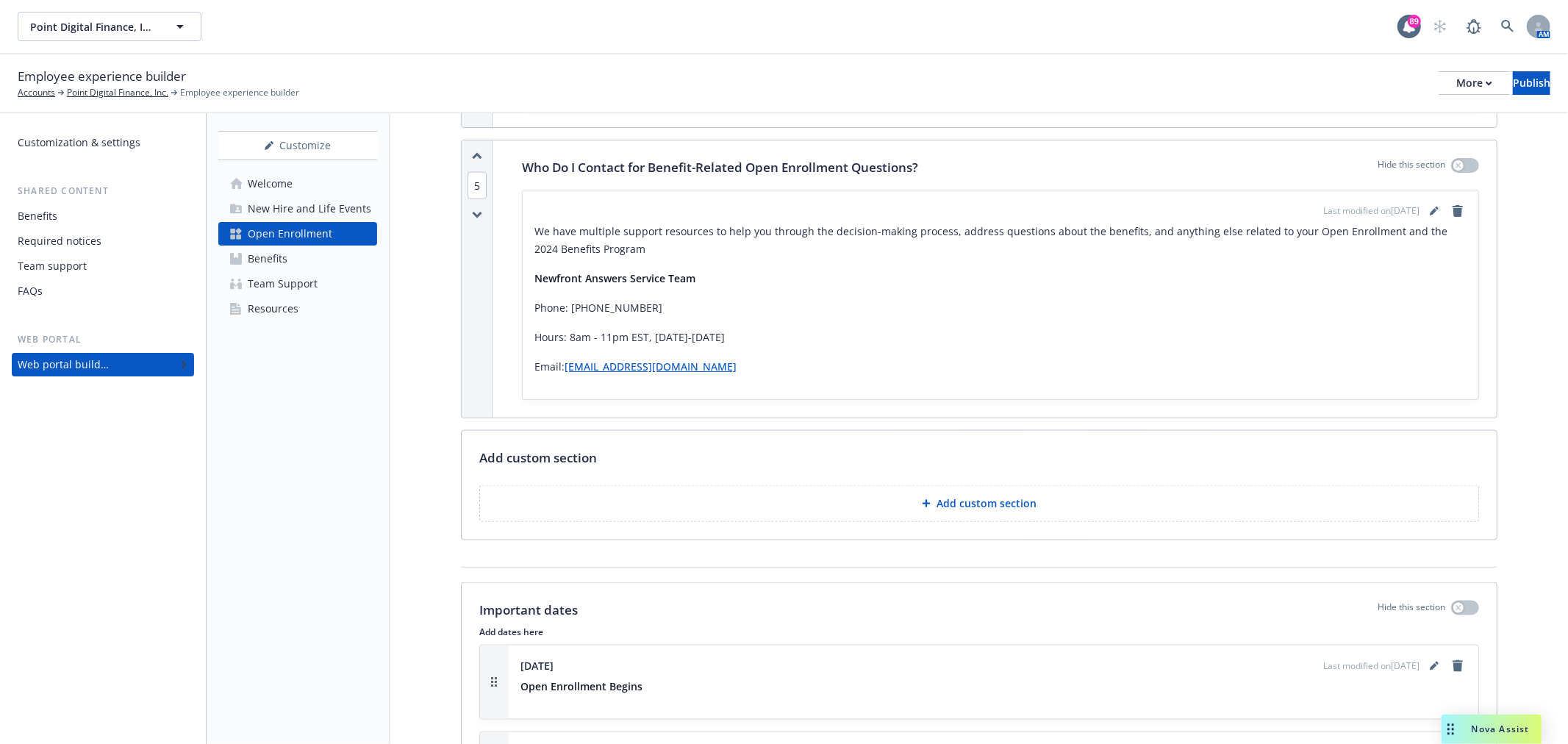
click at [1422, 190] on div "Last modified on 09/18/2025 We have multiple support resources to help you thro…" at bounding box center [1000, 295] width 956 height 209
click at [1426, 203] on link "editPencil" at bounding box center [1435, 212] width 18 height 18
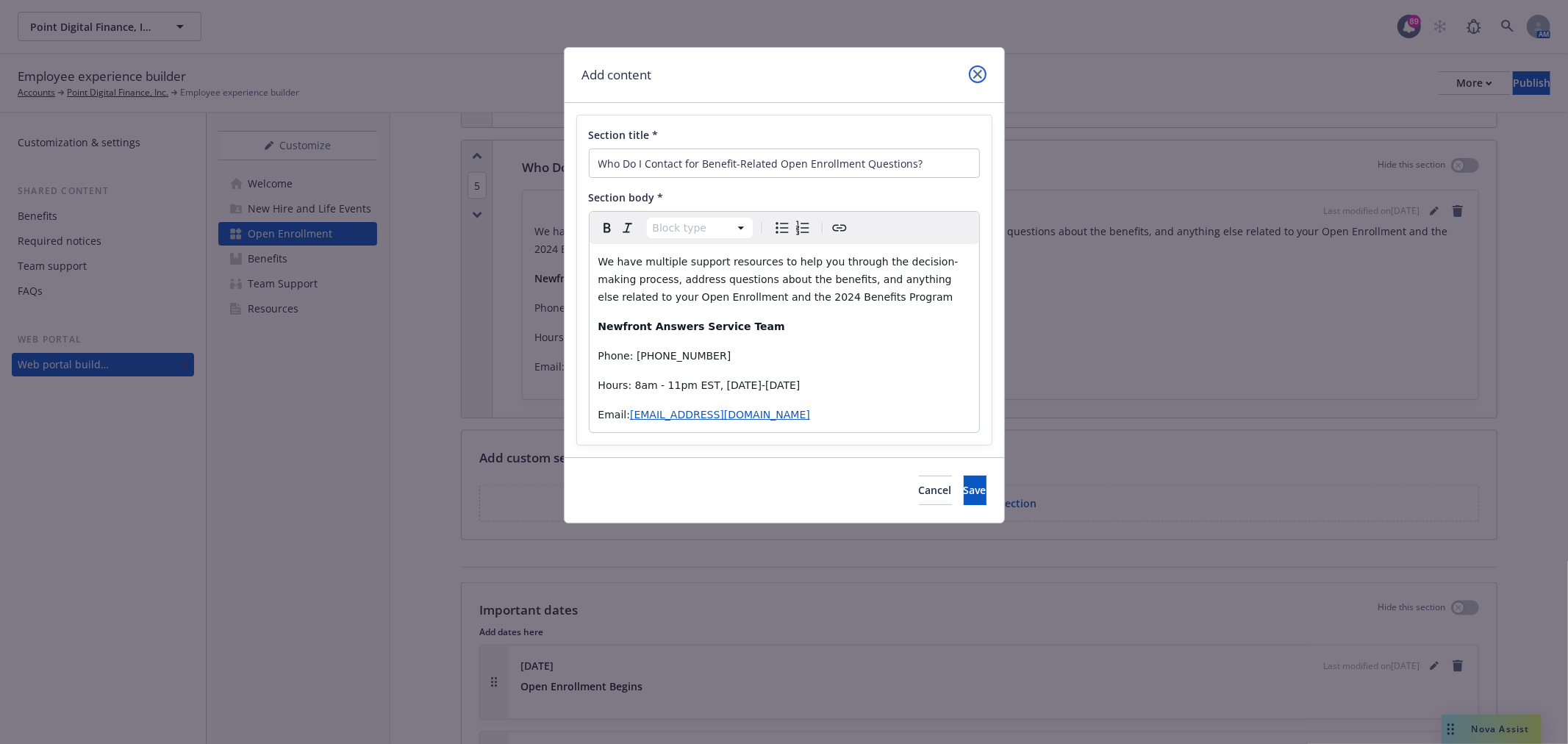
click at [981, 75] on icon "close" at bounding box center [978, 74] width 9 height 9
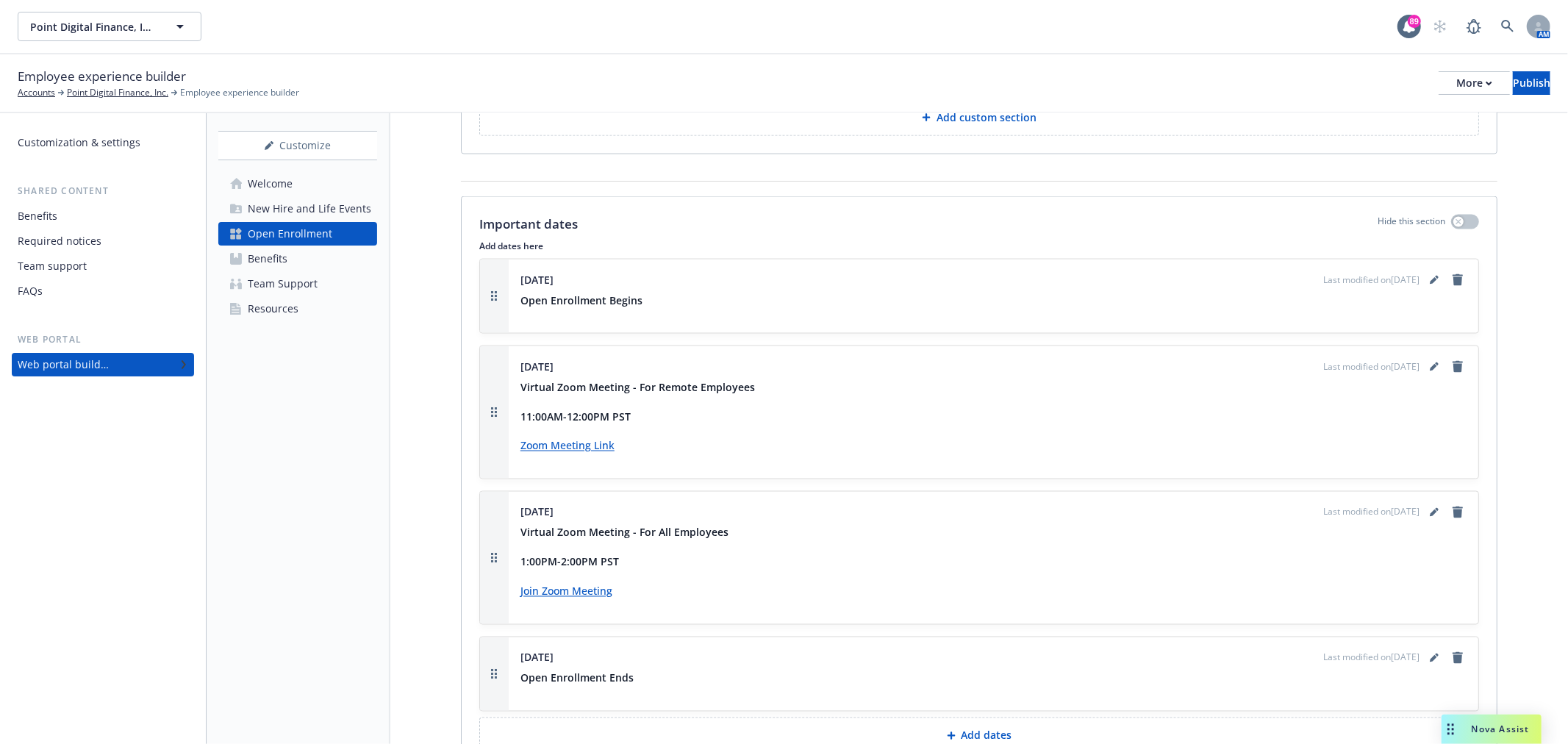
scroll to position [2042, 0]
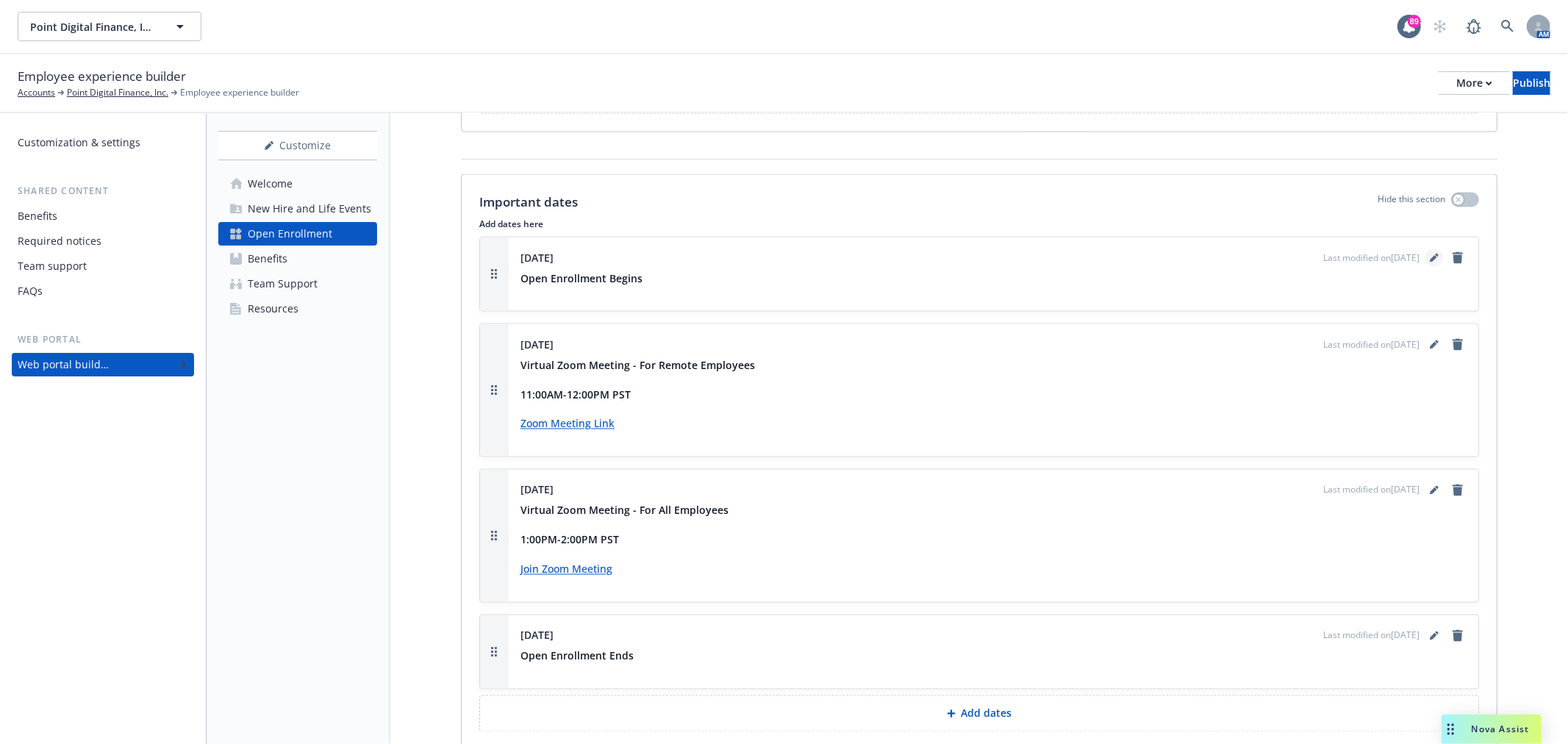
click at [1426, 249] on link "editPencil" at bounding box center [1435, 258] width 18 height 18
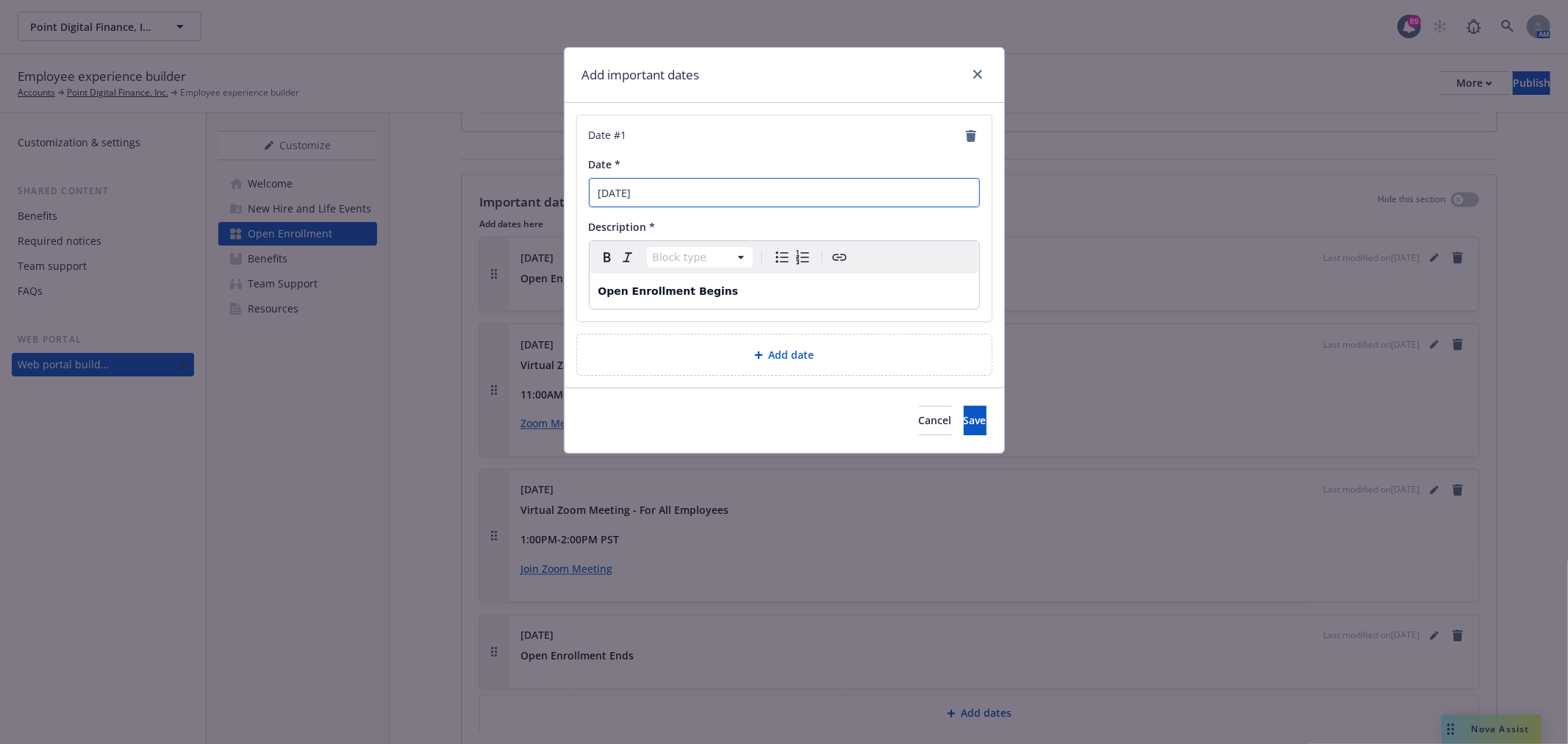
drag, startPoint x: 683, startPoint y: 191, endPoint x: 799, endPoint y: 191, distance: 116.0
click at [792, 191] on input "September 29th, 2025" at bounding box center [784, 193] width 391 height 29
type input "September 29th"
click at [966, 426] on button "Save" at bounding box center [975, 421] width 23 height 29
click at [972, 69] on link "close" at bounding box center [978, 74] width 18 height 18
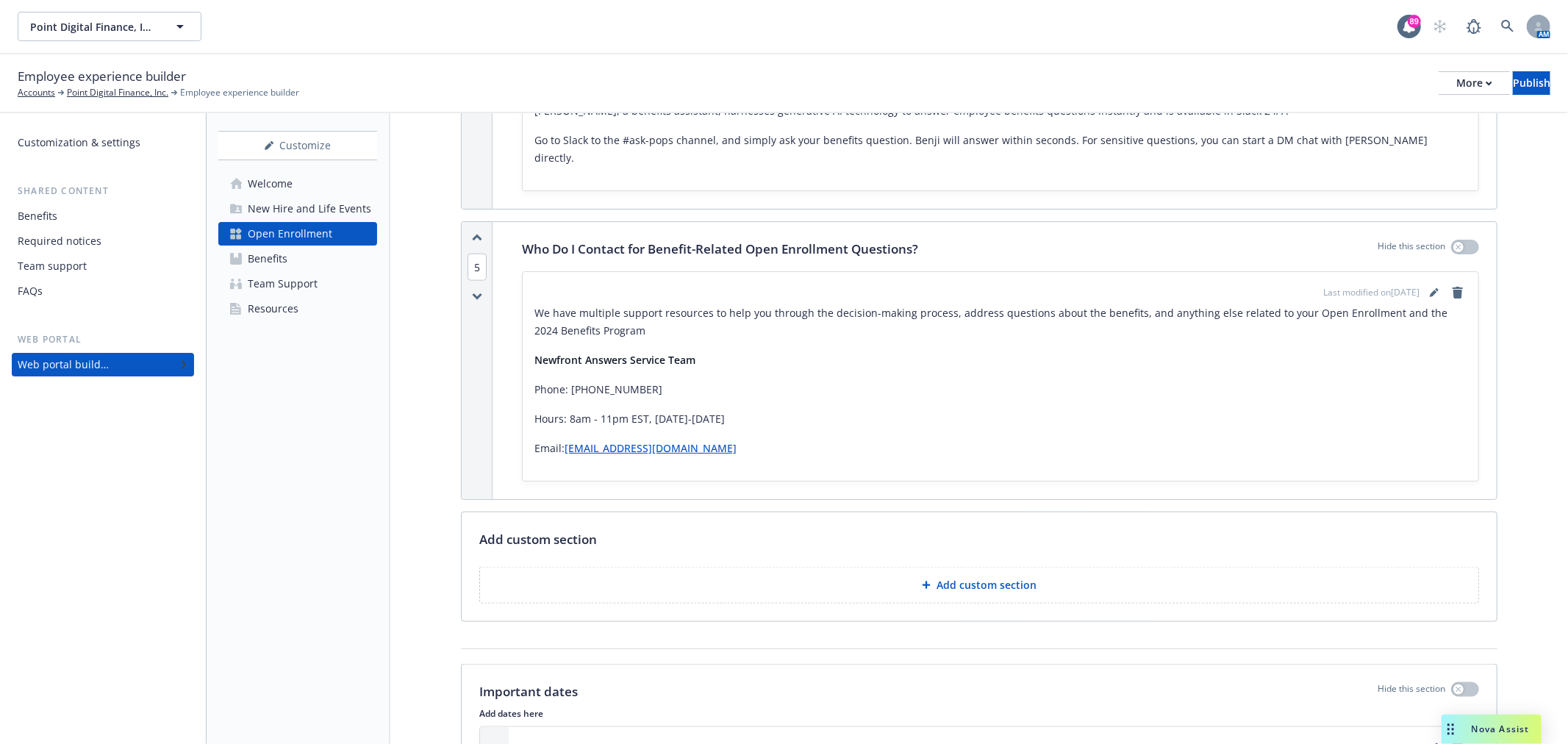
scroll to position [1634, 0]
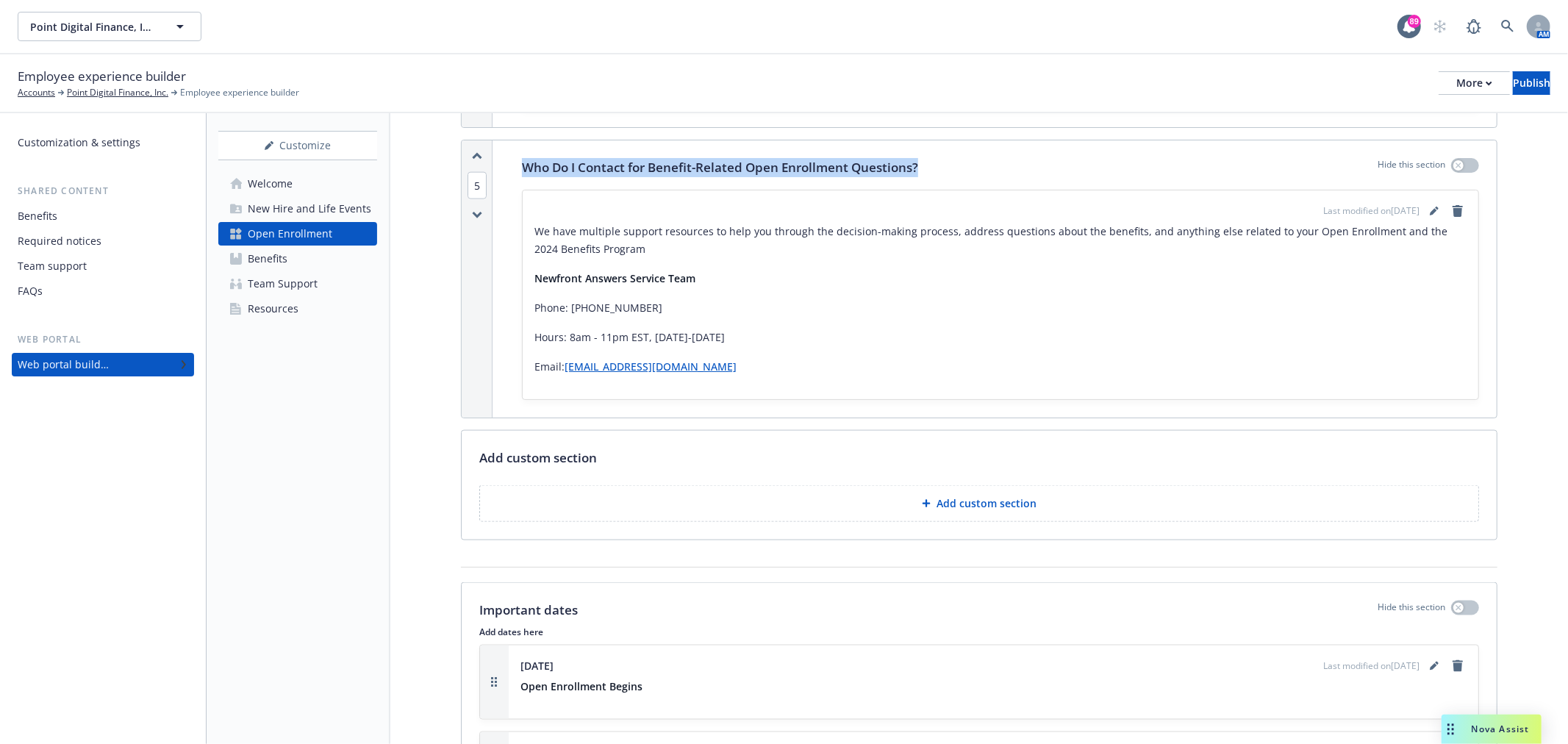
drag, startPoint x: 520, startPoint y: 145, endPoint x: 1127, endPoint y: 129, distance: 607.2
click at [1127, 140] on div "Who Do I Contact for Benefit-Related Open Enrollment Questions? Hide this secti…" at bounding box center [1000, 278] width 992 height 277
copy p "Who Do I Contact for Benefit-Related Open Enrollment Questions?"
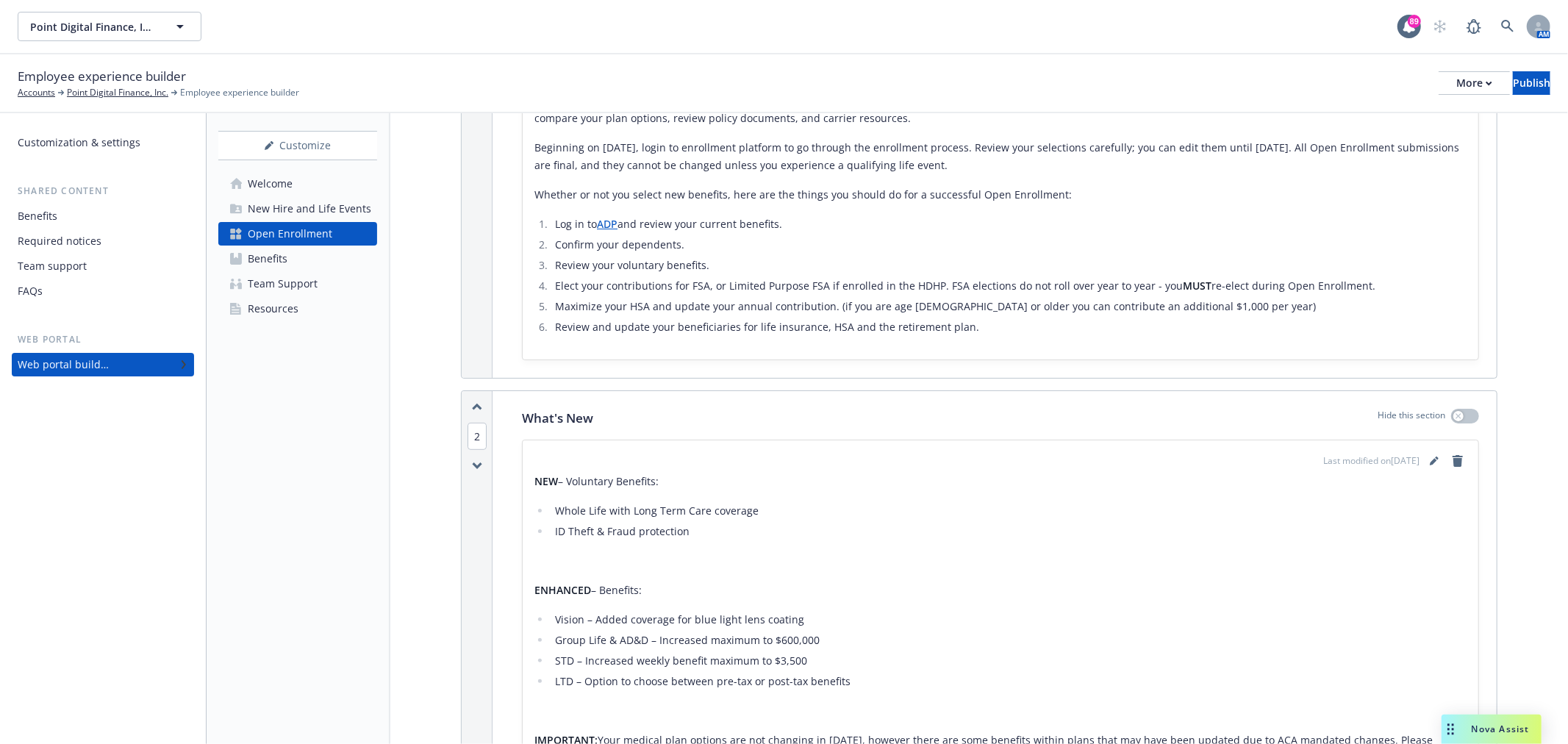
scroll to position [82, 0]
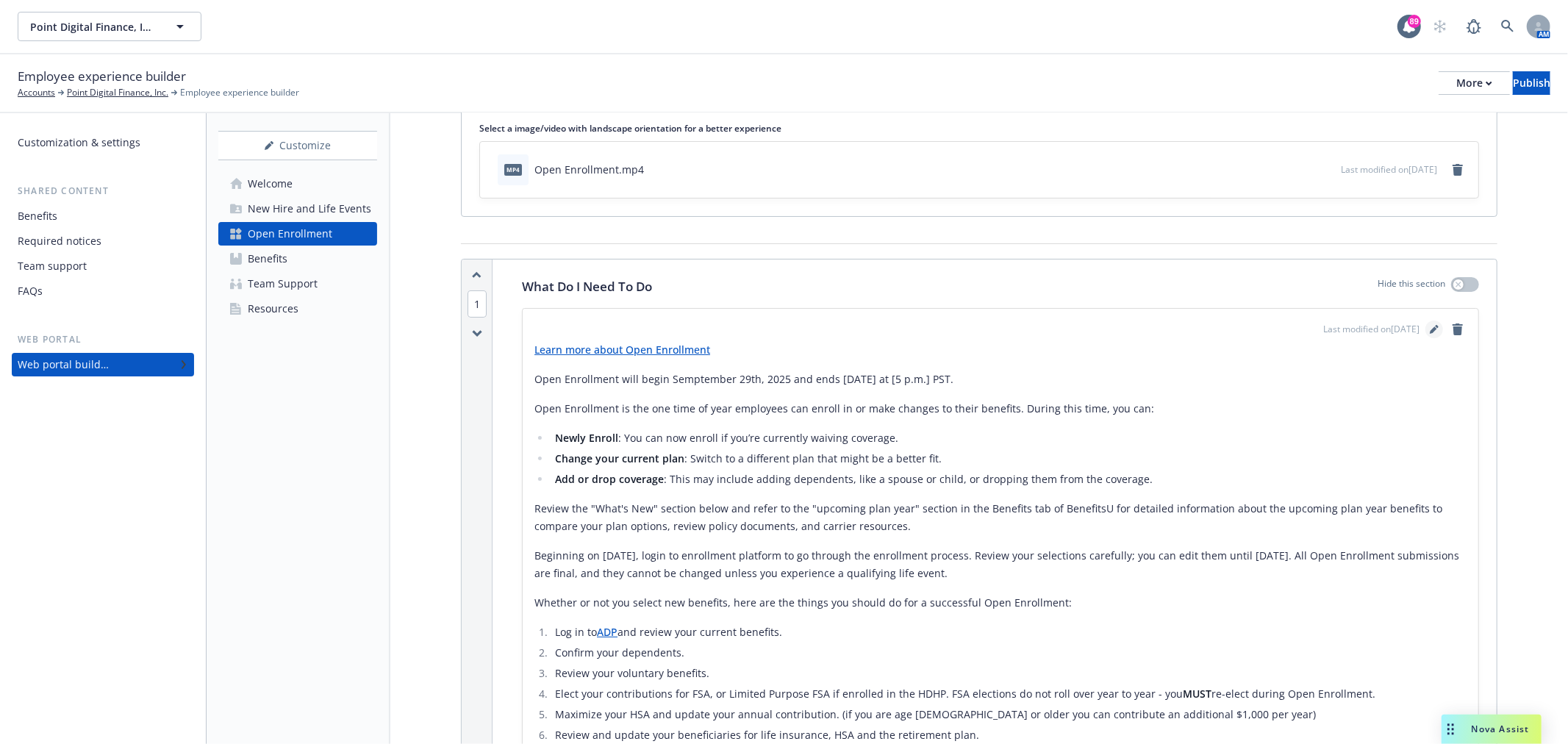
click at [1430, 325] on icon "editPencil" at bounding box center [1434, 329] width 9 height 9
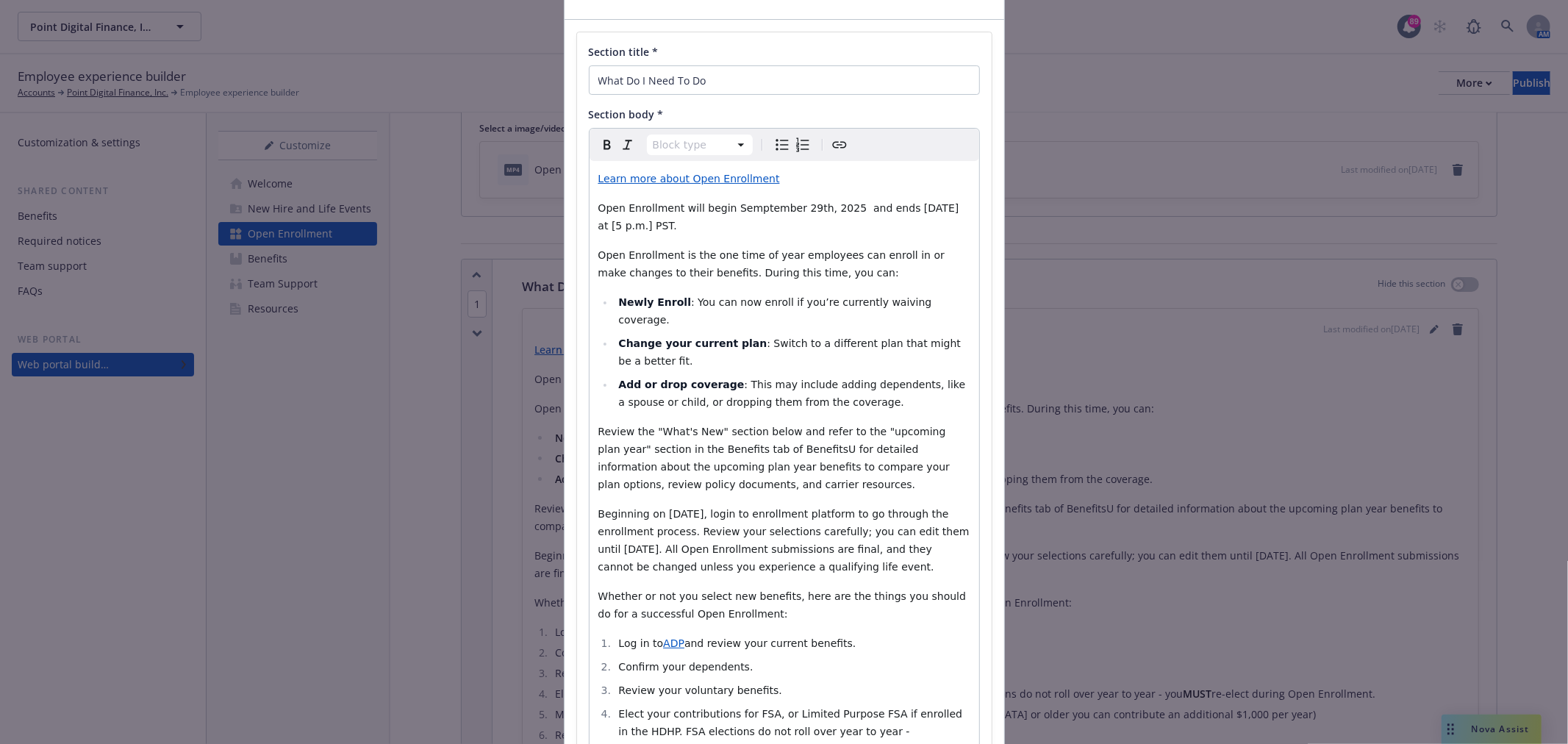
scroll to position [163, 0]
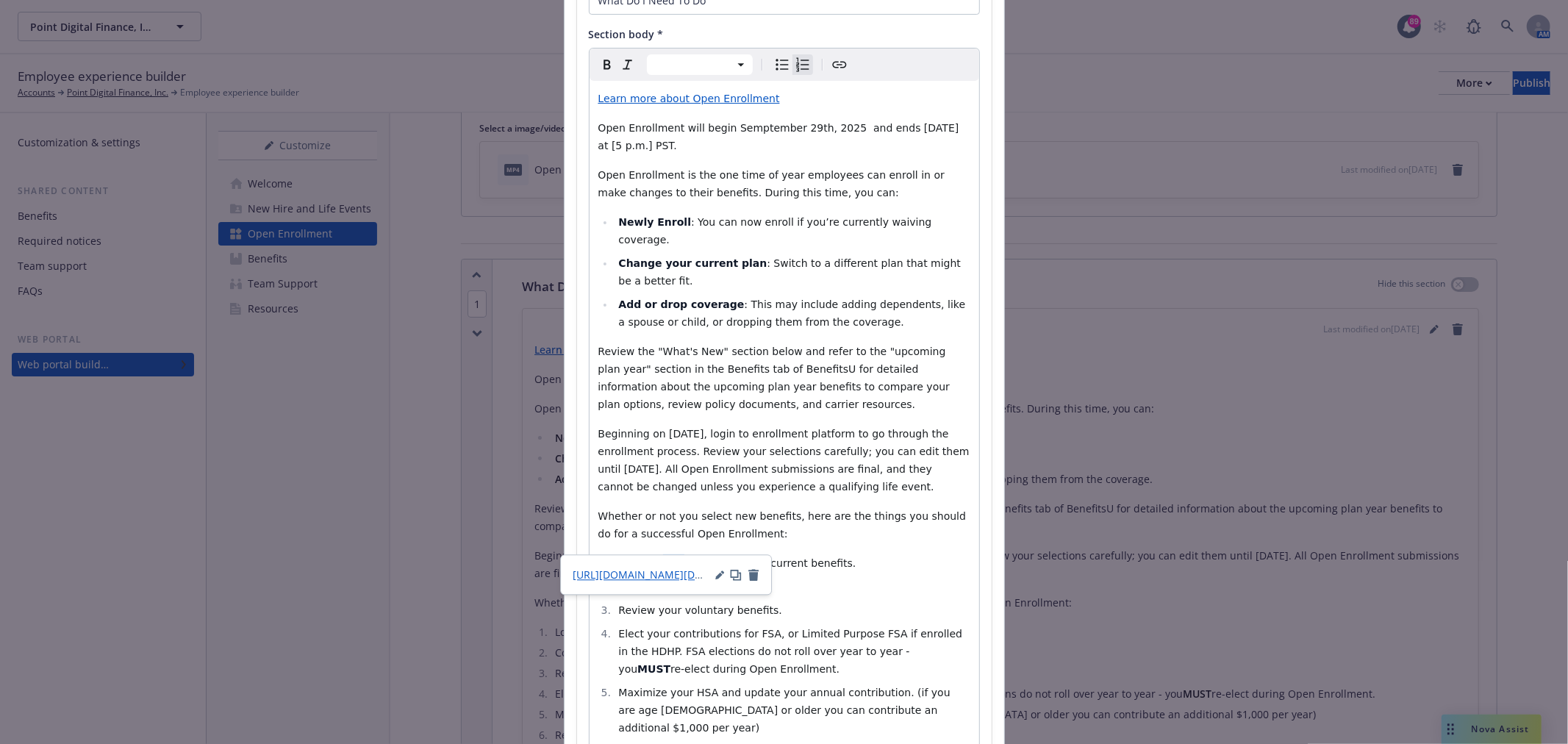
drag, startPoint x: 659, startPoint y: 545, endPoint x: 676, endPoint y: 547, distance: 17.1
click at [676, 555] on li "Log in to ADP and review your current benefits." at bounding box center [793, 564] width 356 height 18
click at [721, 569] on button "button" at bounding box center [719, 575] width 9 height 11
click at [695, 644] on span "Cancel" at bounding box center [684, 644] width 33 height 14
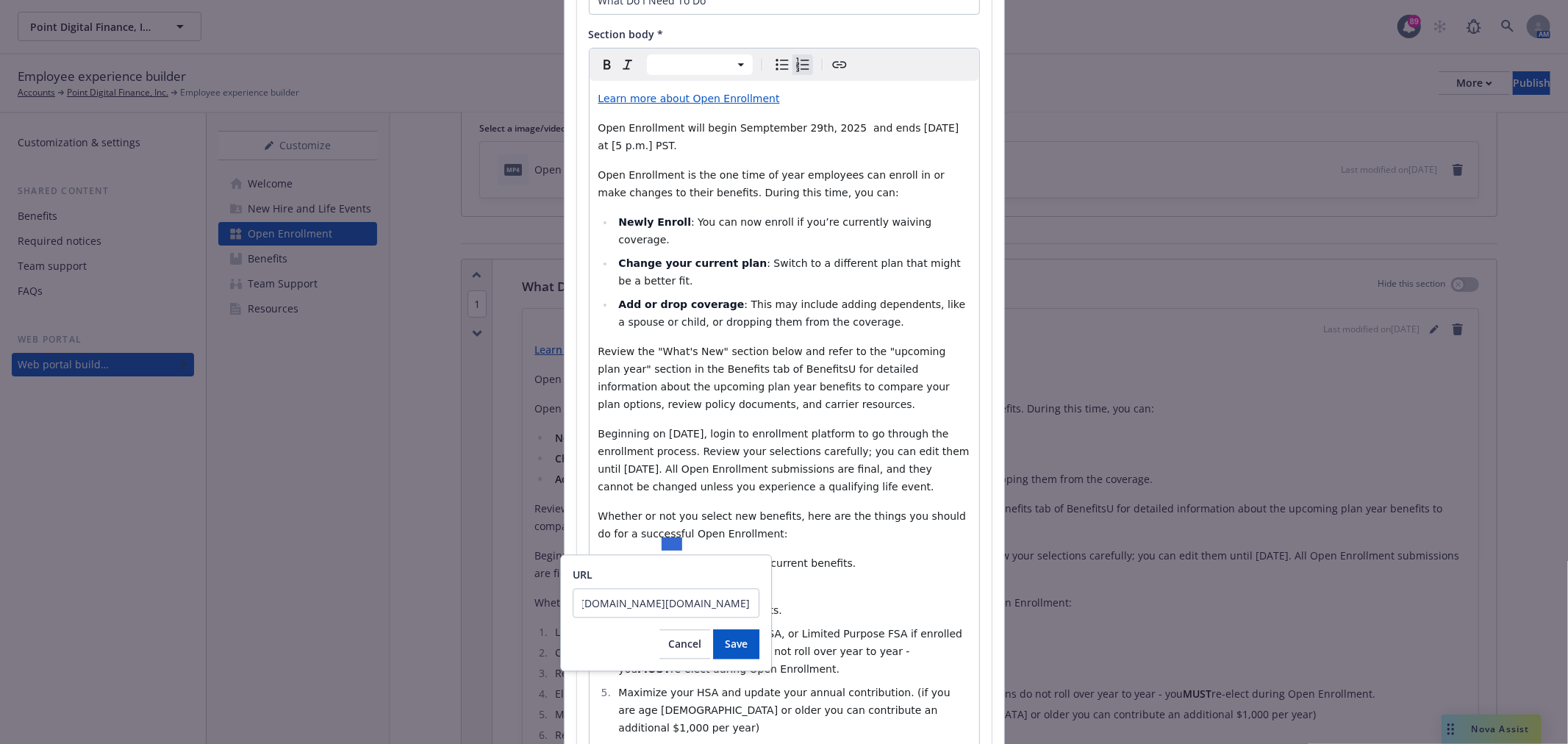
scroll to position [0, 0]
select select "paragraph"
click at [902, 510] on span "Whether or not you select new benefits, here are the things you should do for a…" at bounding box center [784, 525] width 372 height 29
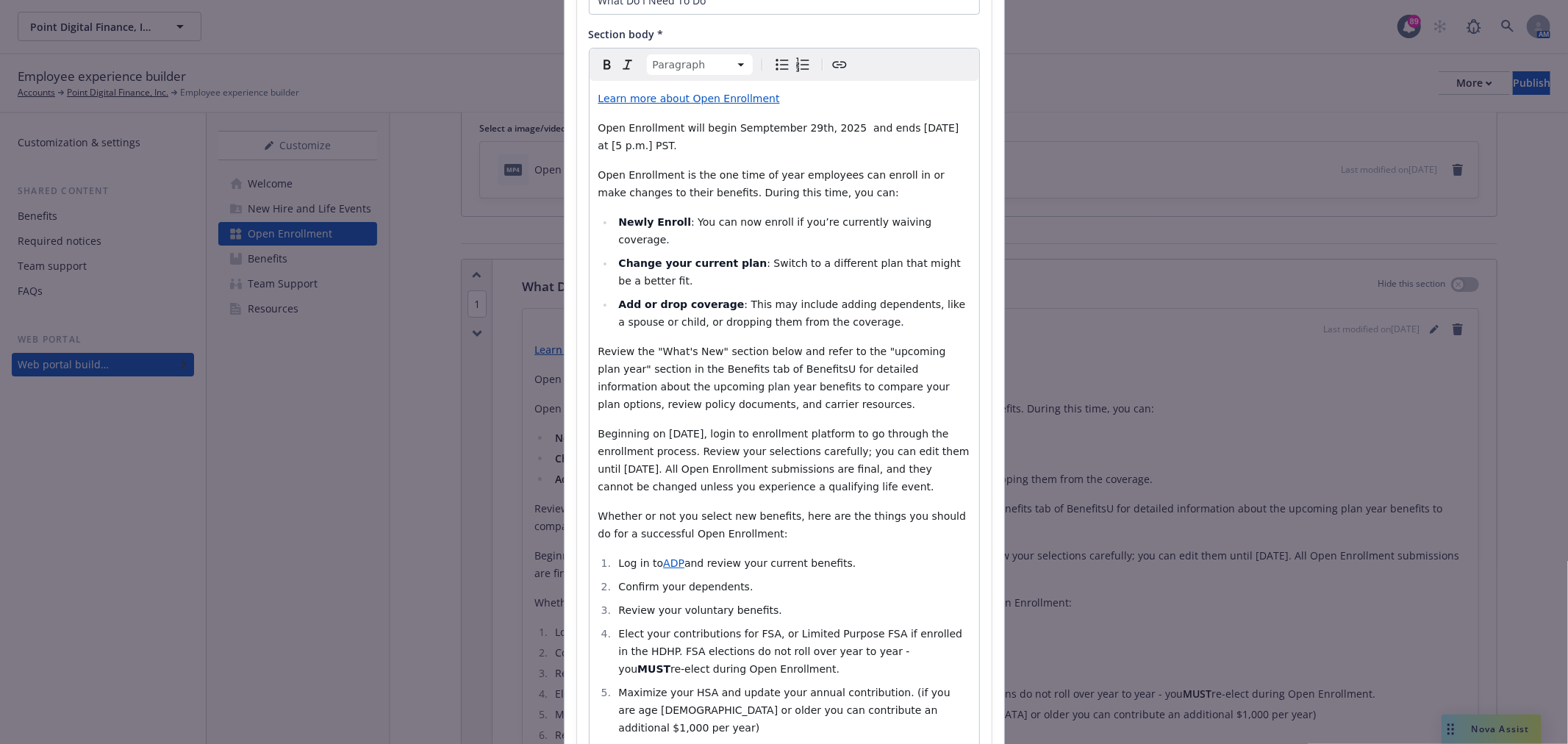
select select
drag, startPoint x: 657, startPoint y: 545, endPoint x: 677, endPoint y: 550, distance: 20.6
click at [677, 555] on li "Log in to ADP and review your current benefits." at bounding box center [793, 564] width 356 height 18
click at [677, 557] on span "Log in to Rippling and review your current benefits." at bounding box center [751, 563] width 265 height 11
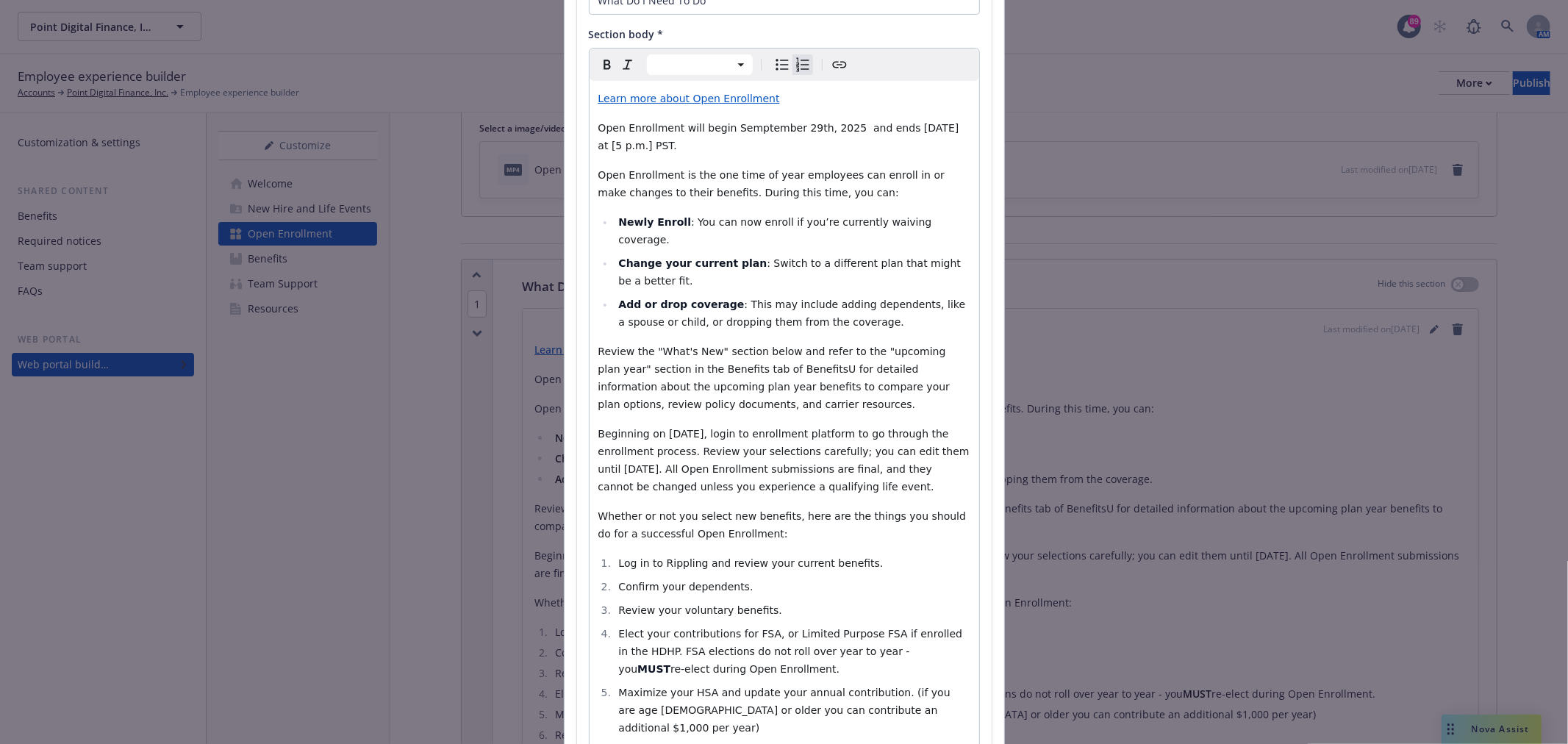
drag, startPoint x: 677, startPoint y: 538, endPoint x: 676, endPoint y: 557, distance: 19.0
click at [676, 557] on ol "Log in to Rippling and review your current benefits. Confirm your dependents. R…" at bounding box center [785, 666] width 372 height 224
click at [675, 557] on span "Log in to Rippling and review your current benefits." at bounding box center [751, 563] width 265 height 11
click at [831, 69] on icon "Create link" at bounding box center [840, 65] width 18 height 18
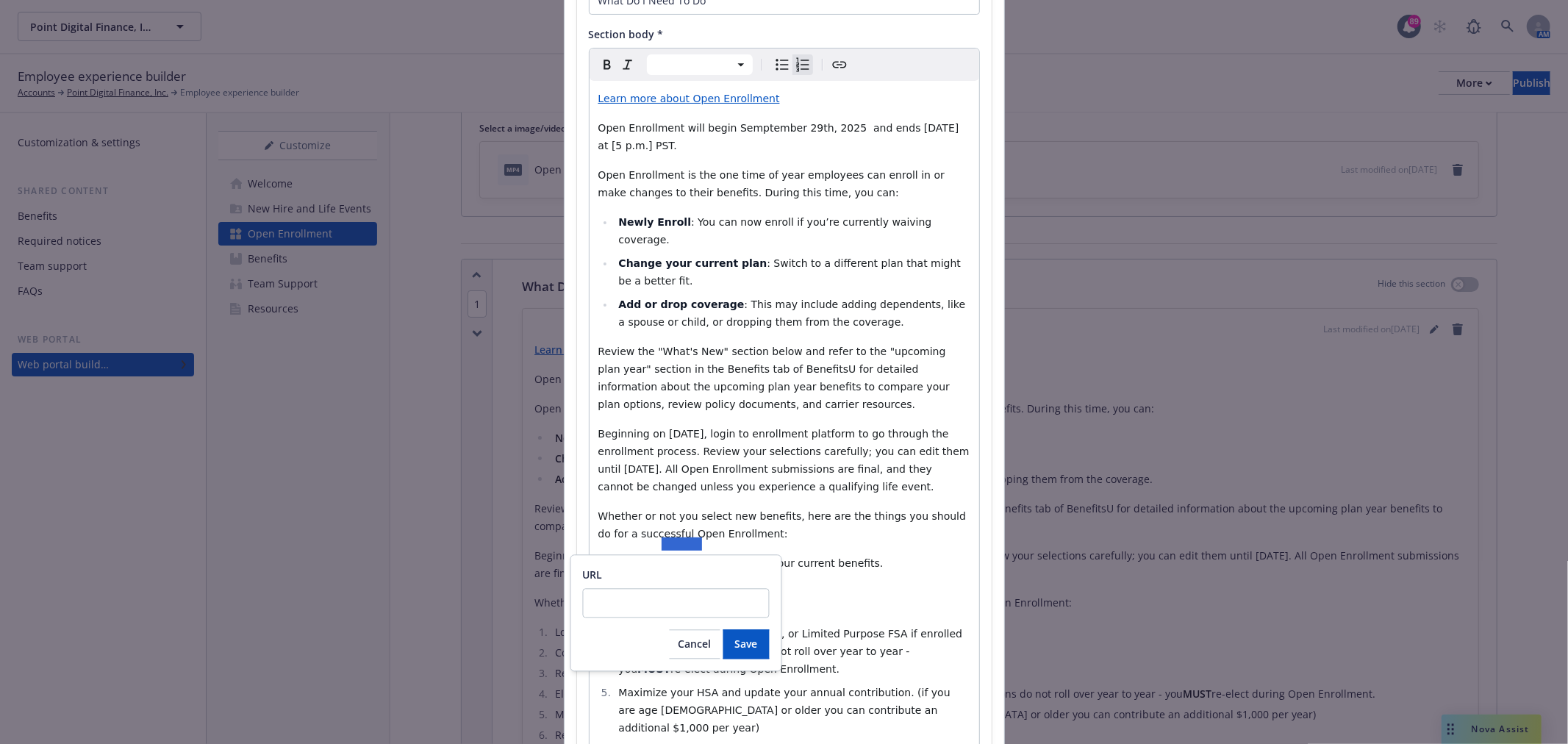
click at [667, 604] on input "URL" at bounding box center [676, 603] width 187 height 29
type input "https://app.rippling.com/sign-in/id?next=%2Flogin&disablePartnerAccount=undefin…"
click at [764, 642] on button "Save" at bounding box center [746, 644] width 47 height 29
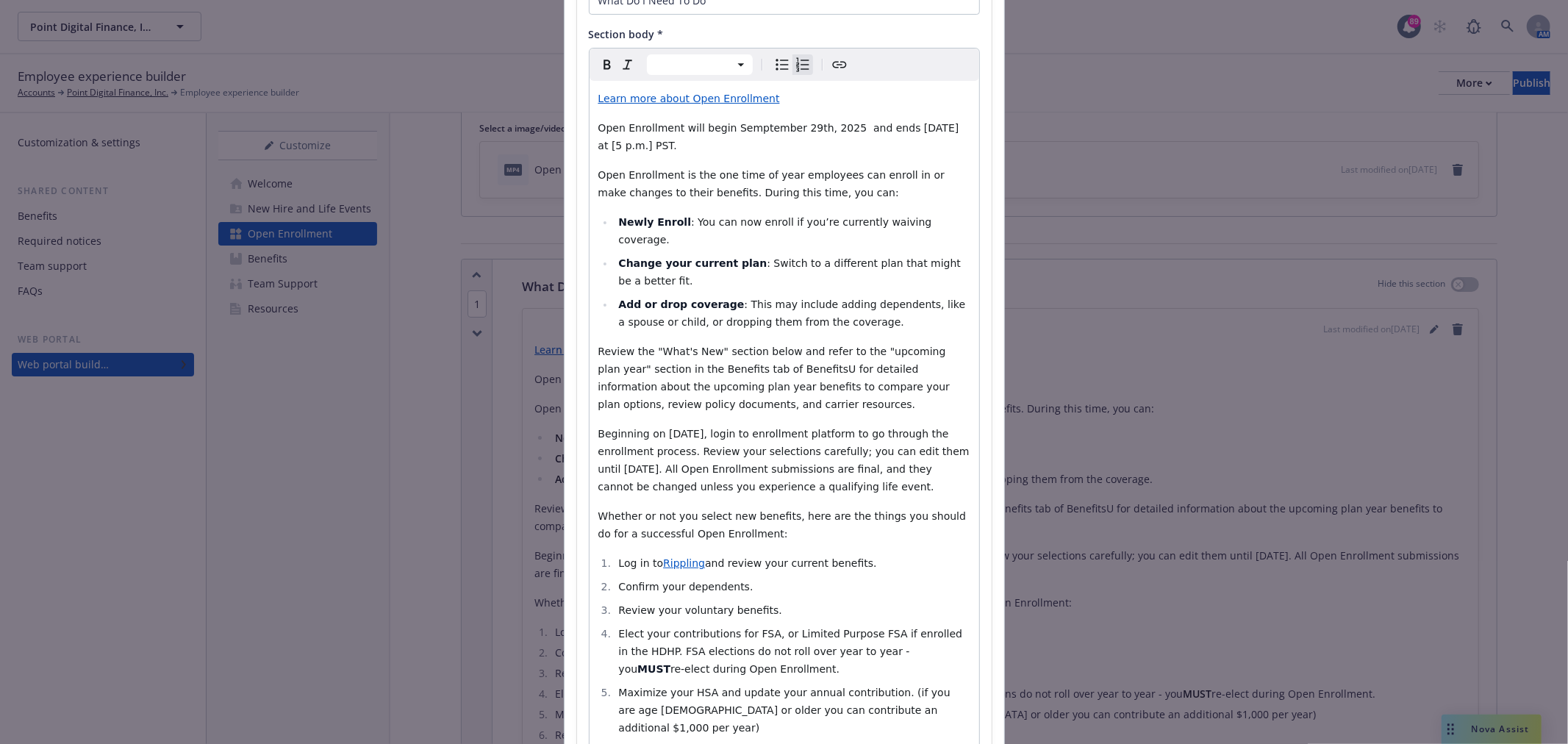
click at [859, 581] on ol "Log in to Rippling and review your current benefits. Confirm your dependents. R…" at bounding box center [785, 666] width 372 height 224
click at [695, 557] on span "Rippling" at bounding box center [684, 563] width 42 height 11
click at [834, 578] on li "Confirm your dependents." at bounding box center [793, 587] width 356 height 18
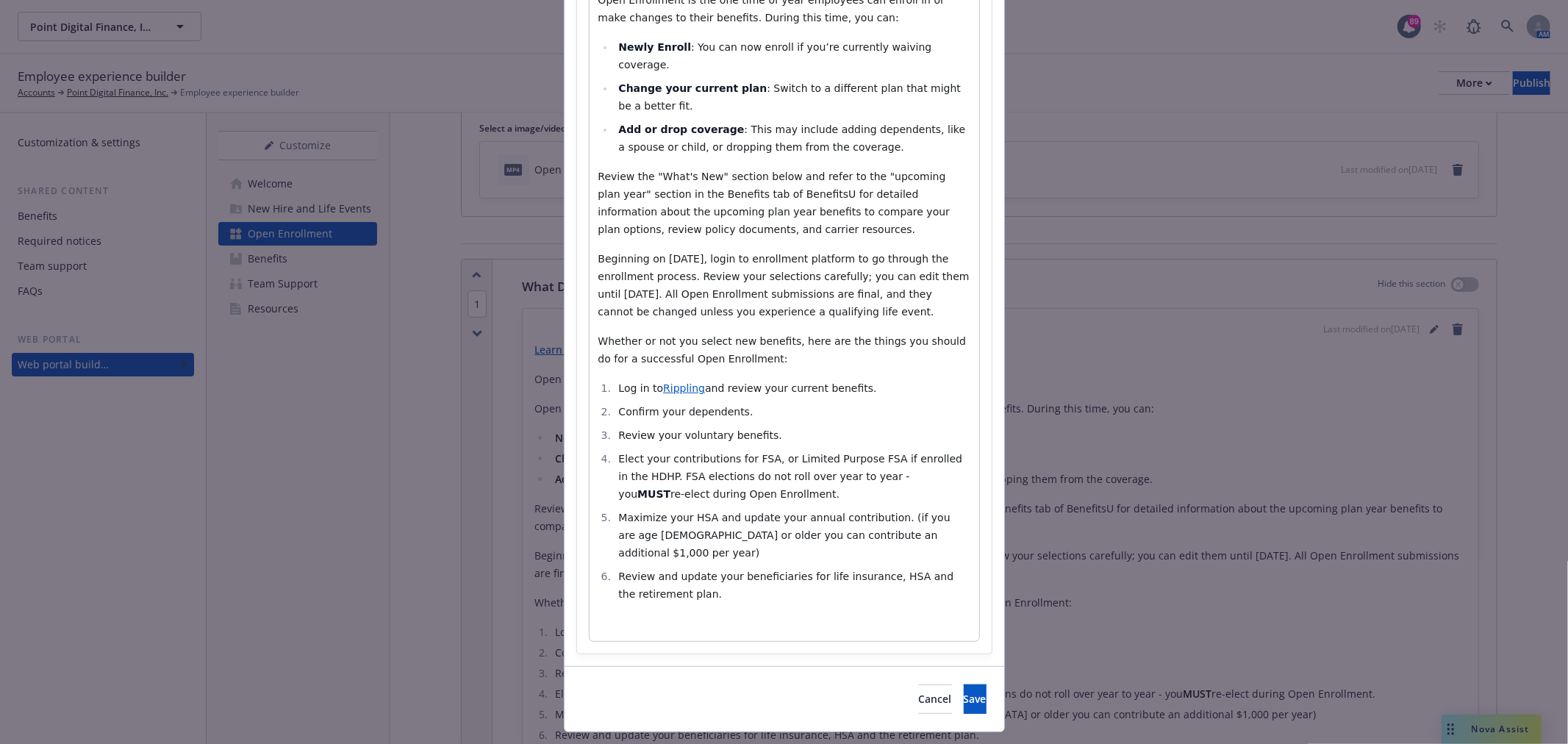
click at [945, 666] on div "Cancel Save" at bounding box center [784, 699] width 439 height 65
click at [964, 692] on span "Save" at bounding box center [975, 698] width 23 height 14
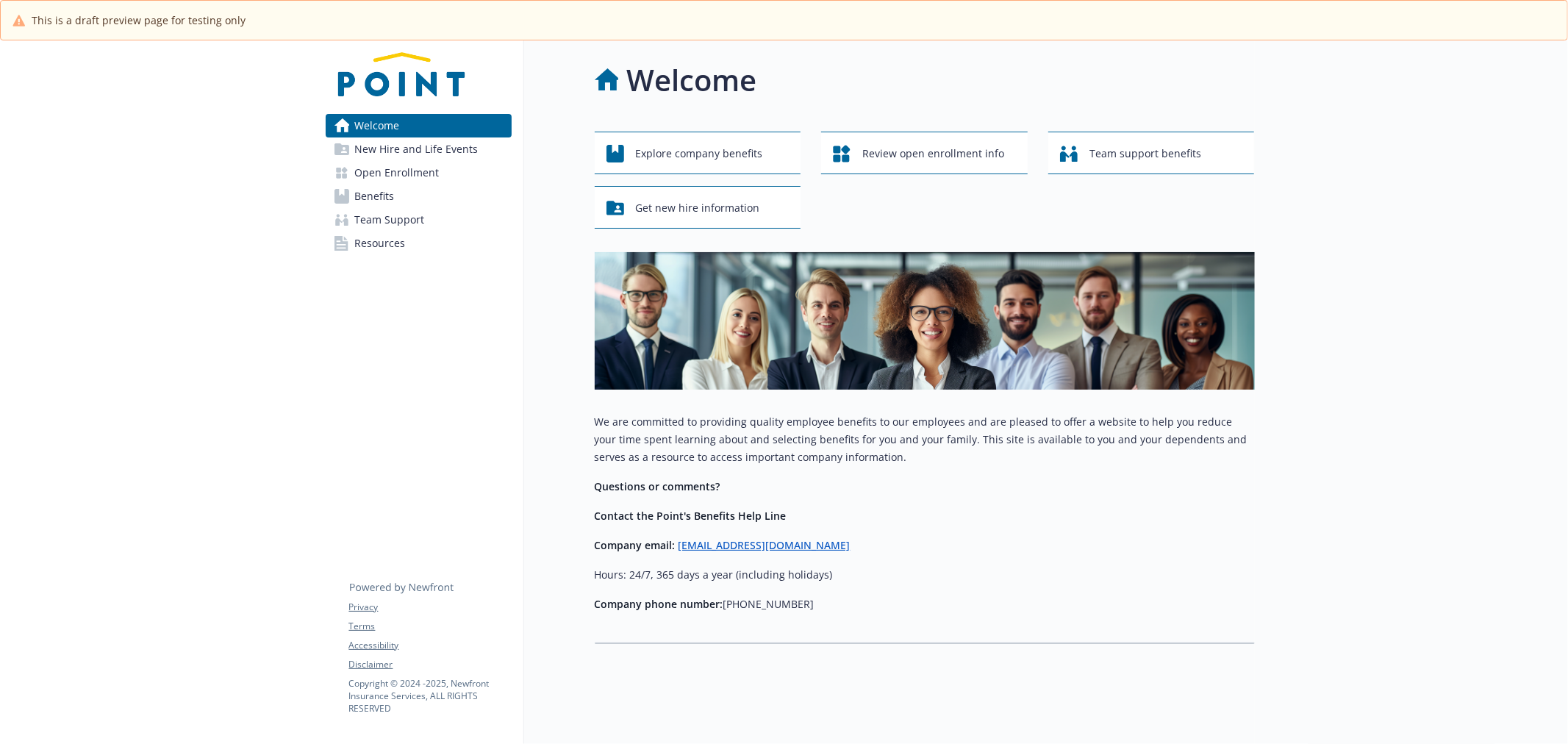
click at [404, 136] on li "Welcome New Hire and Life Events Open Enrollment Benefits Team Support Resources" at bounding box center [419, 185] width 186 height 141
click at [399, 178] on span "Open Enrollment" at bounding box center [398, 172] width 85 height 24
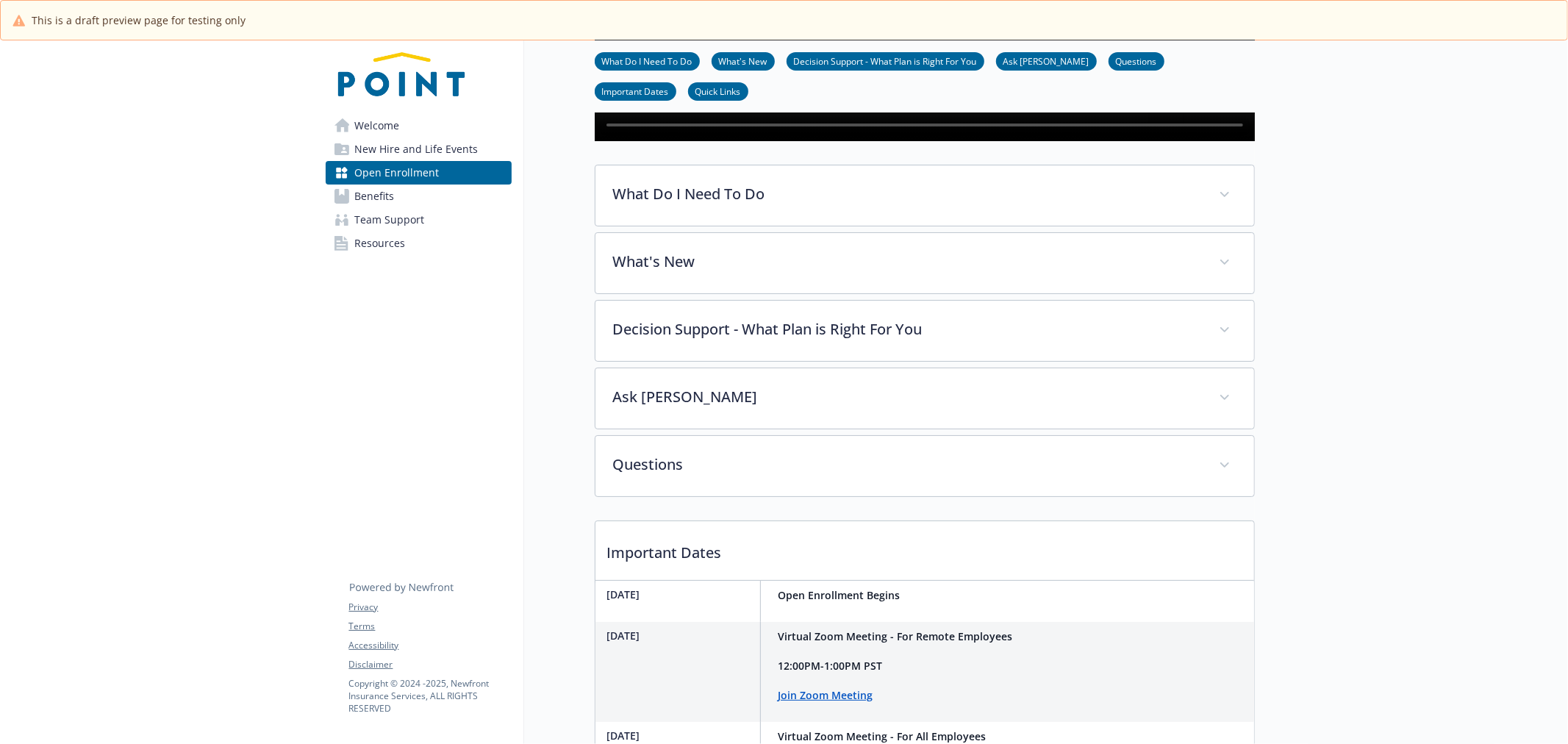
scroll to position [408, 0]
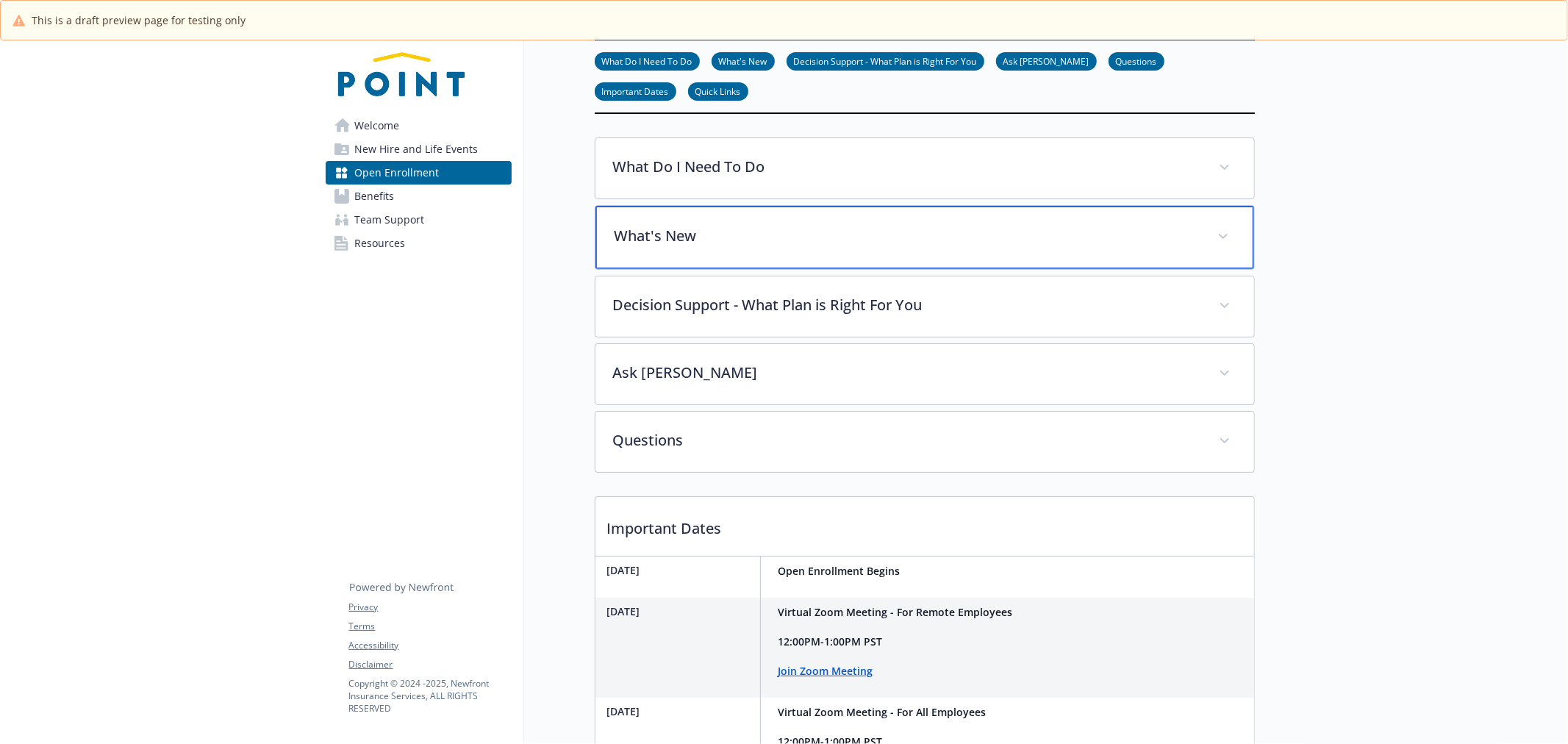
click at [786, 270] on div "What's New" at bounding box center [924, 237] width 659 height 63
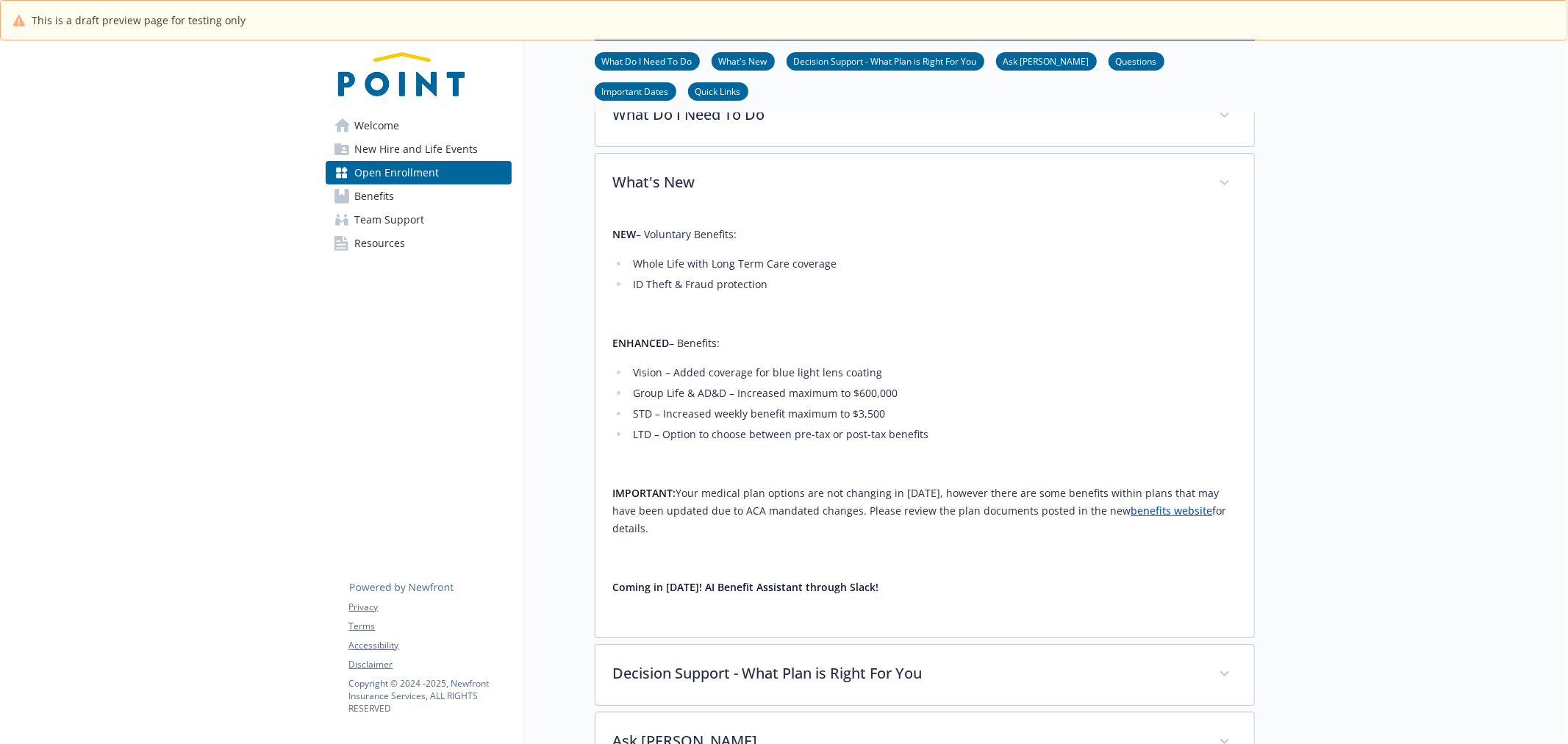
scroll to position [490, 0]
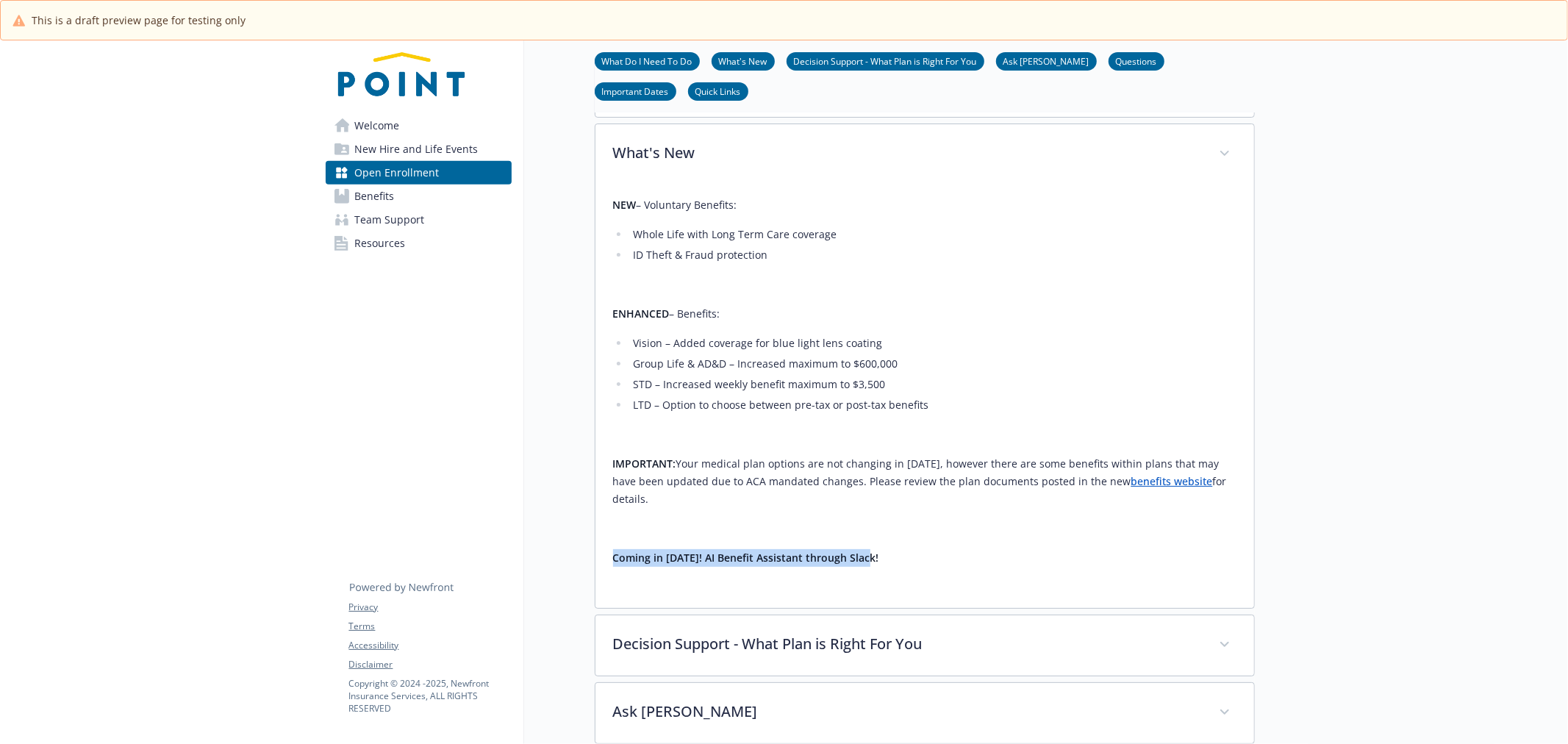
drag, startPoint x: 606, startPoint y: 586, endPoint x: 1022, endPoint y: 592, distance: 416.0
click at [1022, 592] on div "NEW – Voluntary Benefits:​ Whole Life with Long Term Care coverage​ ID Theft & …" at bounding box center [924, 396] width 659 height 424
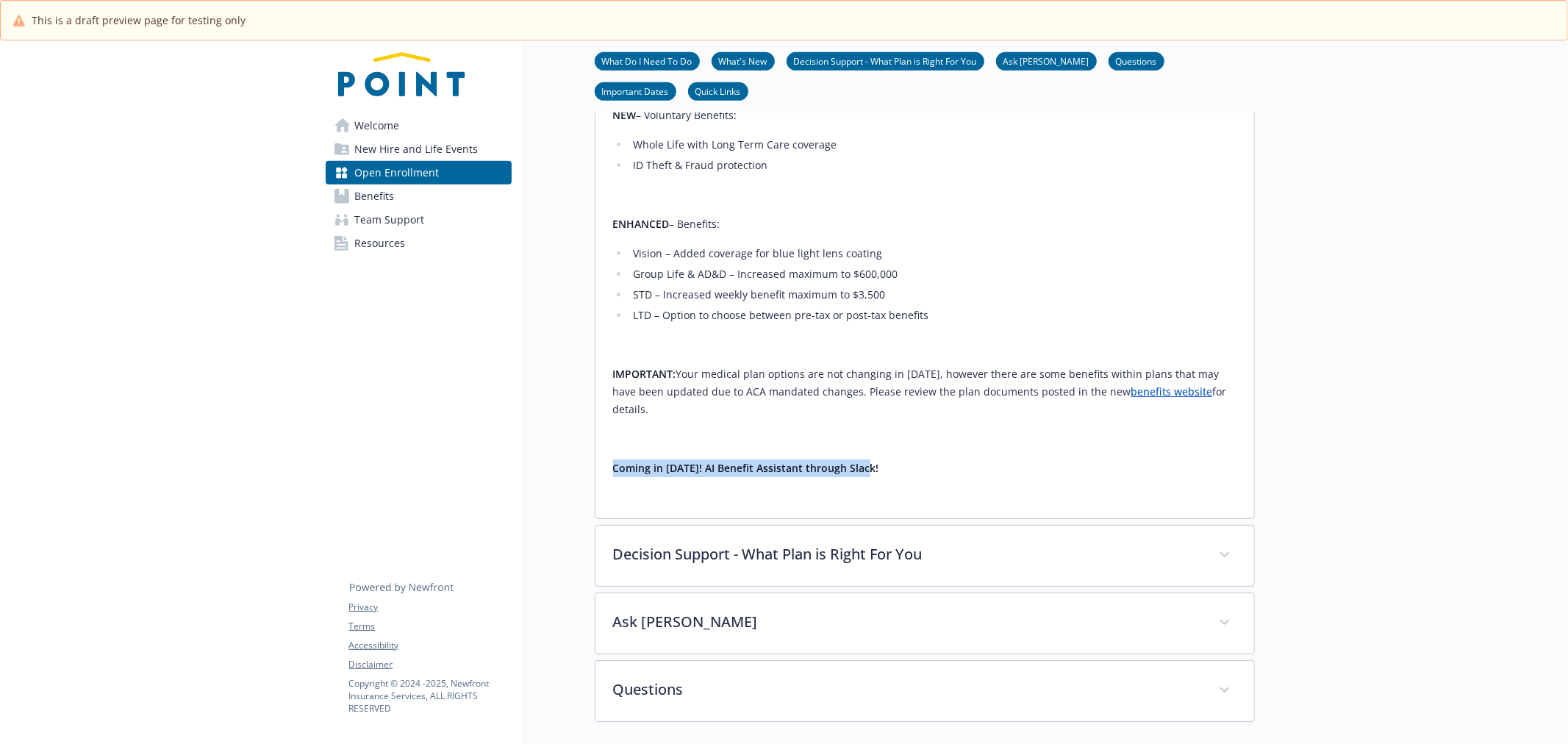
scroll to position [735, 0]
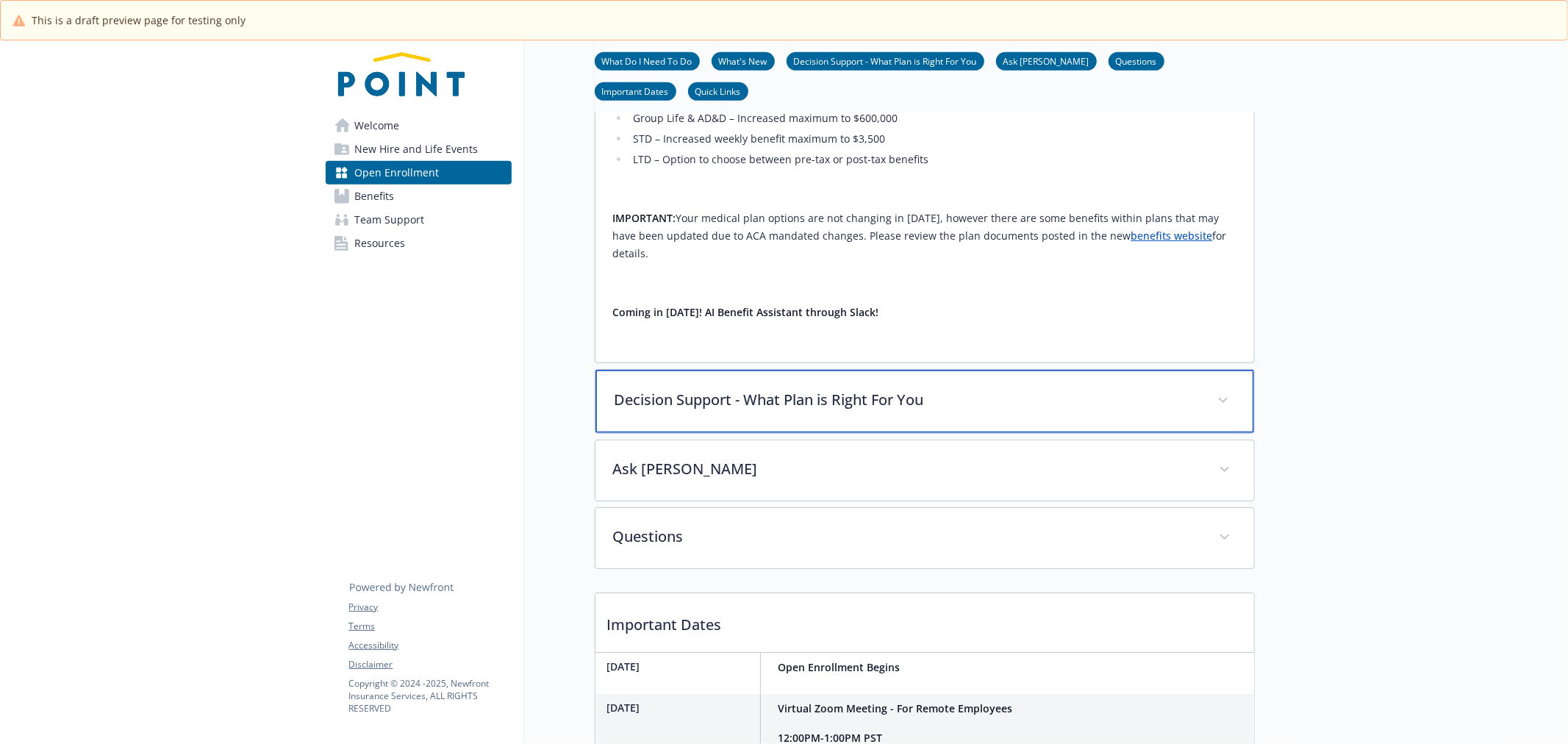
click at [795, 411] on p "Decision Support - What Plan is Right For You" at bounding box center [907, 399] width 586 height 22
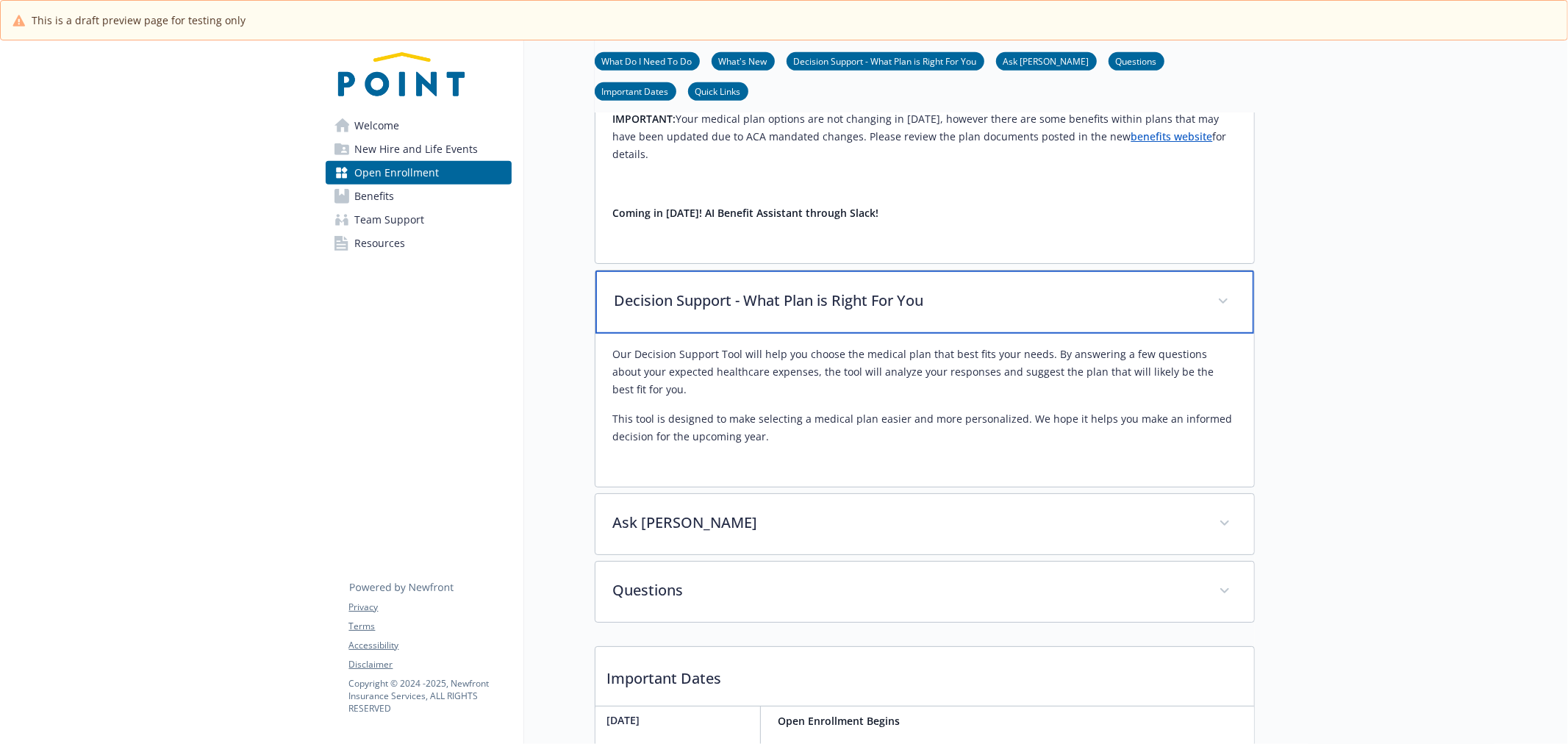
scroll to position [980, 0]
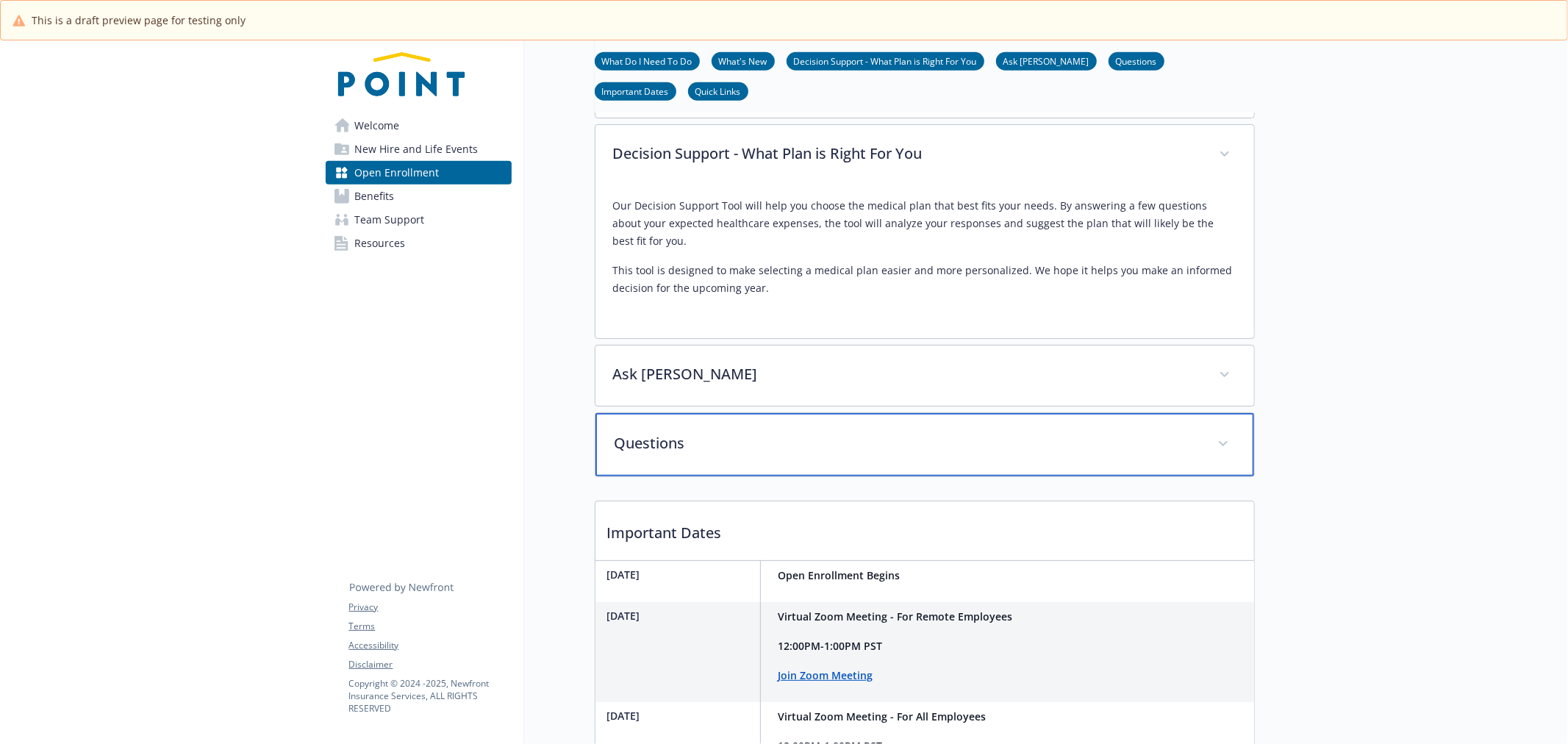
click at [742, 476] on div "Questions" at bounding box center [924, 444] width 659 height 63
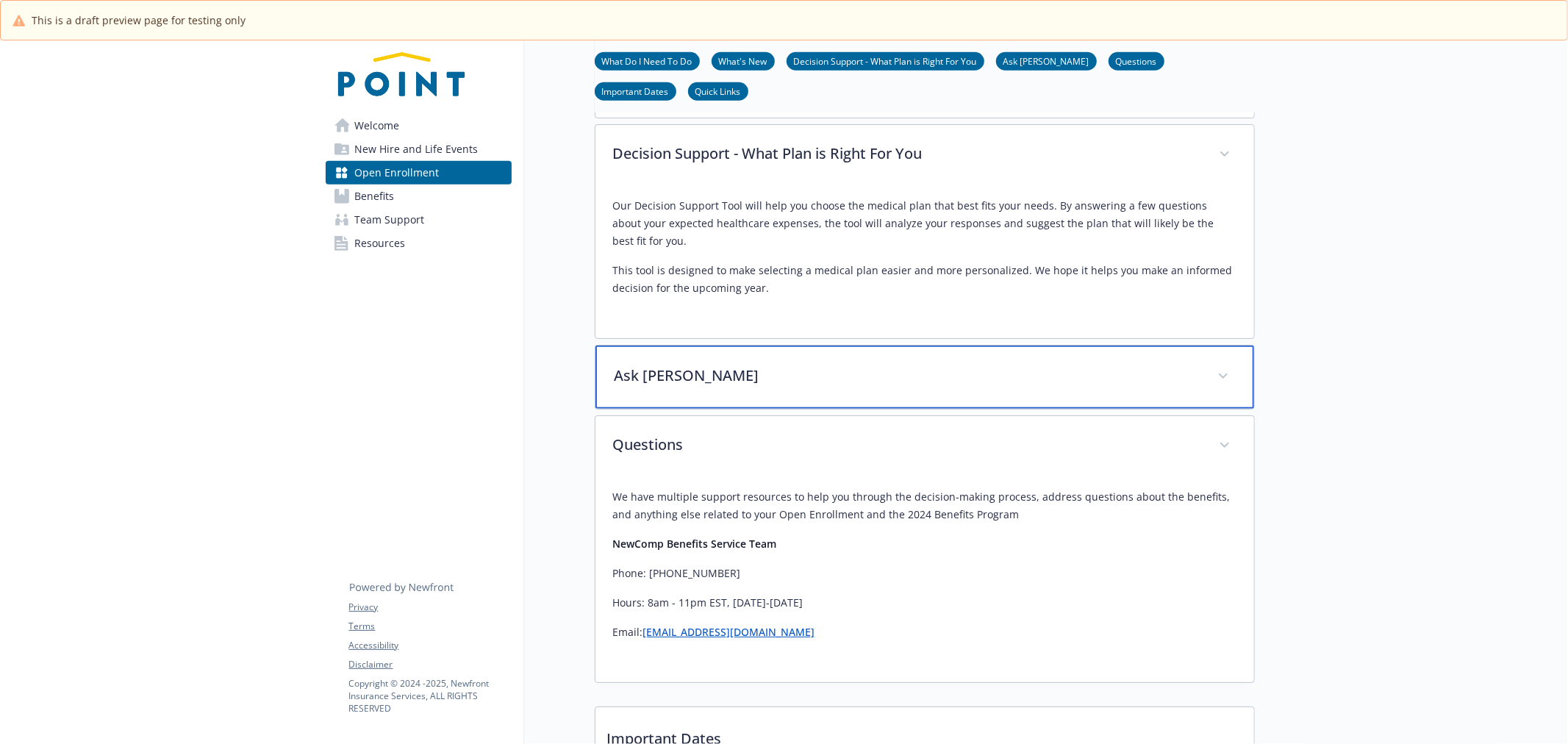
click at [810, 409] on div "Ask [PERSON_NAME]" at bounding box center [924, 376] width 659 height 63
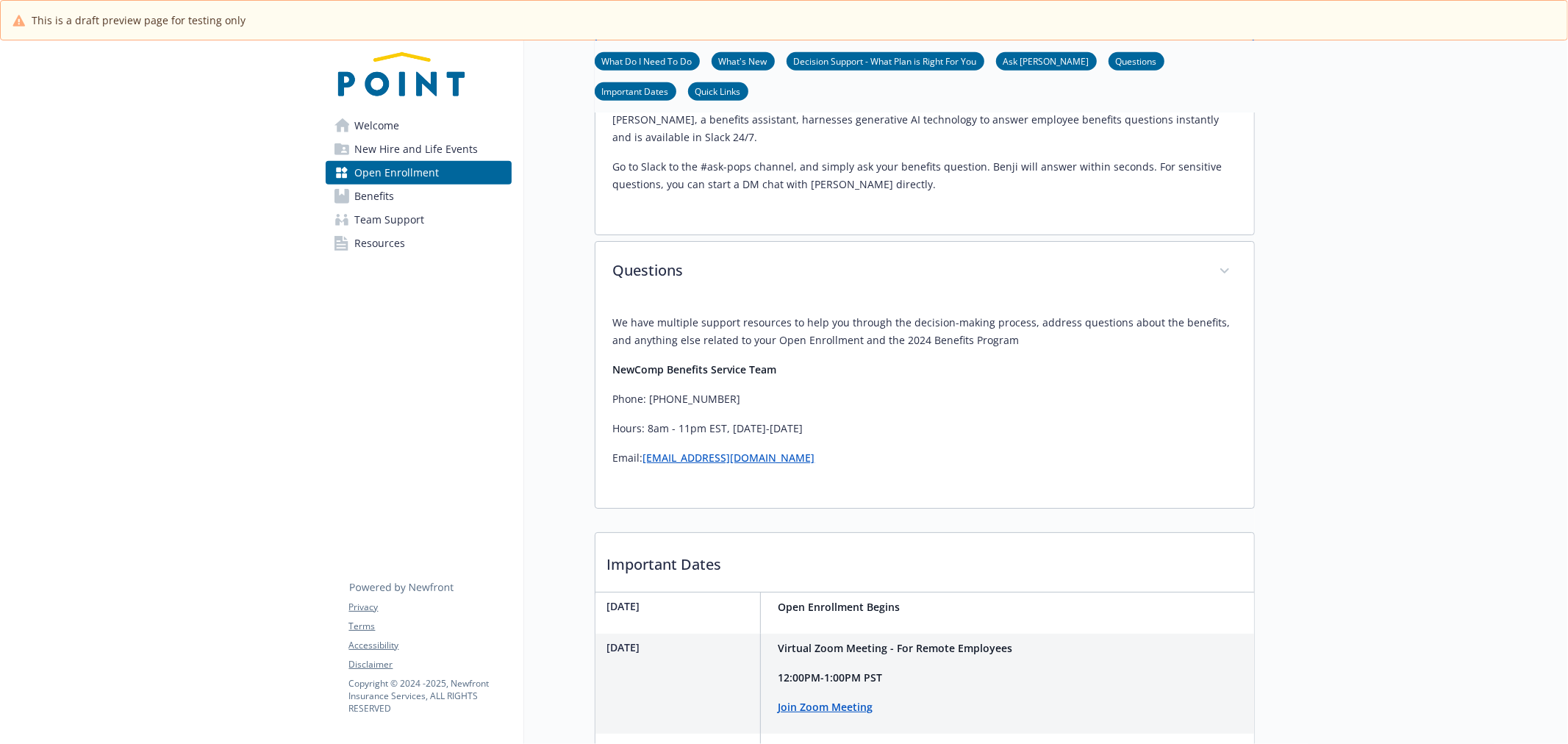
scroll to position [1143, 0]
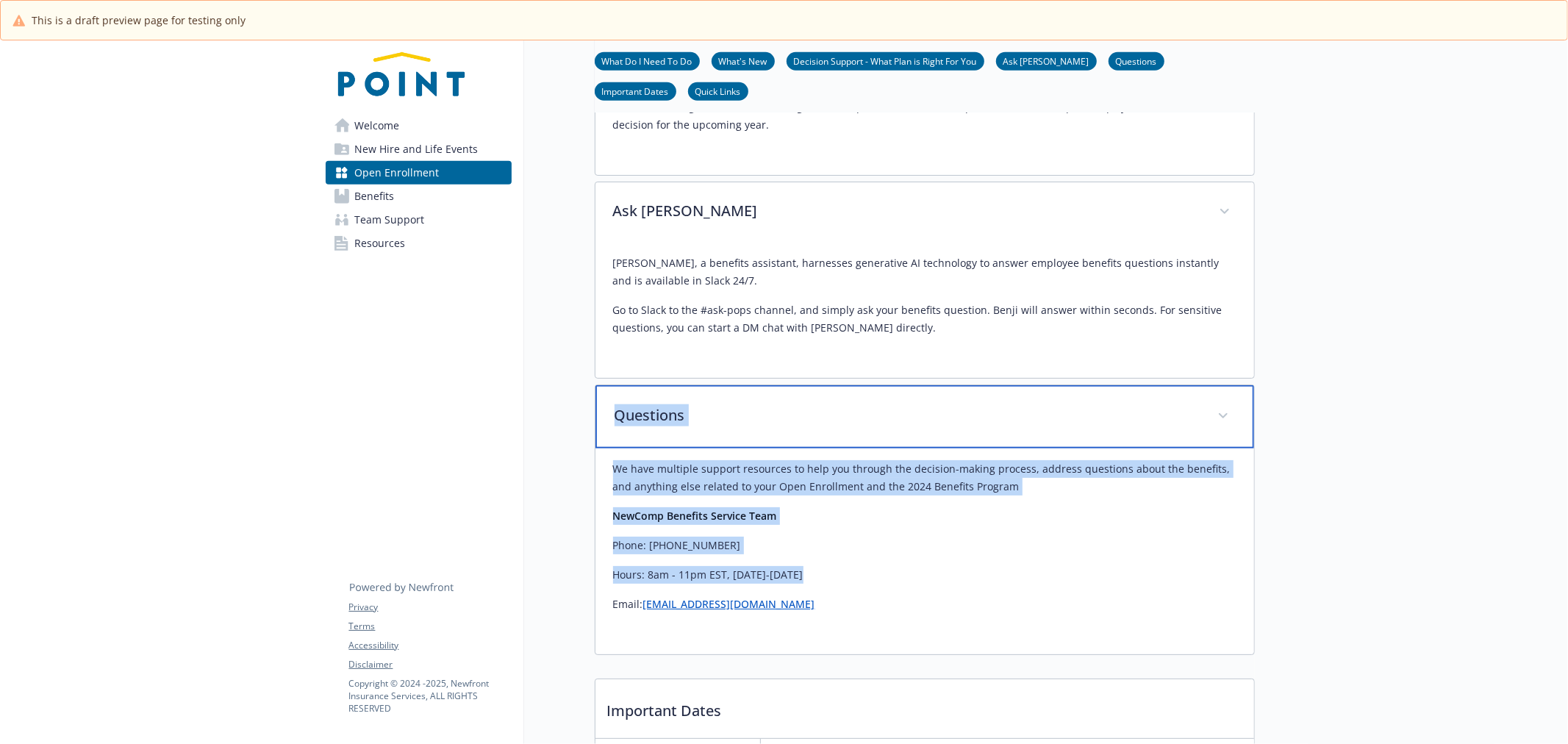
drag, startPoint x: 601, startPoint y: 443, endPoint x: 896, endPoint y: 586, distance: 327.8
click at [896, 586] on div "Questions We have multiple support resources to help you through the decision-m…" at bounding box center [924, 519] width 661 height 270
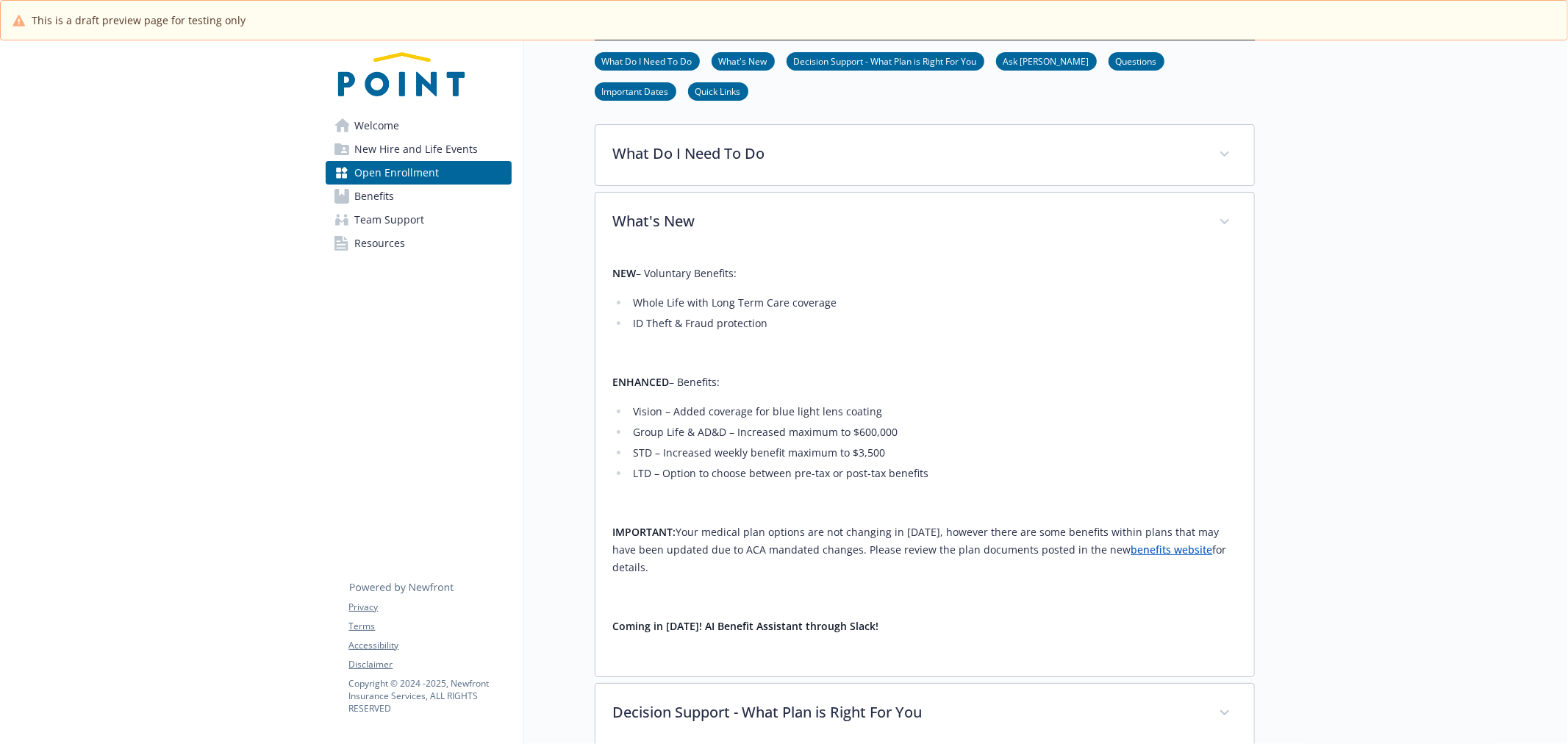
scroll to position [245, 0]
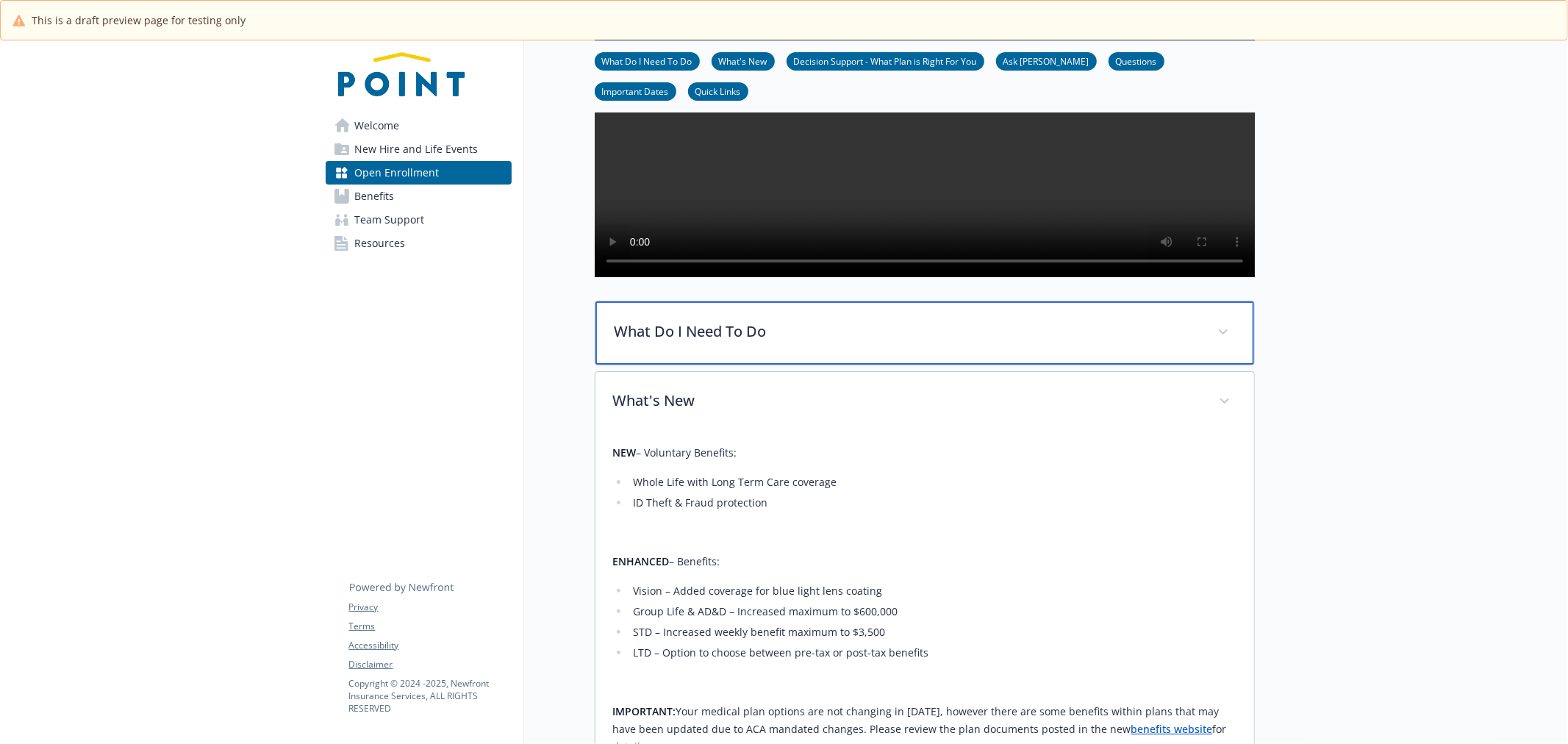
click at [777, 343] on p "What Do I Need To Do" at bounding box center [907, 332] width 586 height 22
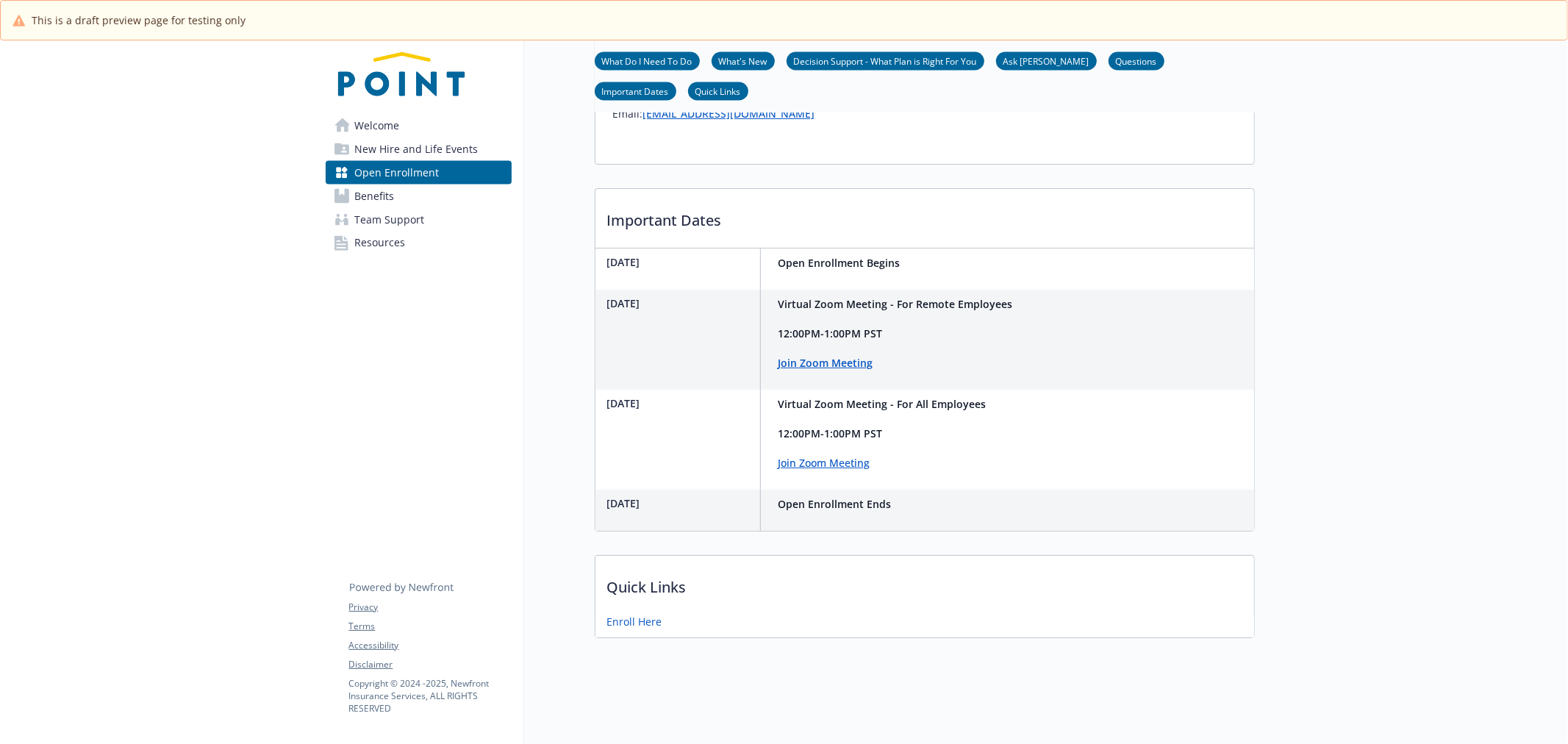
scroll to position [2193, 0]
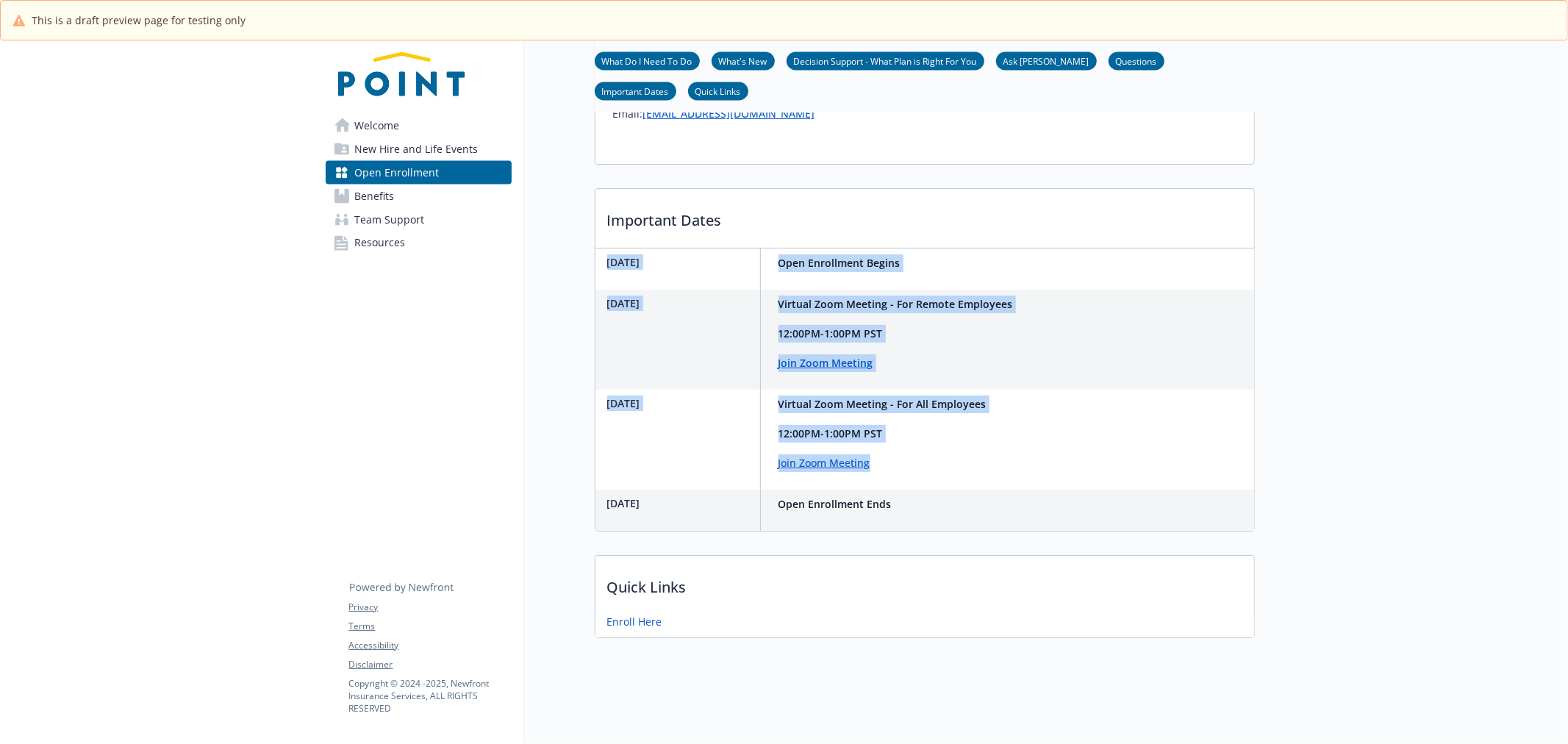
drag, startPoint x: 788, startPoint y: 257, endPoint x: 956, endPoint y: 449, distance: 255.1
click at [956, 449] on div "Important Dates November 15th Open Enrollment Begins November 16th Virtual Zoom…" at bounding box center [924, 359] width 661 height 343
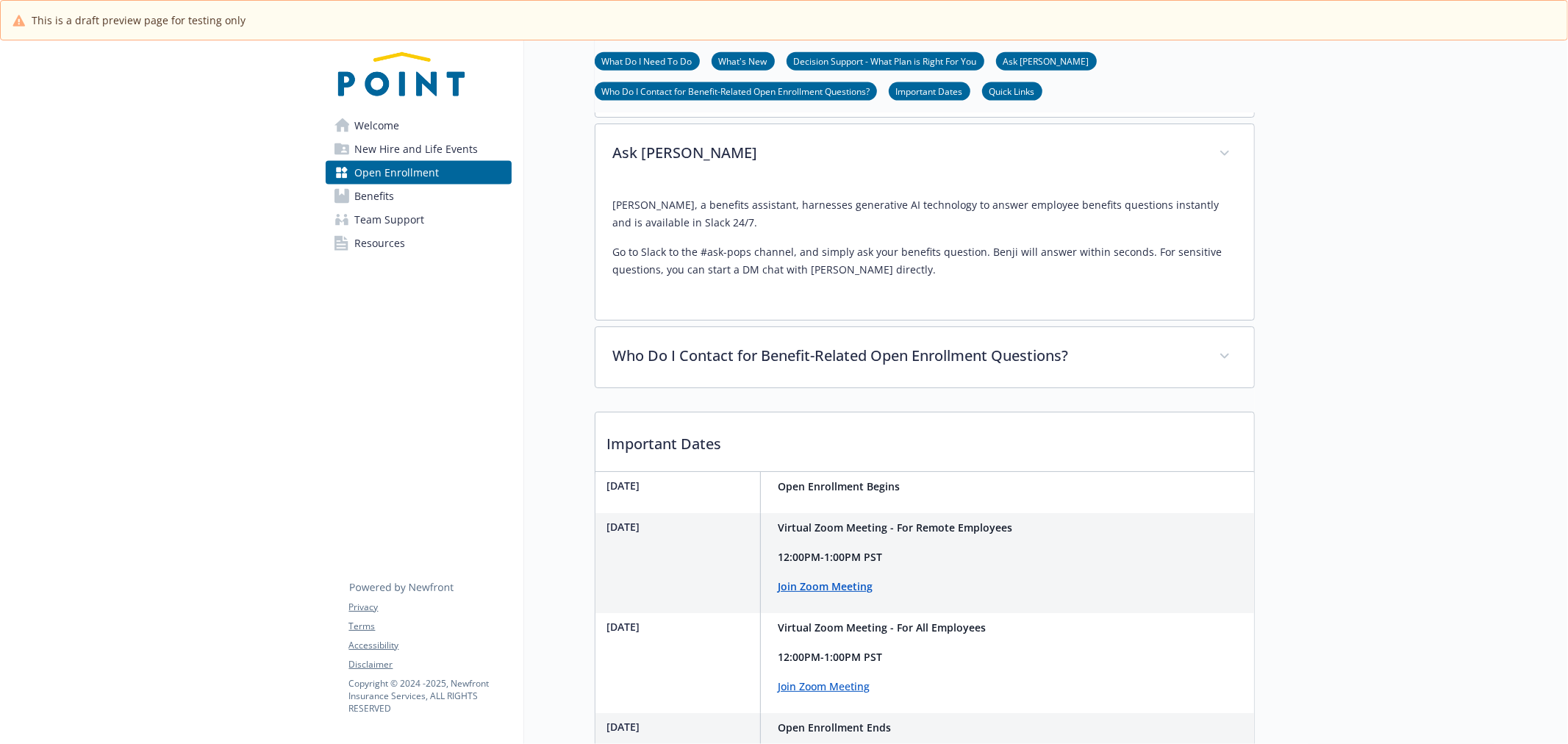
scroll to position [1784, 0]
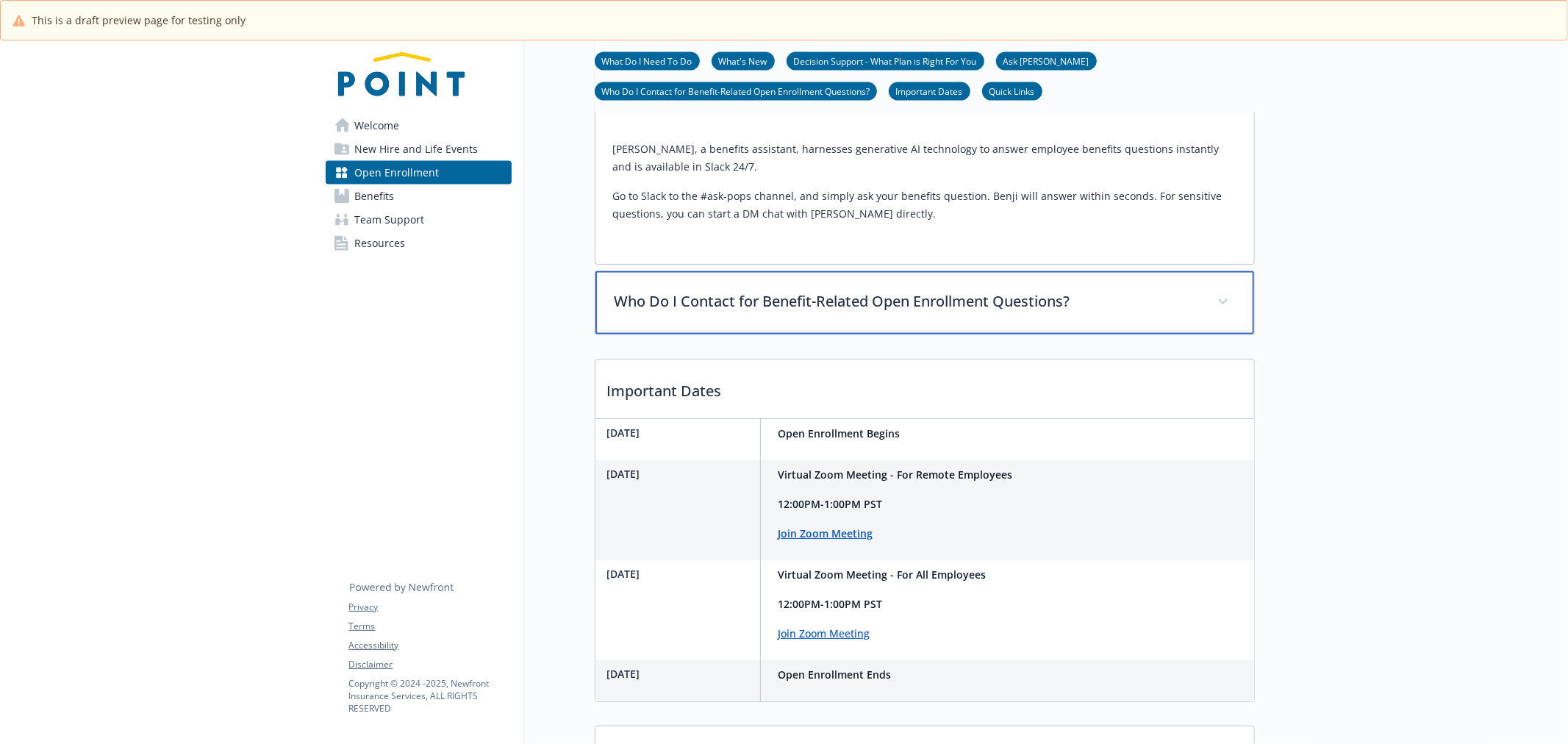
click at [991, 299] on div "Who Do I Contact for Benefit-Related Open Enrollment Questions?" at bounding box center [924, 302] width 659 height 63
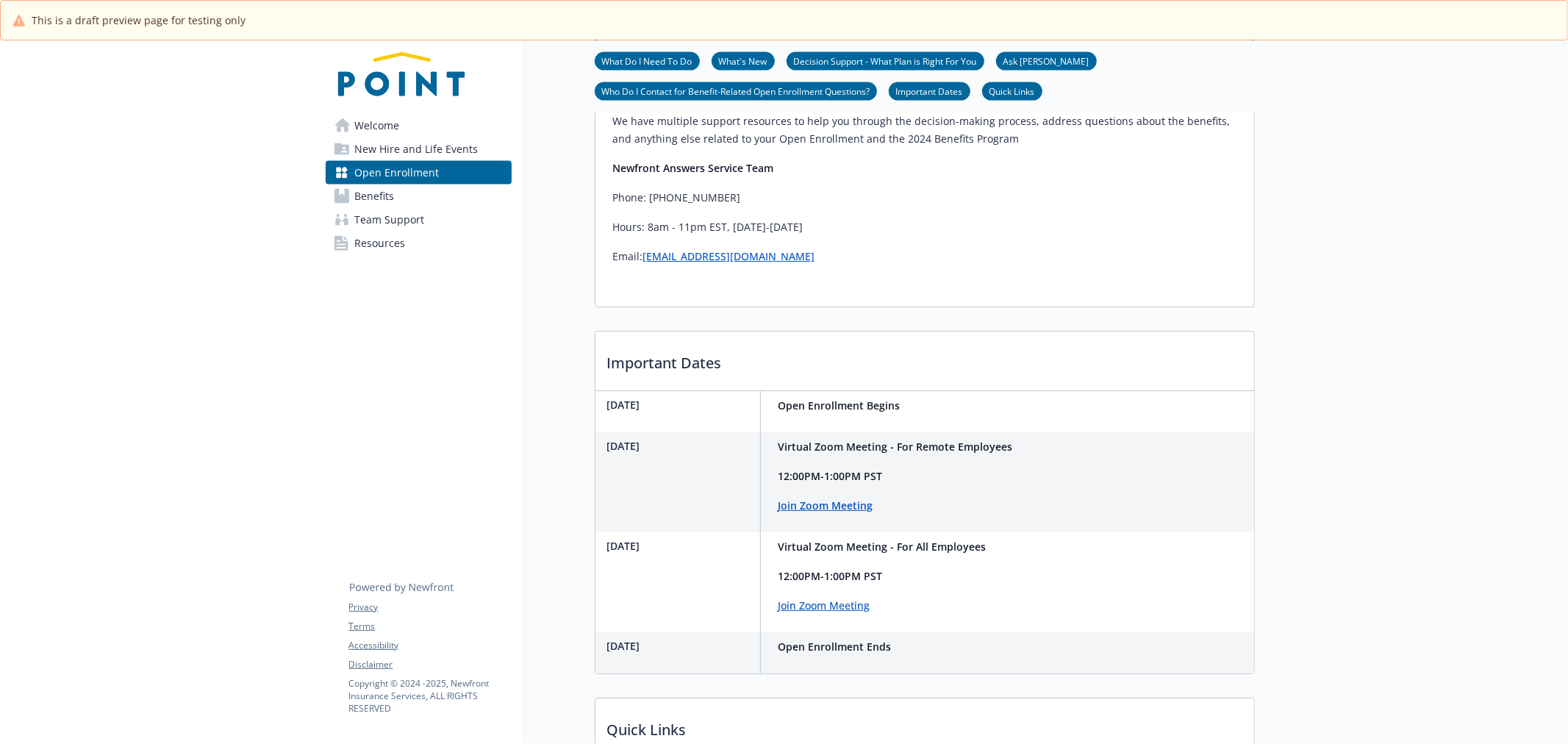
scroll to position [2029, 0]
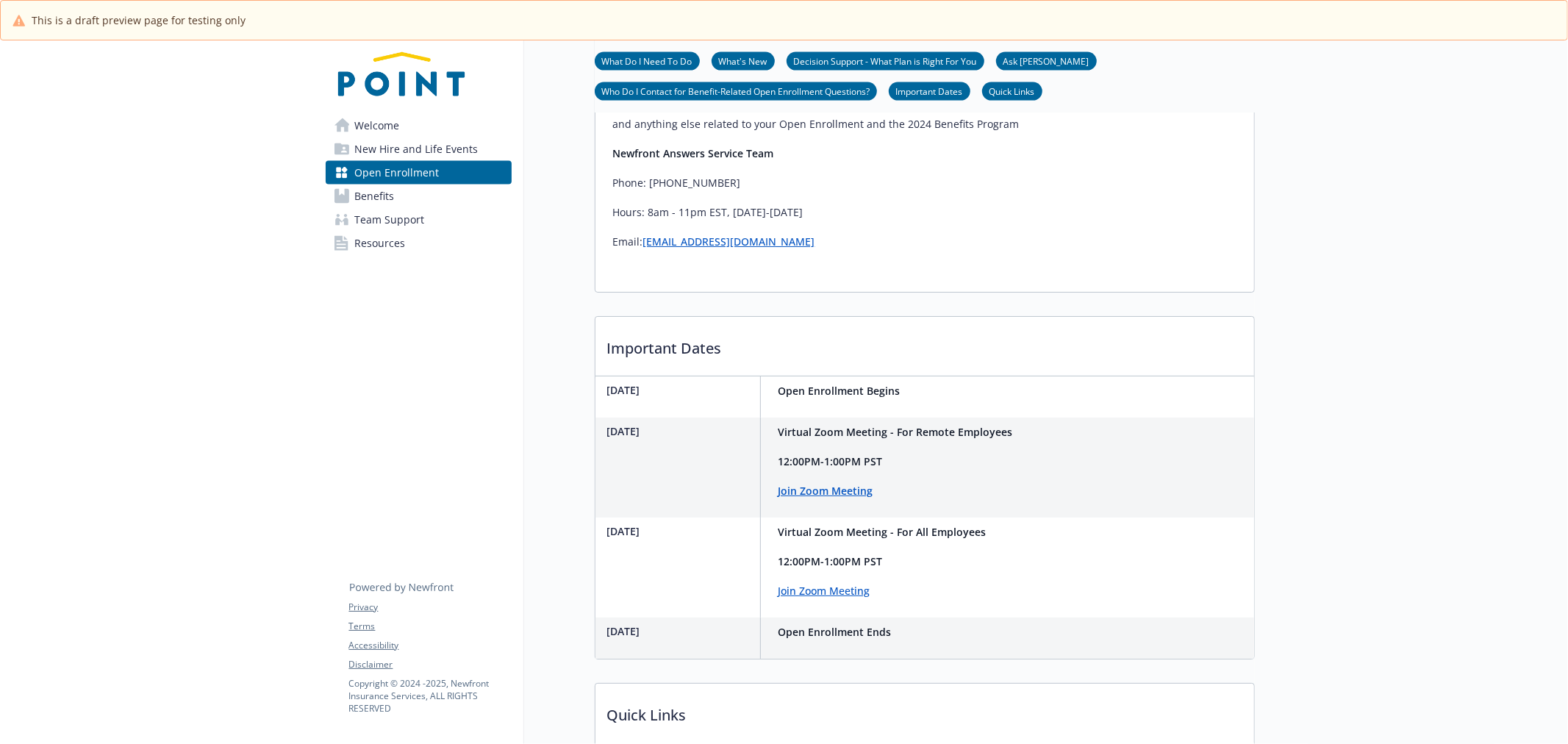
click at [416, 131] on link "Welcome" at bounding box center [419, 126] width 186 height 24
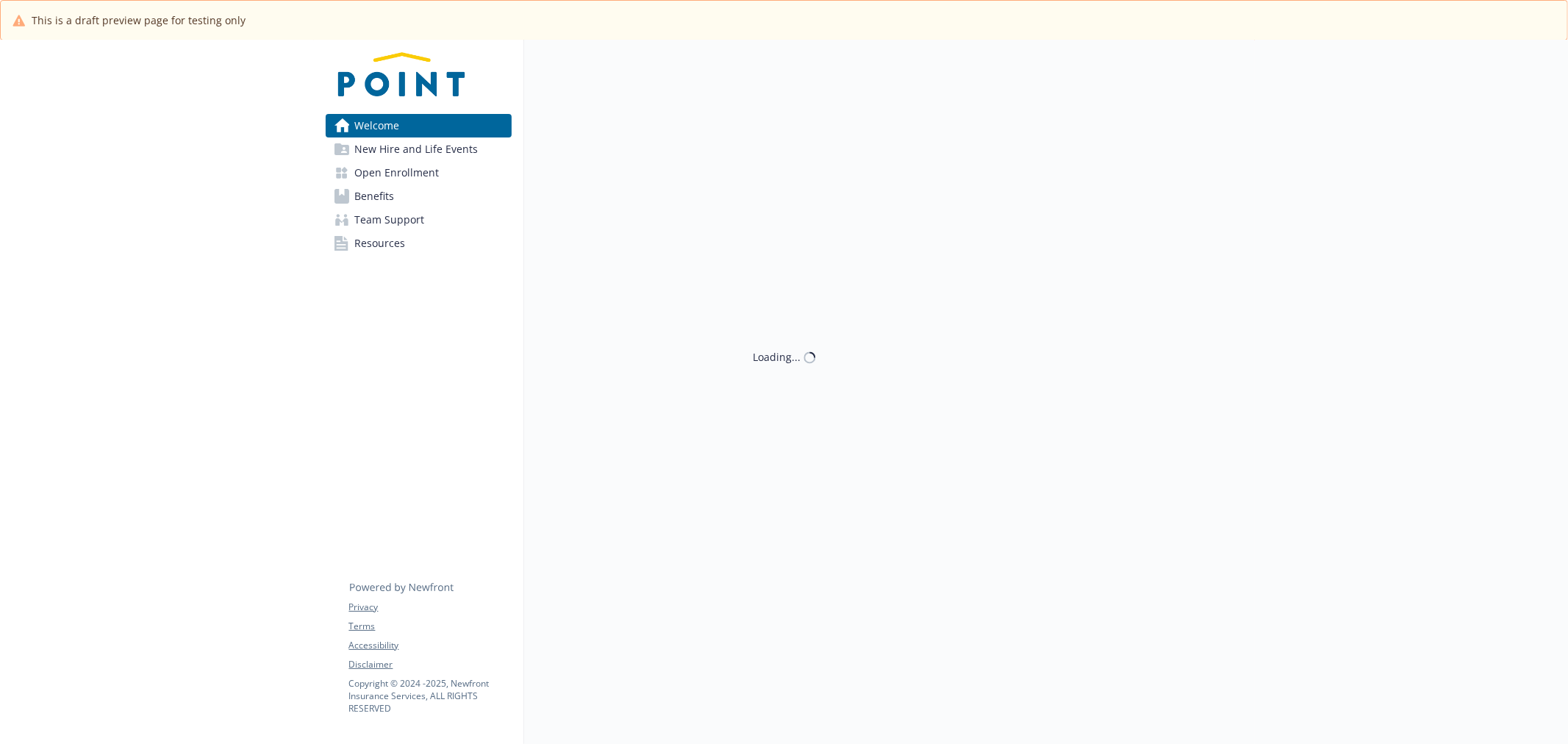
scroll to position [53, 0]
click at [415, 137] on span "New Hire and Life Events" at bounding box center [416, 149] width 123 height 24
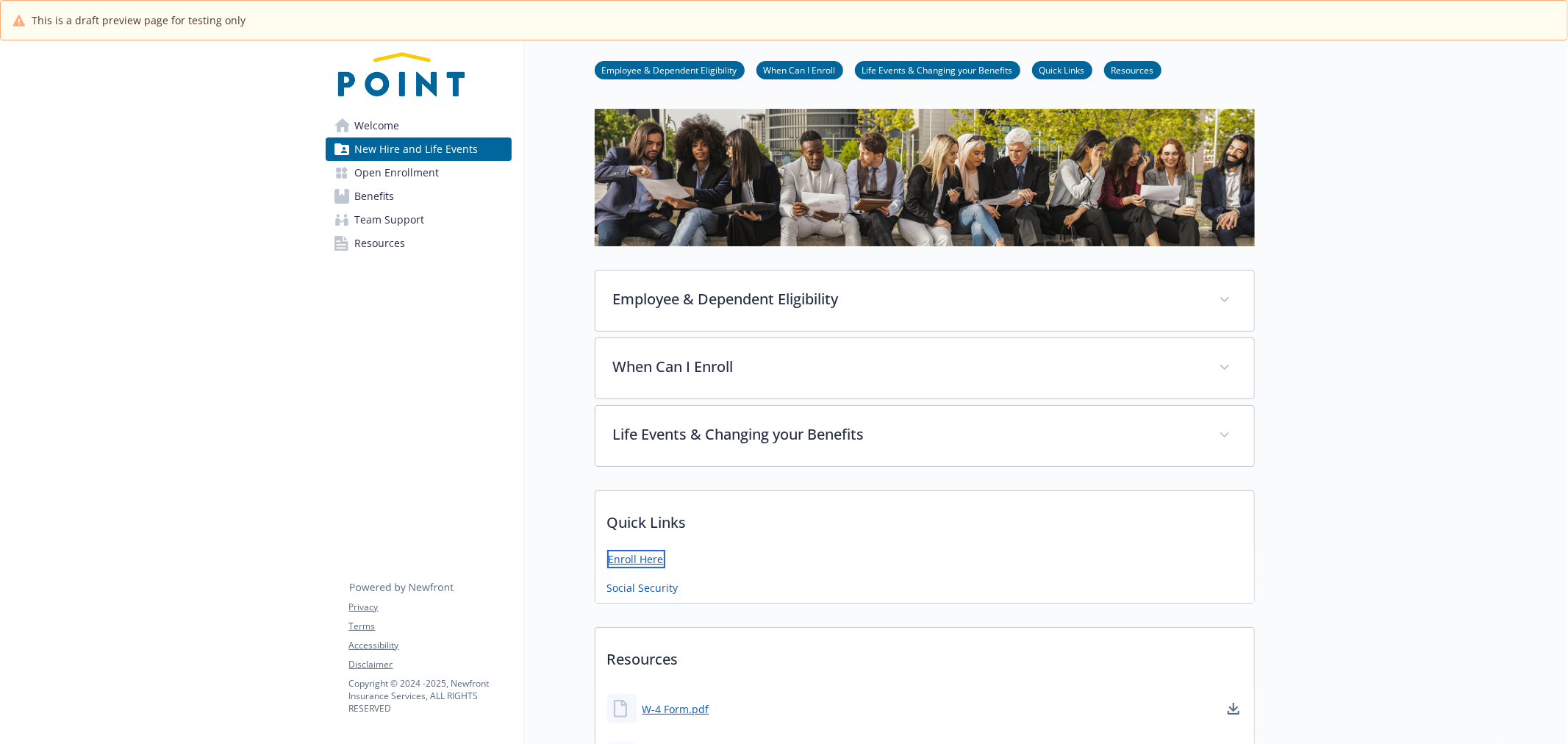
click at [644, 556] on link "Enroll Here" at bounding box center [636, 559] width 58 height 19
click at [372, 180] on span "Open Enrollment" at bounding box center [398, 172] width 85 height 24
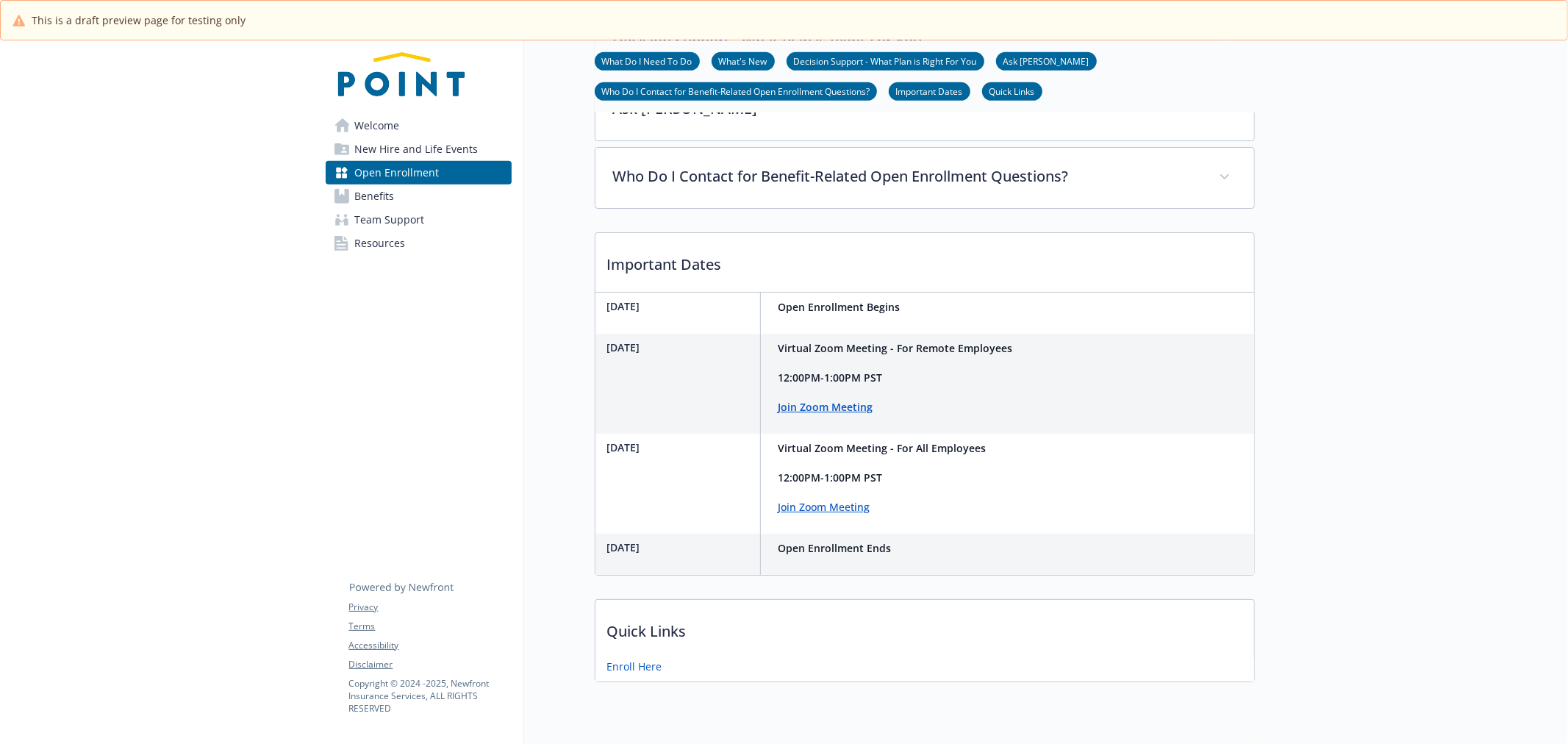
scroll to position [768, 0]
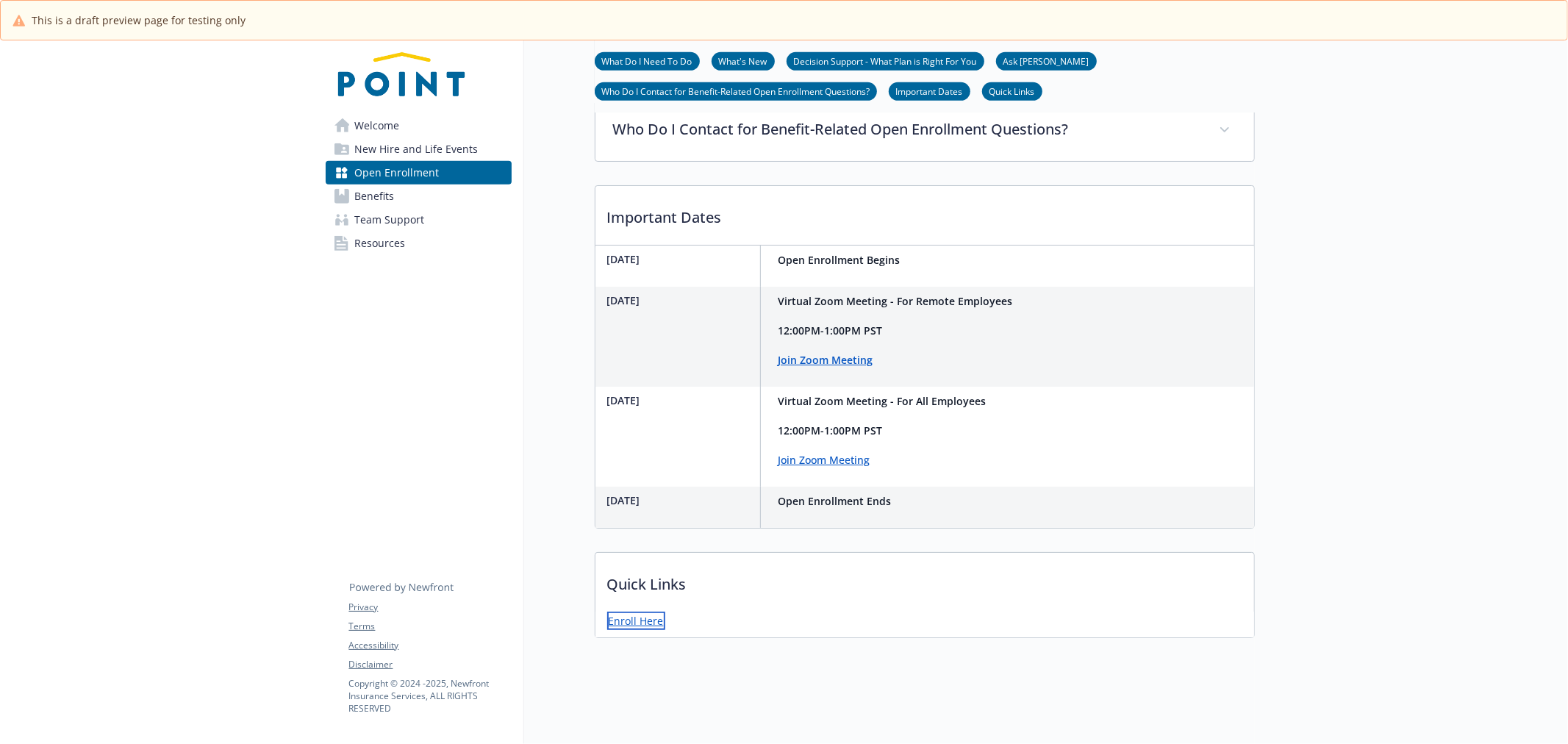
click at [635, 612] on link "Enroll Here" at bounding box center [636, 621] width 58 height 19
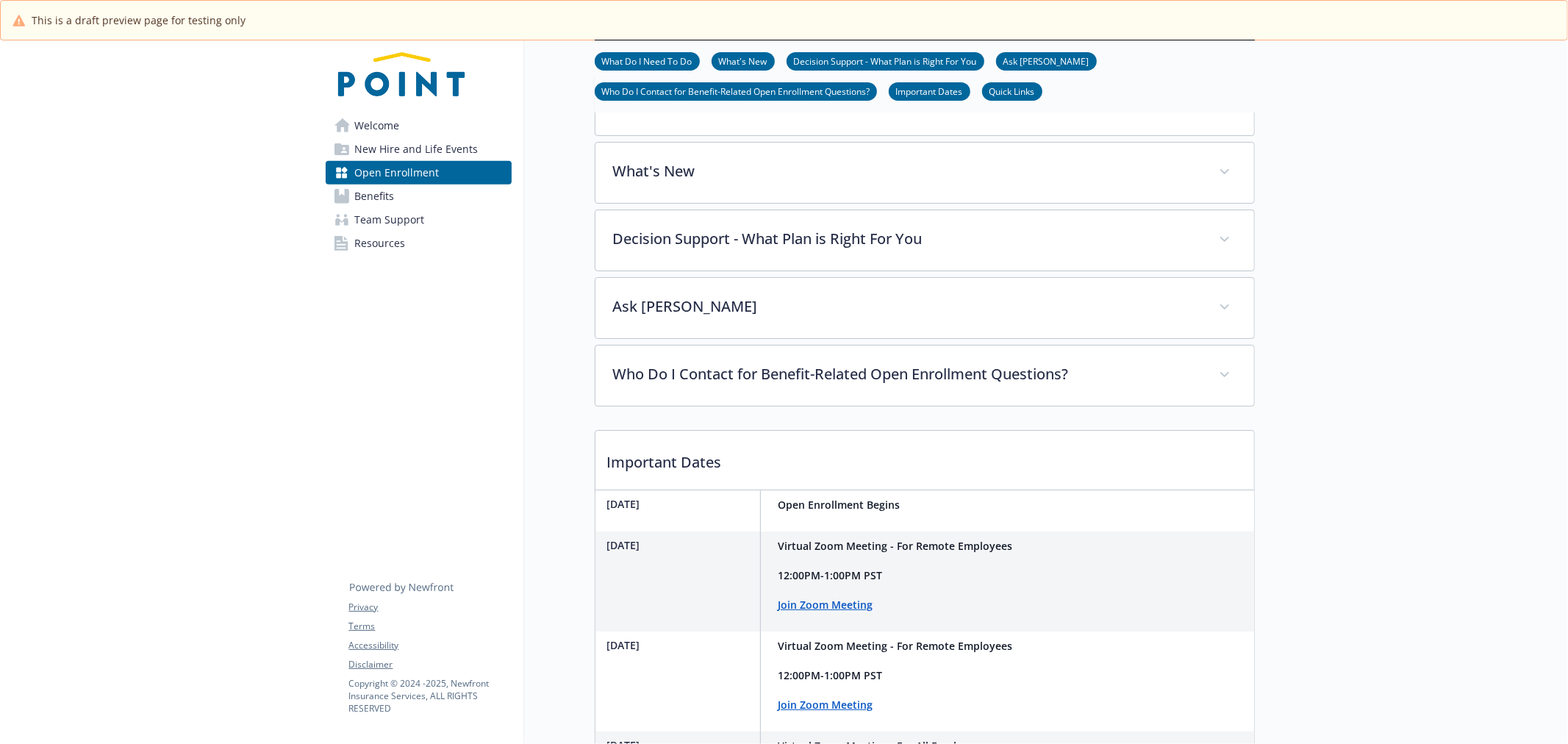
scroll to position [379, 0]
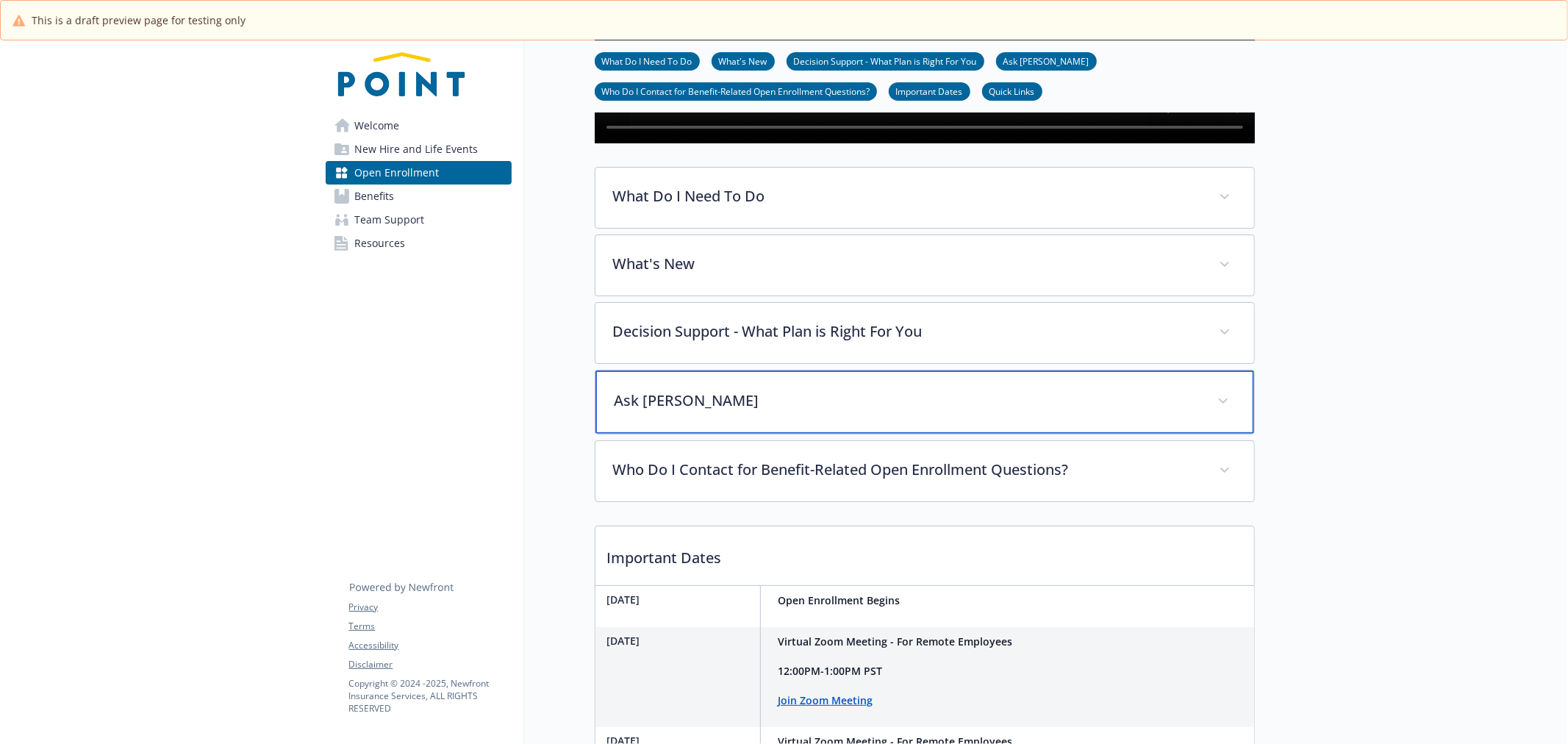
click at [874, 434] on div "Ask Benji" at bounding box center [924, 402] width 659 height 63
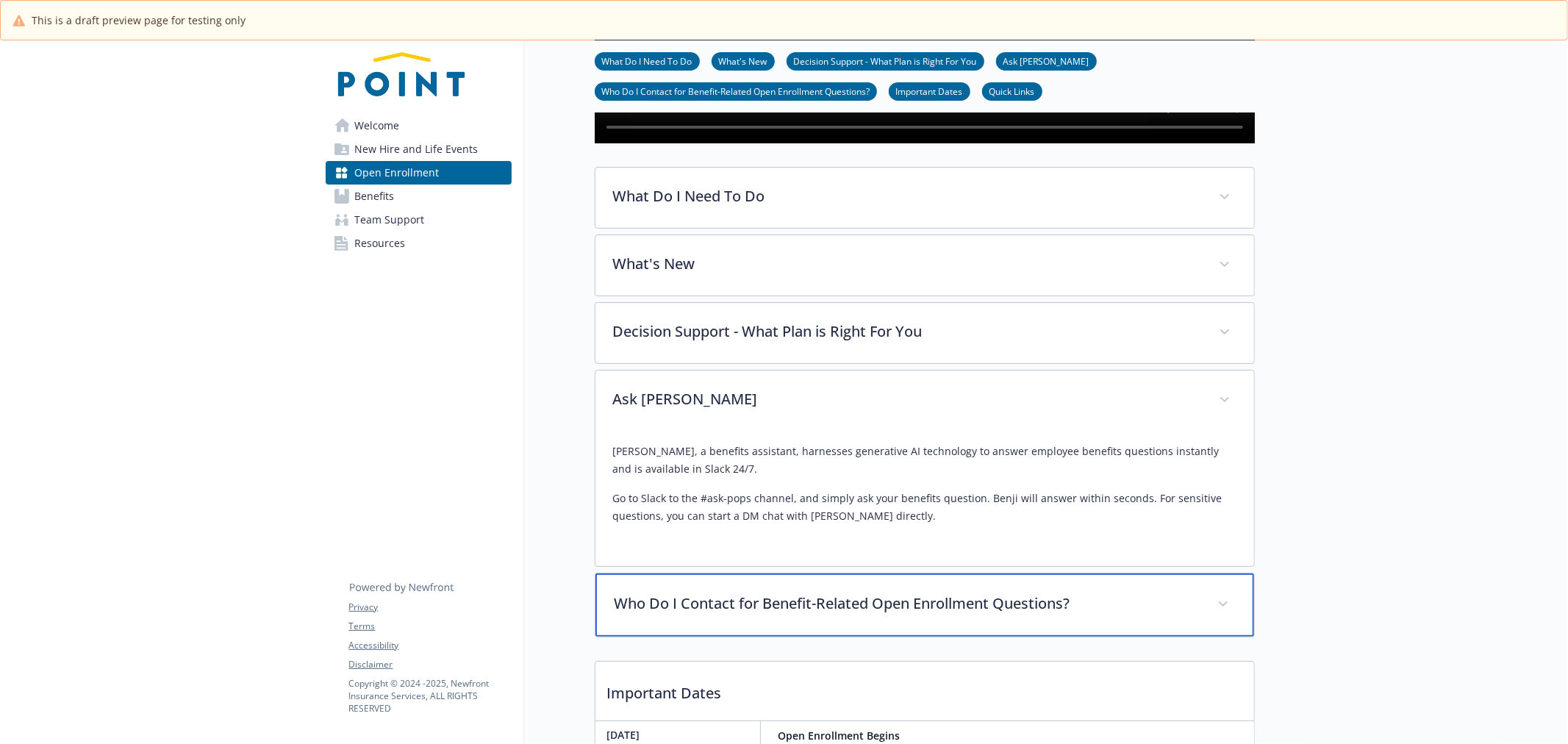
click at [894, 619] on div "Who Do I Contact for Benefit-Related Open Enrollment Questions?" at bounding box center [924, 604] width 659 height 63
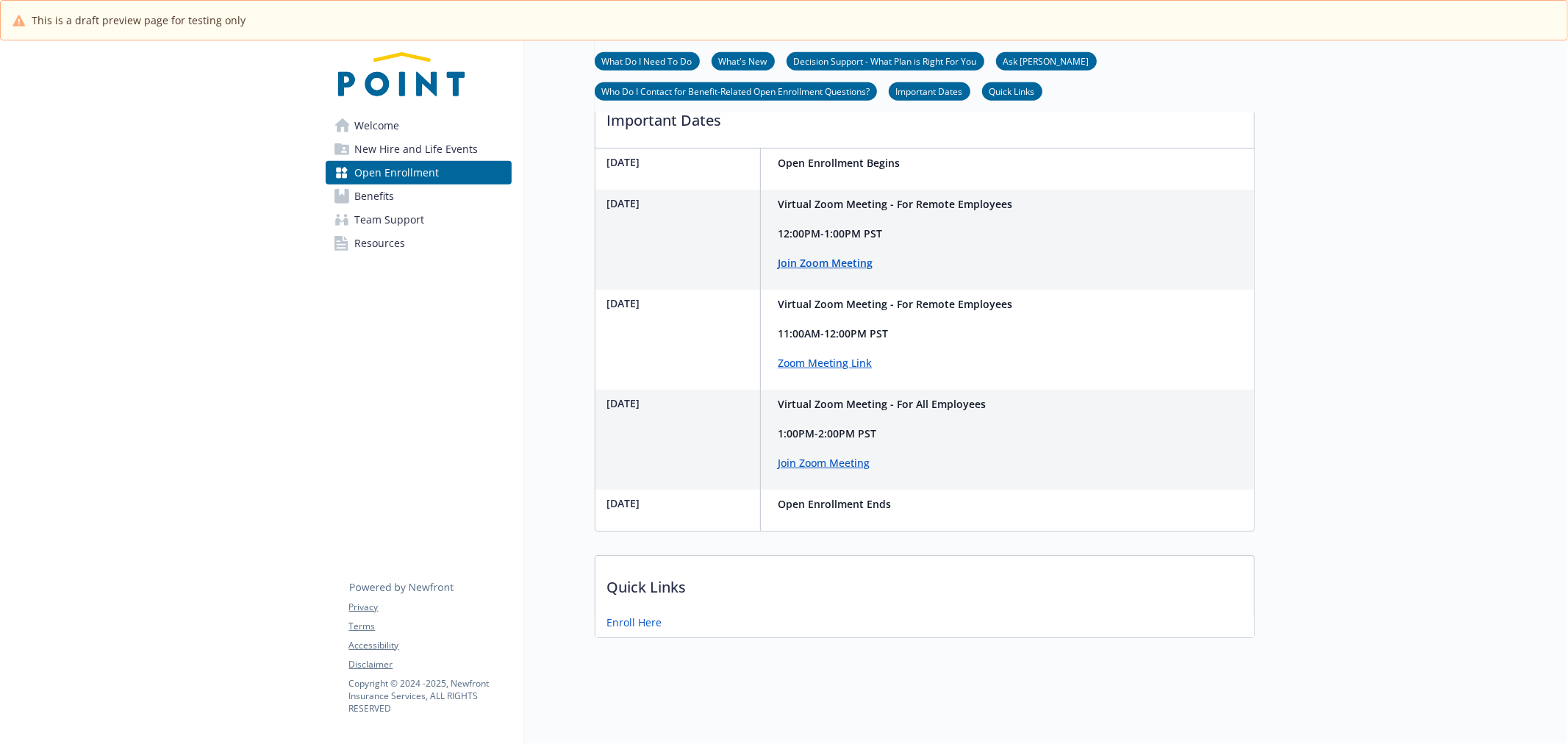
scroll to position [1196, 0]
click at [382, 128] on span "Welcome" at bounding box center [377, 126] width 45 height 24
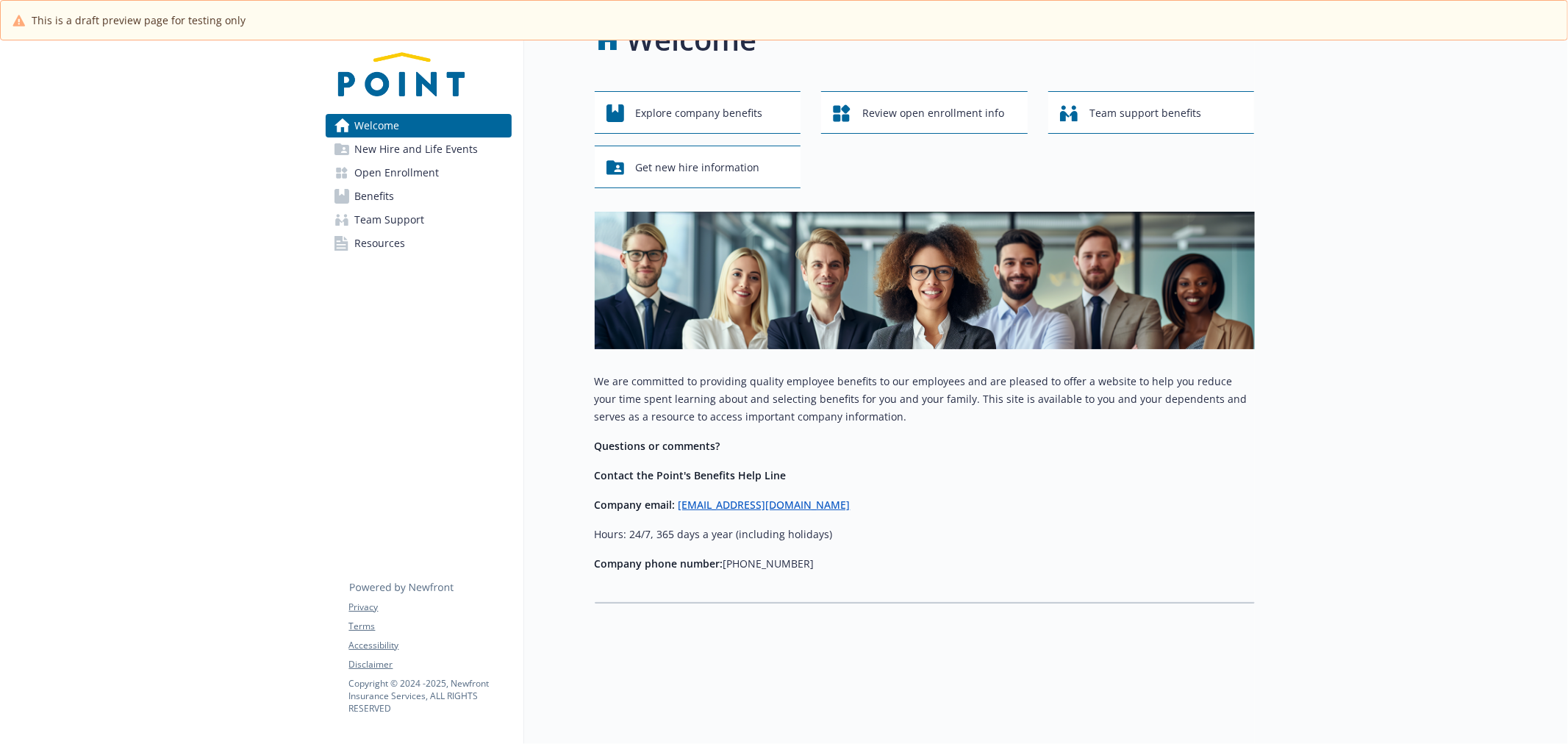
click at [376, 176] on span "Open Enrollment" at bounding box center [398, 172] width 85 height 24
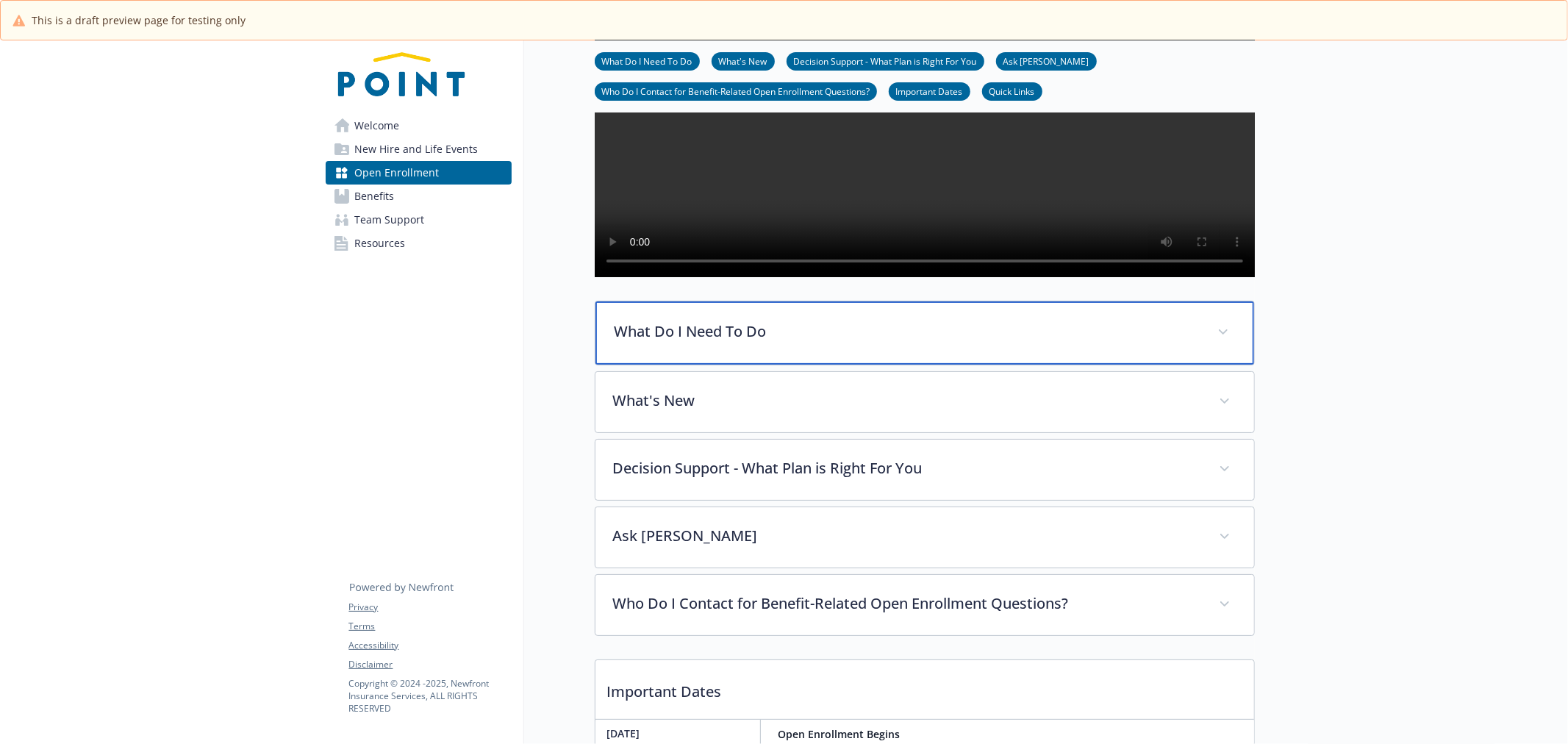
click at [768, 343] on p "What Do I Need To Do" at bounding box center [907, 332] width 586 height 22
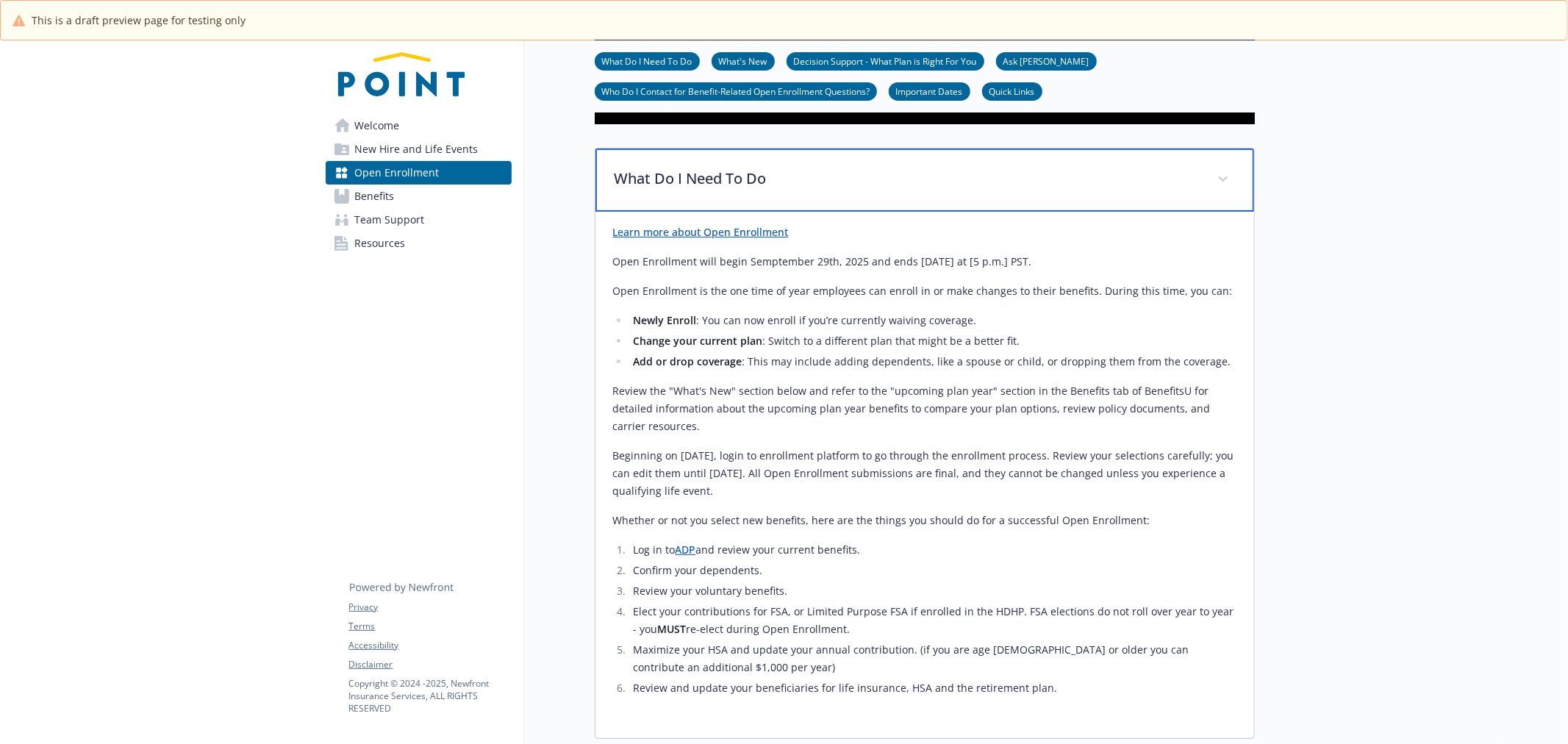
scroll to position [327, 0]
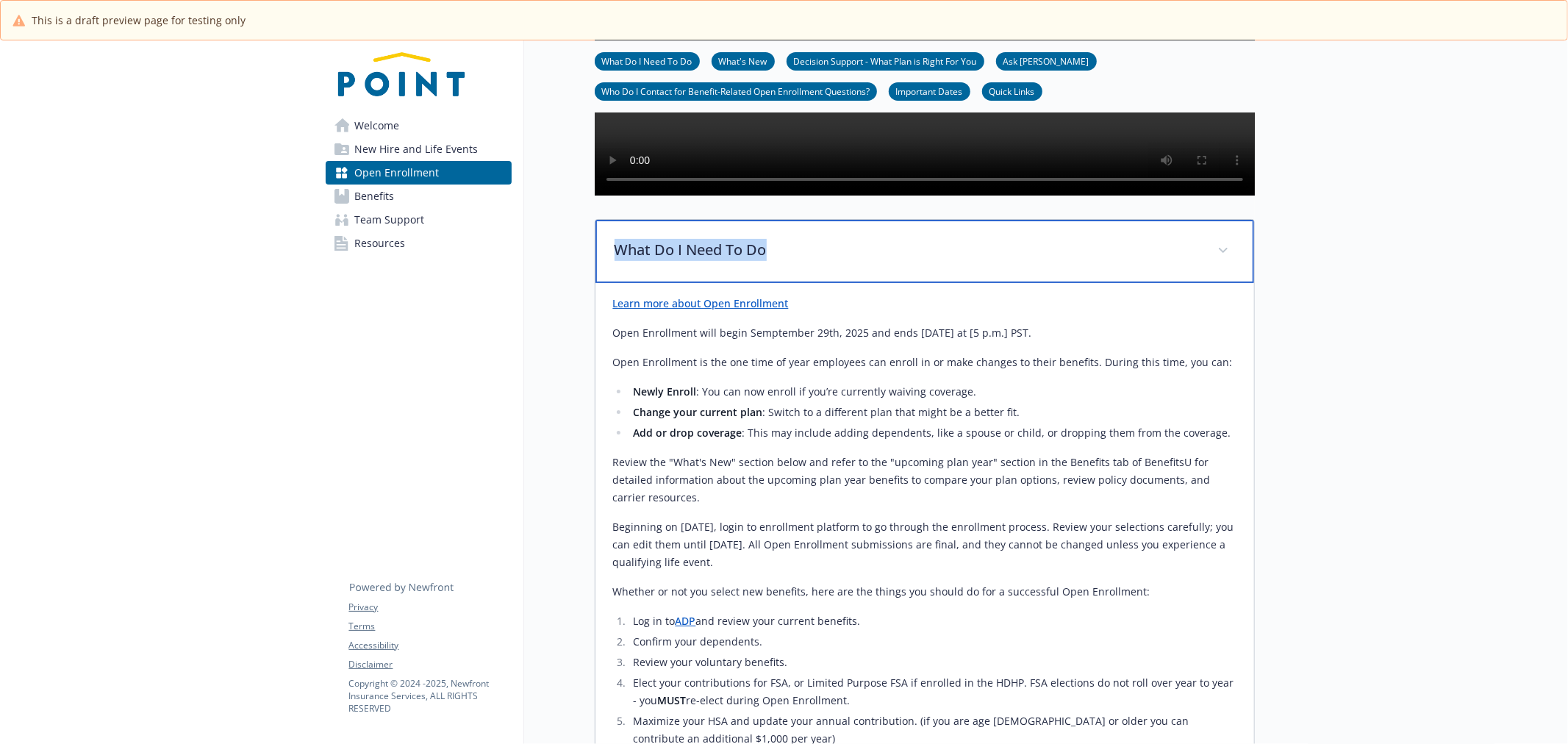
drag, startPoint x: 599, startPoint y: 296, endPoint x: 815, endPoint y: 292, distance: 216.0
click at [810, 283] on div "What Do I Need To Do" at bounding box center [924, 251] width 659 height 63
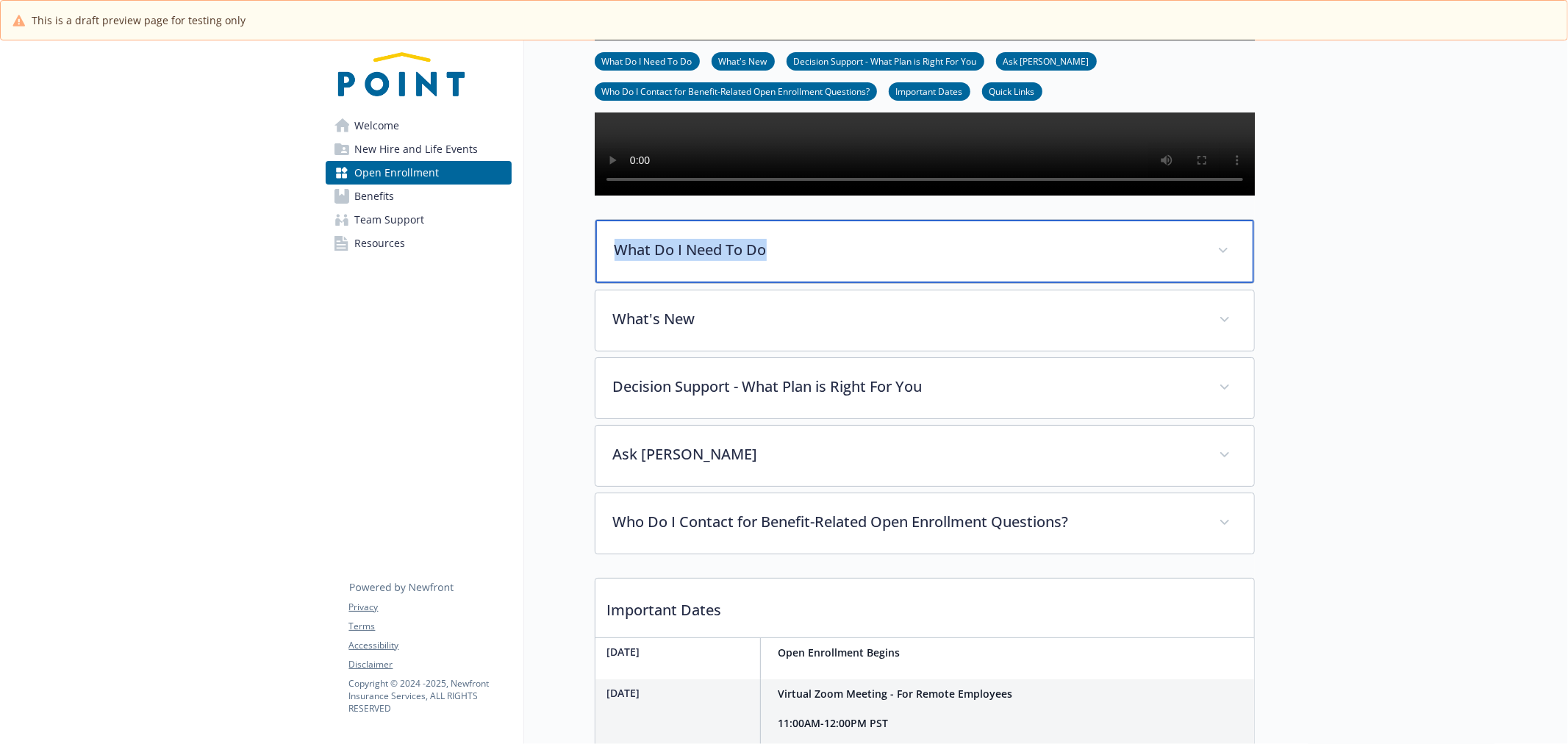
copy p "What Do I Need To Do"
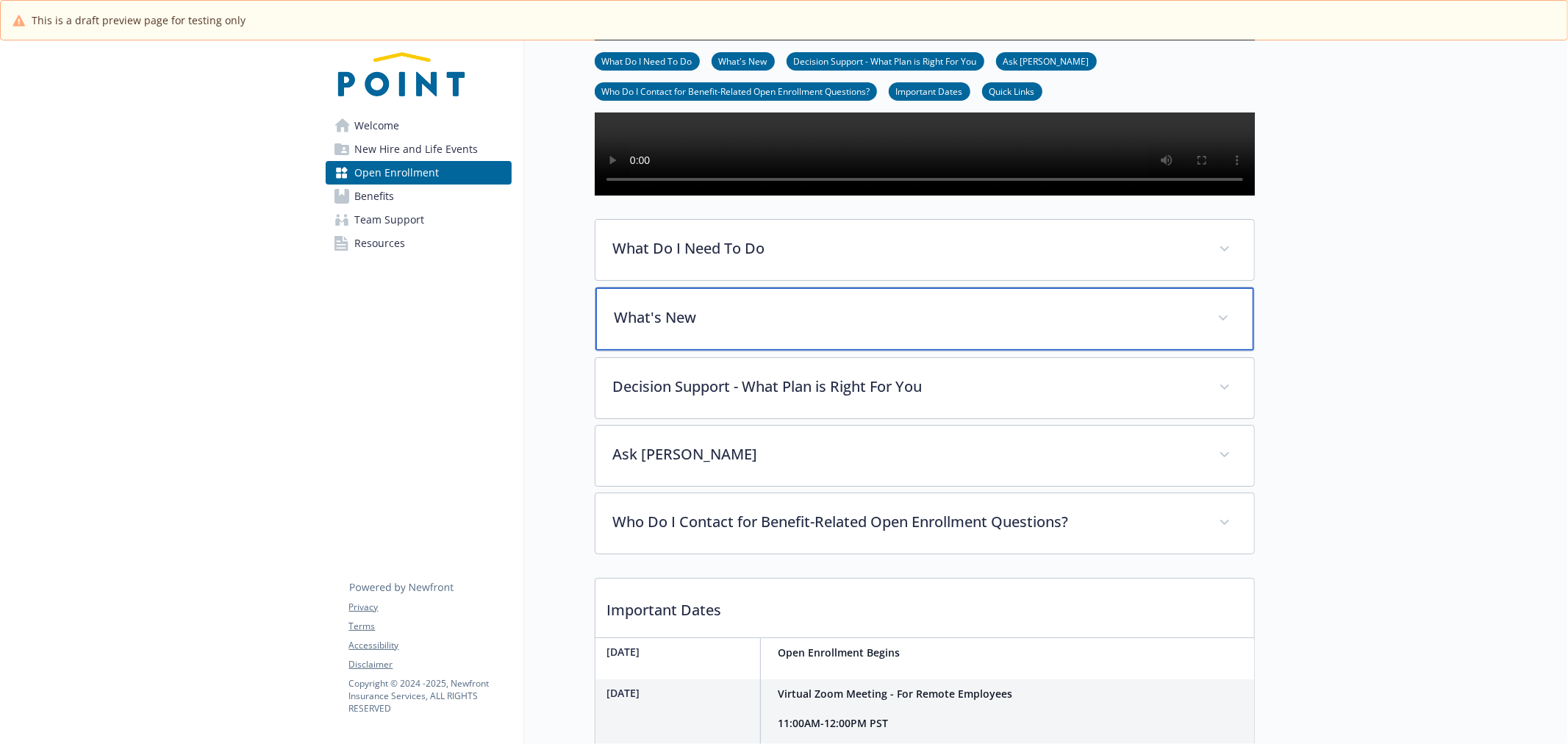
click at [598, 350] on div "What's New" at bounding box center [924, 319] width 659 height 63
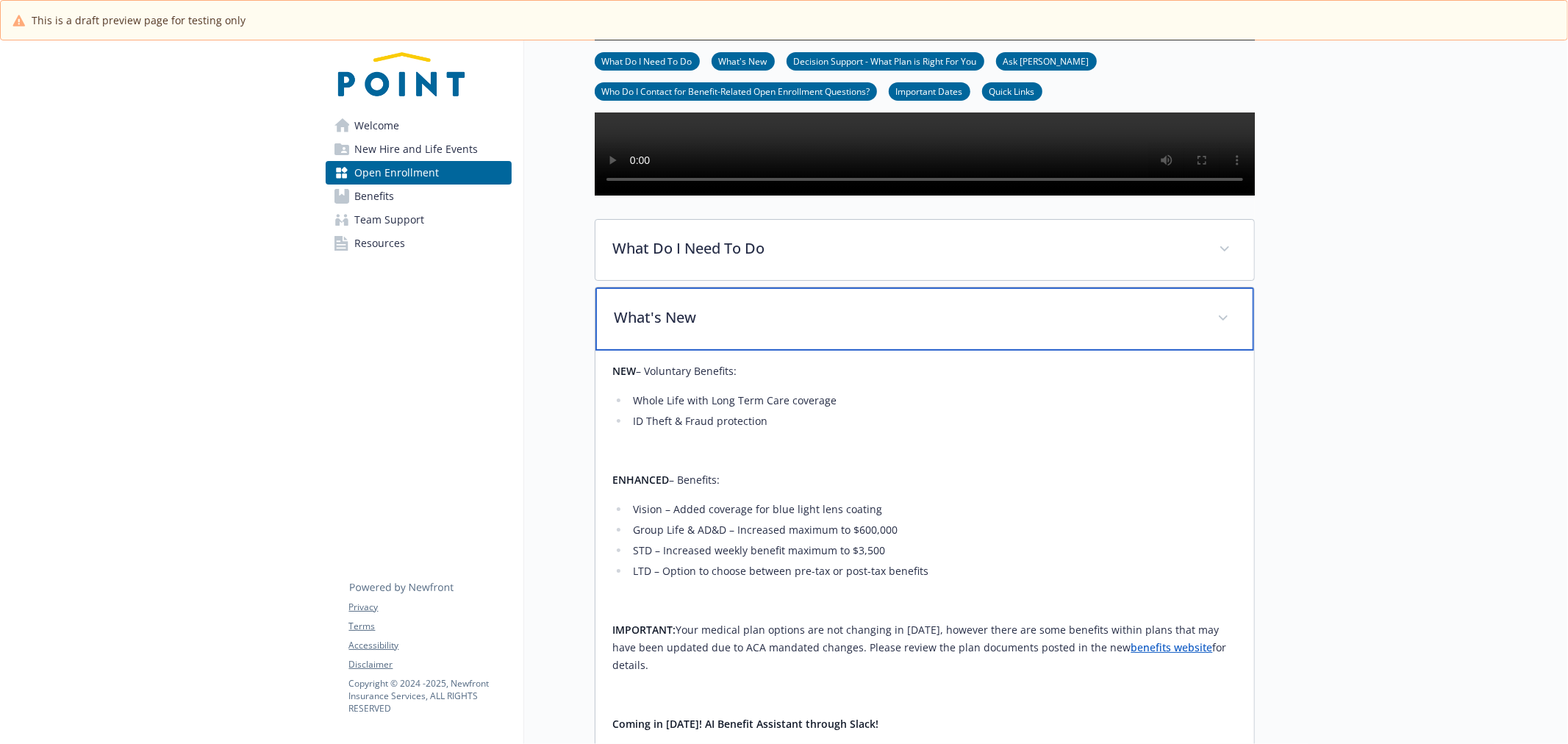
click at [604, 350] on div "What's New" at bounding box center [924, 319] width 659 height 63
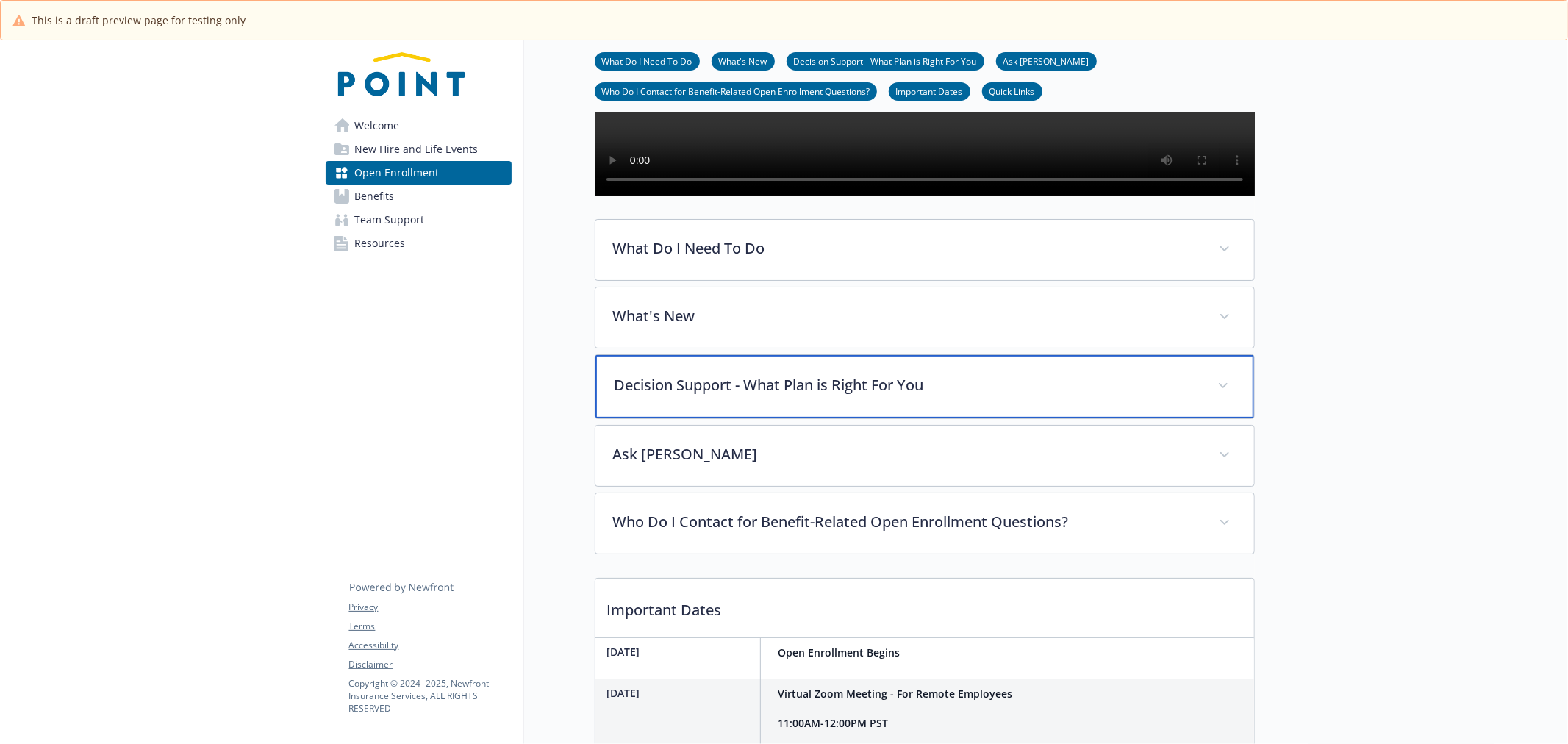
click at [616, 396] on p "Decision Support - What Plan is Right For You" at bounding box center [907, 385] width 586 height 22
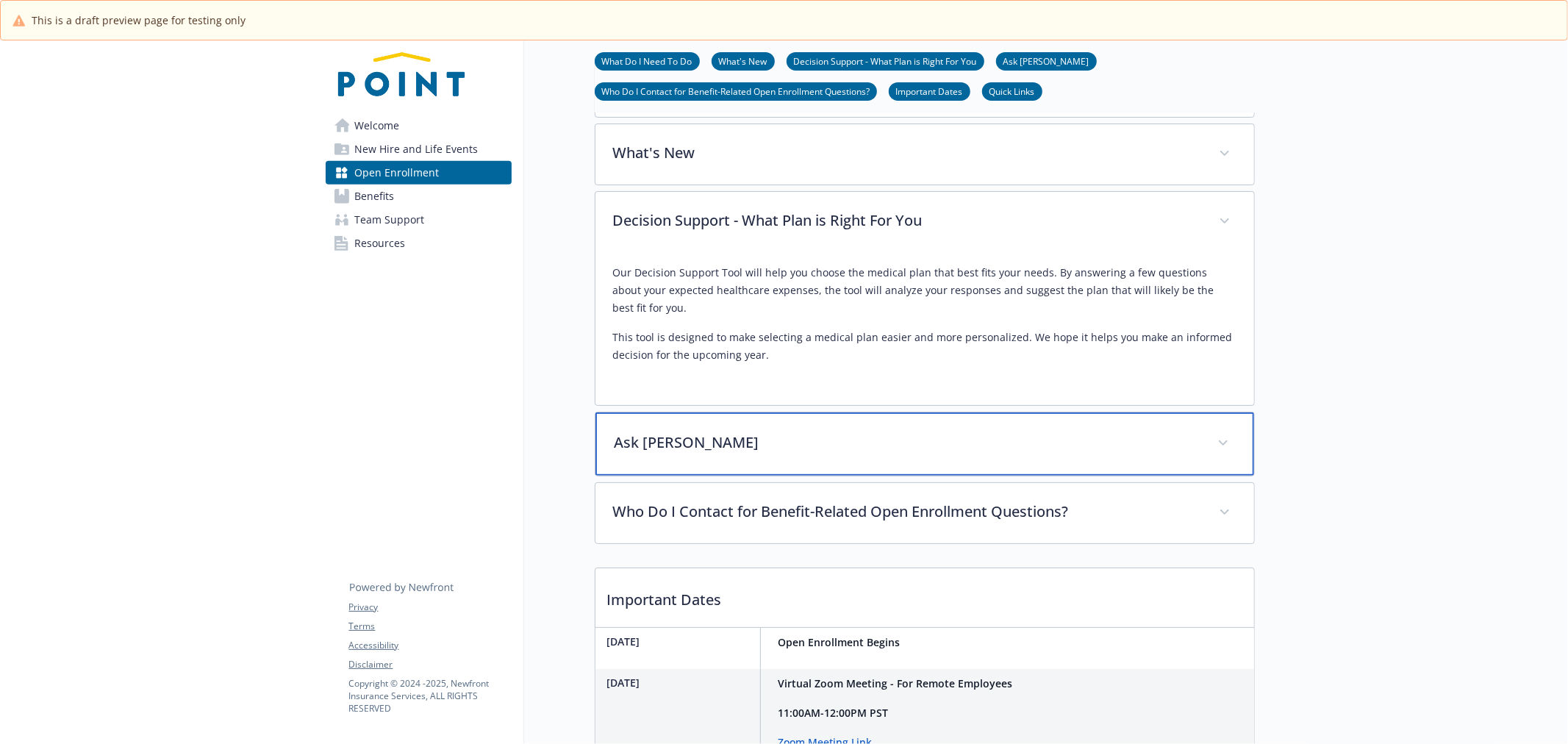
click at [686, 454] on p "Ask Benji" at bounding box center [907, 443] width 586 height 22
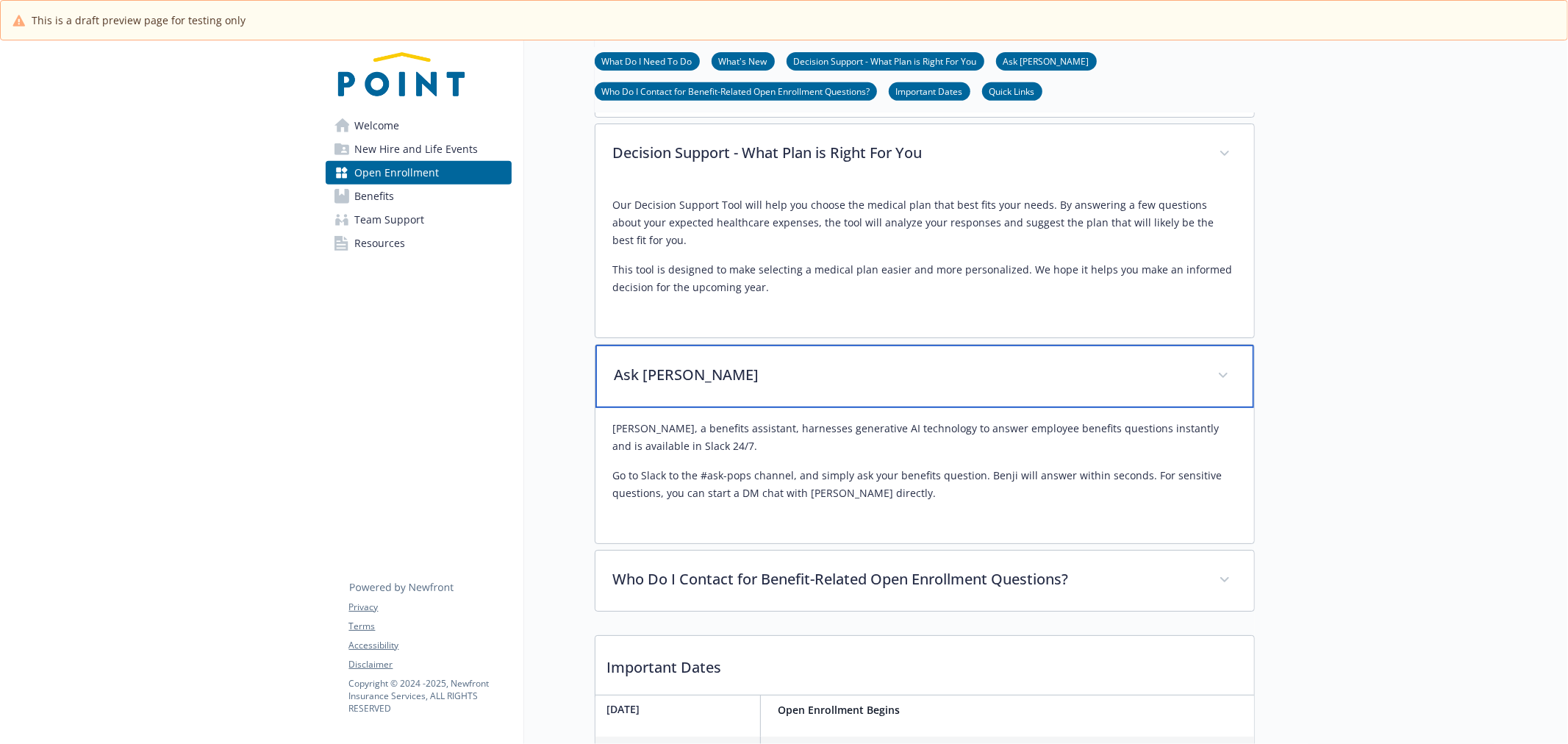
scroll to position [653, 0]
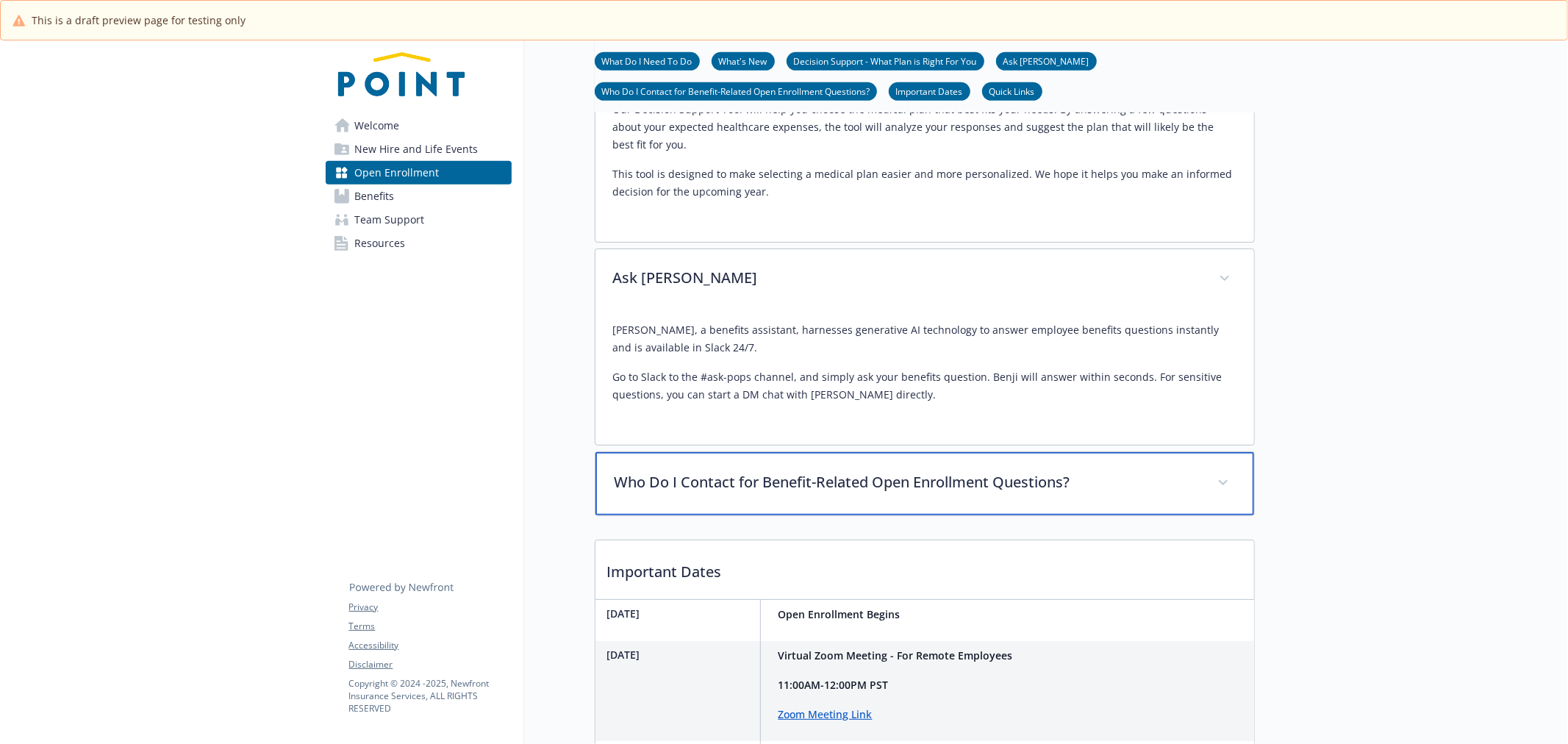
click at [731, 493] on p "Who Do I Contact for Benefit-Related Open Enrollment Questions?" at bounding box center [907, 482] width 586 height 22
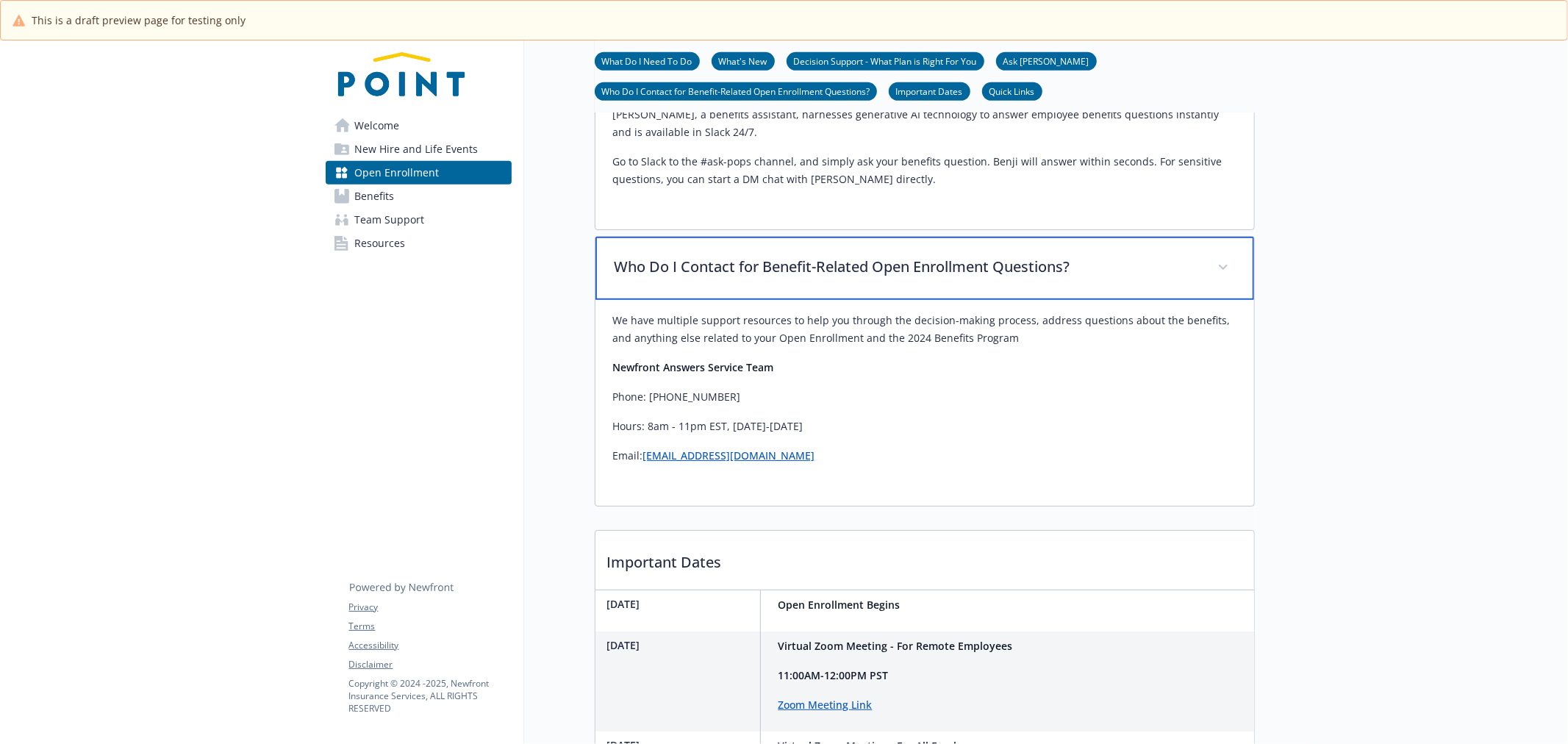
scroll to position [898, 0]
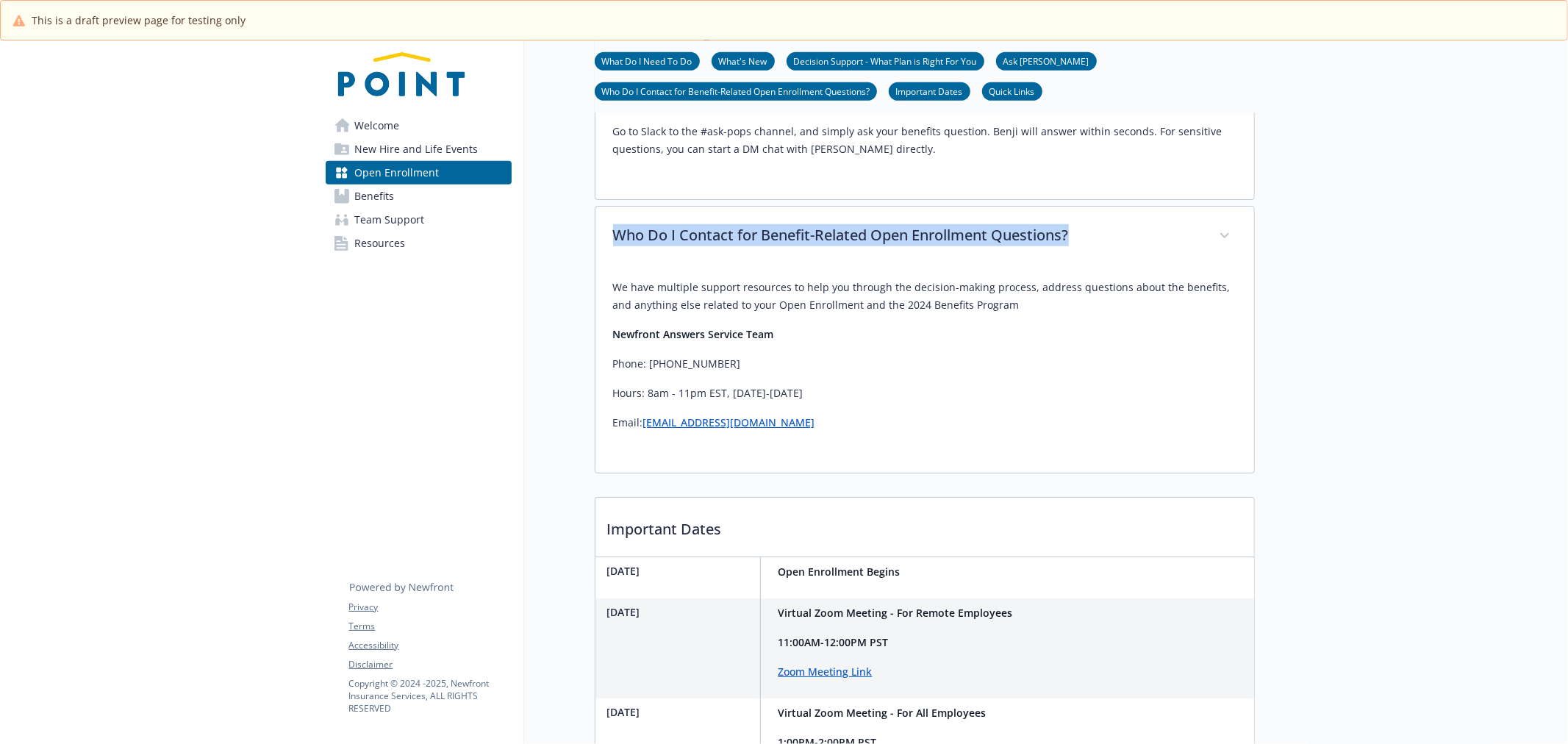
drag, startPoint x: 594, startPoint y: 287, endPoint x: 1206, endPoint y: 284, distance: 612.0
click at [1206, 284] on div "Who Do I Contact for Benefit-Related Open Enrollment Questions? We have multipl…" at bounding box center [924, 340] width 661 height 268
copy p "Who Do I Contact for Benefit-Related Open Enrollment Questions?"
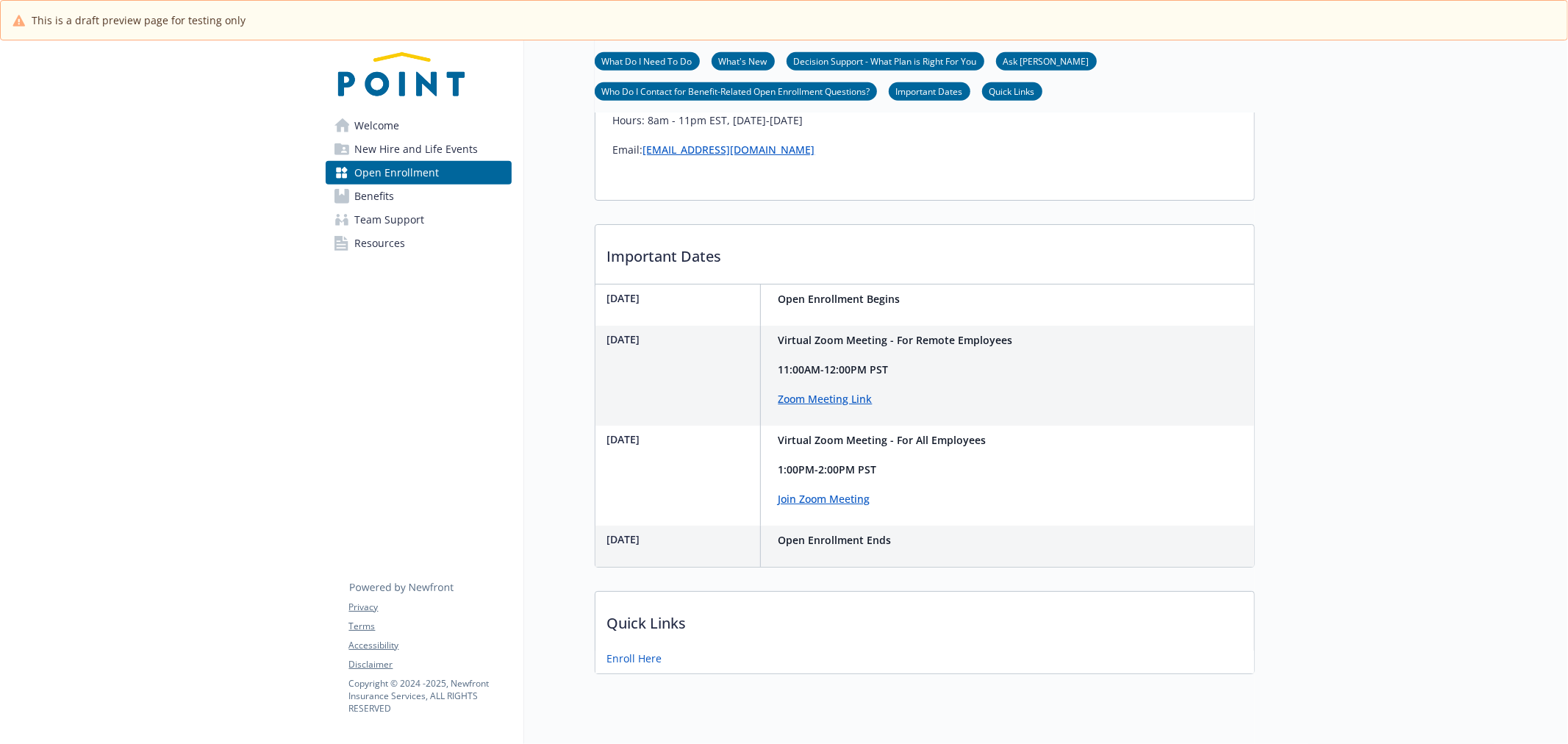
scroll to position [1261, 0]
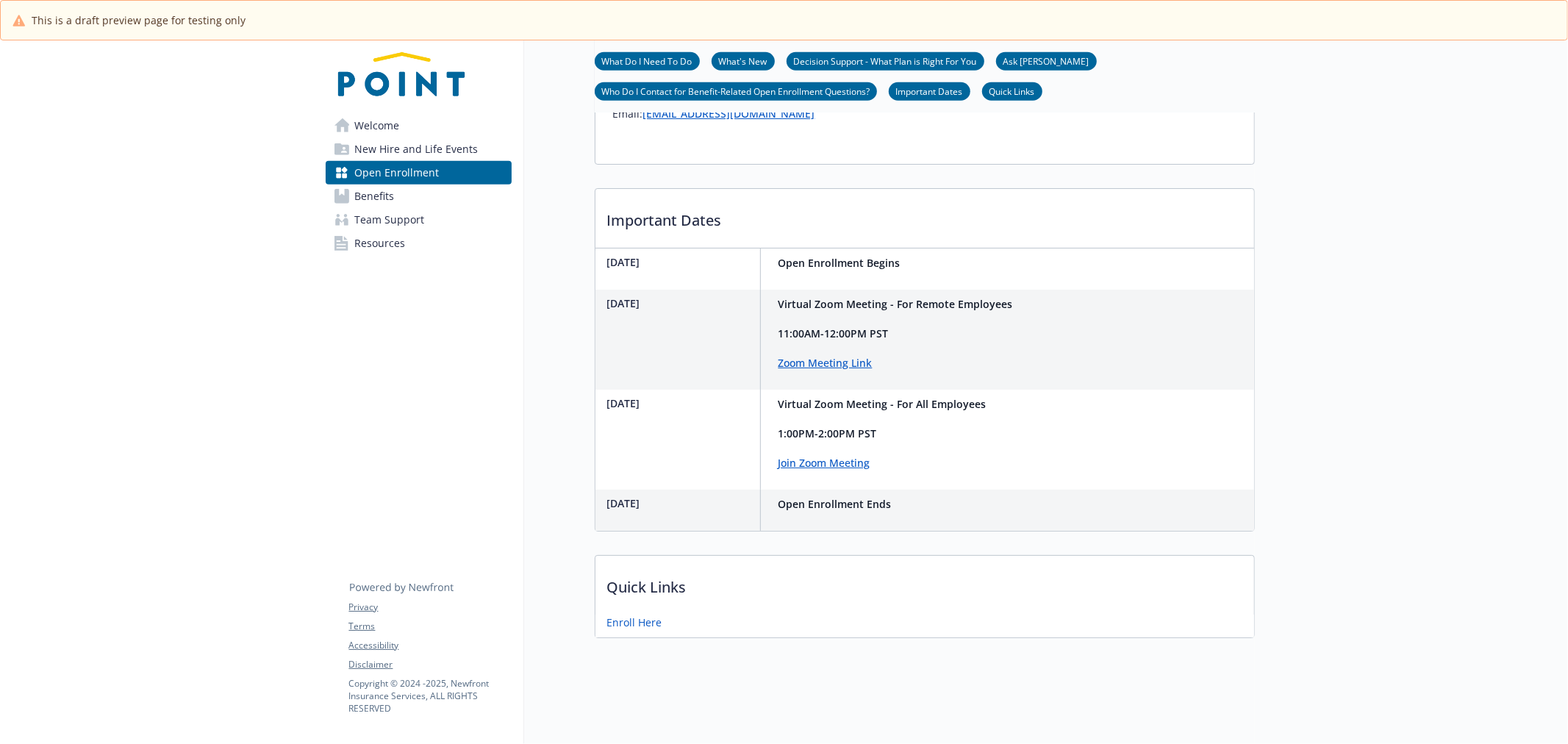
click at [851, 458] on p "Join Zoom Meeting" at bounding box center [882, 463] width 208 height 18
click at [833, 456] on link "Join Zoom Meeting" at bounding box center [824, 462] width 92 height 14
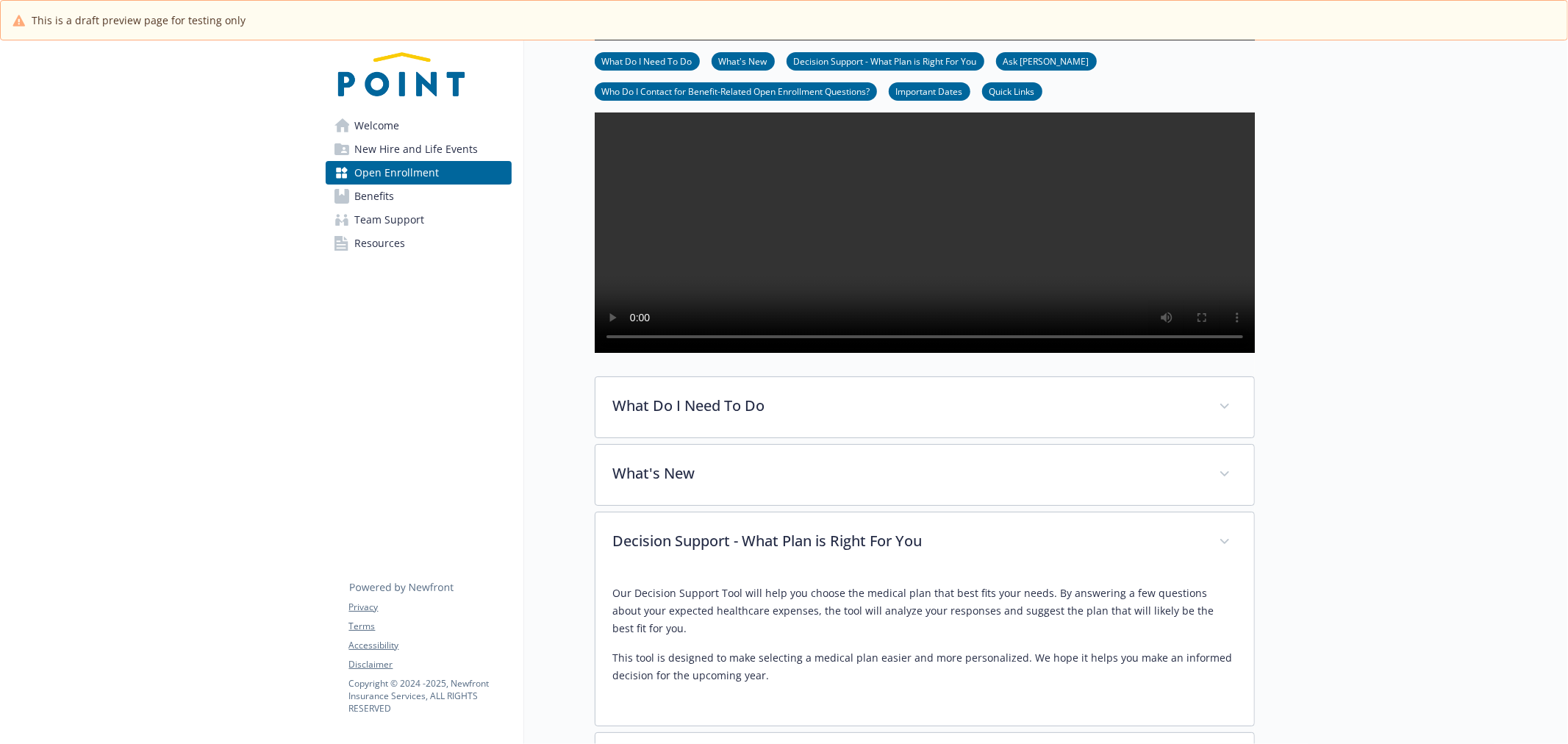
scroll to position [281, 0]
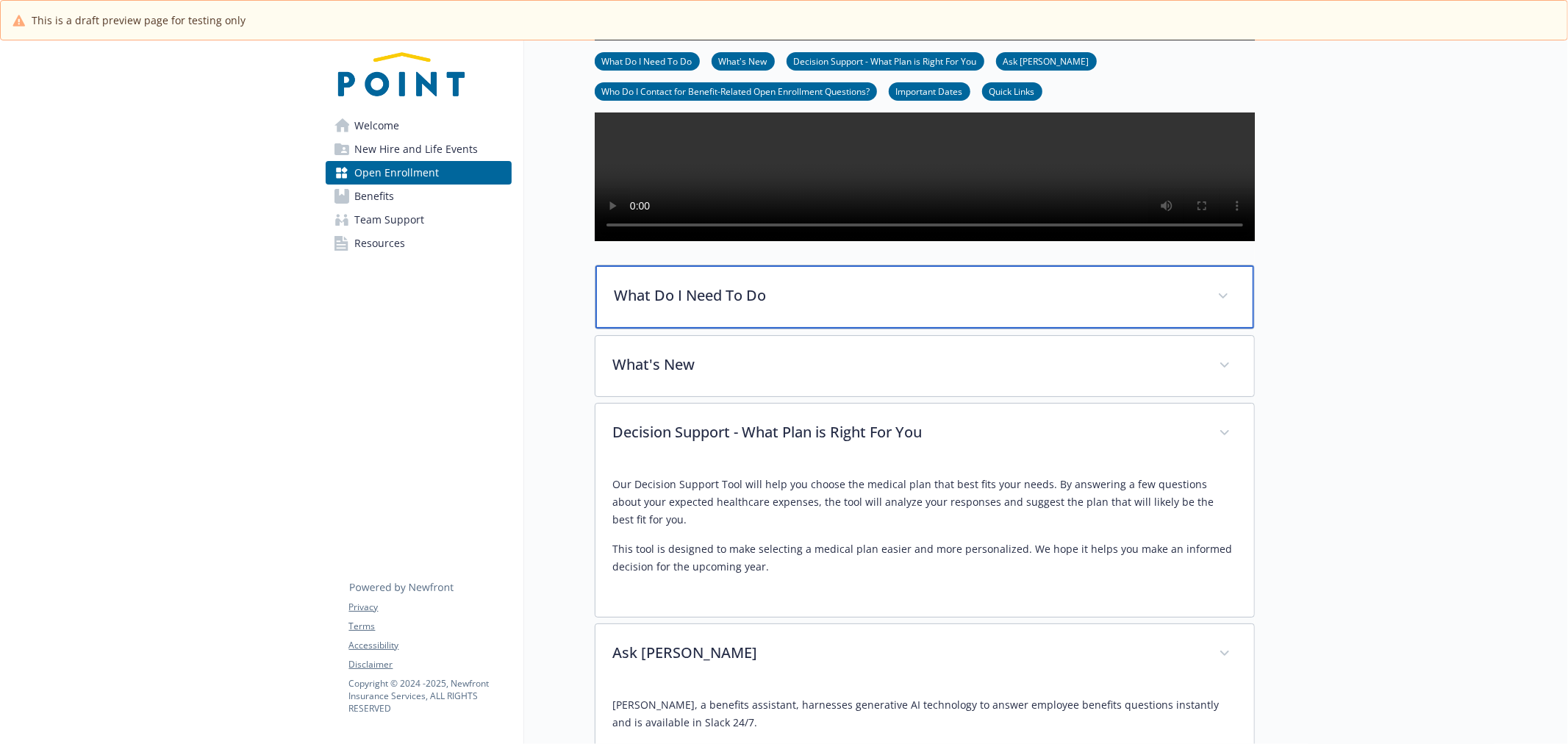
click at [710, 306] on p "What Do I Need To Do" at bounding box center [907, 295] width 586 height 22
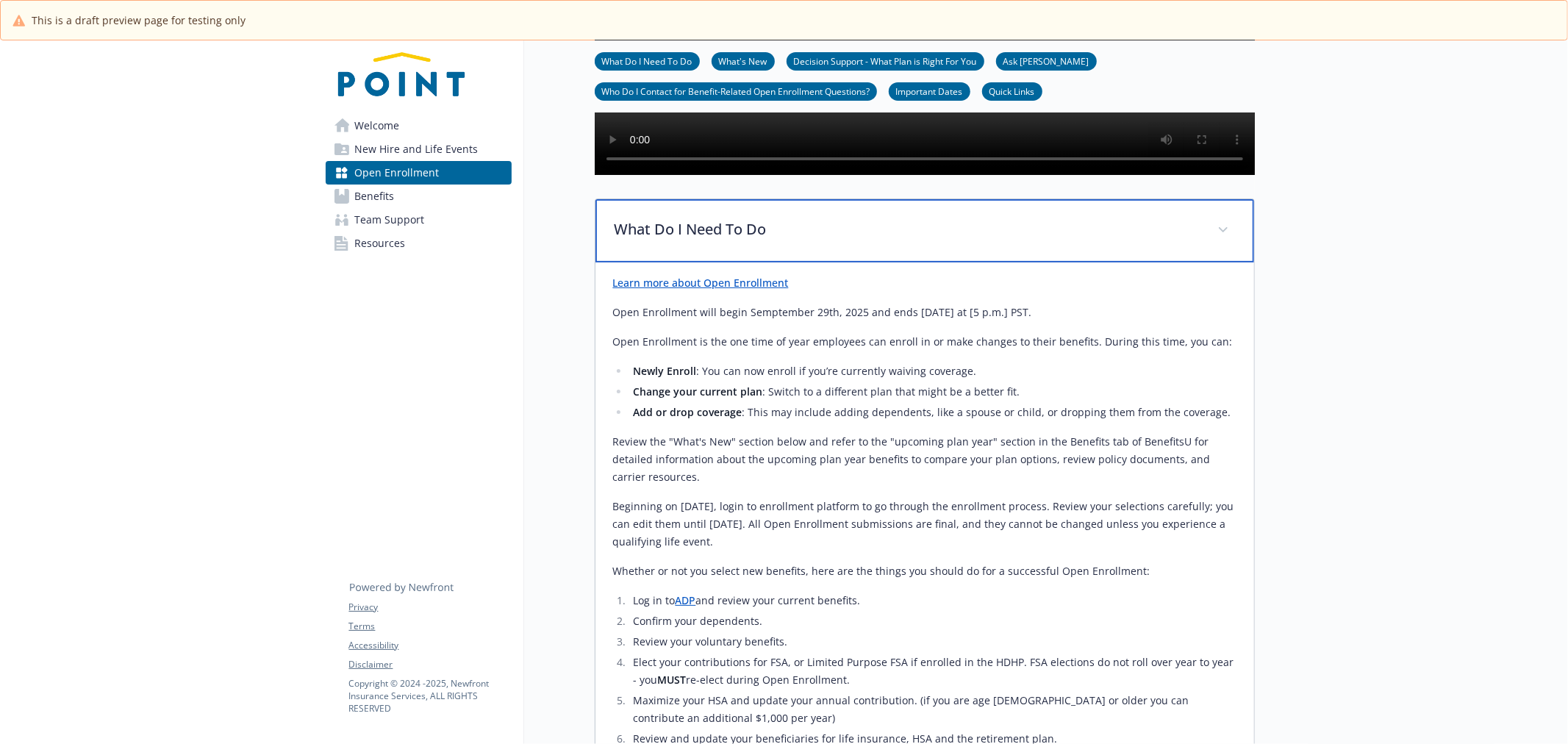
scroll to position [526, 0]
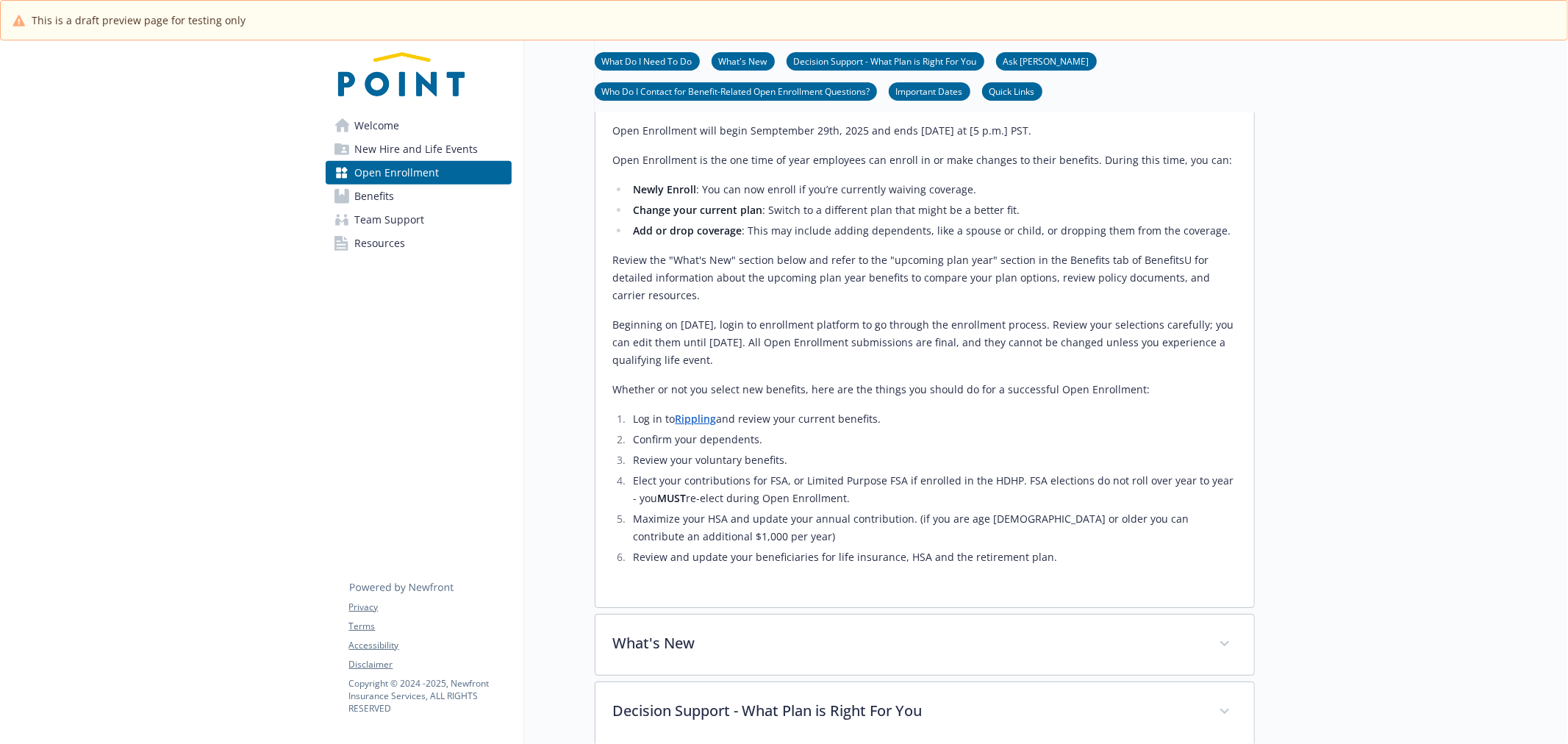
click at [702, 425] on link "Rippling" at bounding box center [696, 418] width 41 height 14
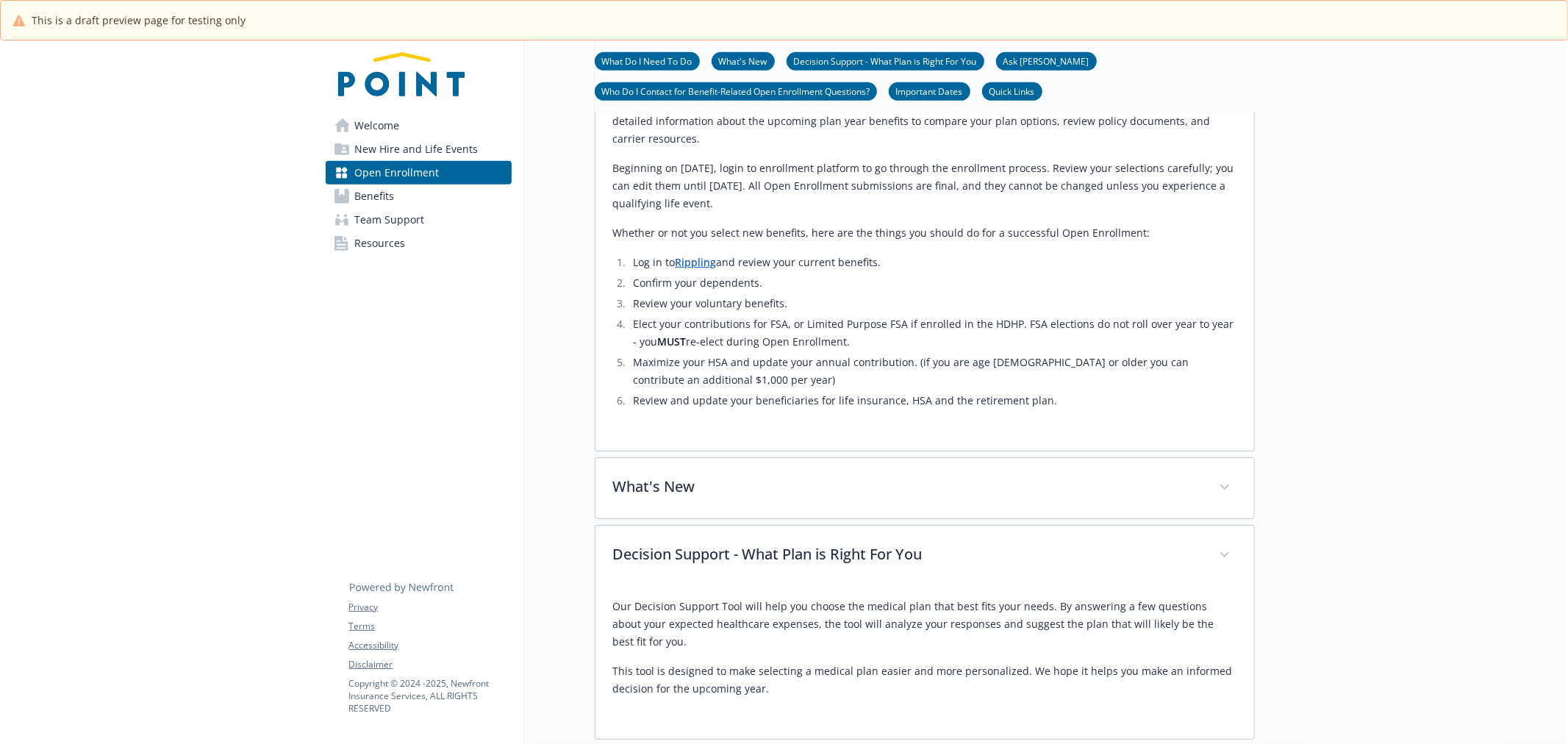
scroll to position [689, 0]
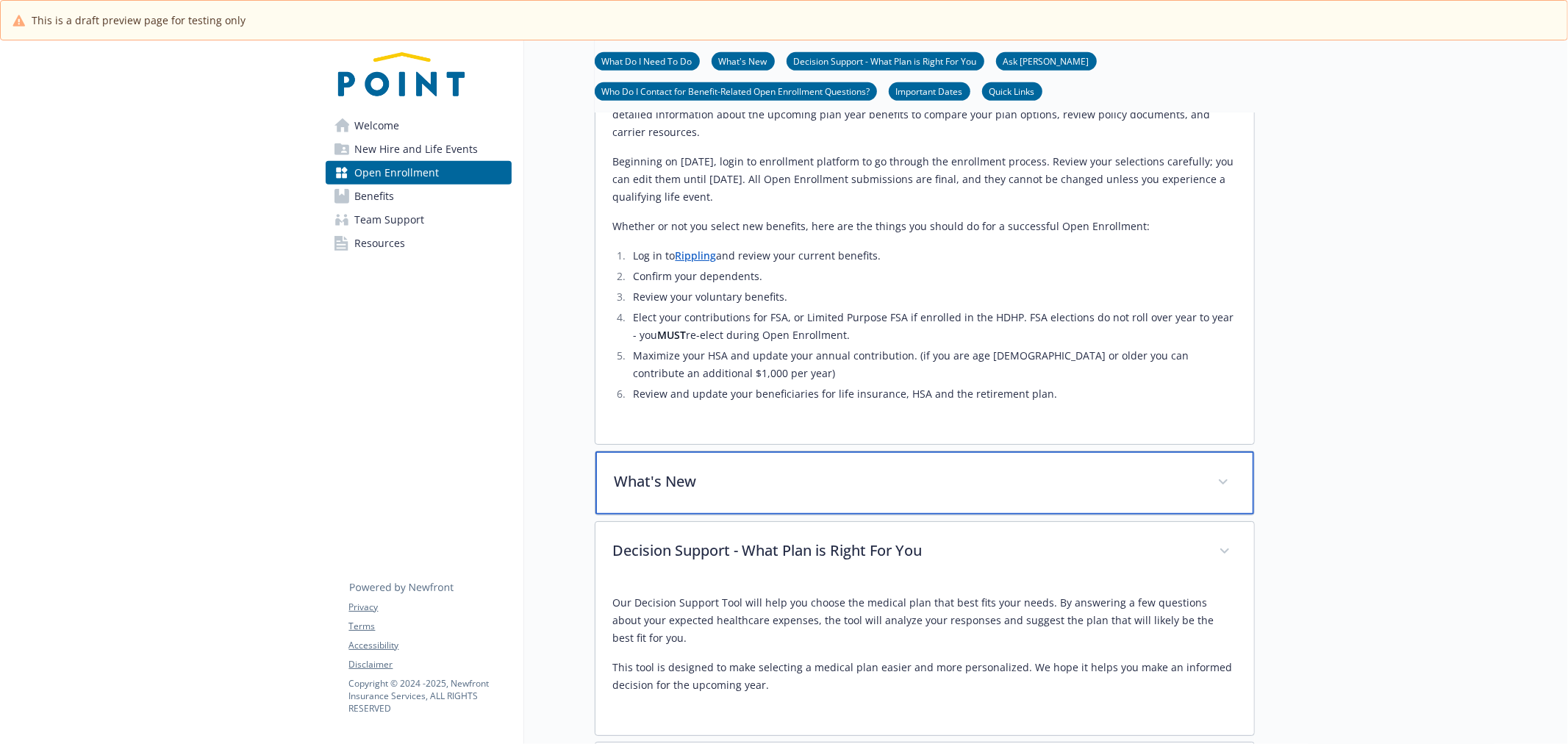
click at [925, 492] on p "What's New" at bounding box center [907, 481] width 586 height 22
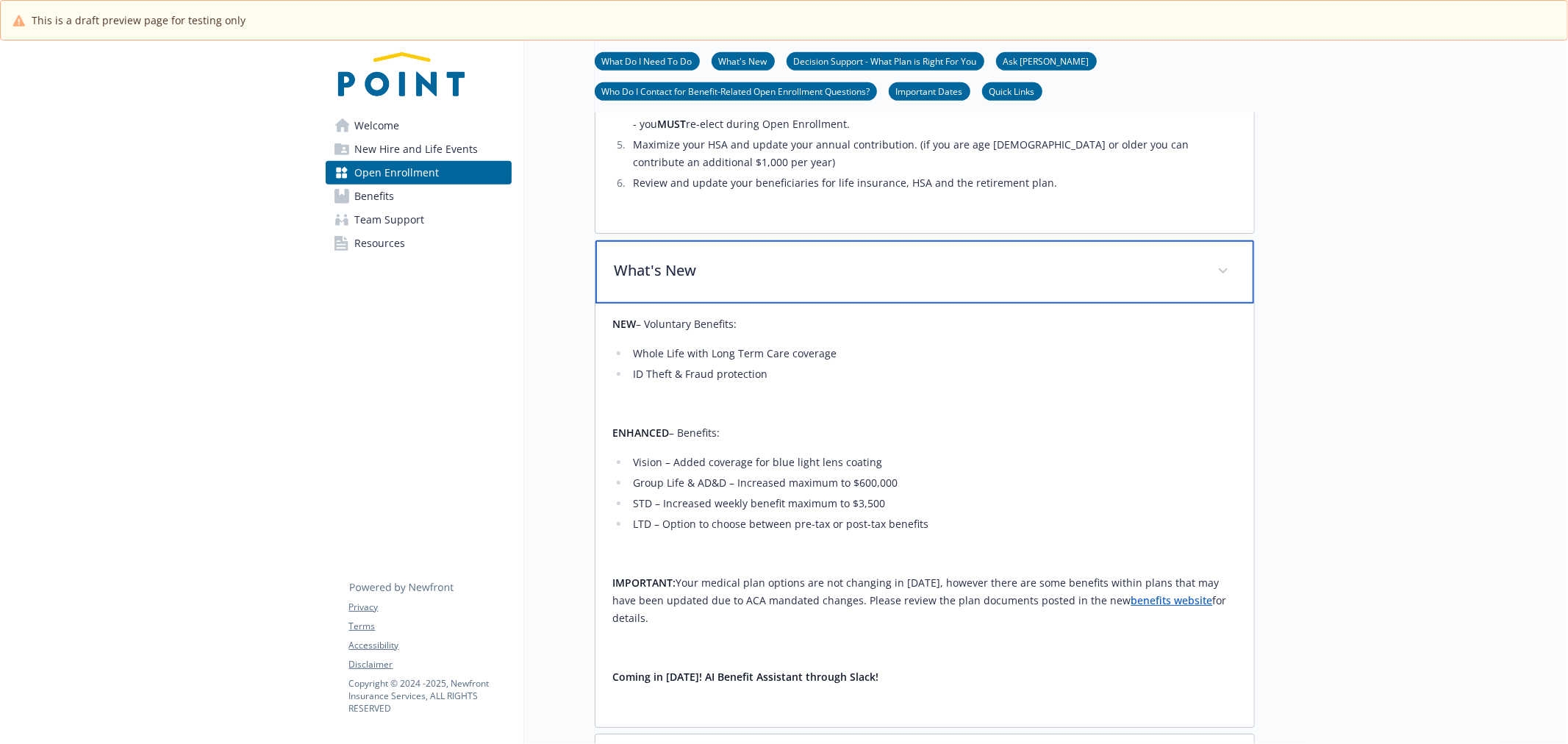
scroll to position [934, 0]
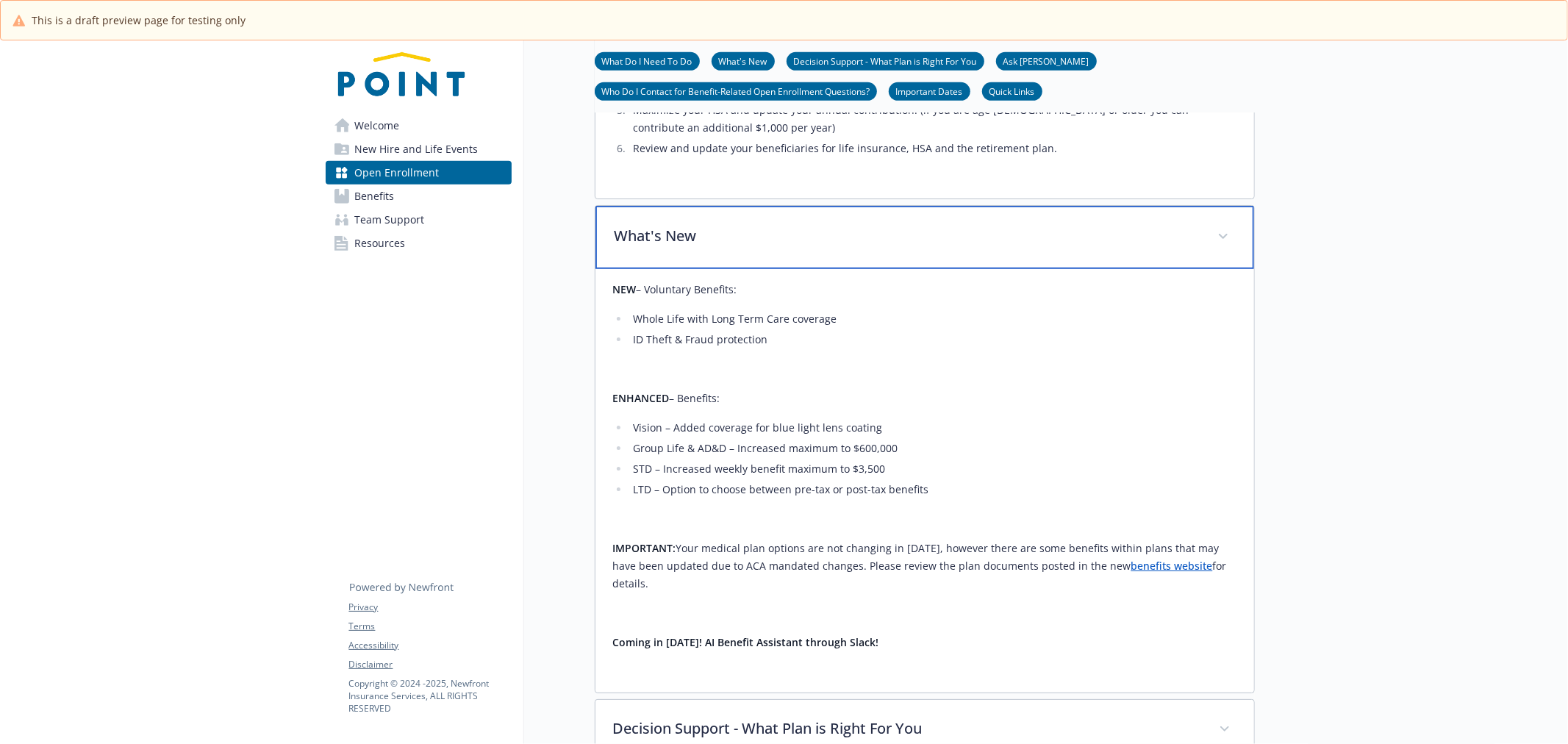
click at [934, 247] on p "What's New" at bounding box center [907, 236] width 586 height 22
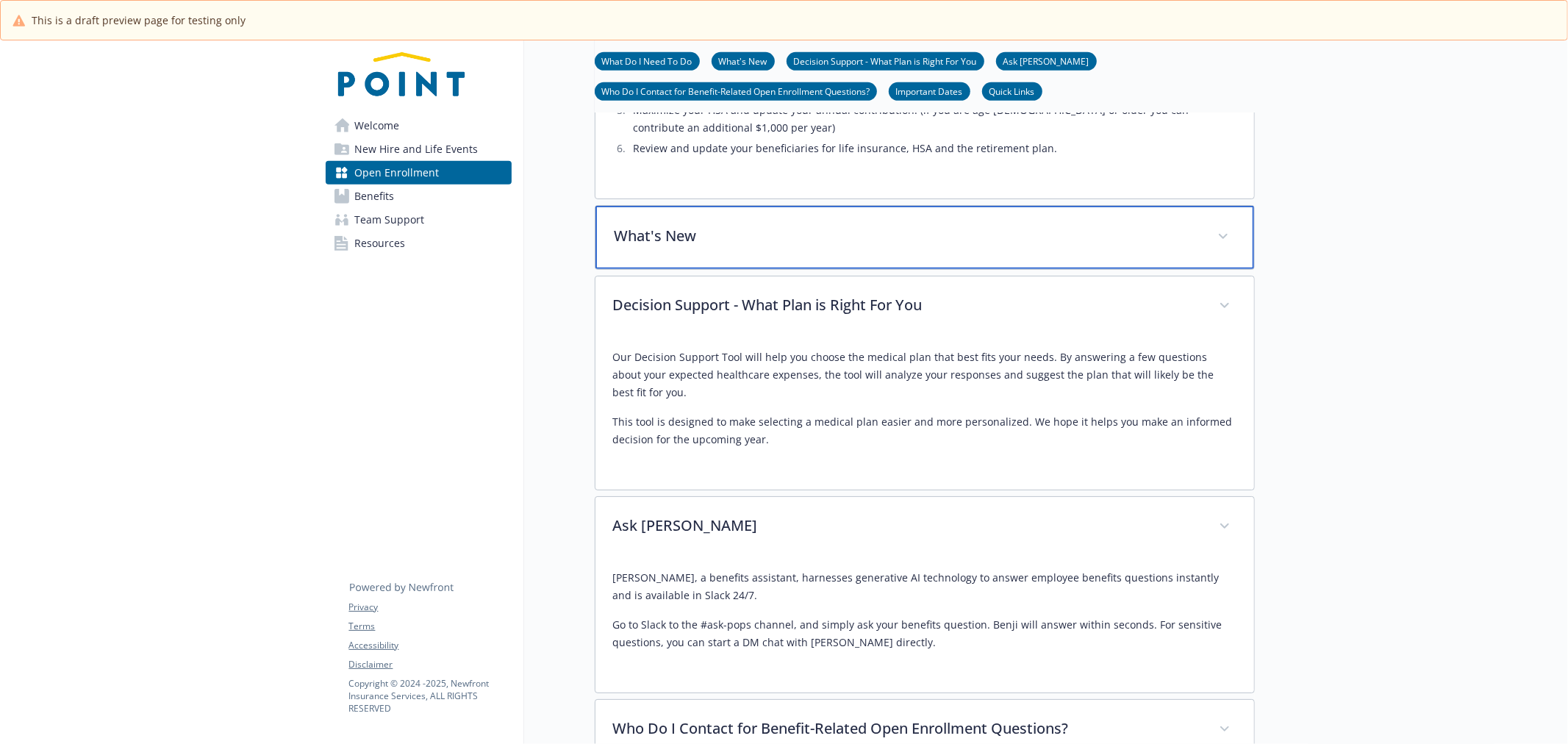
click at [966, 247] on p "What's New" at bounding box center [907, 236] width 586 height 22
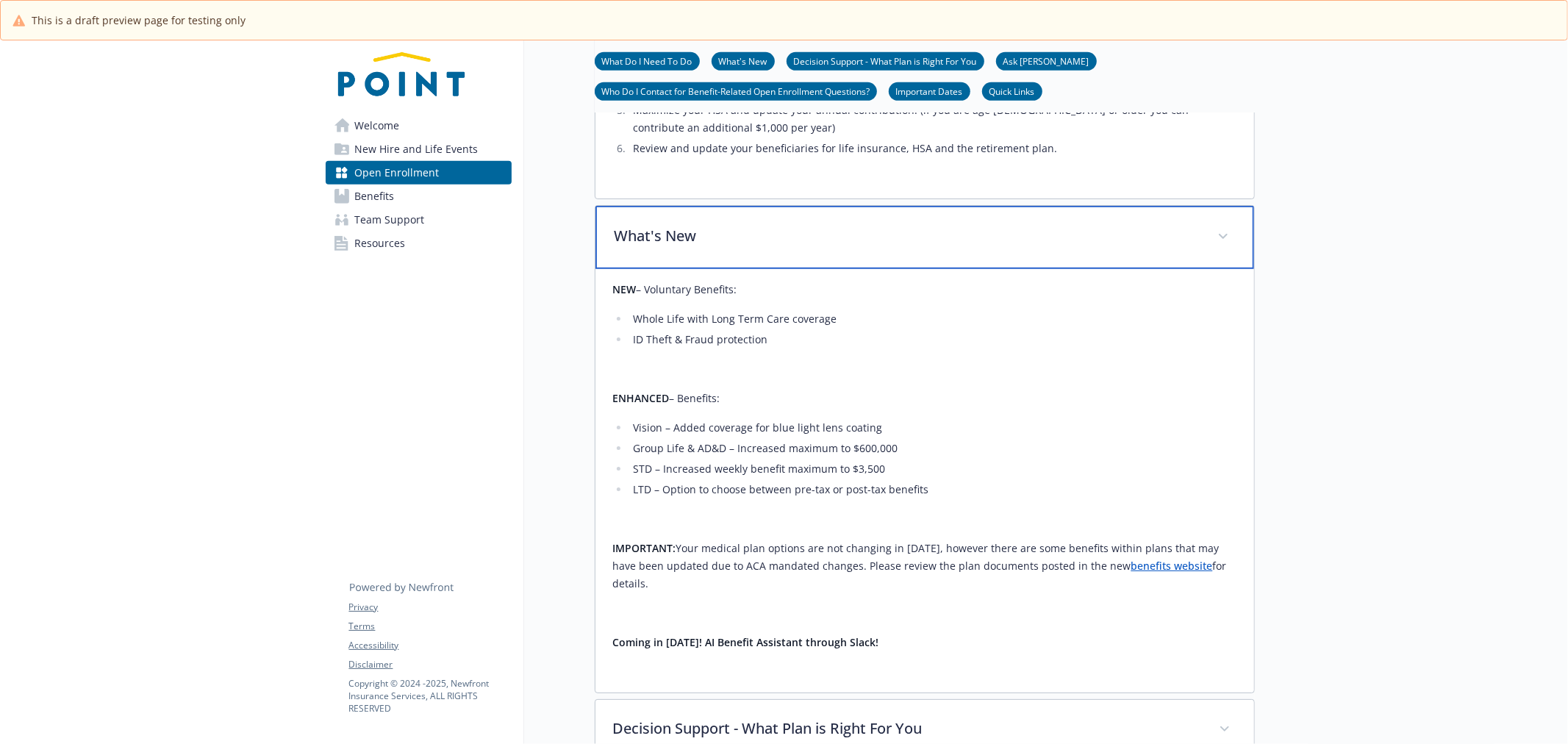
click at [966, 247] on p "What's New" at bounding box center [907, 236] width 586 height 22
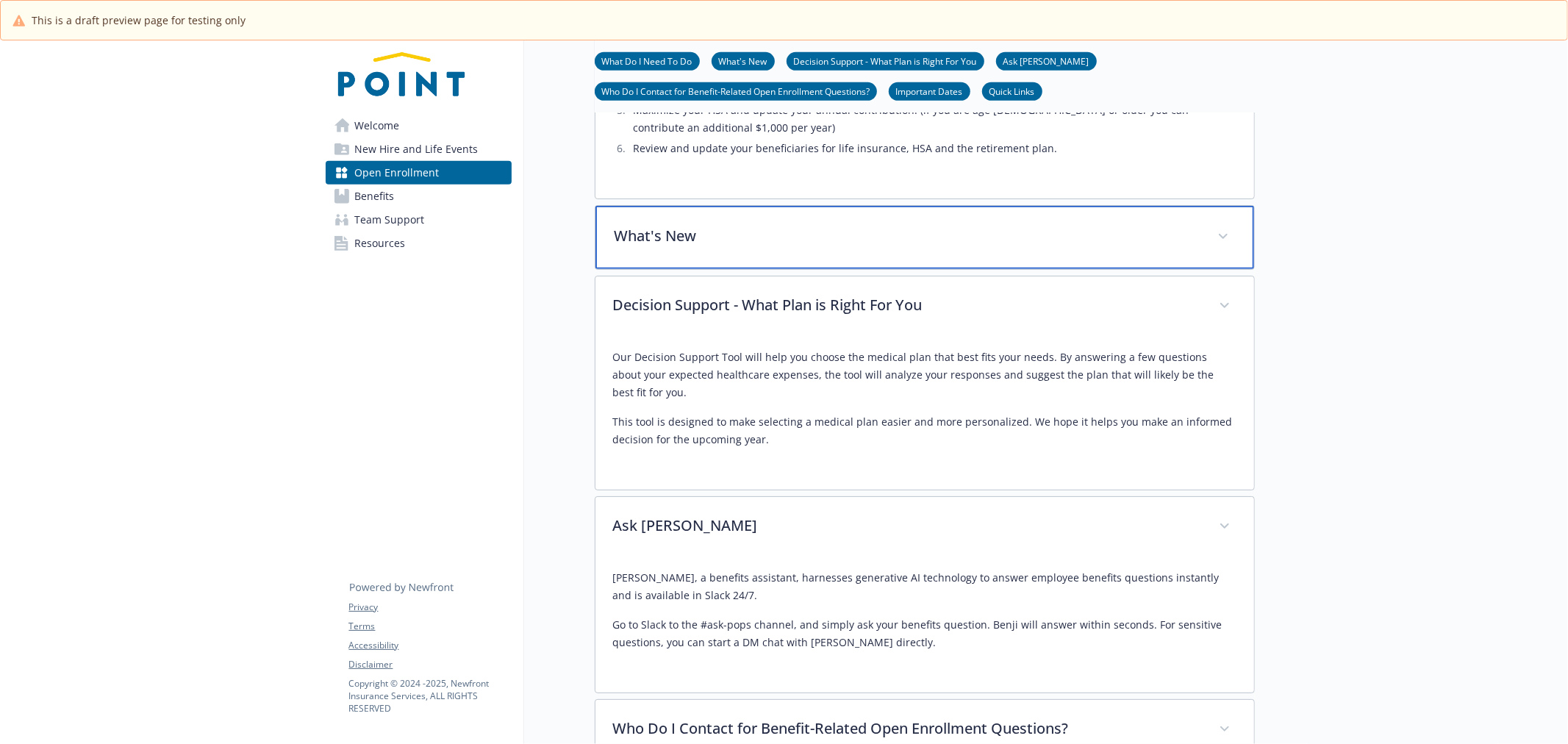
click at [966, 247] on p "What's New" at bounding box center [907, 236] width 586 height 22
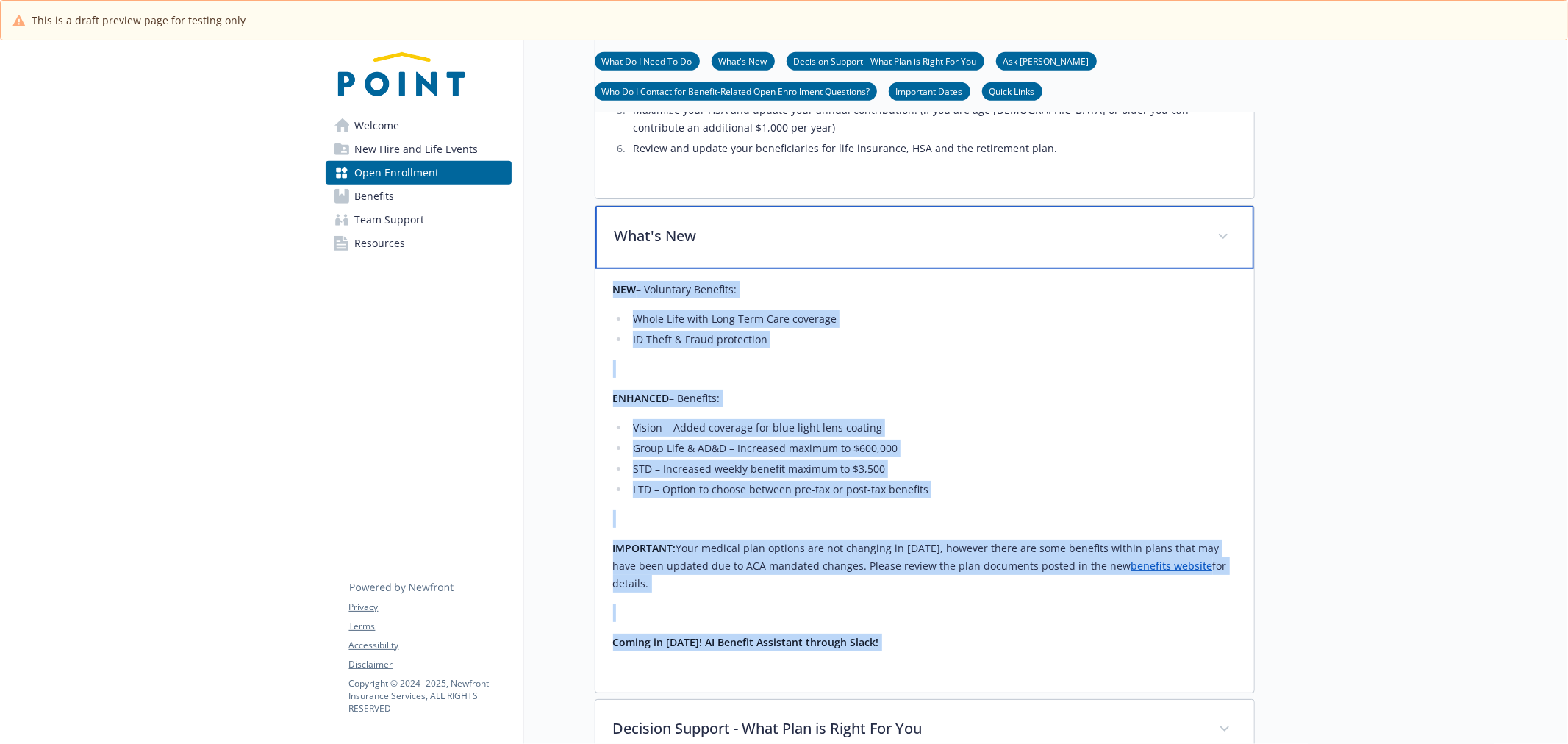
click at [966, 247] on p "What's New" at bounding box center [907, 236] width 586 height 22
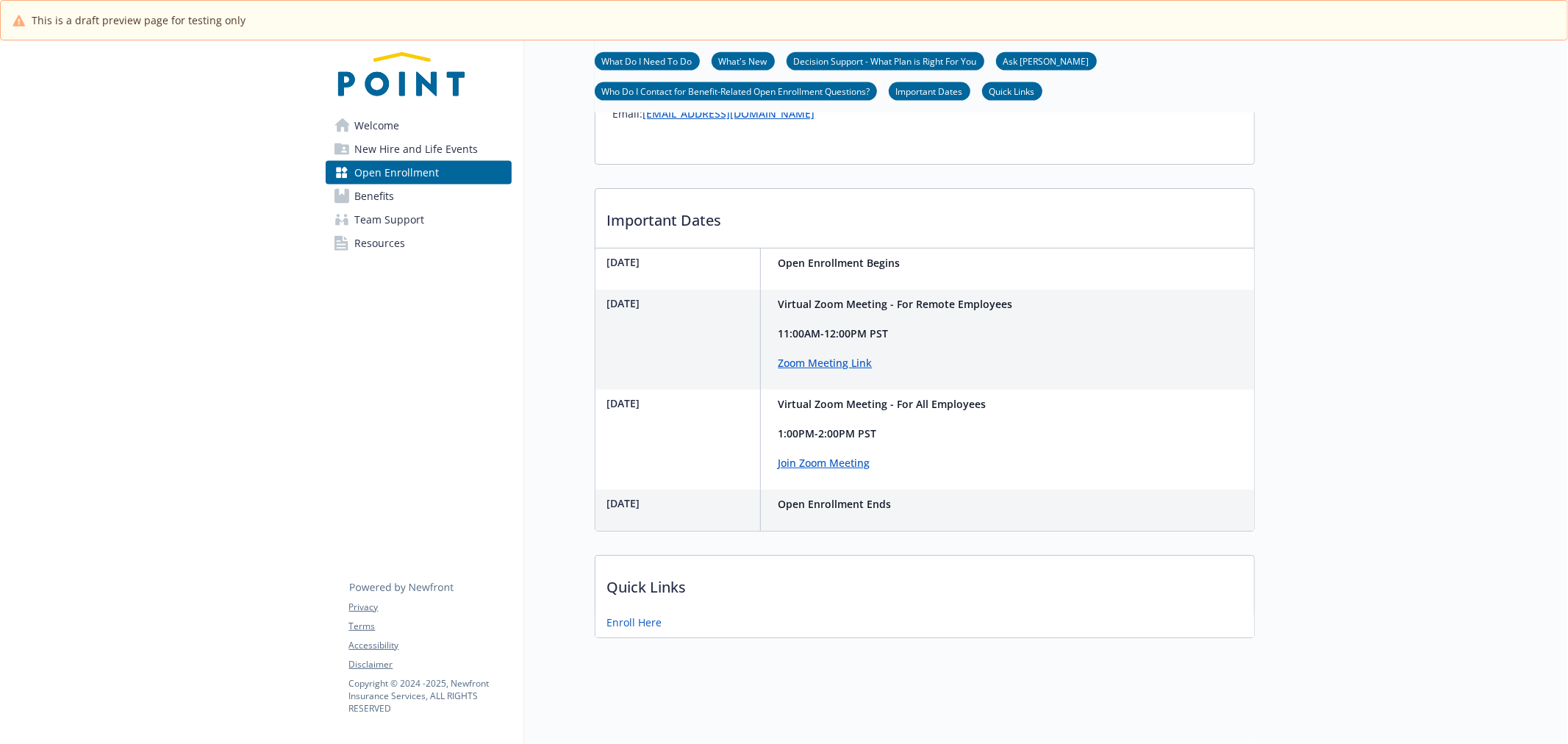
scroll to position [1789, 0]
click at [386, 202] on span "Benefits" at bounding box center [375, 196] width 40 height 24
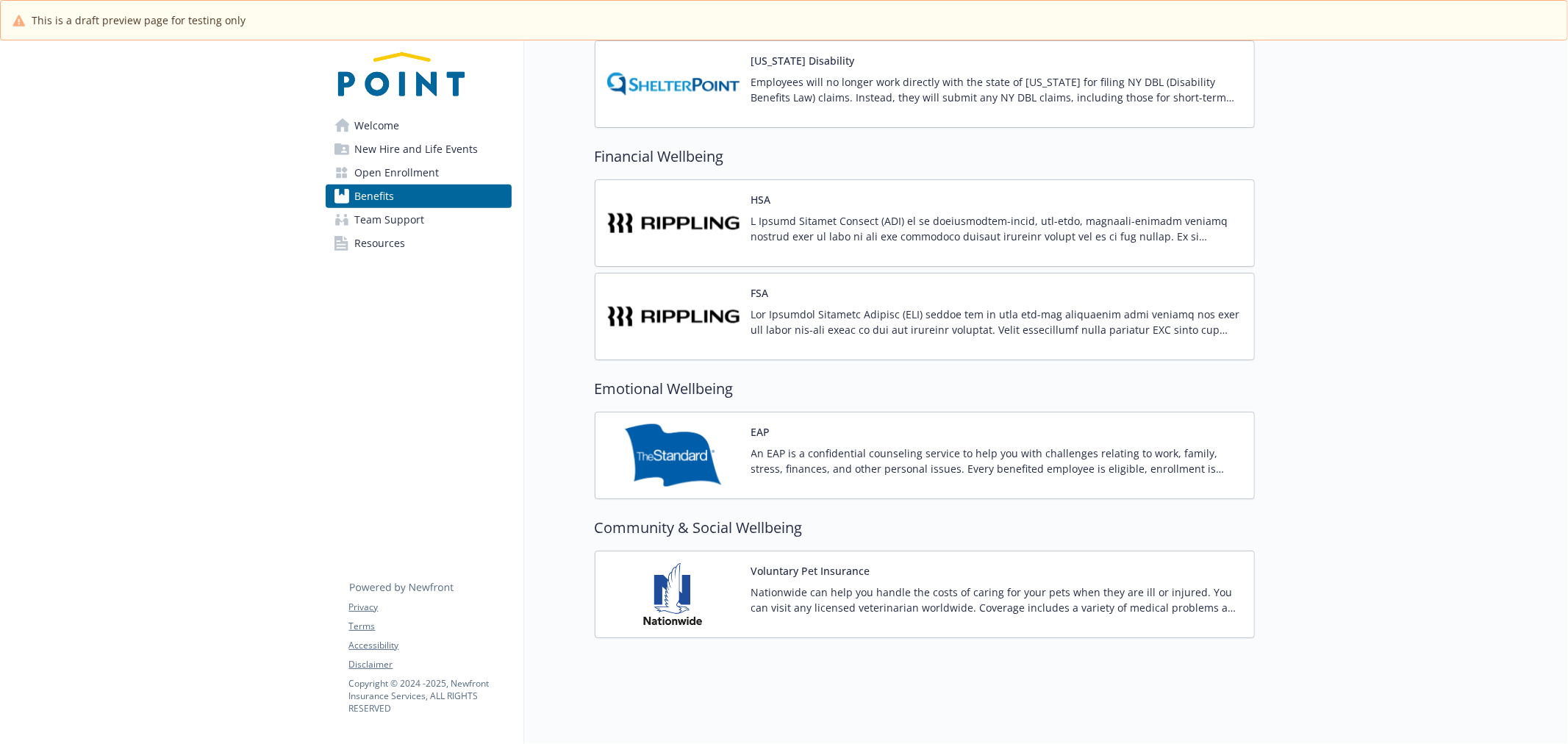
click at [391, 228] on span "Team Support" at bounding box center [390, 220] width 70 height 24
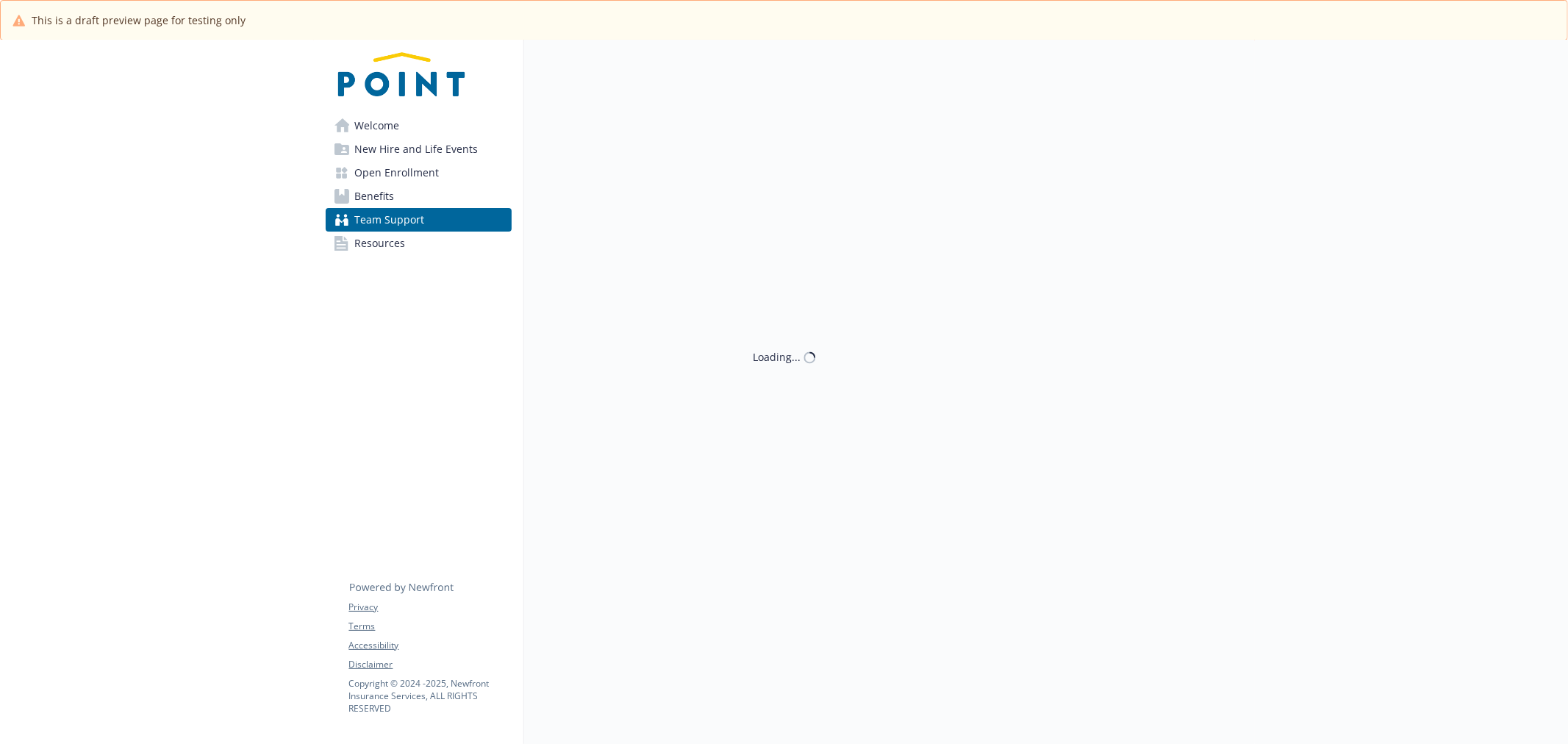
click at [391, 265] on div "Welcome New Hire and Life Events Open Enrollment Benefits Team Support Resource…" at bounding box center [418, 163] width 210 height 244
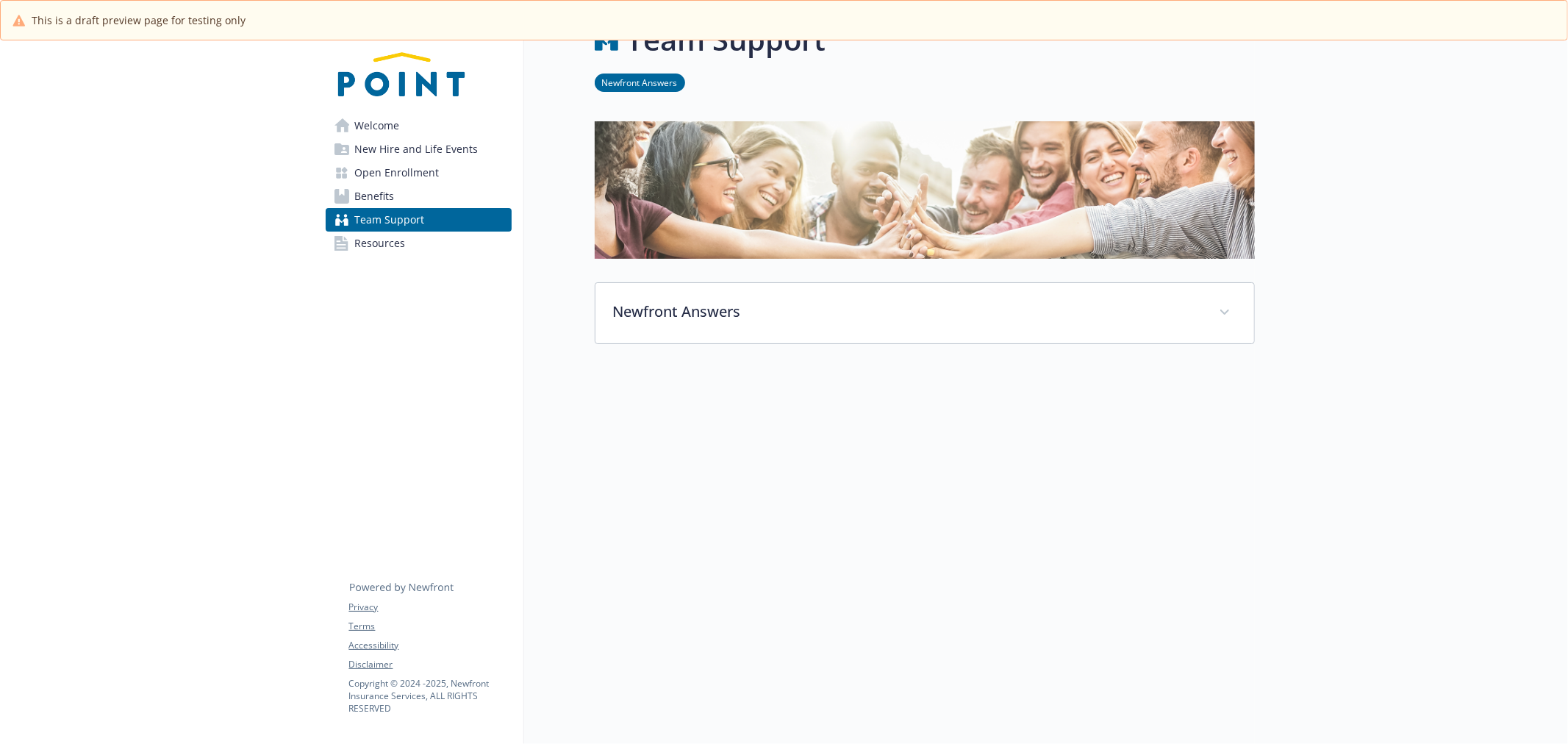
click at [390, 116] on span "Welcome" at bounding box center [377, 126] width 45 height 24
